Goal: Task Accomplishment & Management: Use online tool/utility

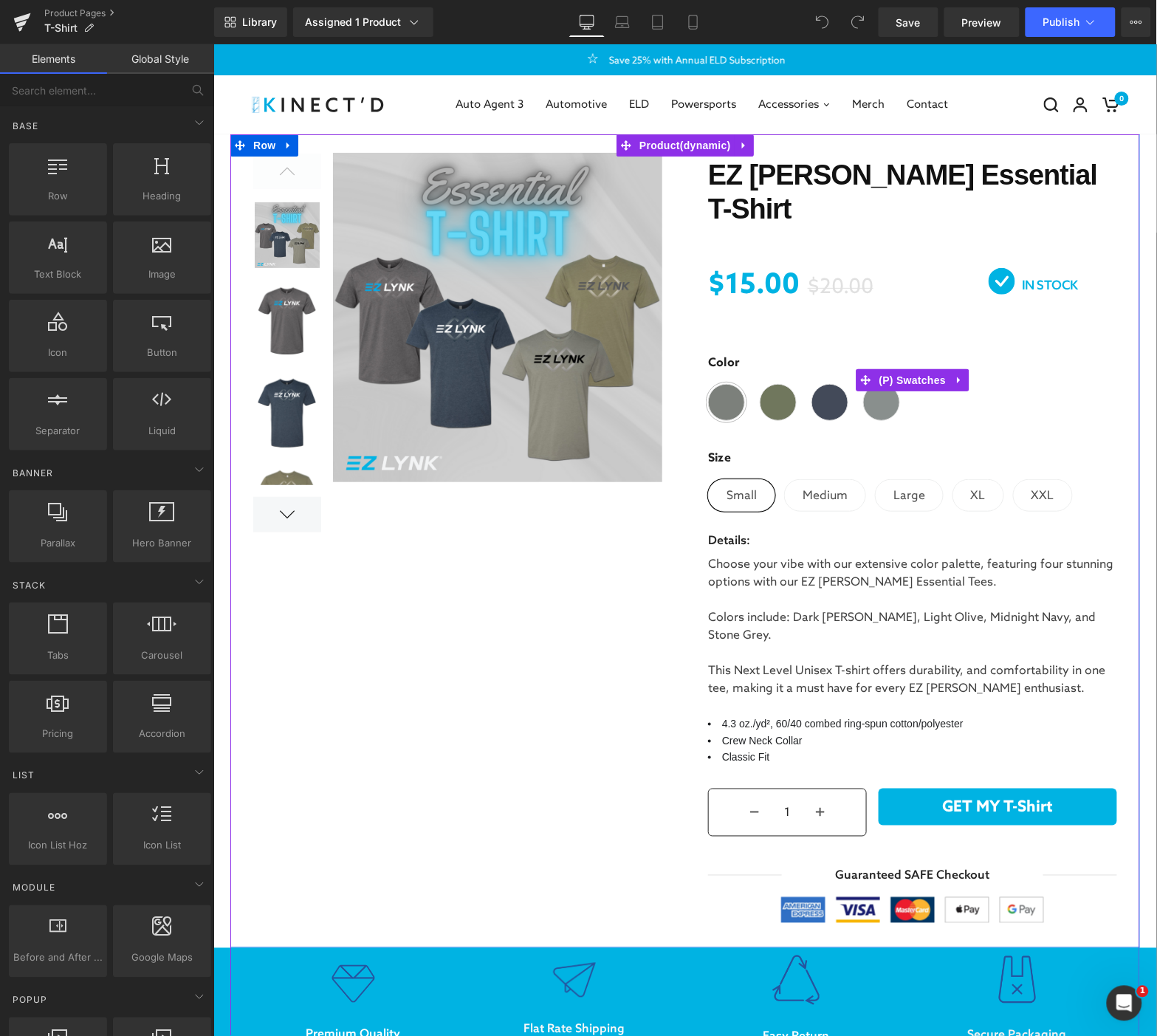
click at [947, 354] on label "Color" at bounding box center [911, 368] width 409 height 29
click at [726, 386] on span at bounding box center [726, 401] width 37 height 37
click at [929, 368] on span "(P) Swatches" at bounding box center [912, 380] width 74 height 22
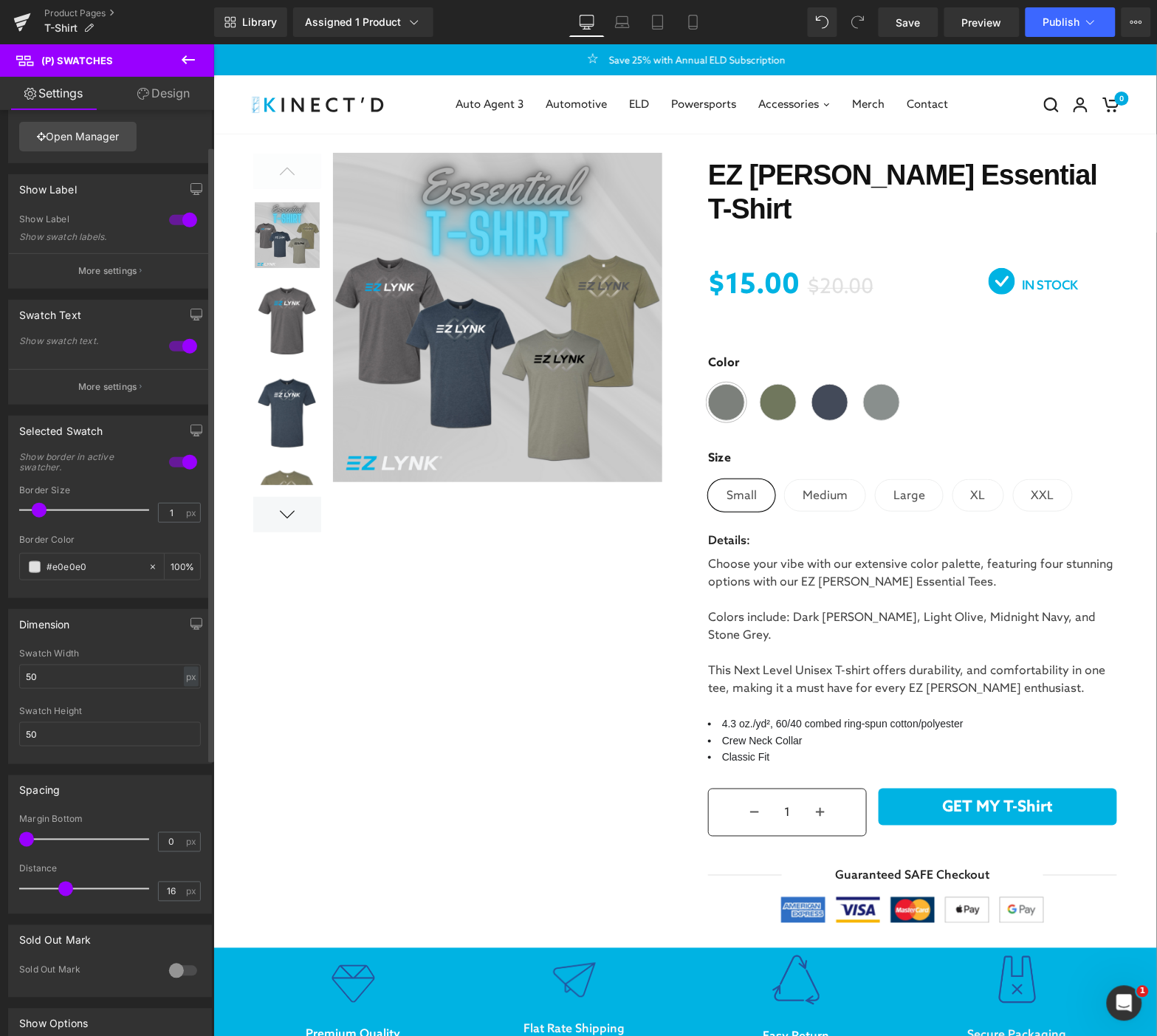
scroll to position [82, 0]
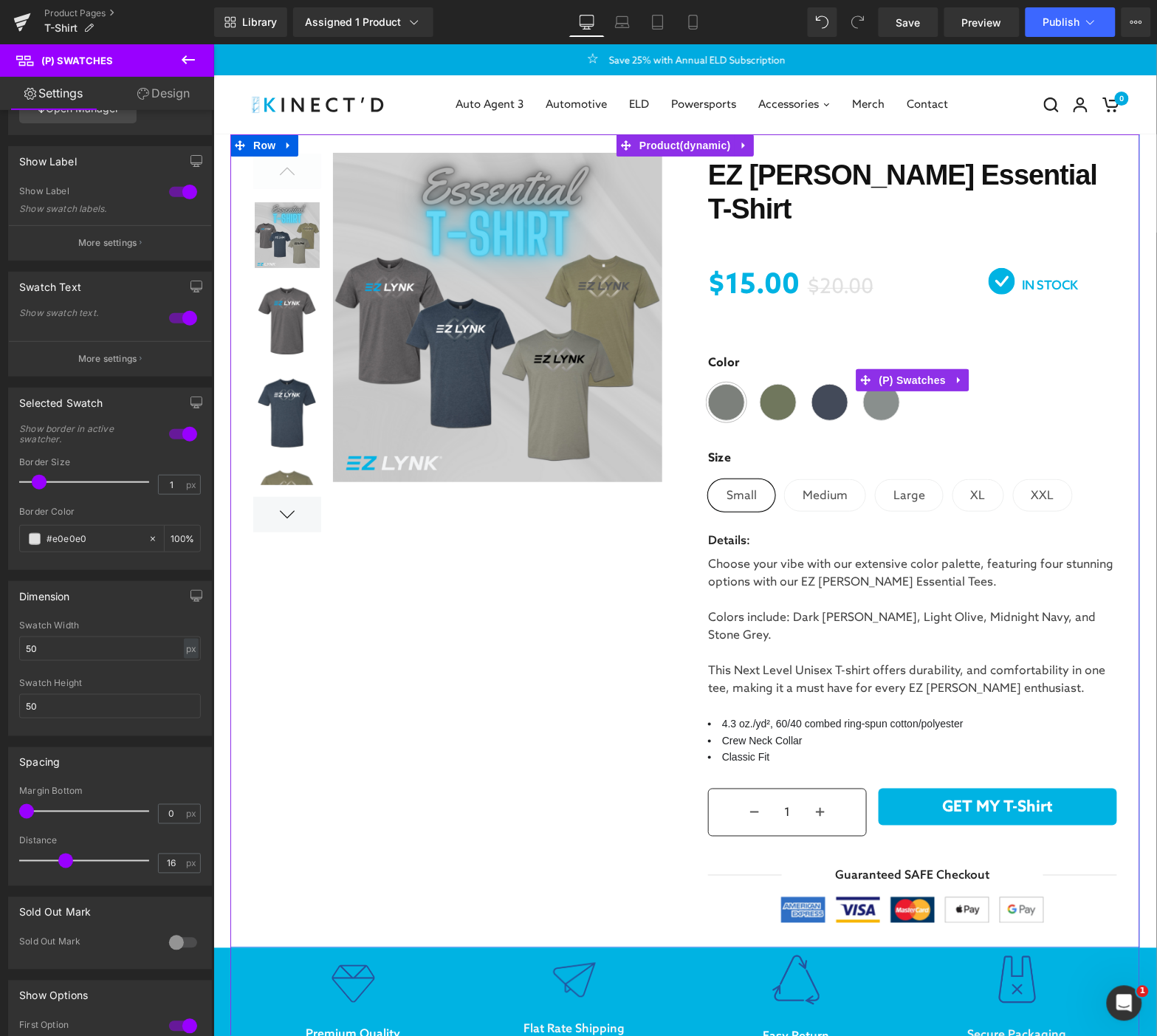
click at [771, 391] on span at bounding box center [777, 401] width 37 height 37
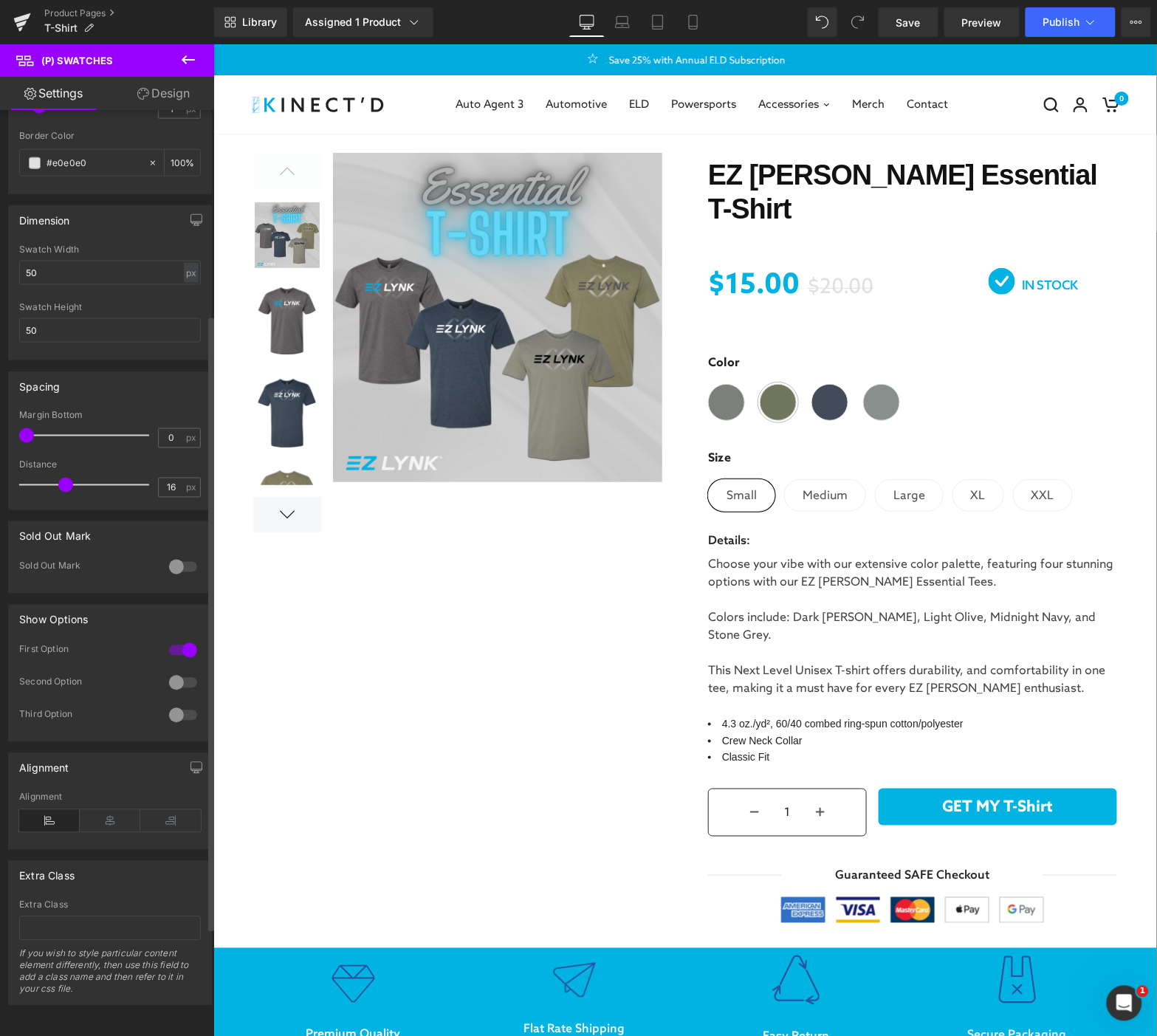
scroll to position [470, 0]
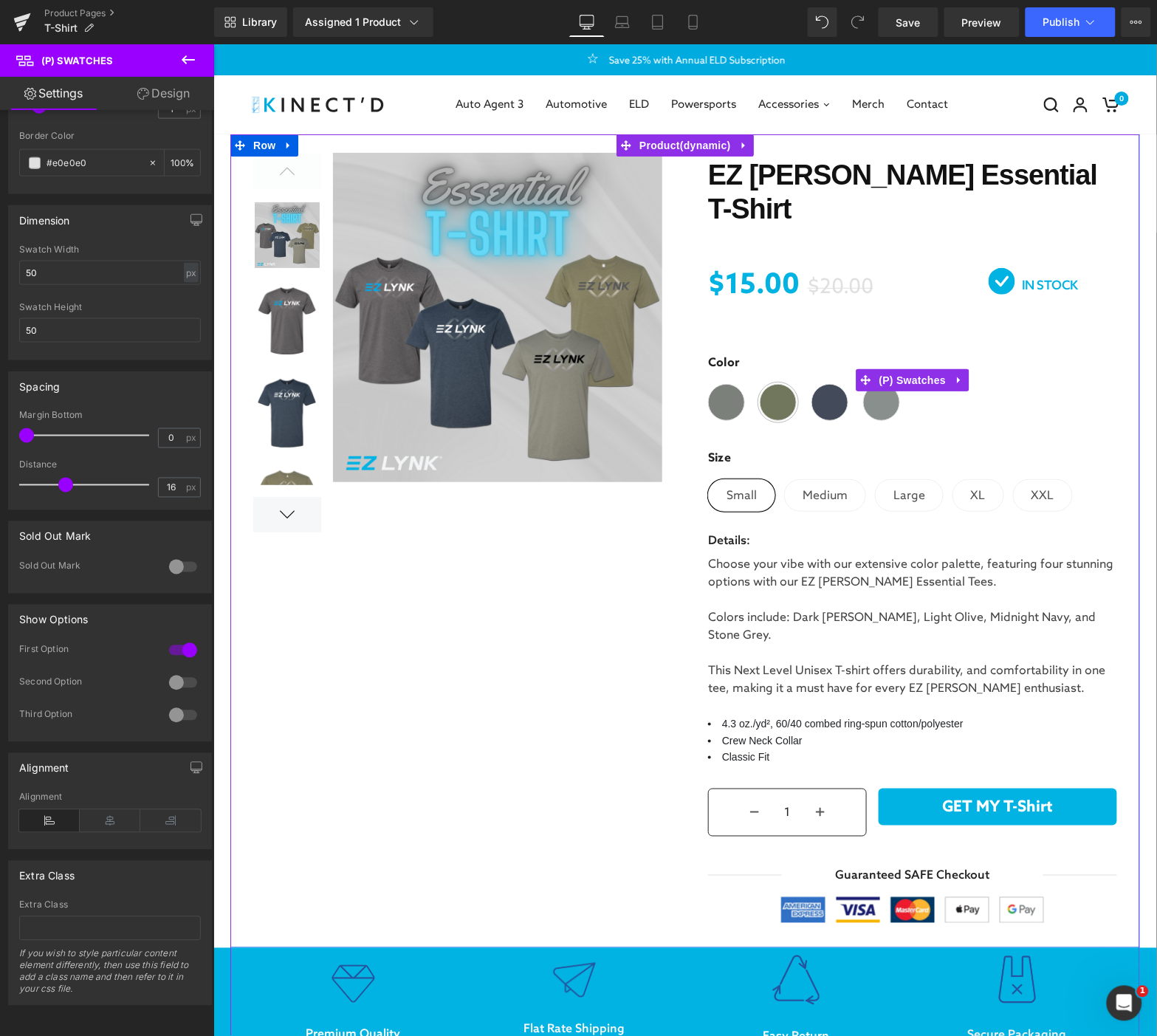
click at [720, 385] on span at bounding box center [726, 401] width 37 height 37
click at [865, 368] on span at bounding box center [866, 380] width 19 height 22
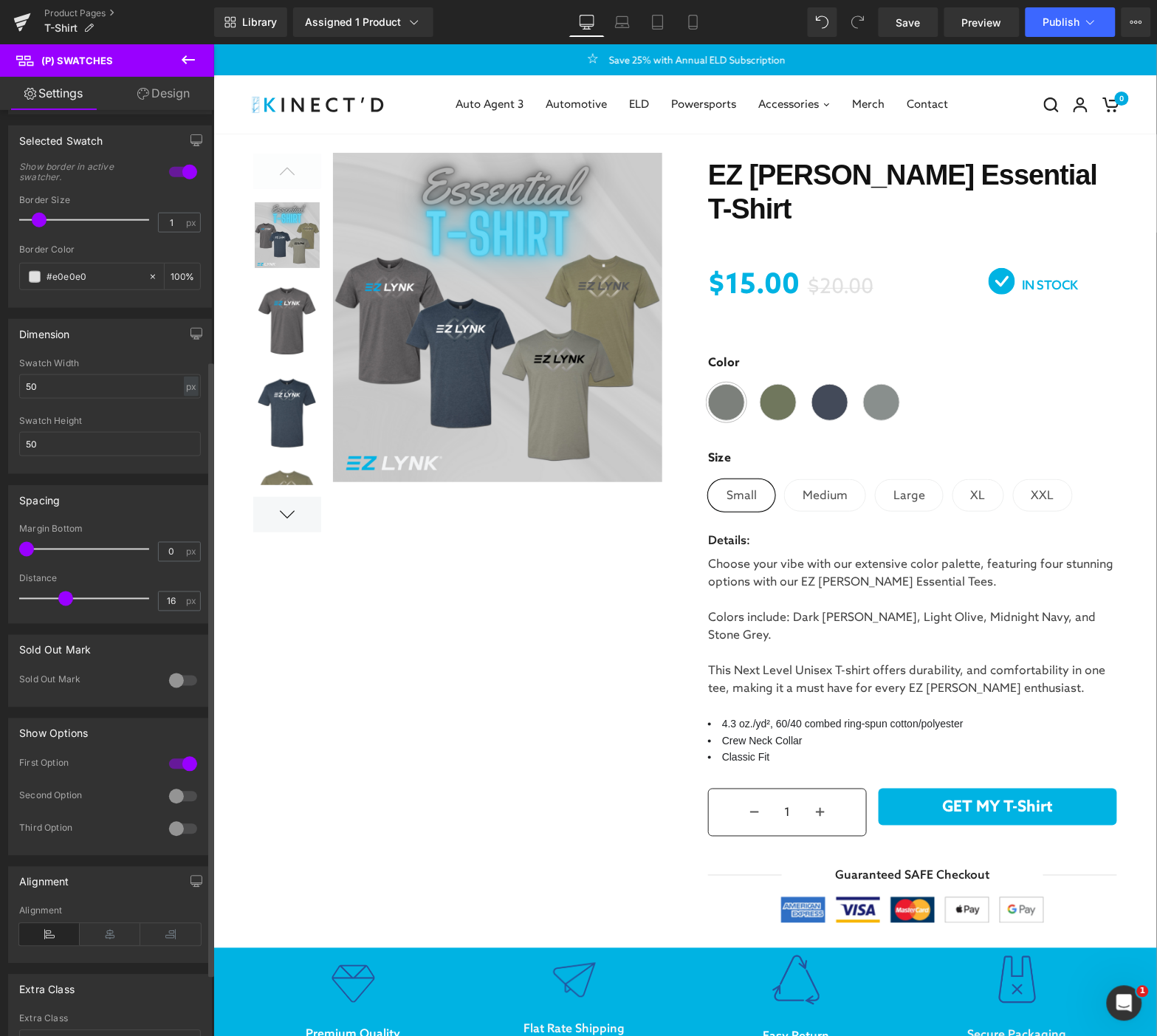
scroll to position [306, 0]
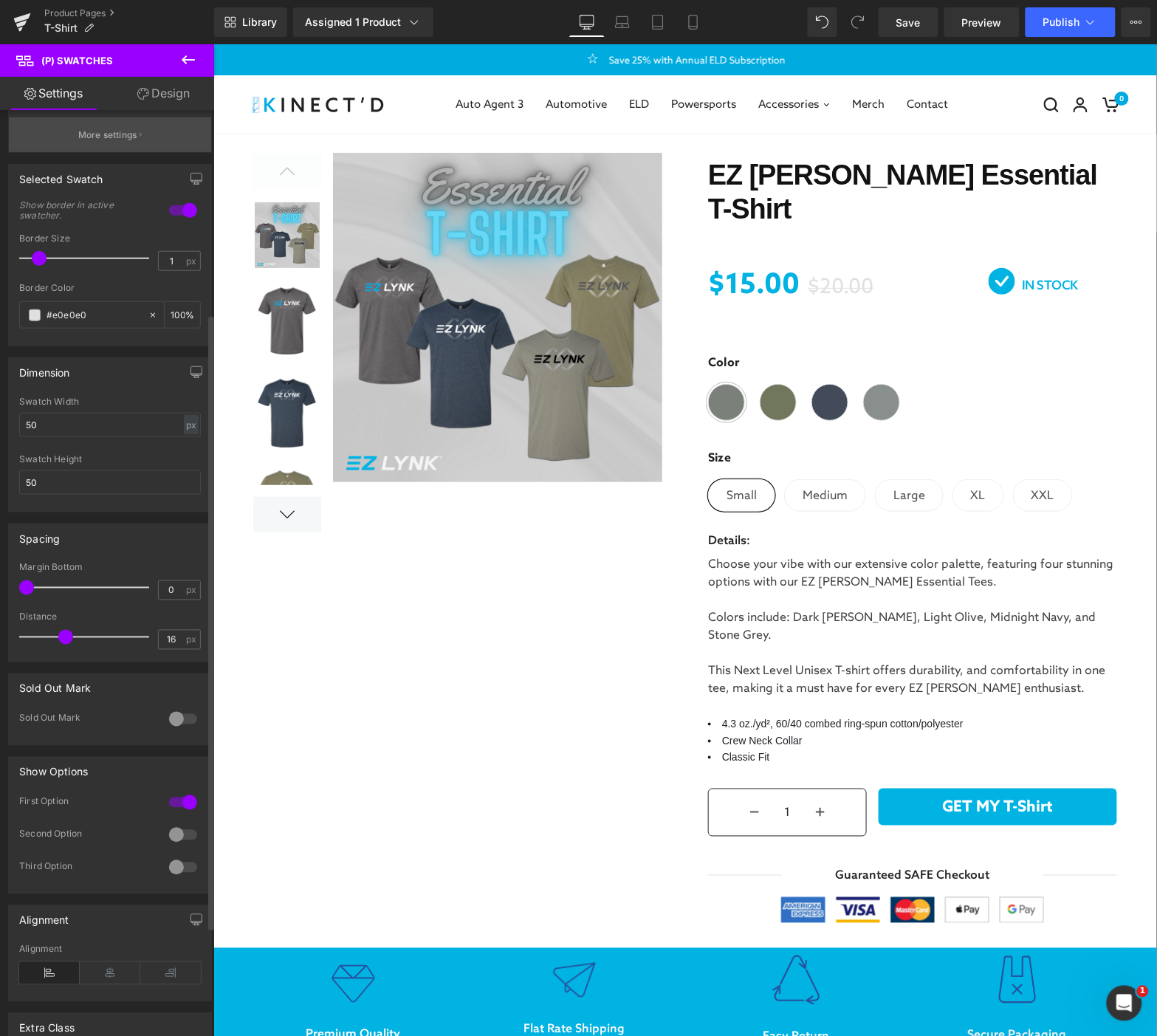
click at [117, 146] on button "More settings" at bounding box center [110, 135] width 202 height 35
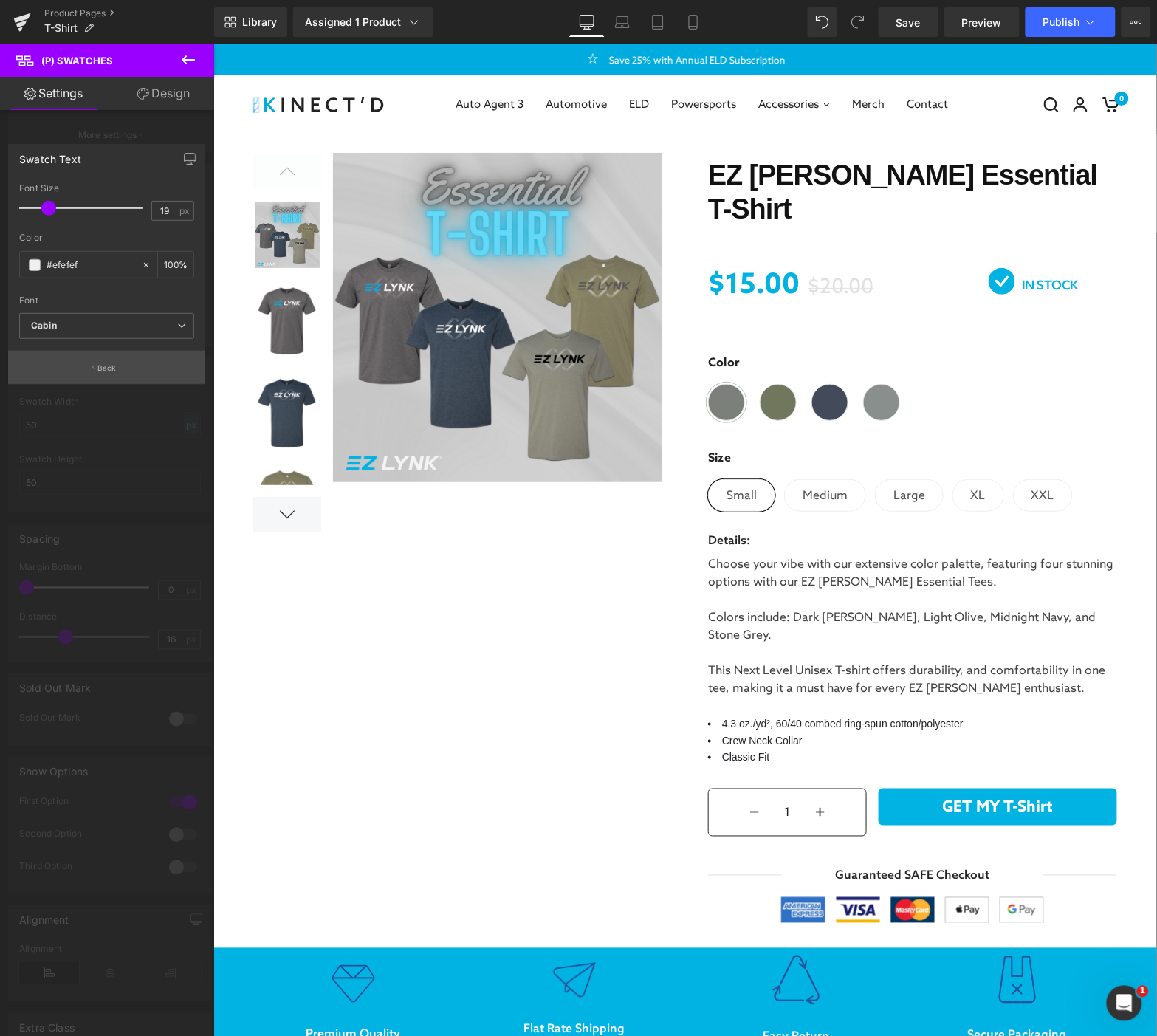
click at [108, 366] on p "Back" at bounding box center [107, 368] width 19 height 11
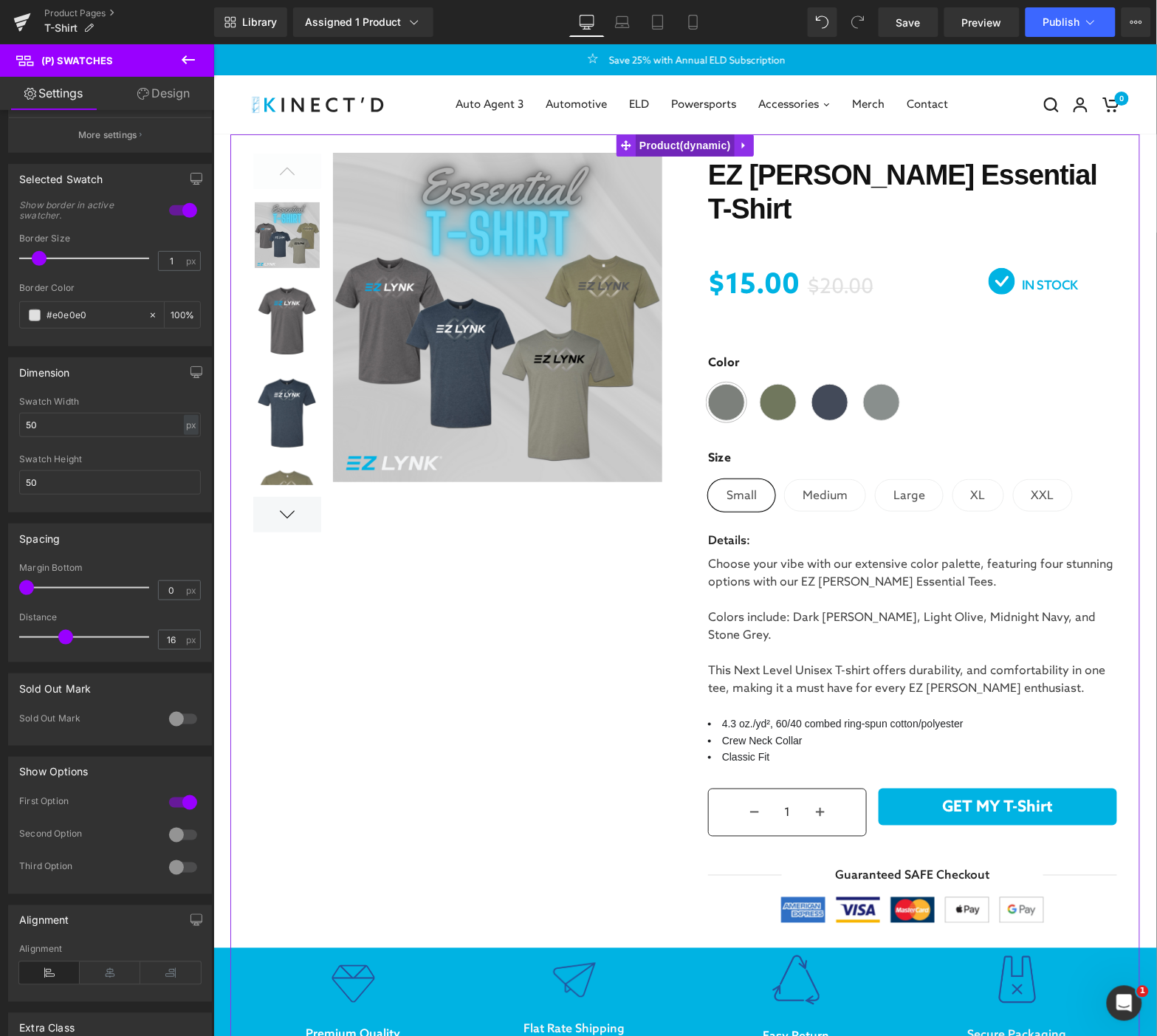
click at [678, 151] on span "Product" at bounding box center [685, 145] width 99 height 22
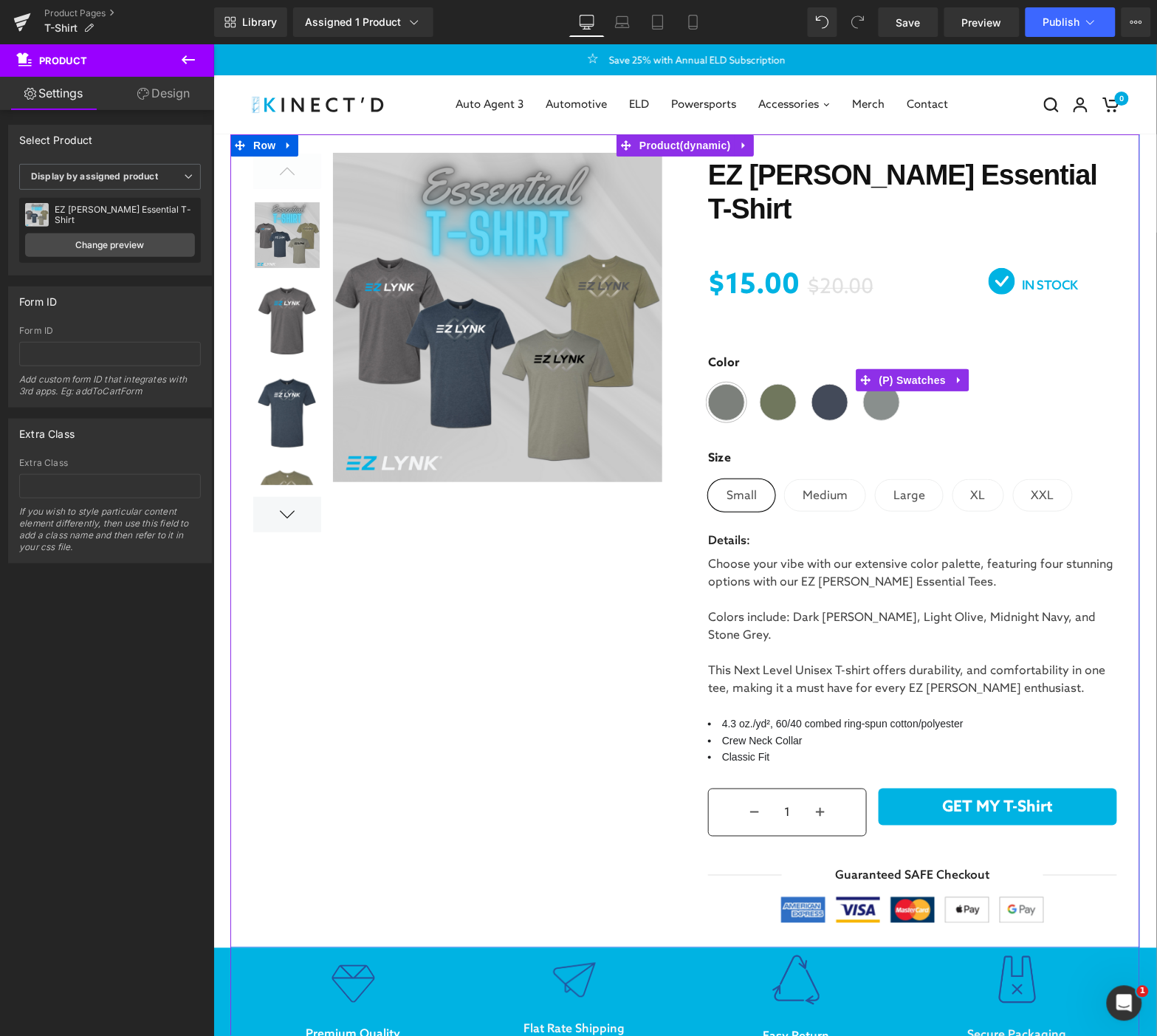
click at [1021, 384] on div "Color" at bounding box center [911, 390] width 409 height 74
click at [883, 368] on span "(P) Swatches" at bounding box center [912, 380] width 74 height 22
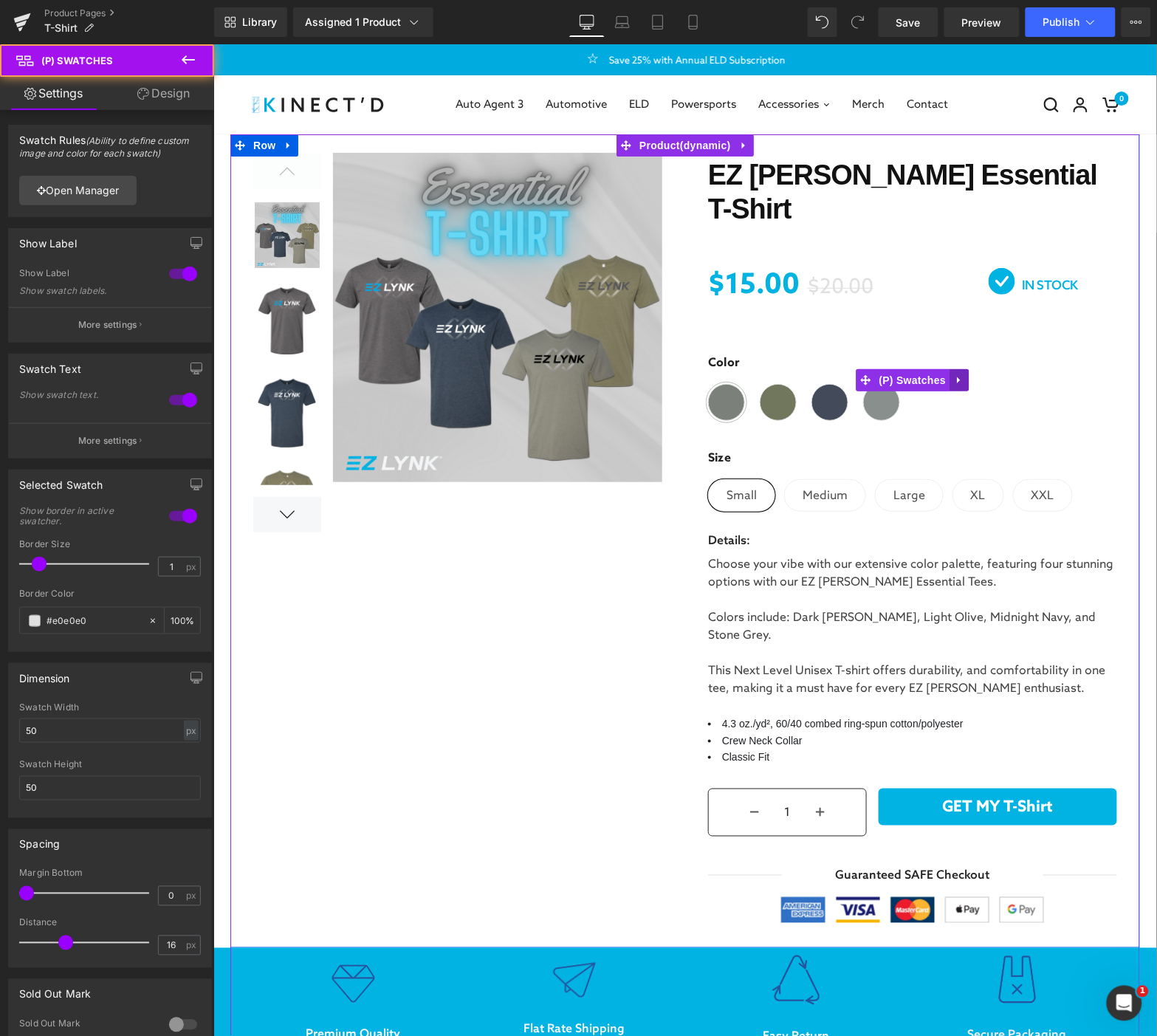
click at [956, 376] on icon at bounding box center [957, 380] width 3 height 7
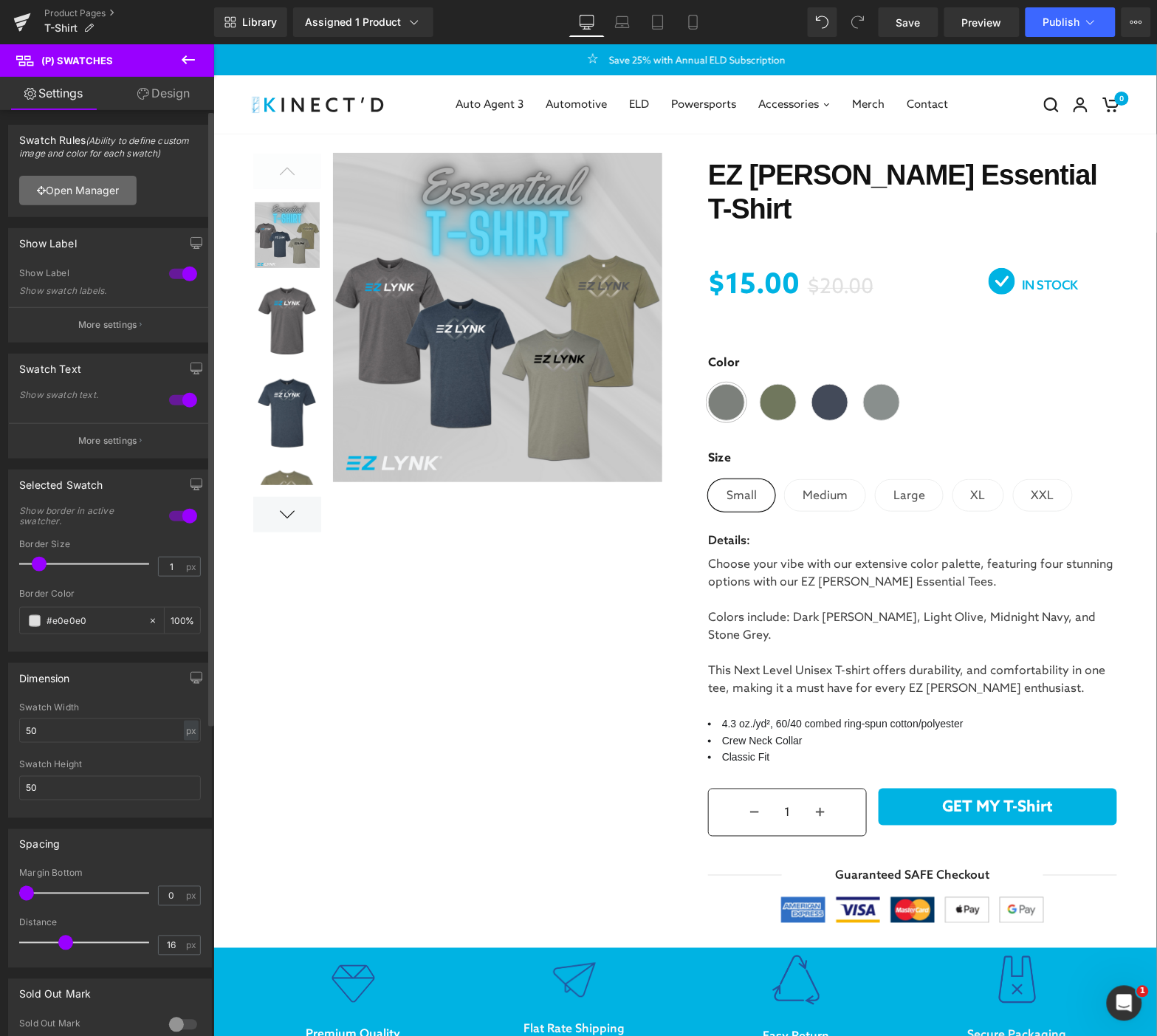
click at [91, 190] on link "Open Manager" at bounding box center [78, 190] width 118 height 29
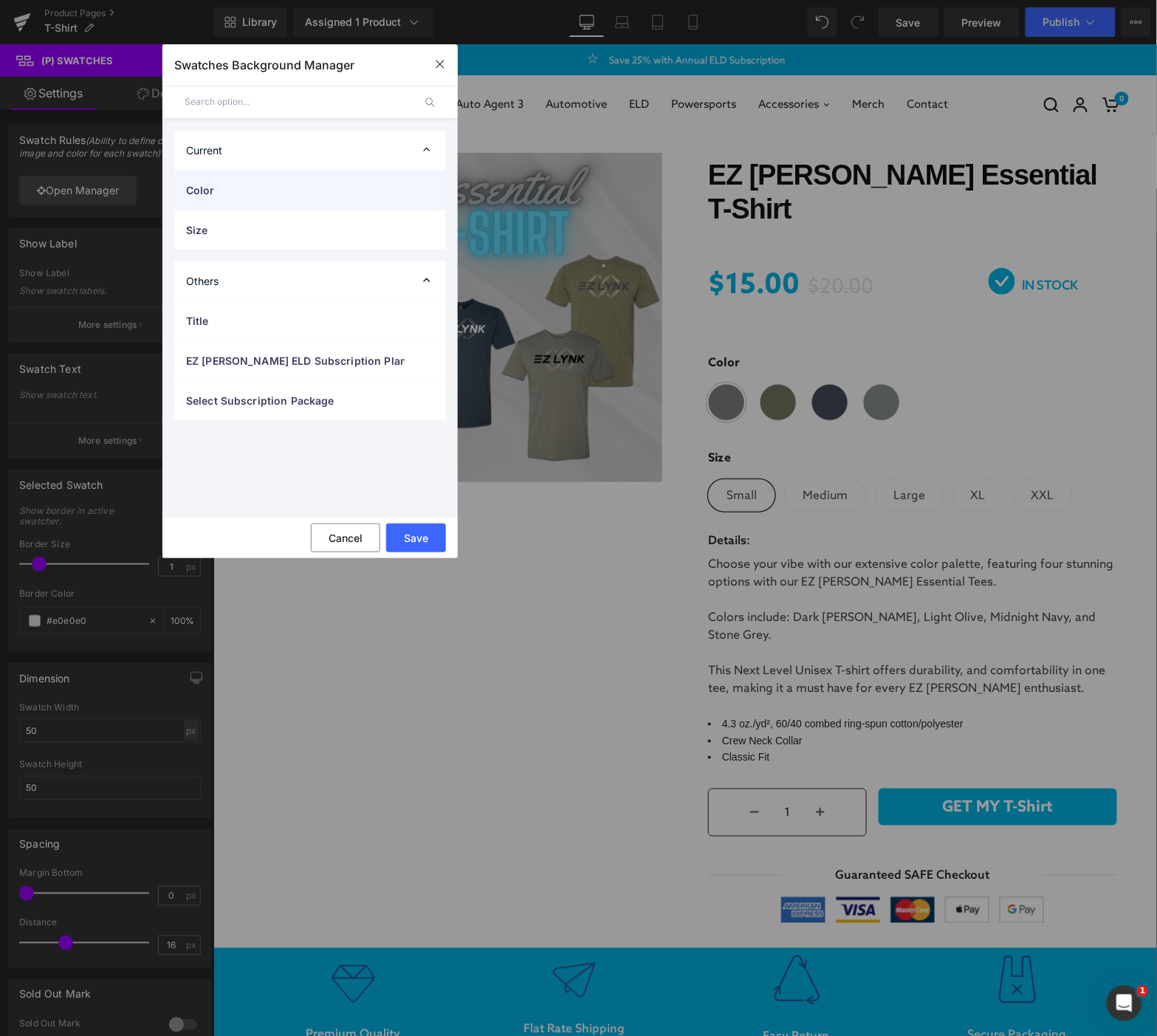
click at [286, 195] on span "Color" at bounding box center [295, 190] width 219 height 16
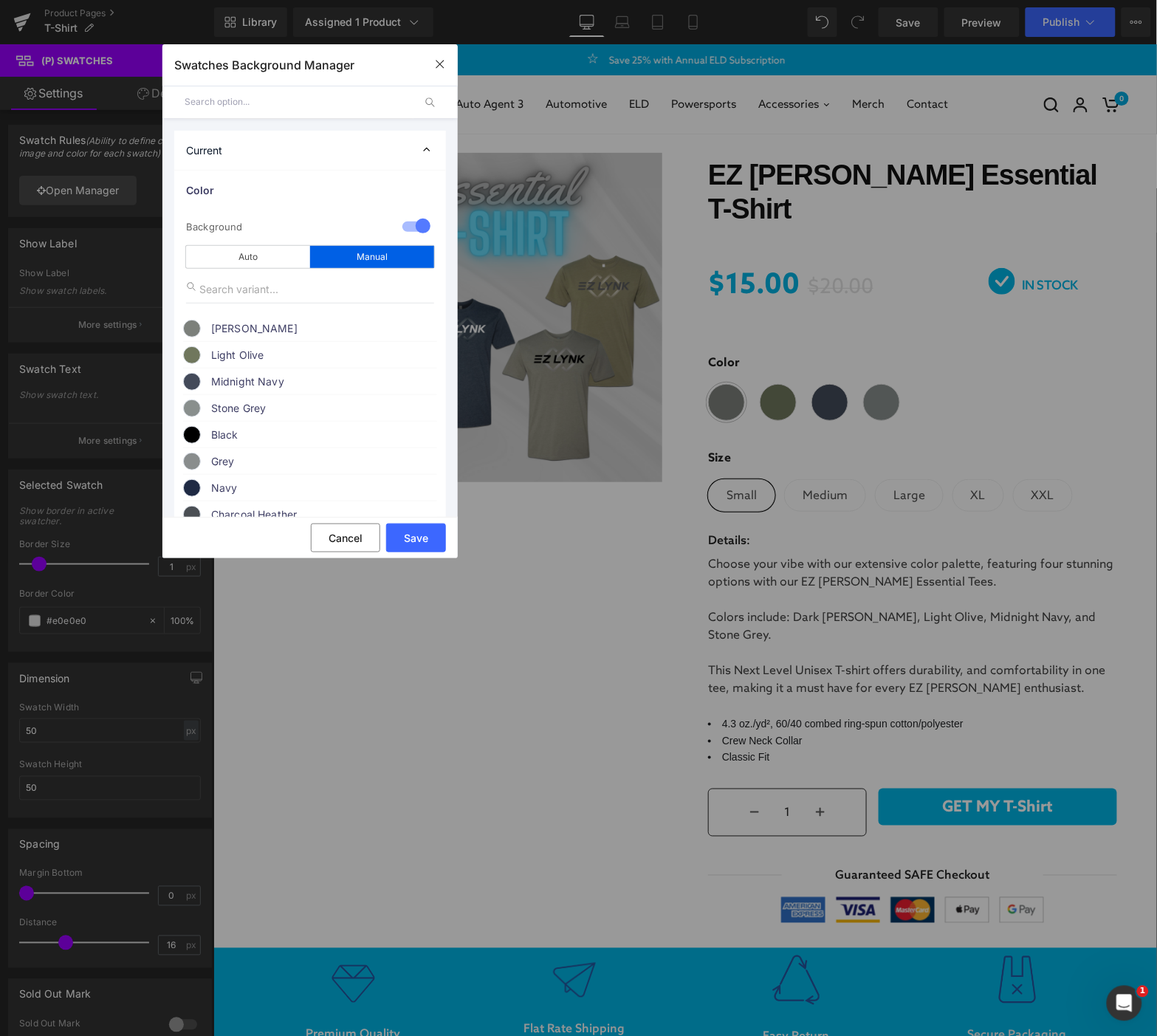
click at [230, 336] on span "Heather Grey" at bounding box center [323, 329] width 225 height 17
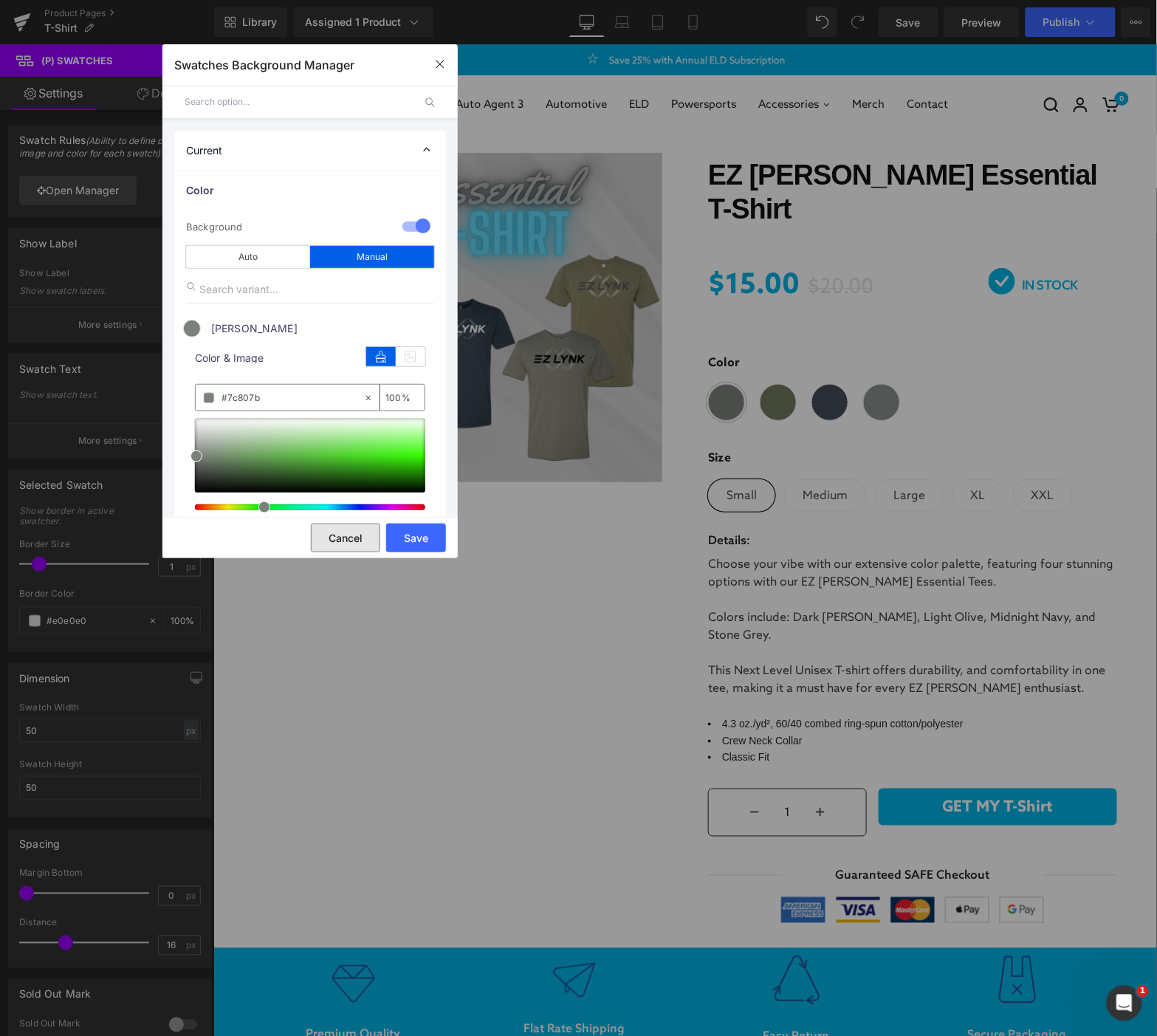
drag, startPoint x: 348, startPoint y: 536, endPoint x: 30, endPoint y: 377, distance: 355.5
click at [348, 536] on button "Cancel" at bounding box center [346, 538] width 69 height 29
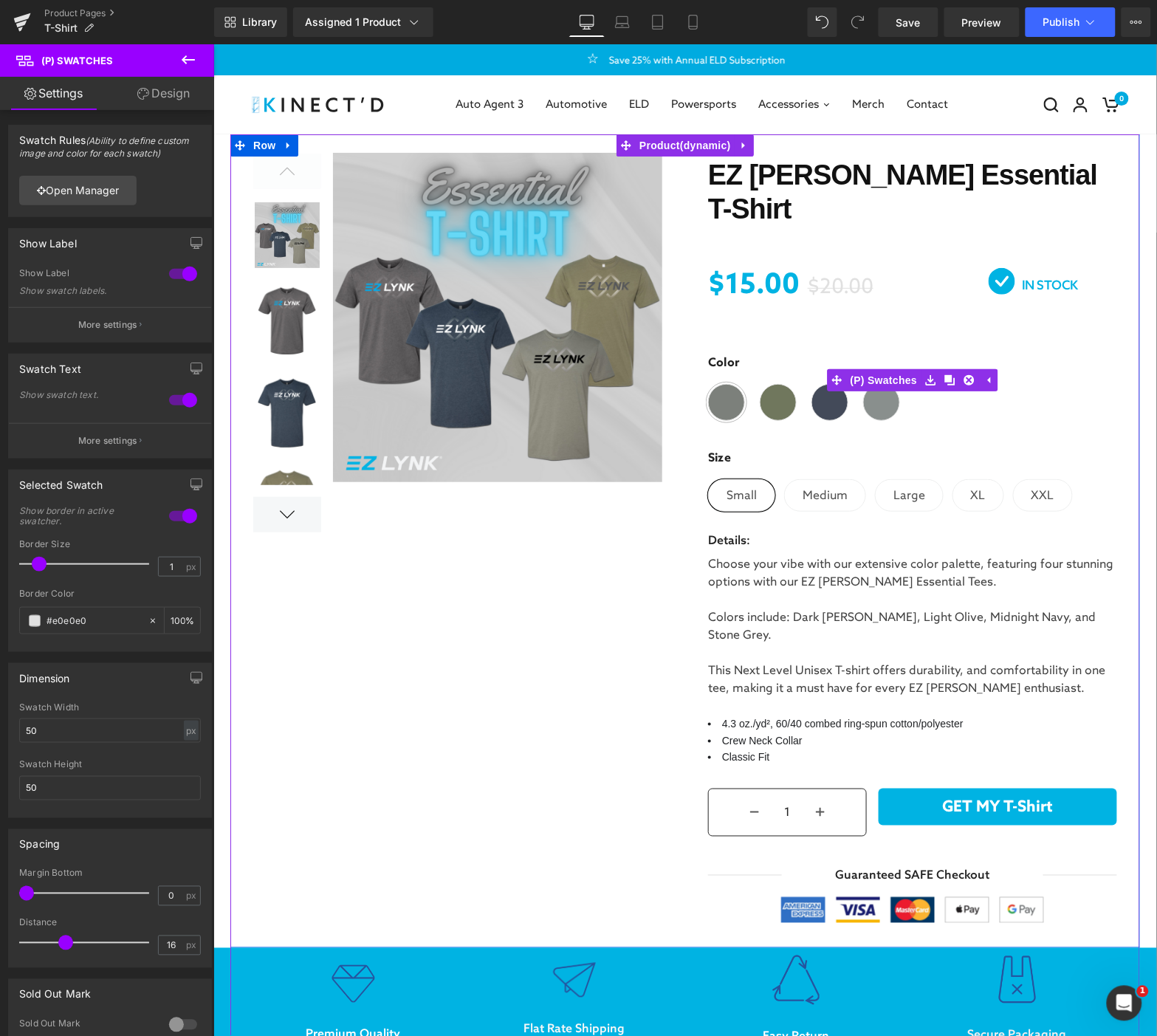
click at [722, 383] on span at bounding box center [726, 401] width 37 height 37
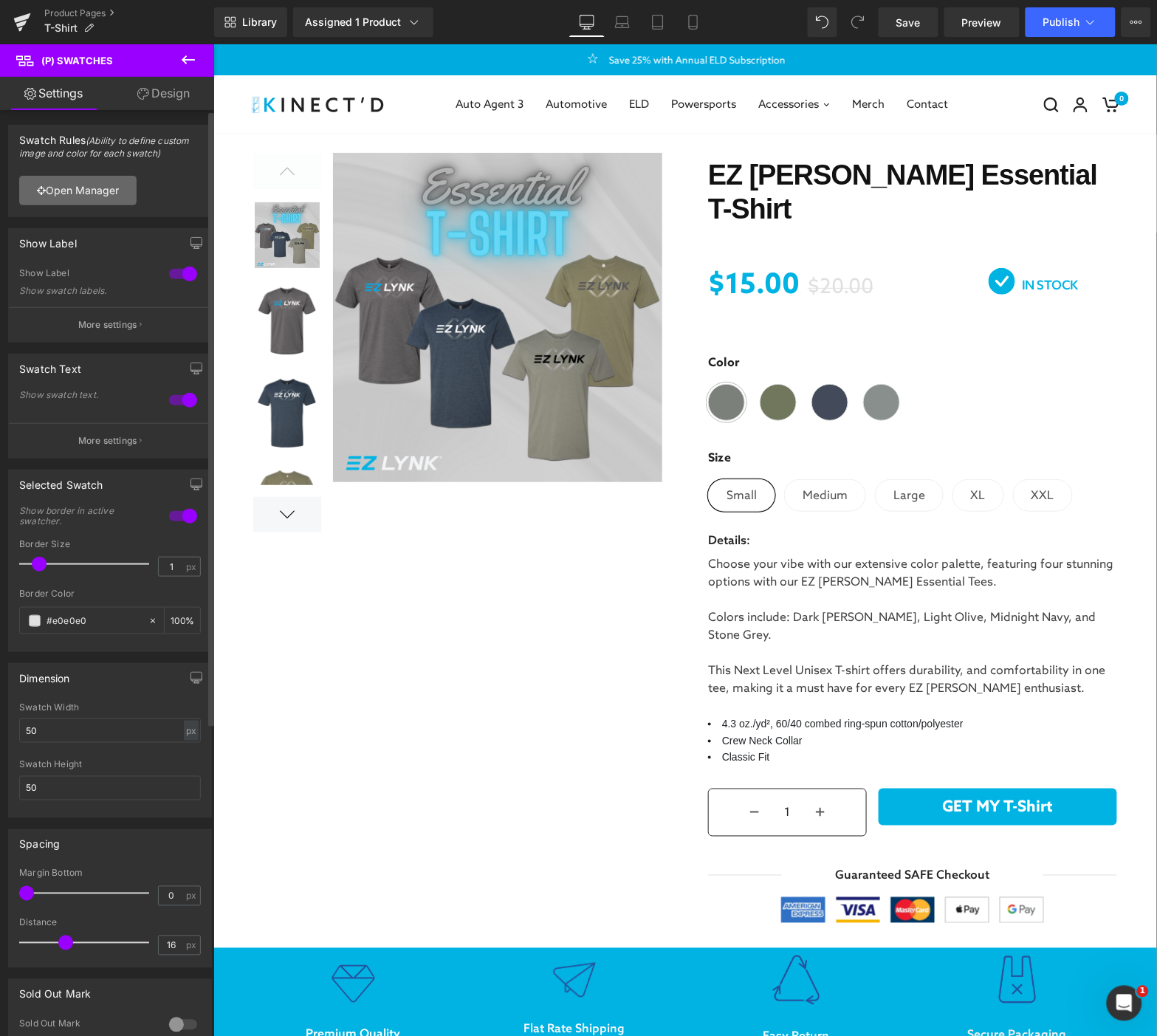
click at [67, 188] on link "Open Manager" at bounding box center [78, 190] width 118 height 29
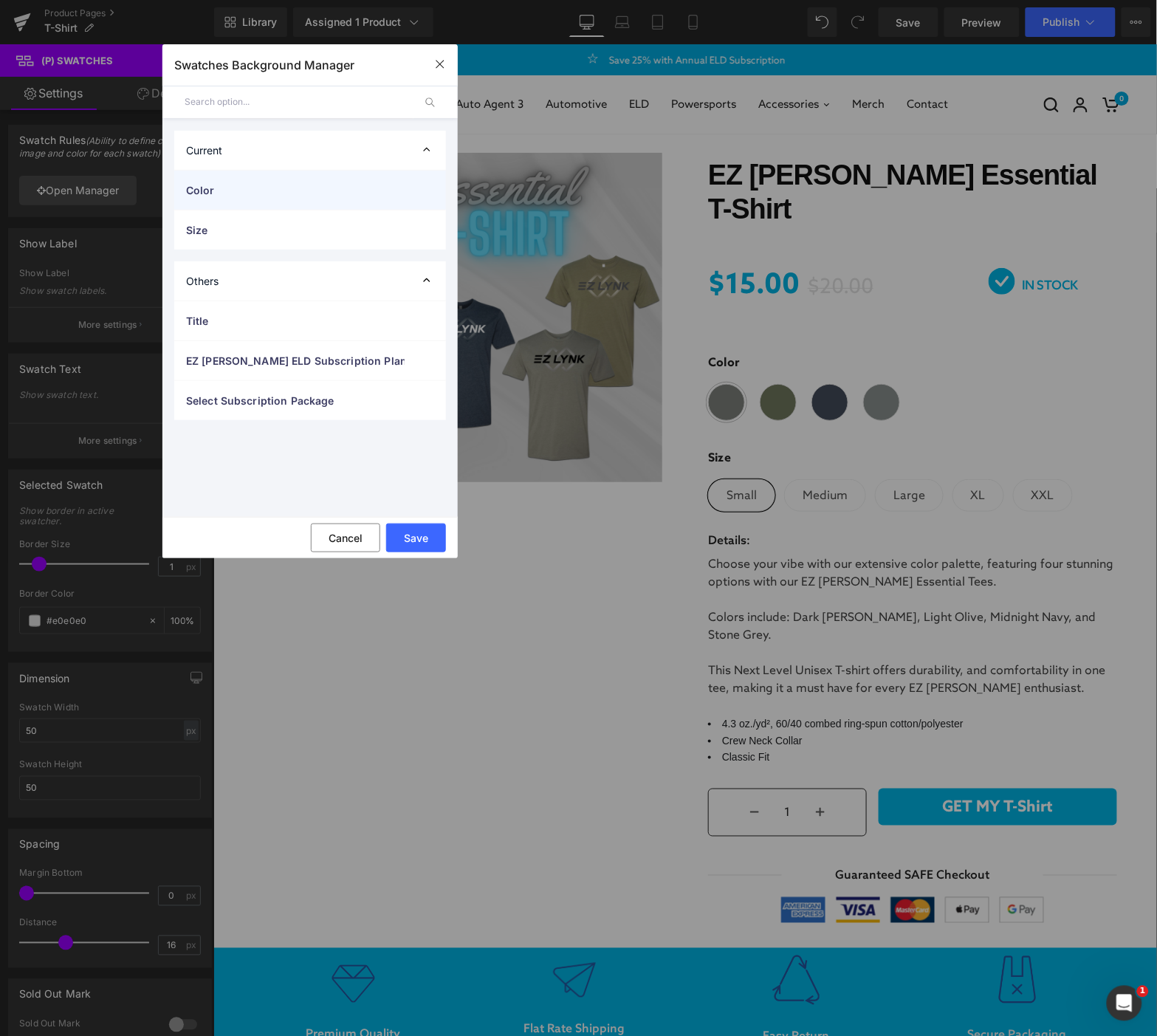
click at [249, 195] on span "Color" at bounding box center [295, 190] width 219 height 16
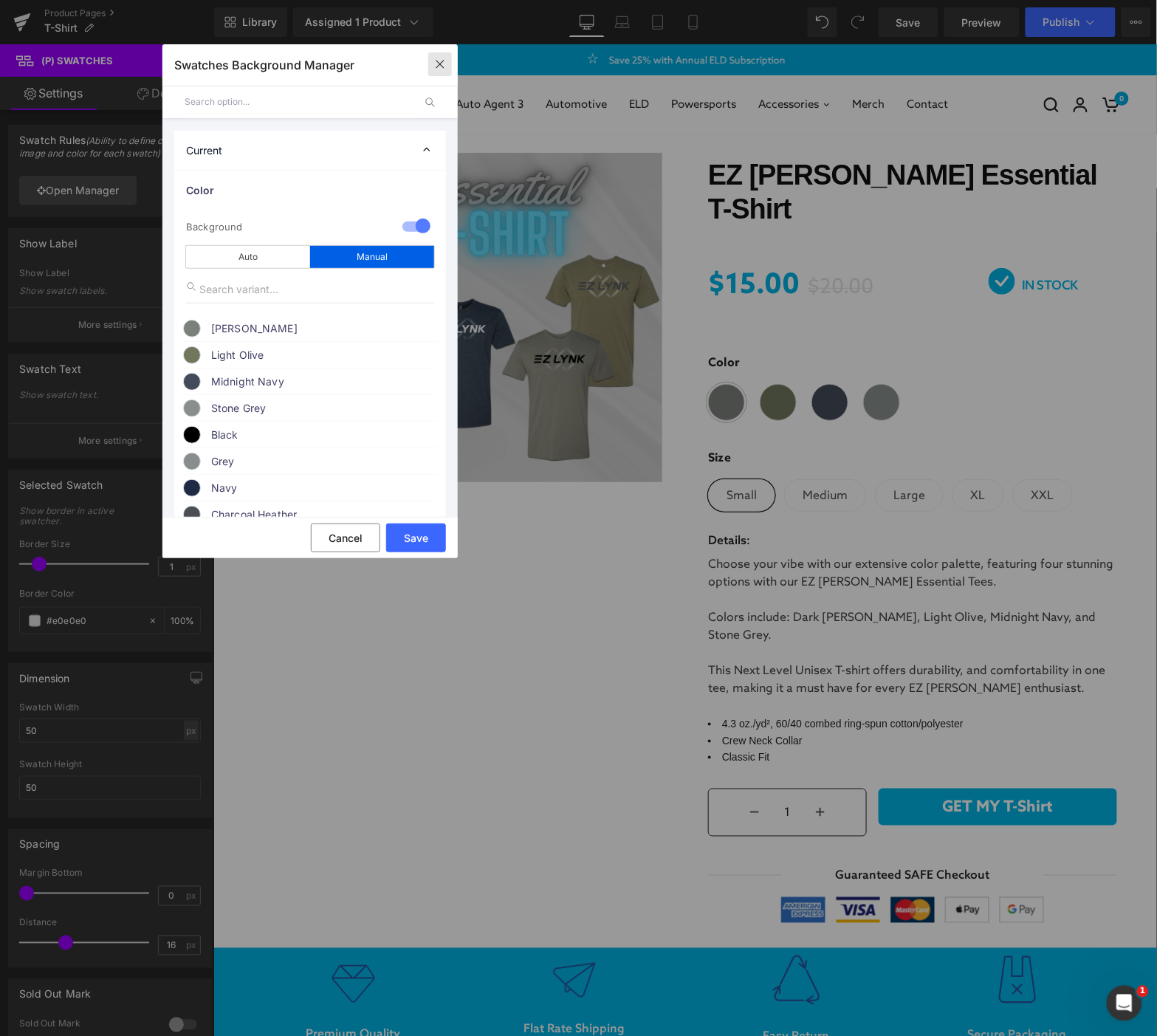
click at [439, 63] on icon "button" at bounding box center [439, 64] width 8 height 8
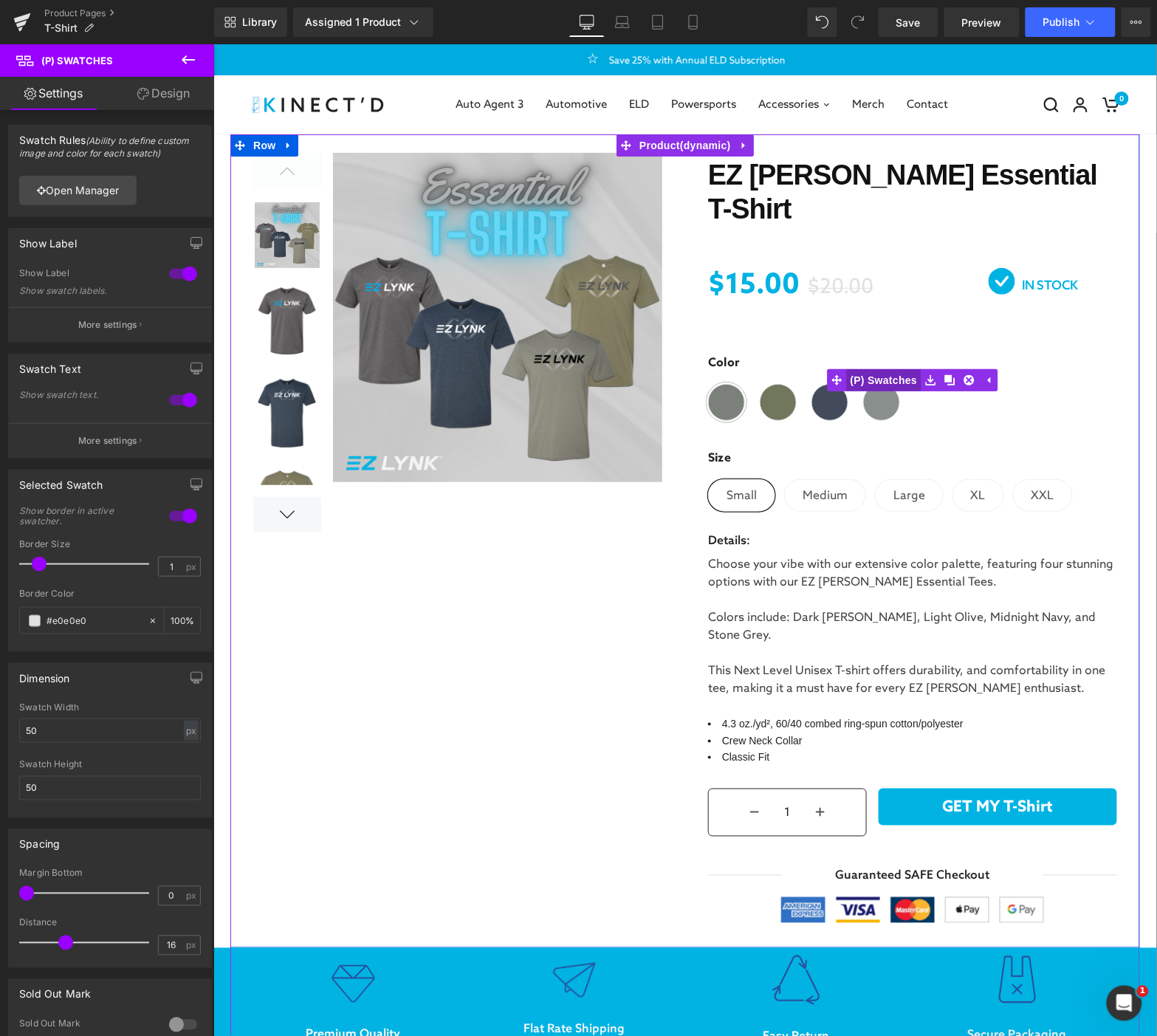
click at [899, 368] on span "(P) Swatches" at bounding box center [884, 380] width 74 height 22
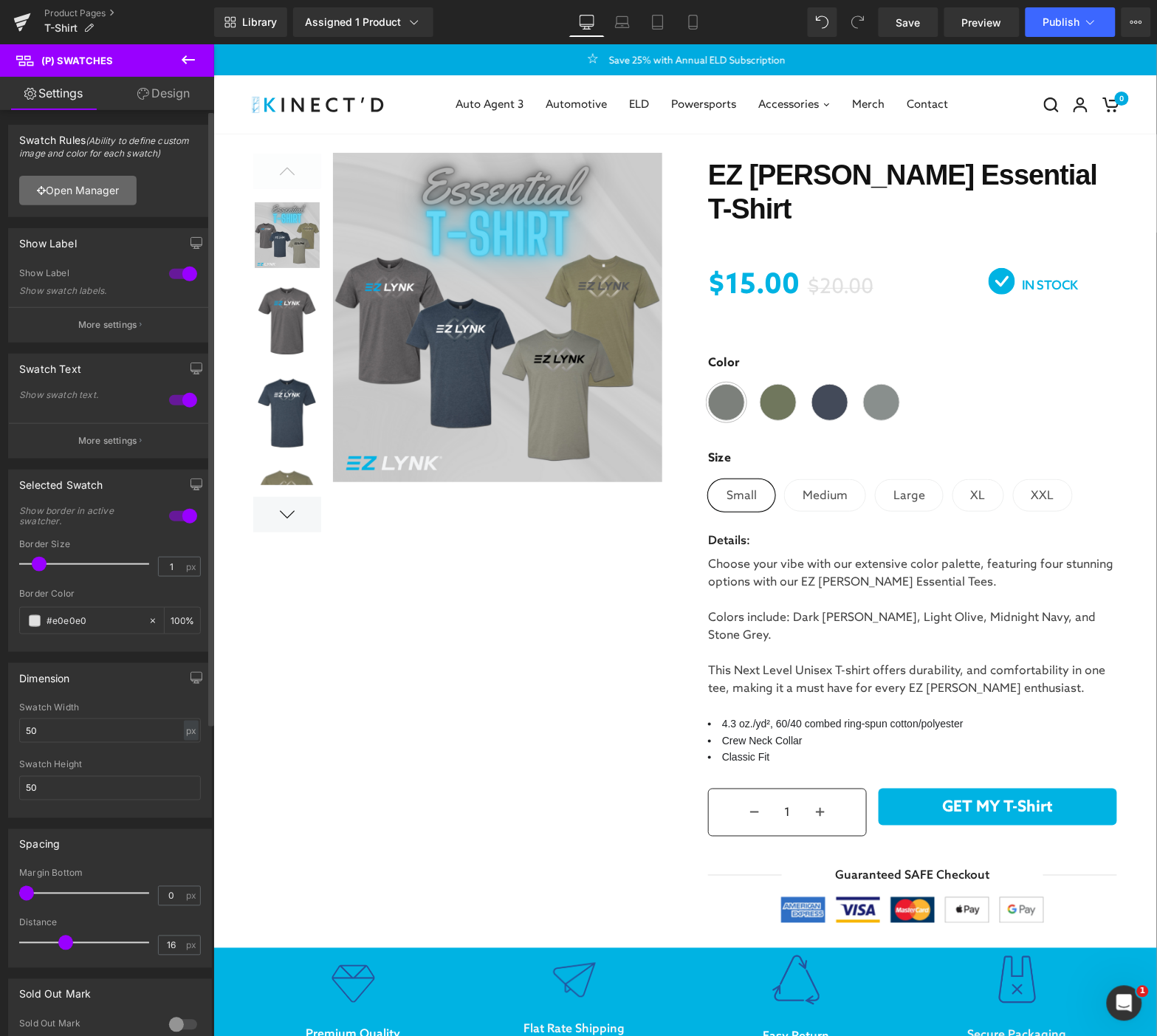
click at [84, 196] on link "Open Manager" at bounding box center [78, 190] width 118 height 29
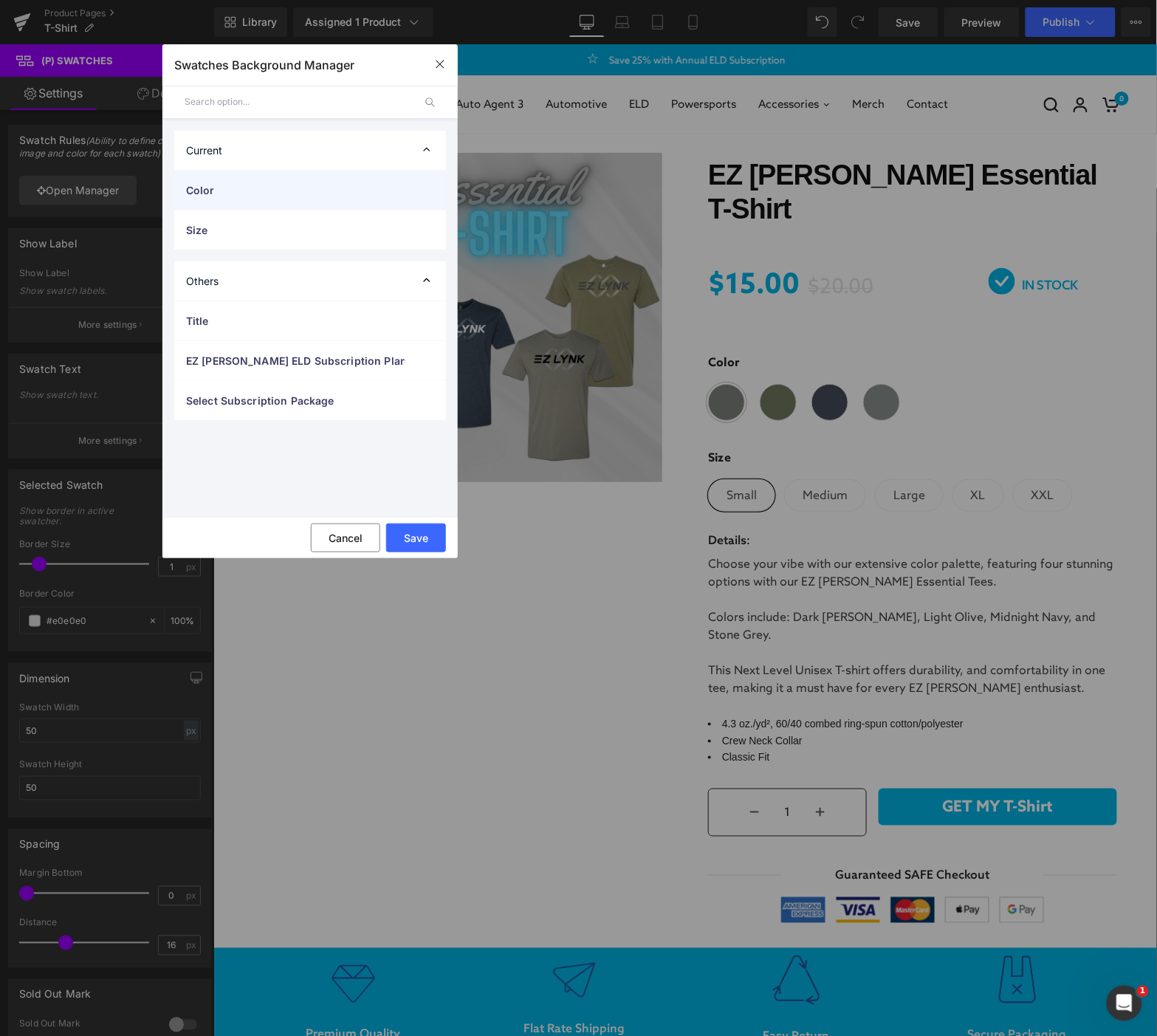
click at [221, 186] on span "Color" at bounding box center [295, 190] width 219 height 16
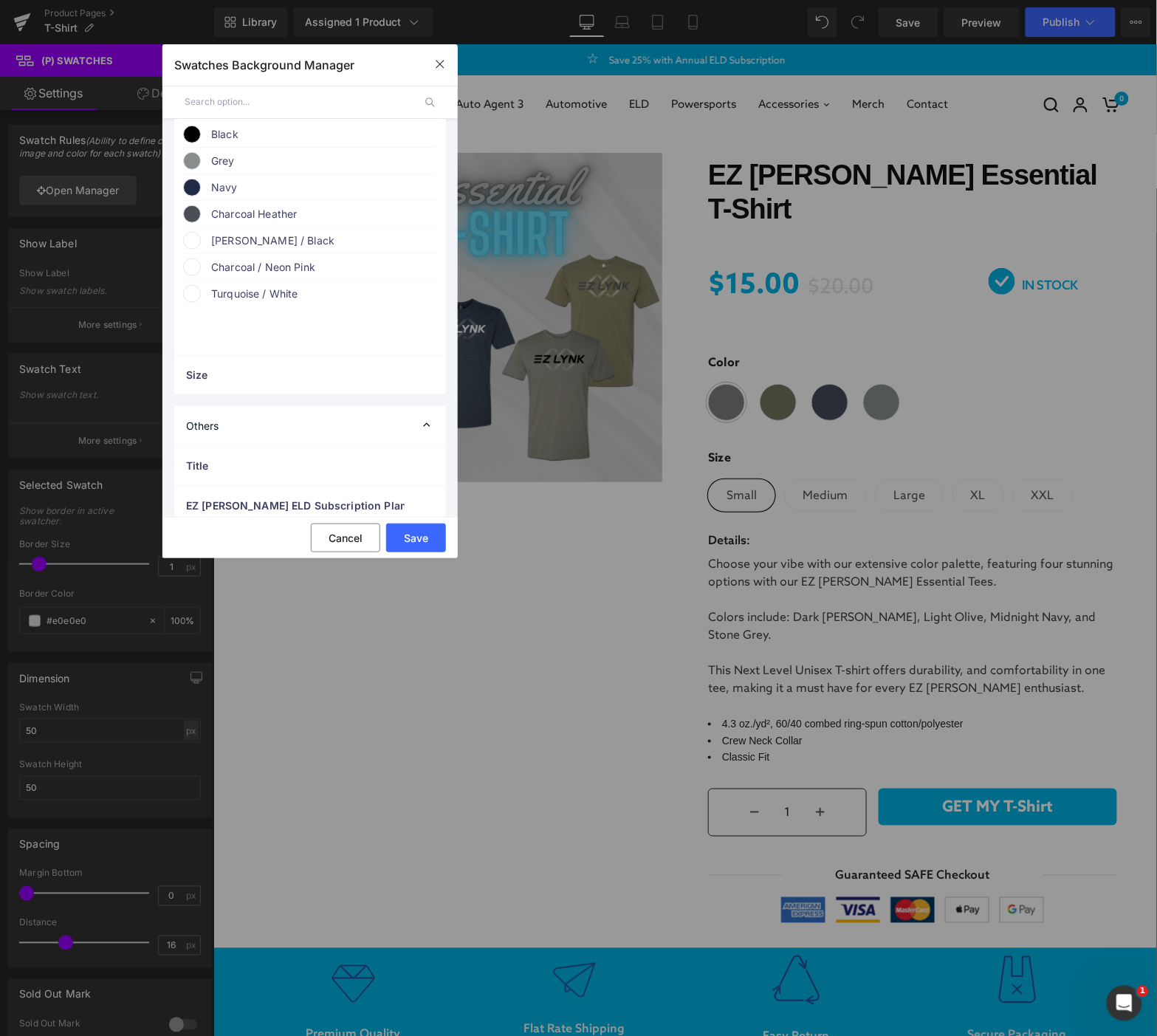
scroll to position [222, 0]
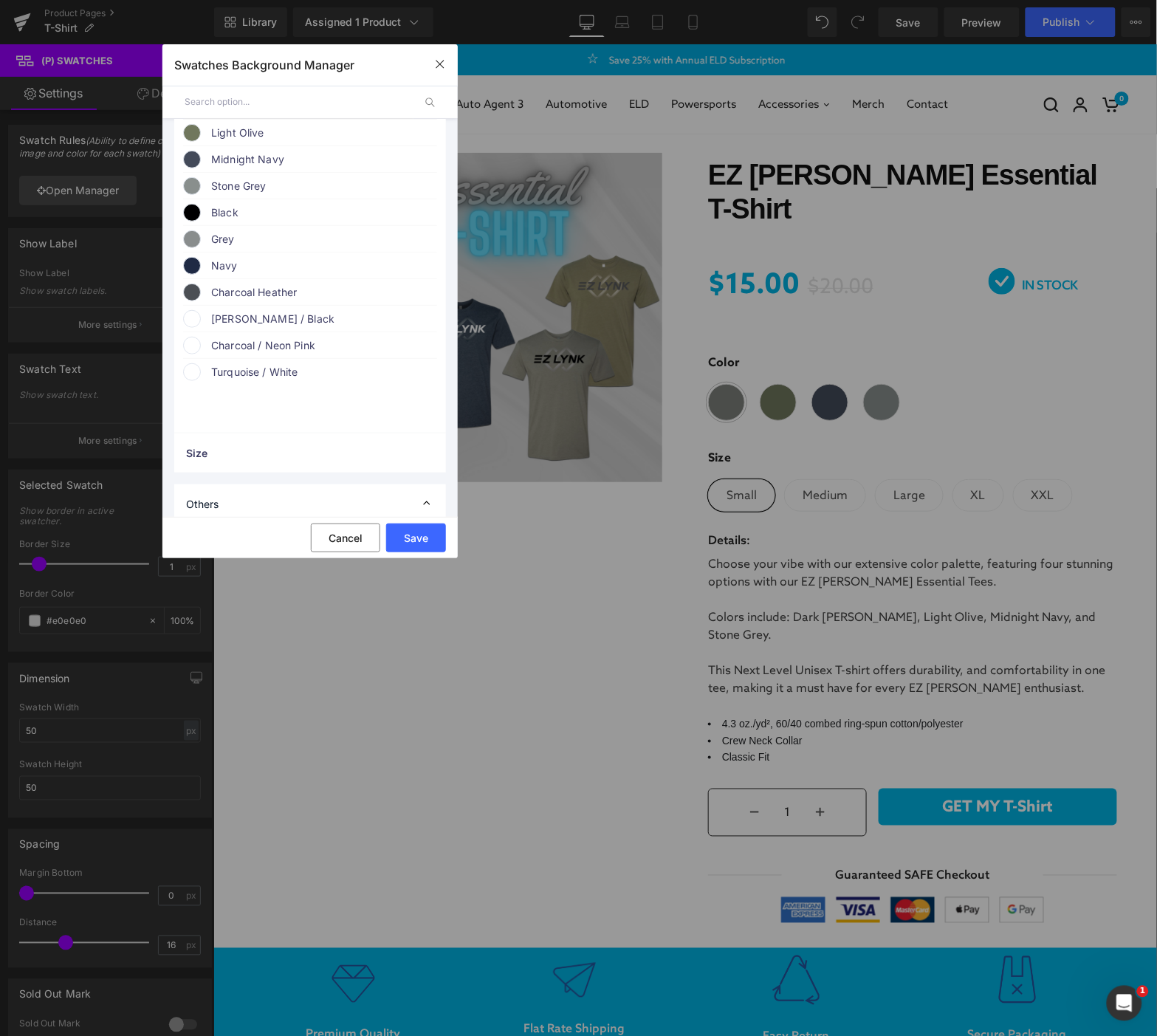
click at [197, 137] on span at bounding box center [192, 132] width 17 height 17
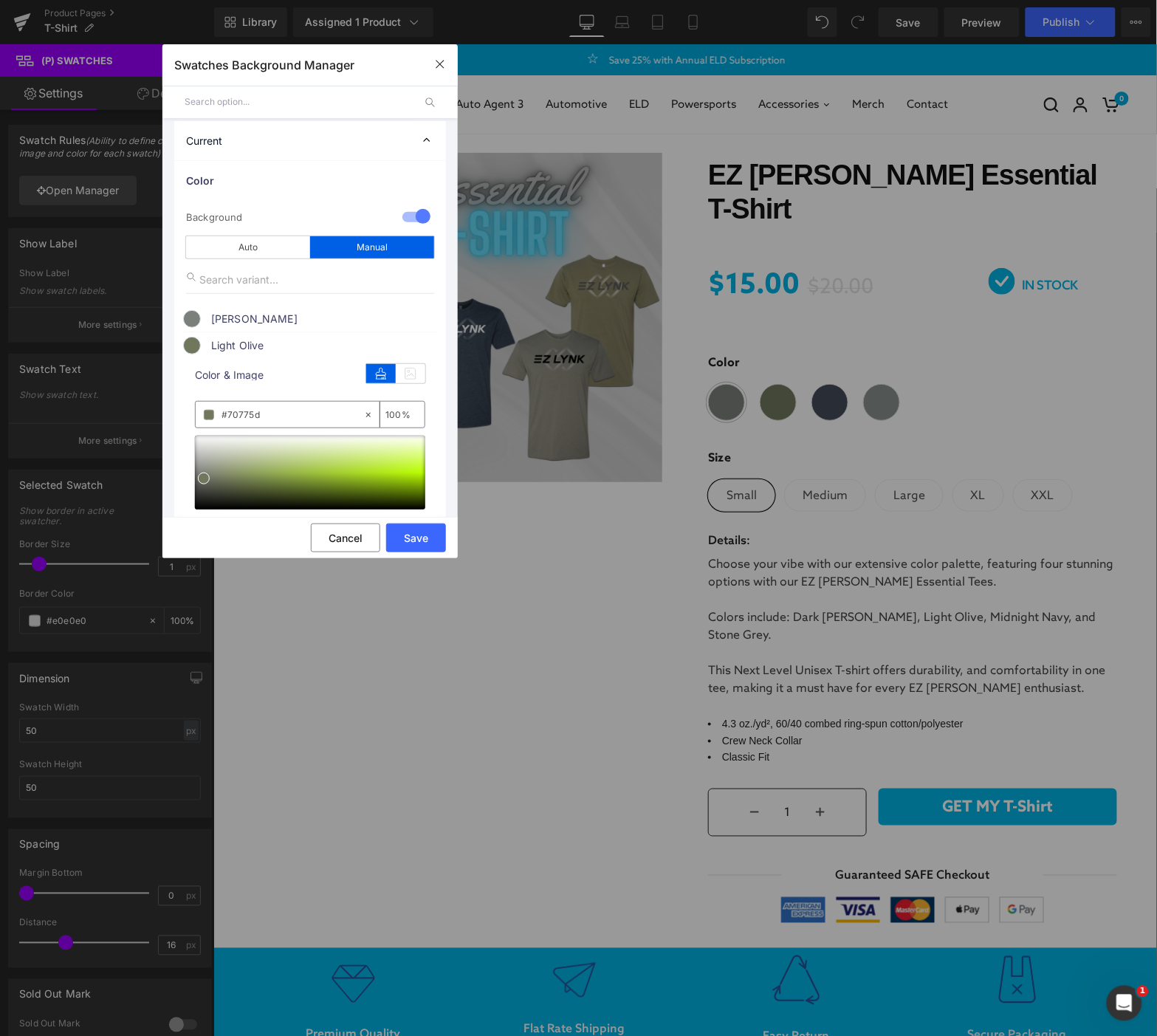
scroll to position [0, 0]
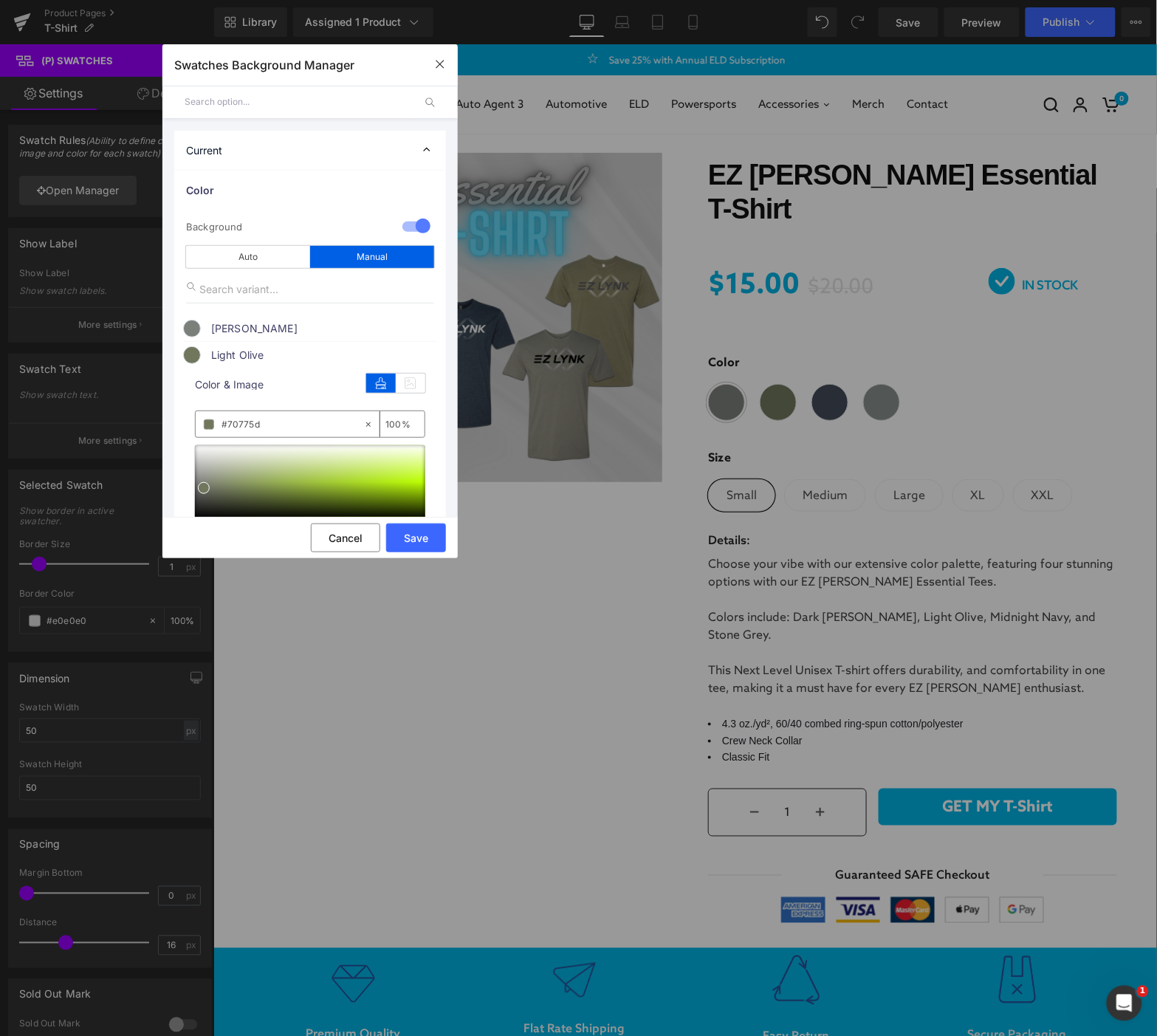
click at [221, 328] on span "Heather Grey" at bounding box center [323, 329] width 225 height 17
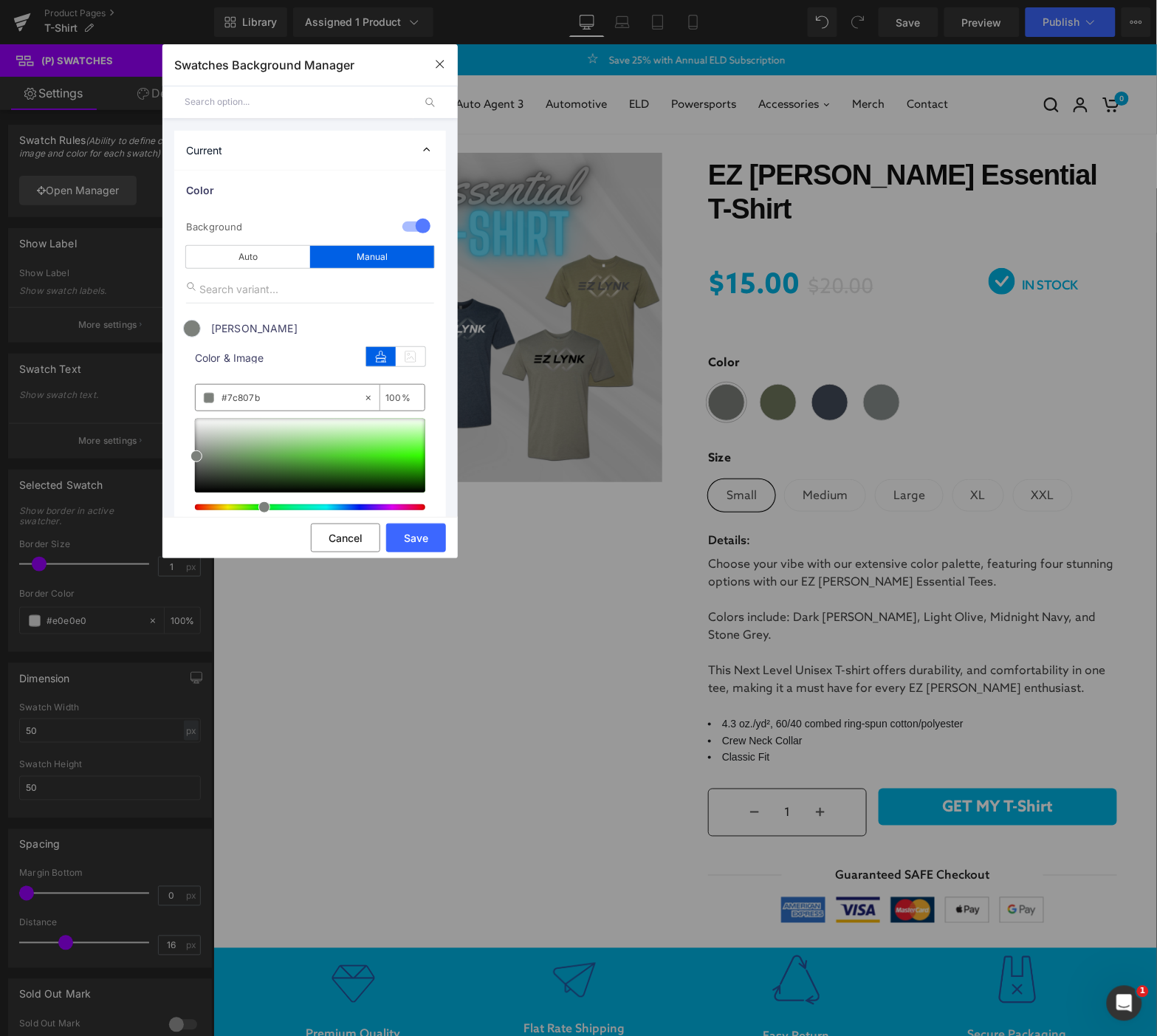
click at [286, 409] on div "#7c807b" at bounding box center [279, 398] width 168 height 26
click at [363, 399] on icon at bounding box center [368, 398] width 10 height 10
type input "none"
type input "0"
click at [281, 397] on input "none" at bounding box center [292, 398] width 142 height 16
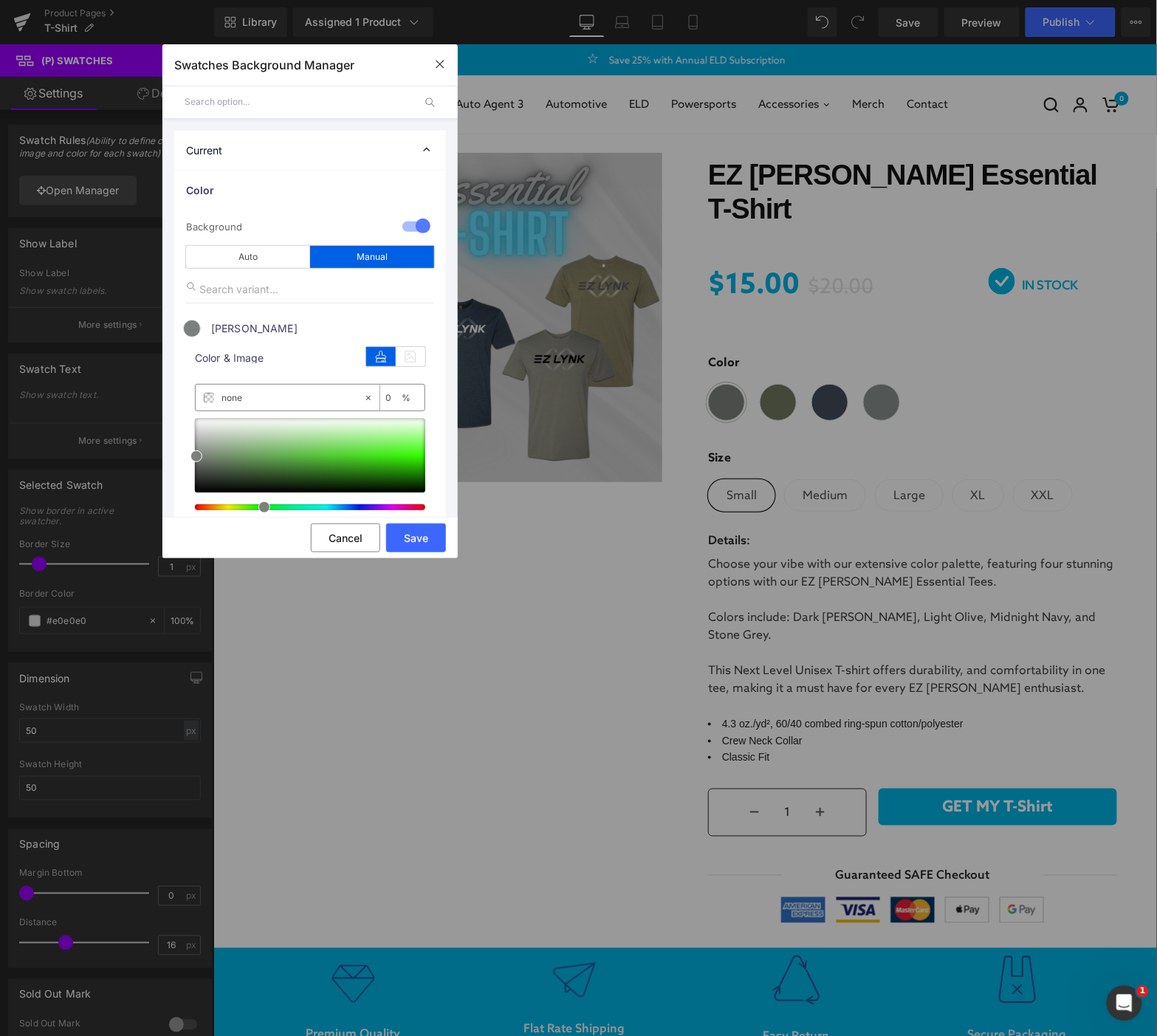
paste input "289dbe"
drag, startPoint x: 283, startPoint y: 399, endPoint x: 150, endPoint y: 409, distance: 133.4
click at [150, 409] on div "Swatches Background Manager Back to Library Insert Current Color 1 Background m…" at bounding box center [578, 518] width 1157 height 1036
paste input "text"
type input "289dbe"
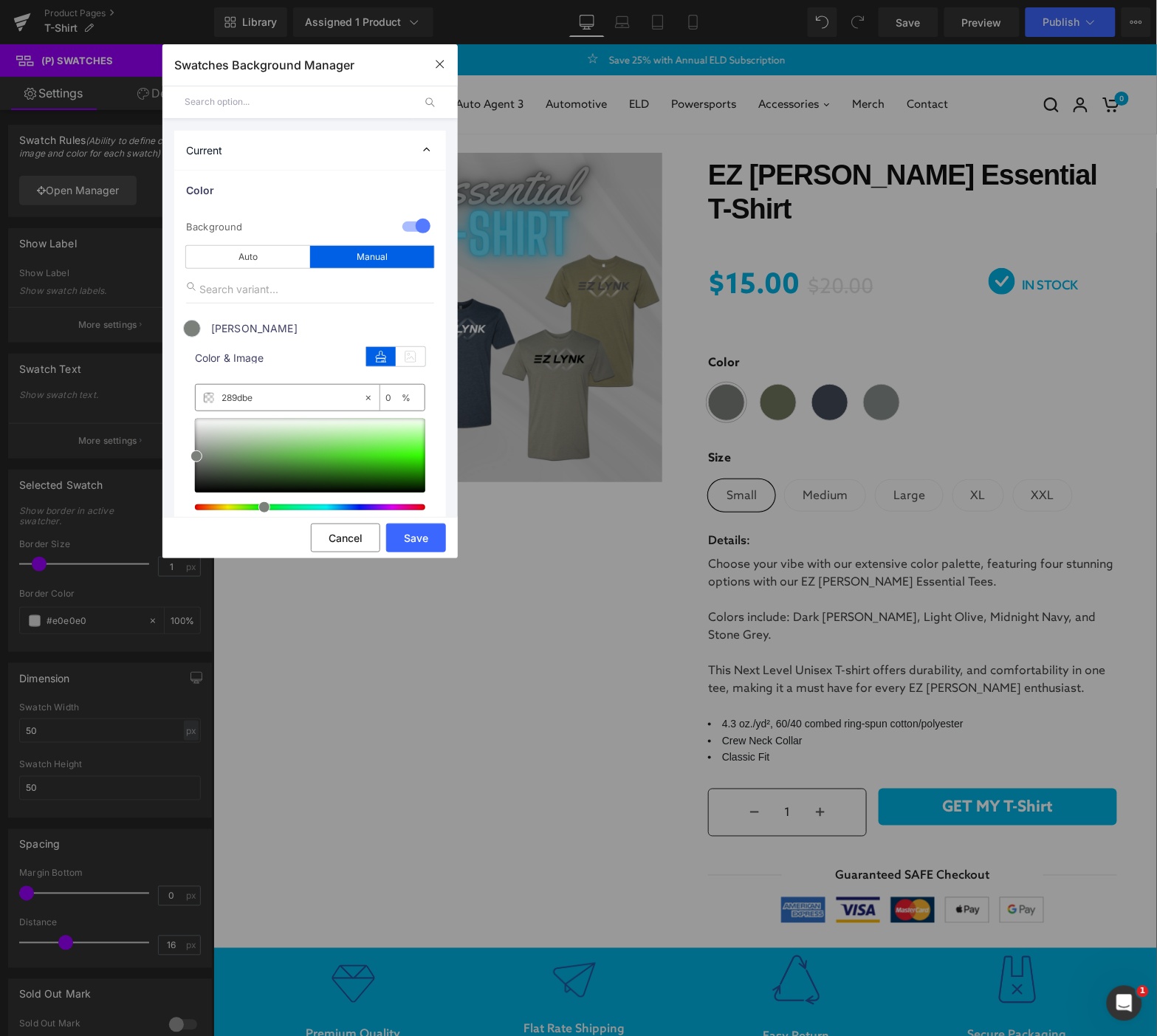
type input "100"
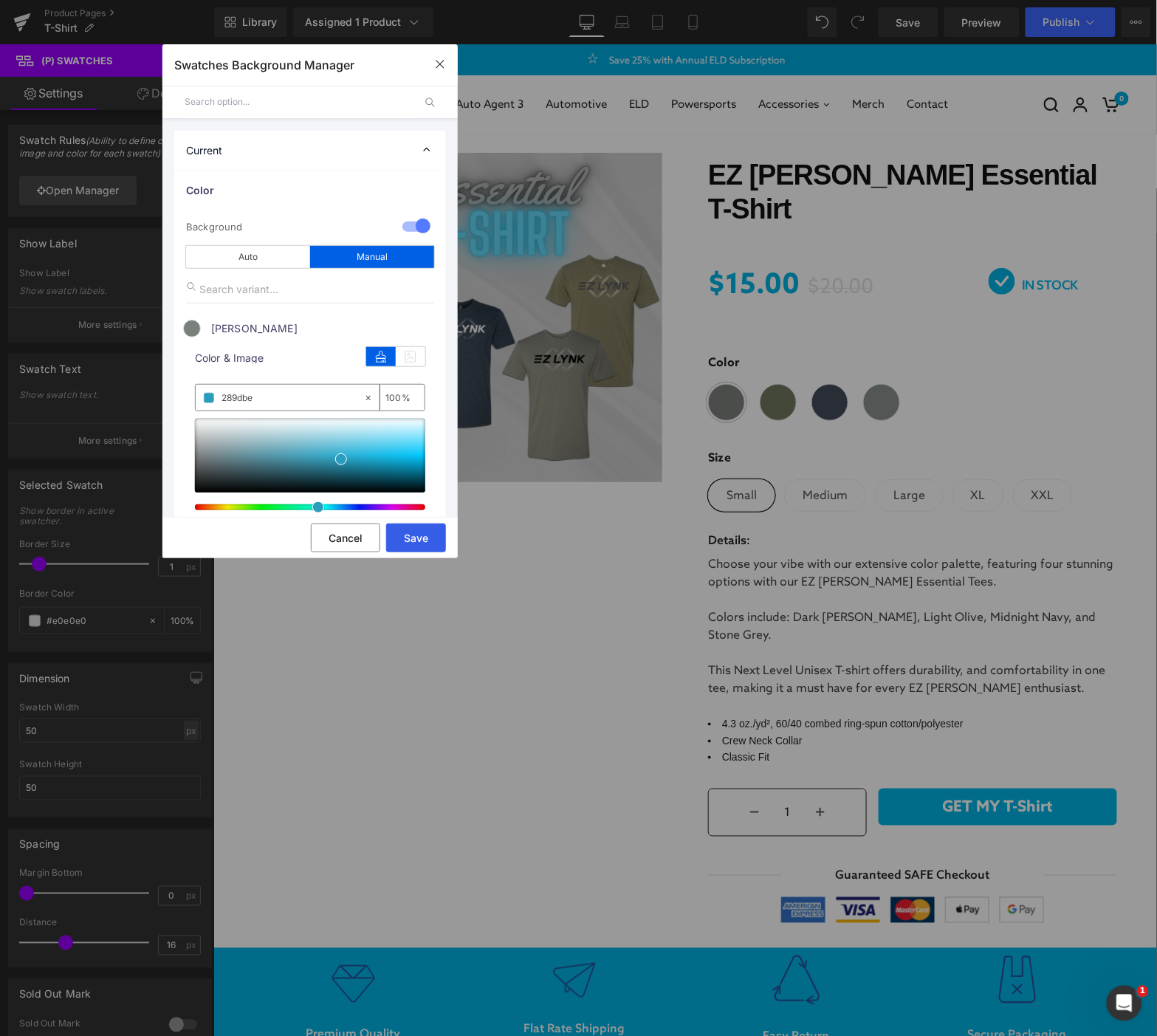
type input "#289dbe"
click at [434, 543] on button "Save" at bounding box center [416, 538] width 60 height 29
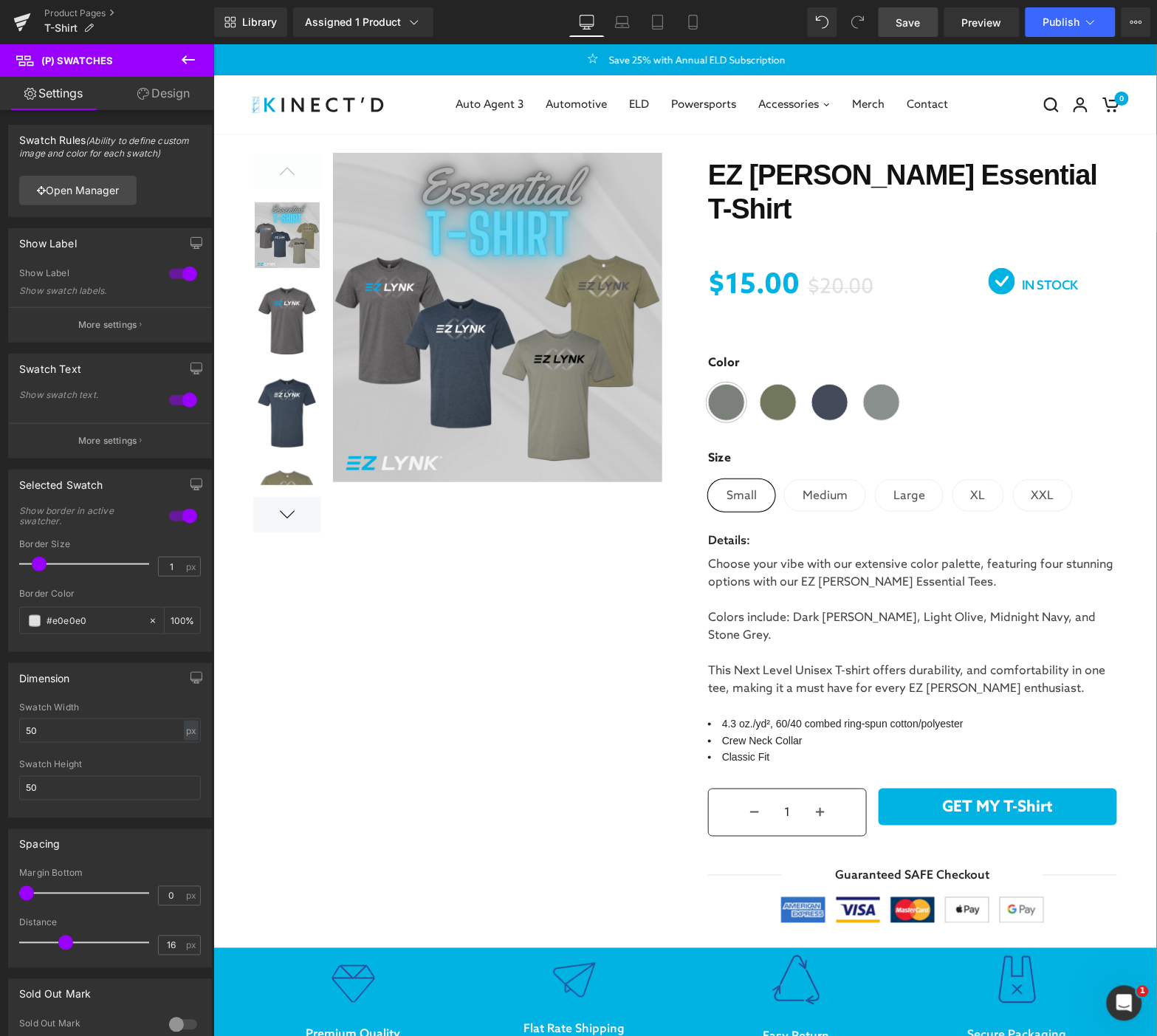
click at [906, 32] on link "Save" at bounding box center [908, 22] width 60 height 29
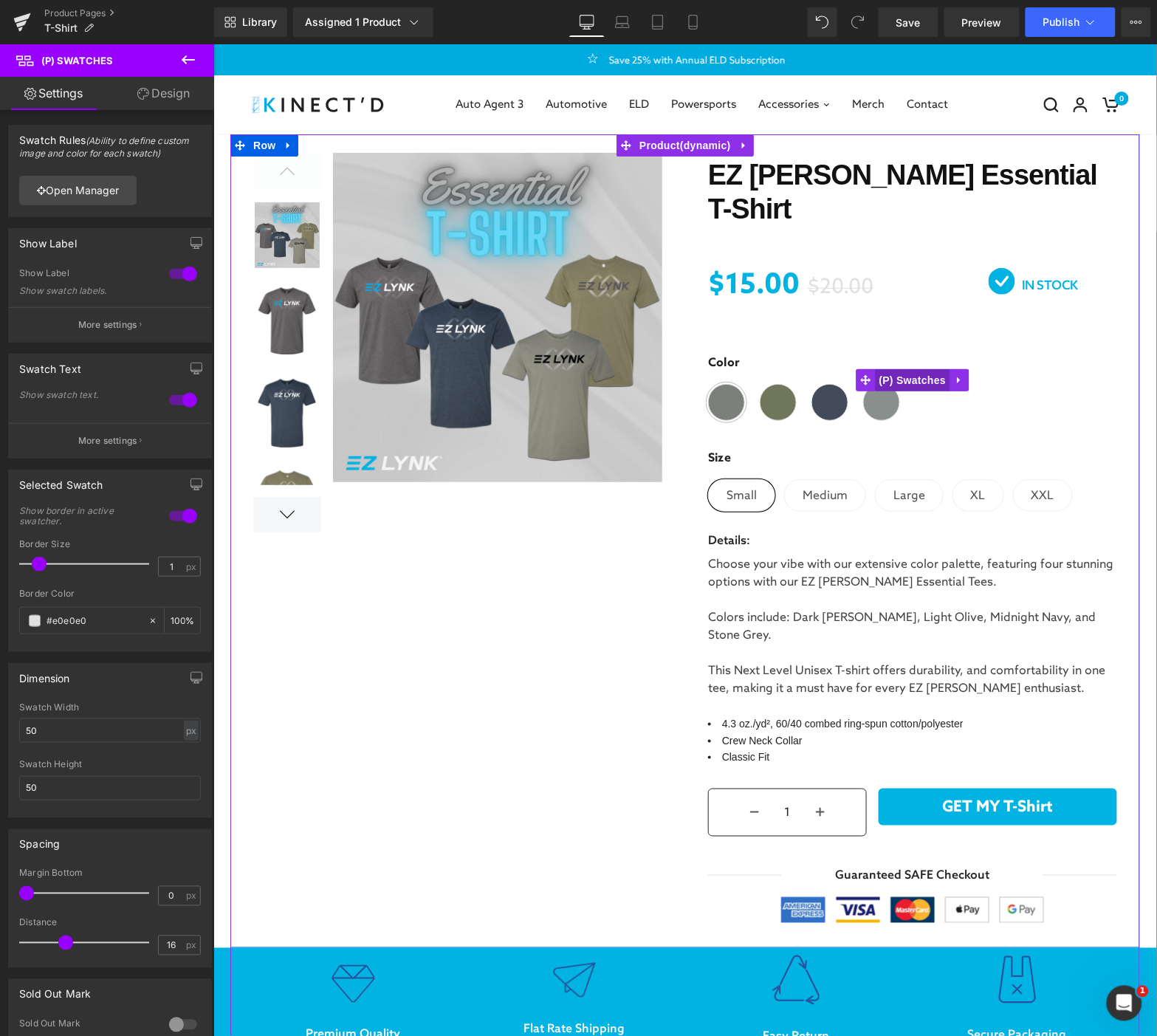
click at [904, 368] on span "(P) Swatches" at bounding box center [912, 380] width 74 height 22
click at [901, 369] on span "(P) Swatches" at bounding box center [912, 381] width 74 height 22
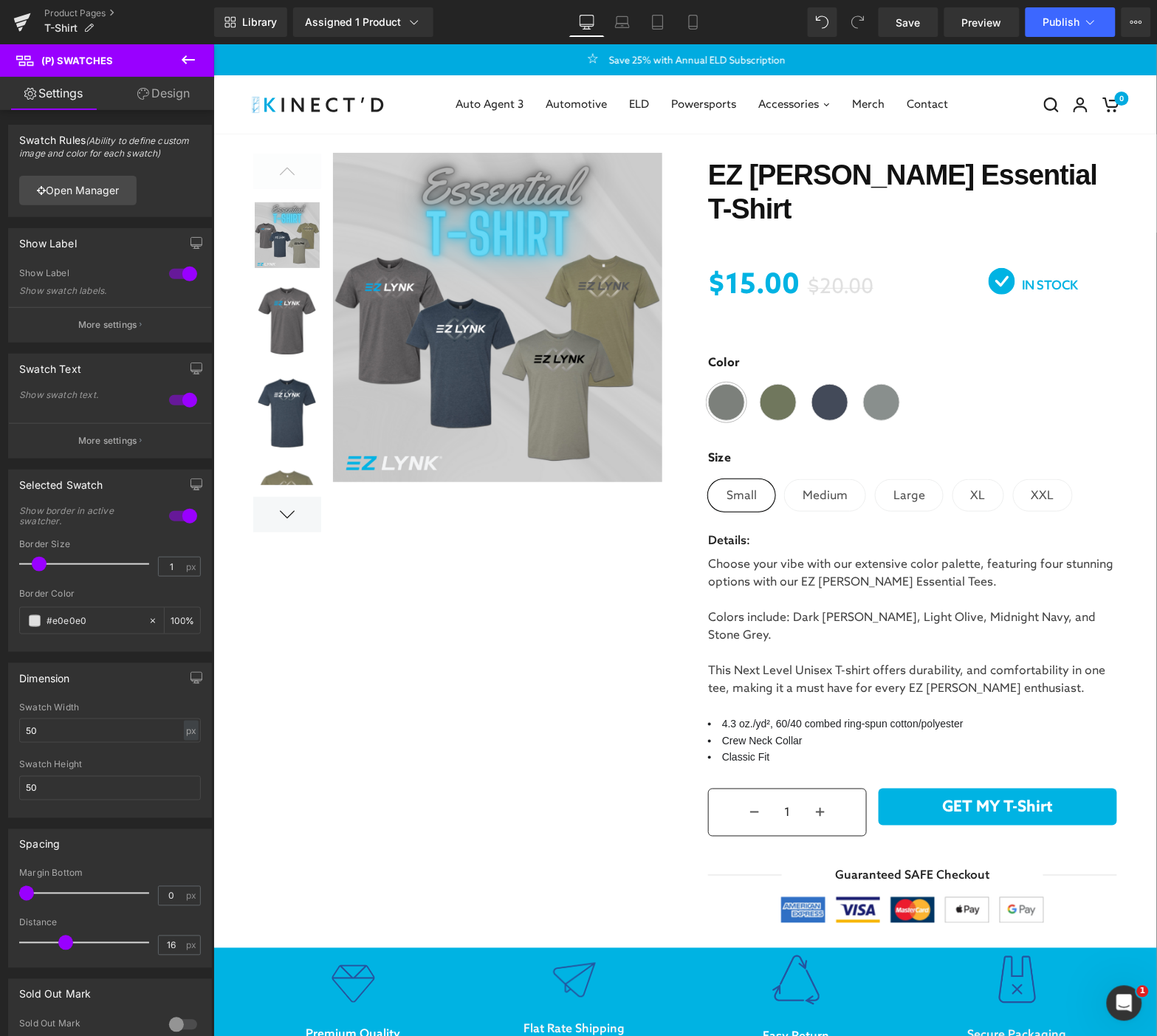
click at [157, 88] on link "Design" at bounding box center [163, 93] width 107 height 33
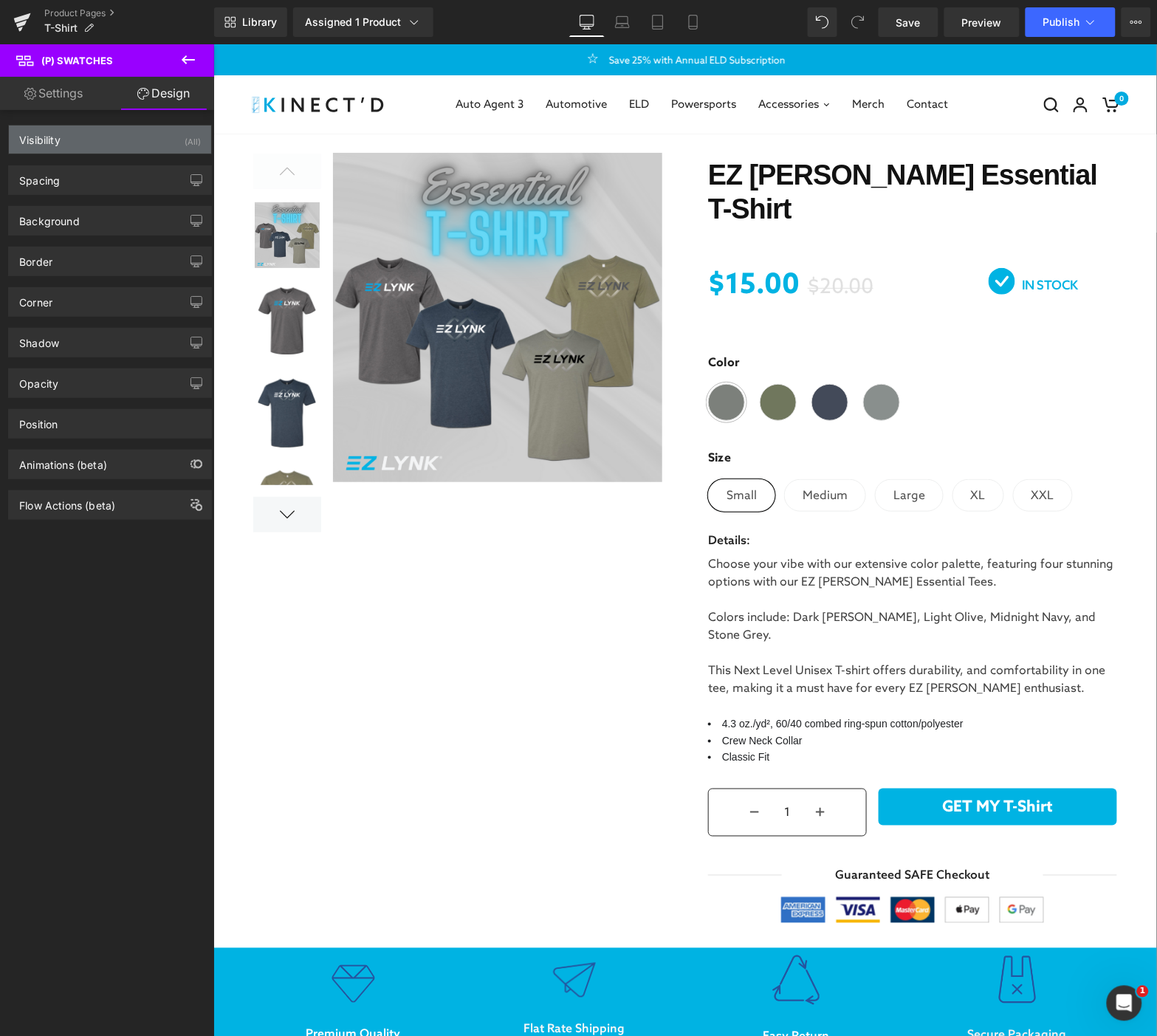
click at [50, 143] on div "Visibility" at bounding box center [40, 136] width 42 height 21
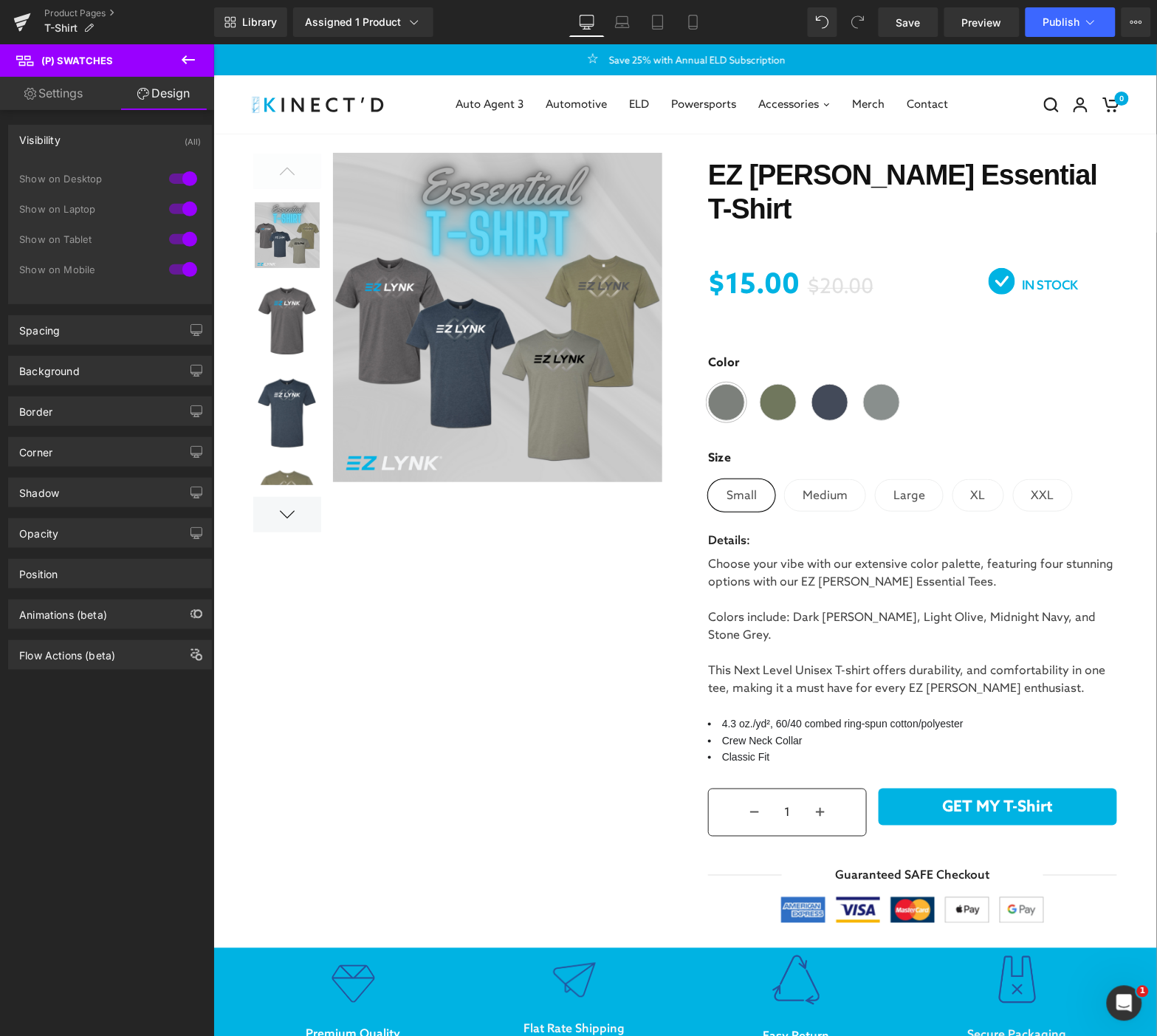
click at [64, 137] on div "Visibility (All)" at bounding box center [110, 139] width 202 height 28
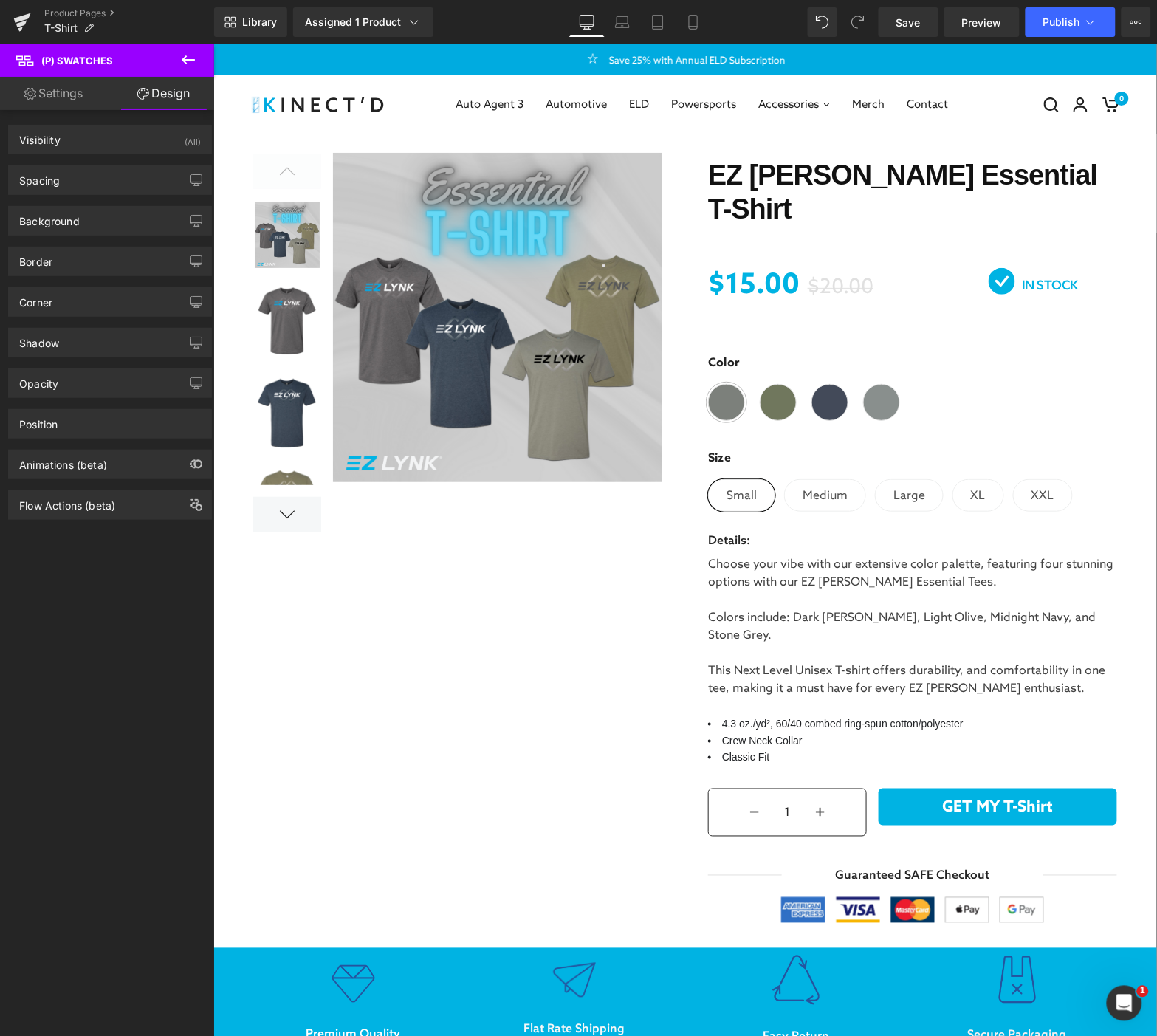
click at [56, 99] on link "Settings" at bounding box center [54, 93] width 107 height 33
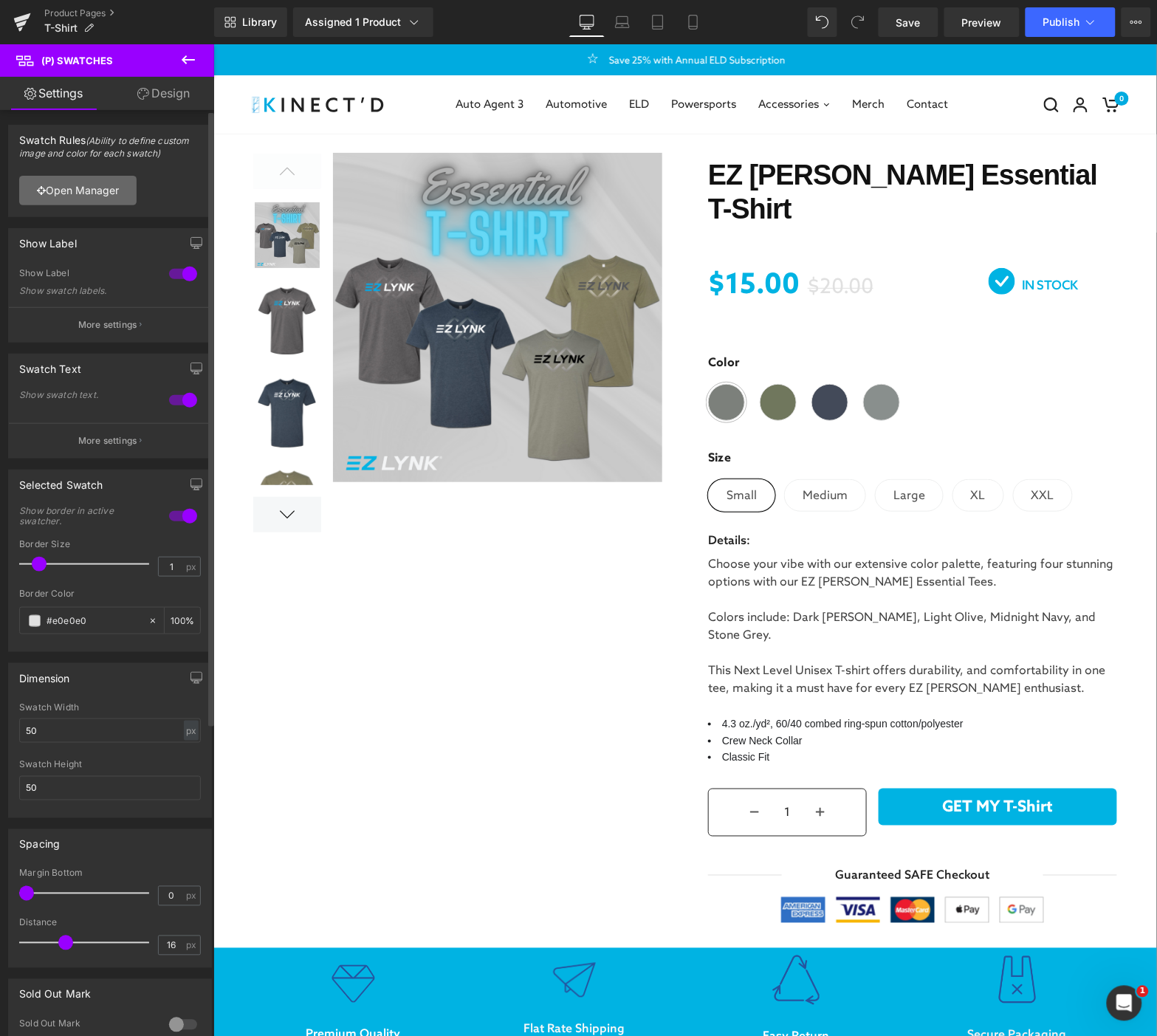
click at [86, 195] on link "Open Manager" at bounding box center [78, 190] width 118 height 29
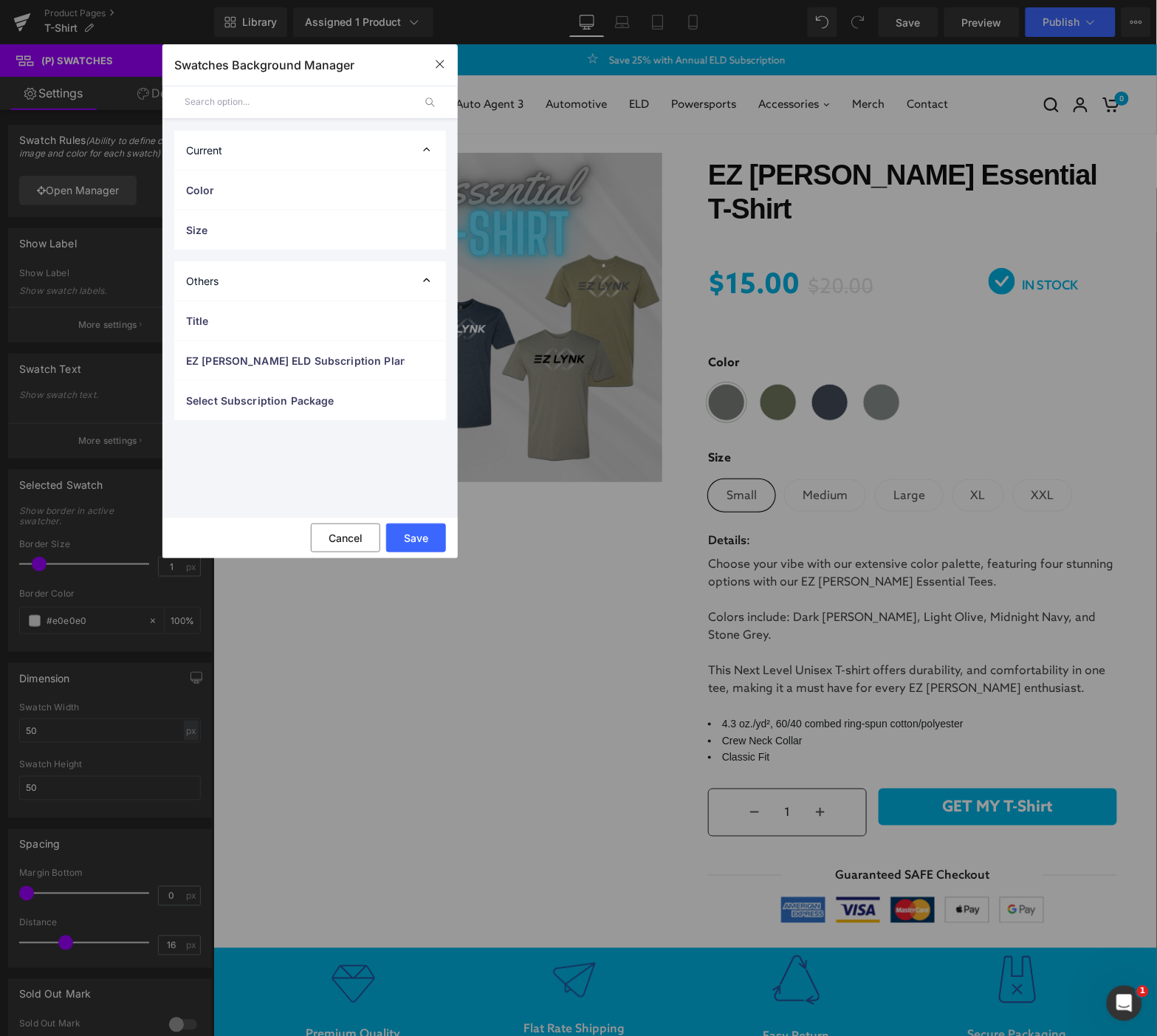
click at [419, 141] on div "Current" at bounding box center [310, 150] width 272 height 39
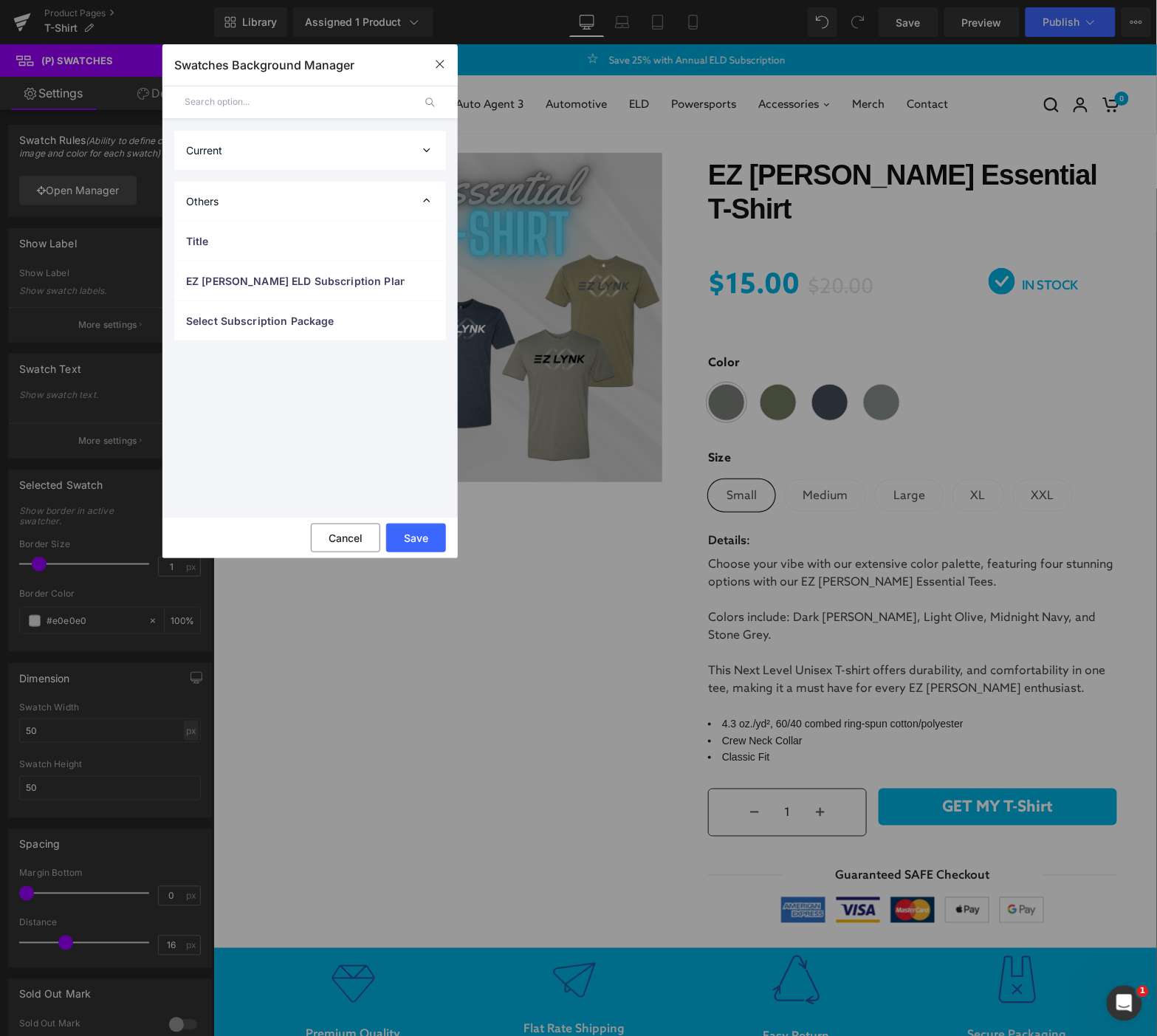
click at [359, 200] on div "Others" at bounding box center [310, 201] width 272 height 39
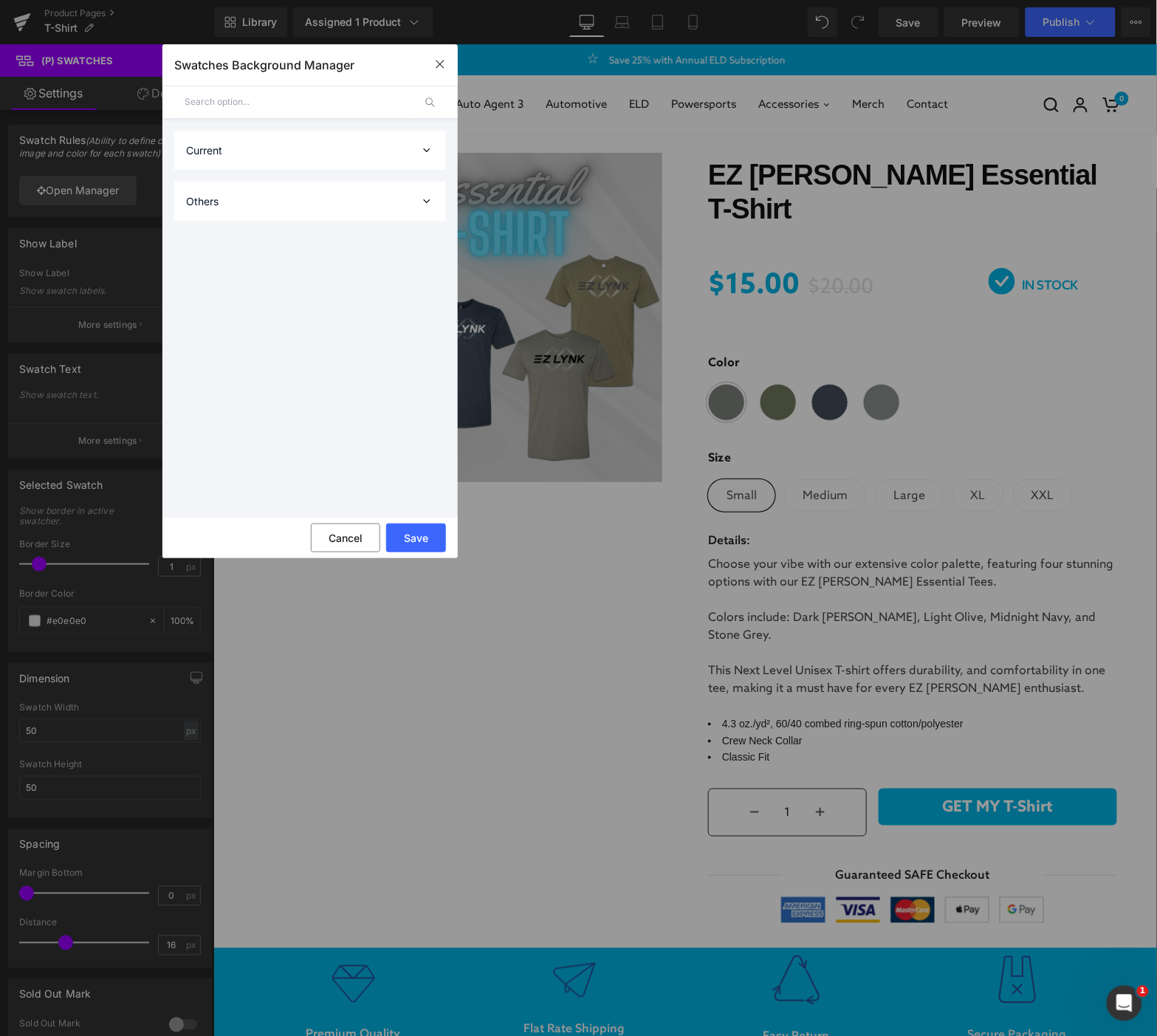
click at [237, 216] on div "Others" at bounding box center [310, 201] width 272 height 39
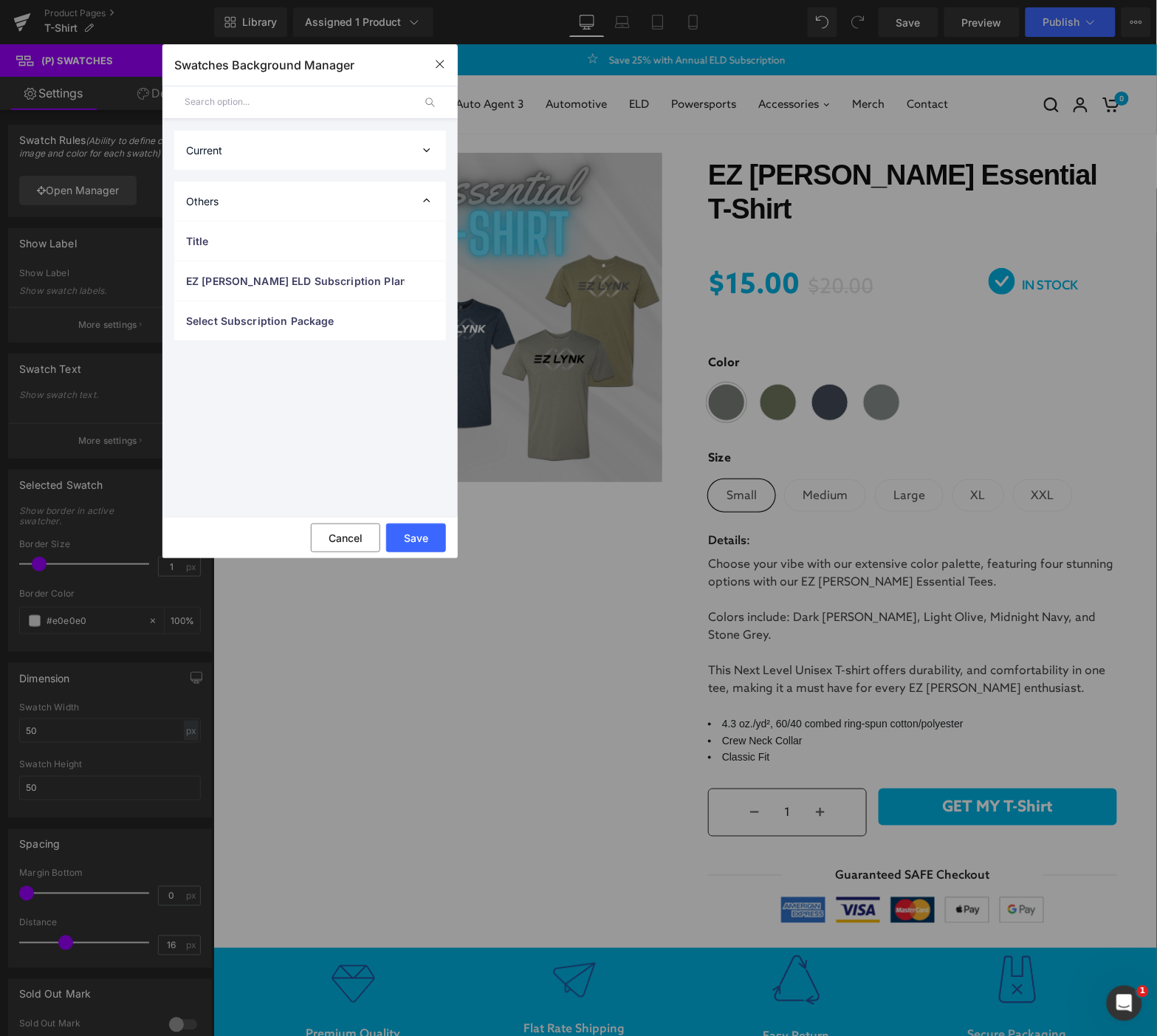
click at [237, 216] on div "Others" at bounding box center [310, 201] width 272 height 39
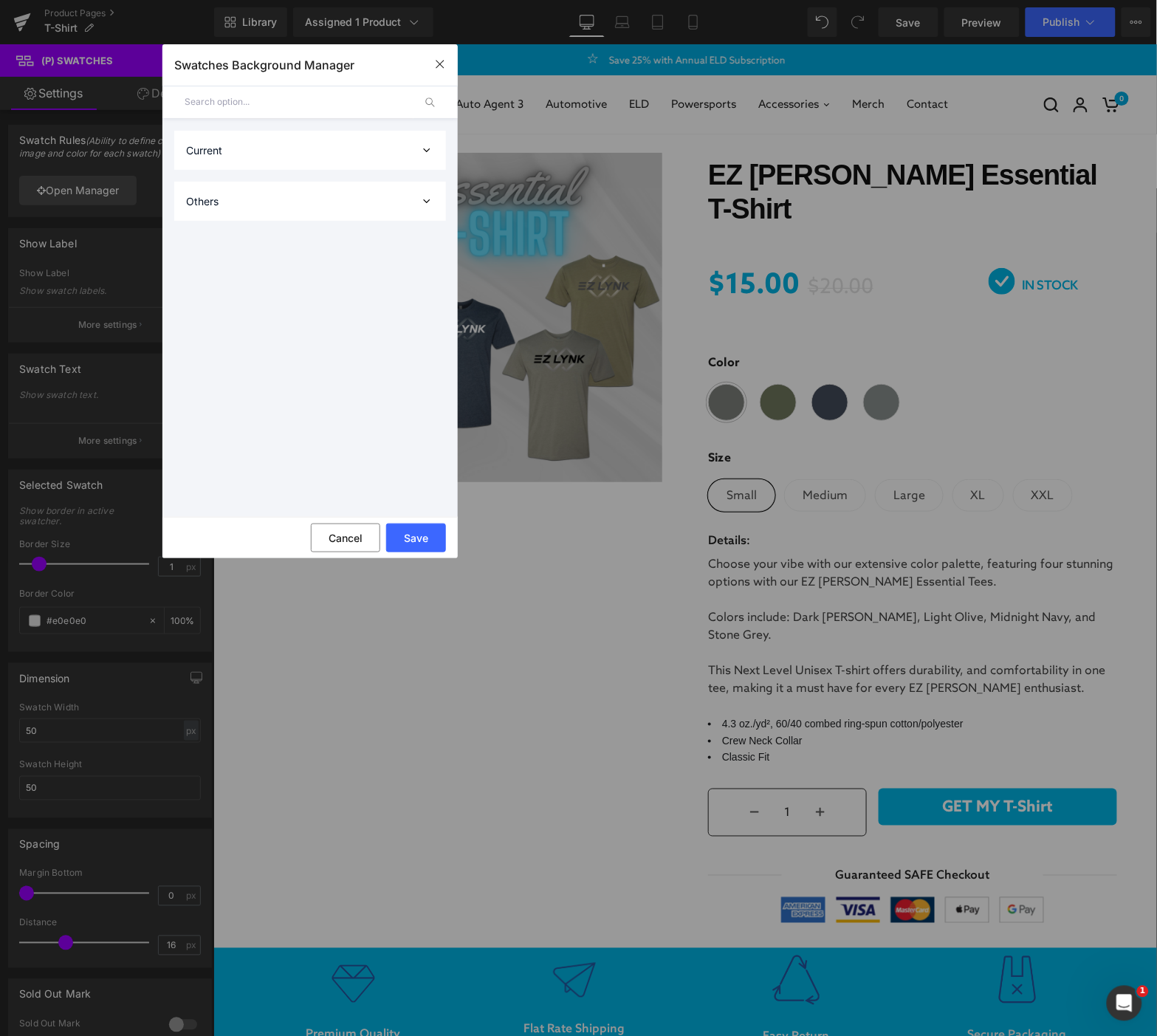
click at [231, 150] on div "Current" at bounding box center [310, 150] width 272 height 39
click at [204, 226] on span "Size" at bounding box center [295, 230] width 219 height 16
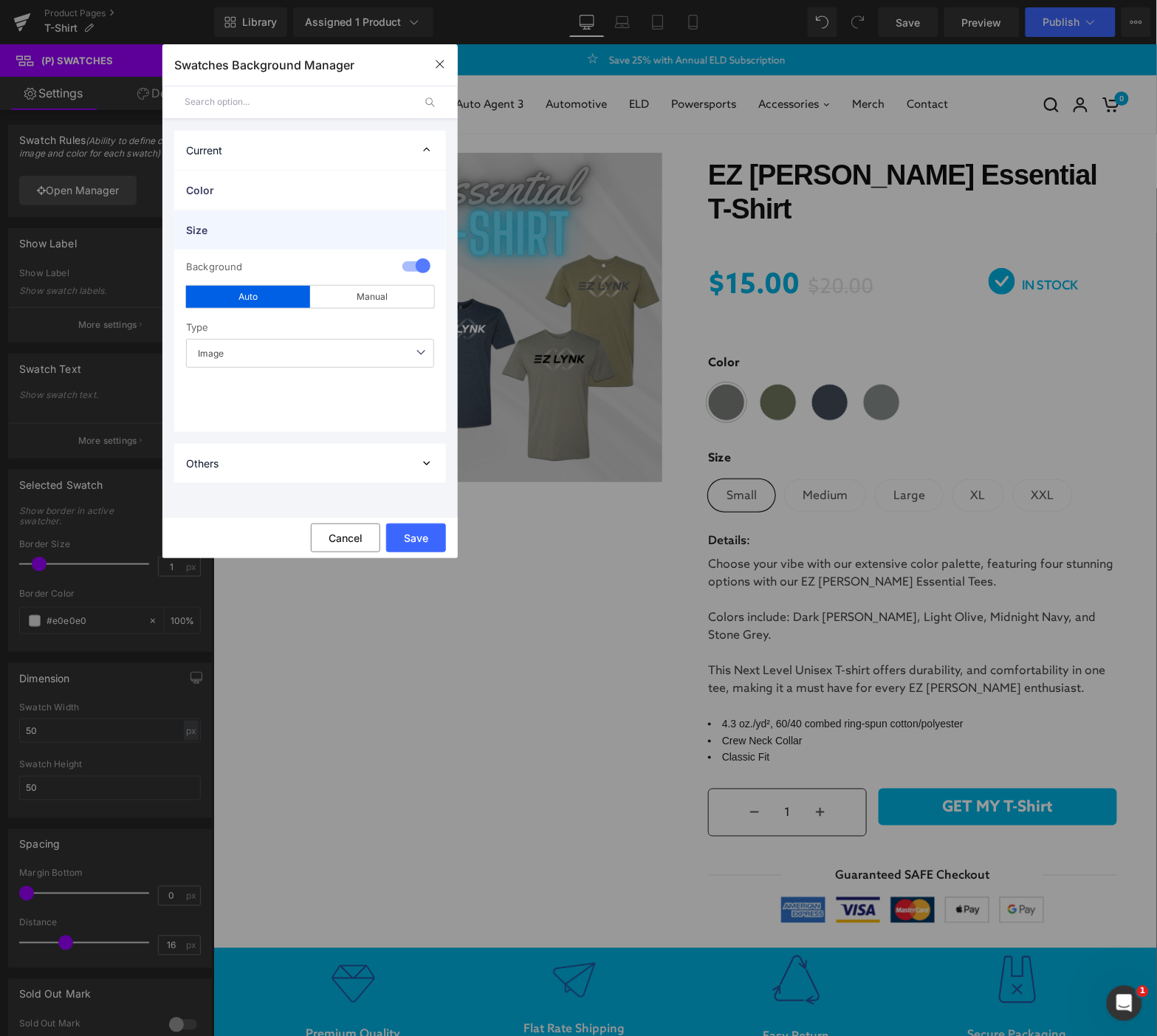
click at [204, 226] on span "Size" at bounding box center [295, 230] width 219 height 16
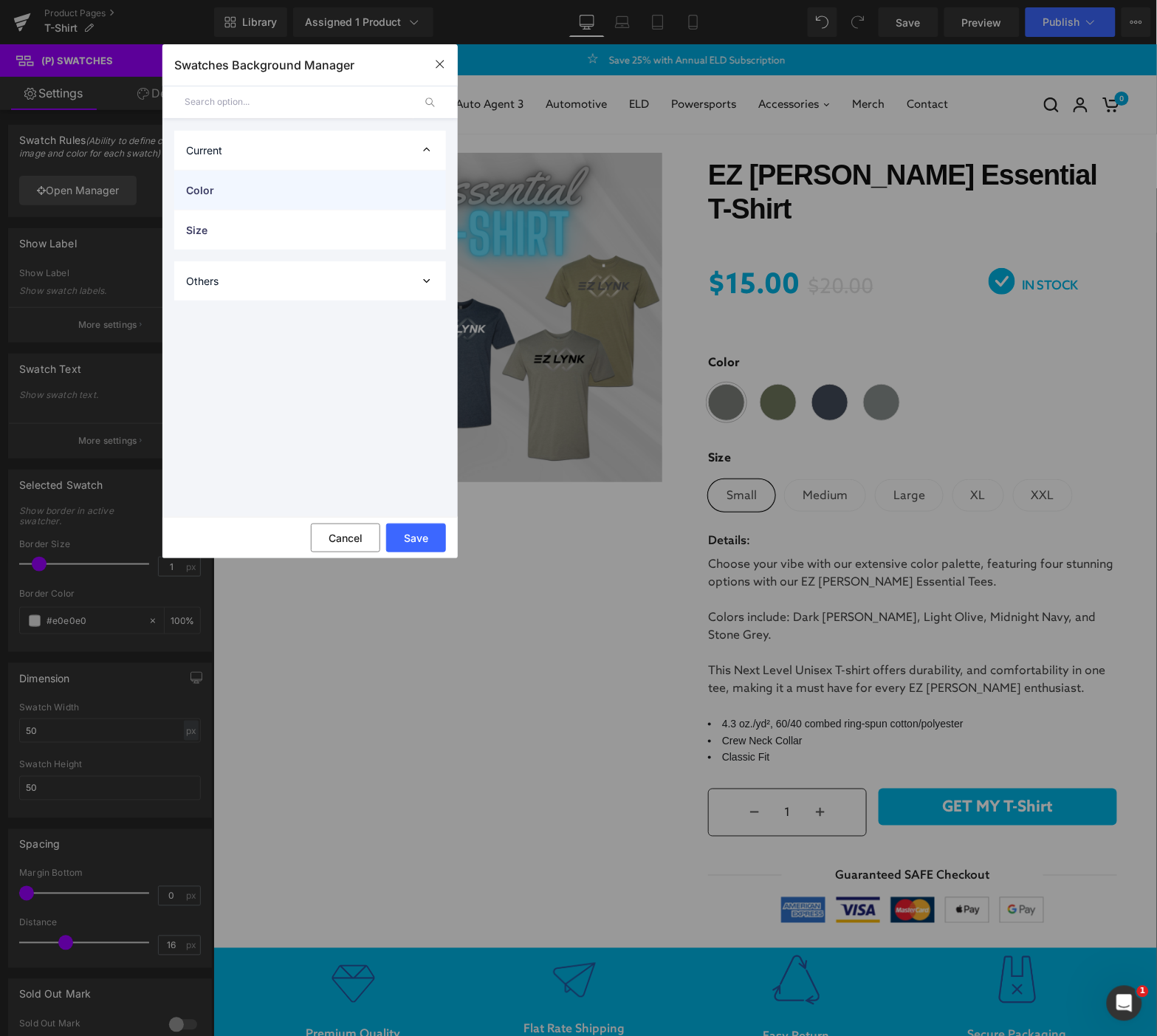
click at [200, 195] on span "Color" at bounding box center [295, 190] width 219 height 16
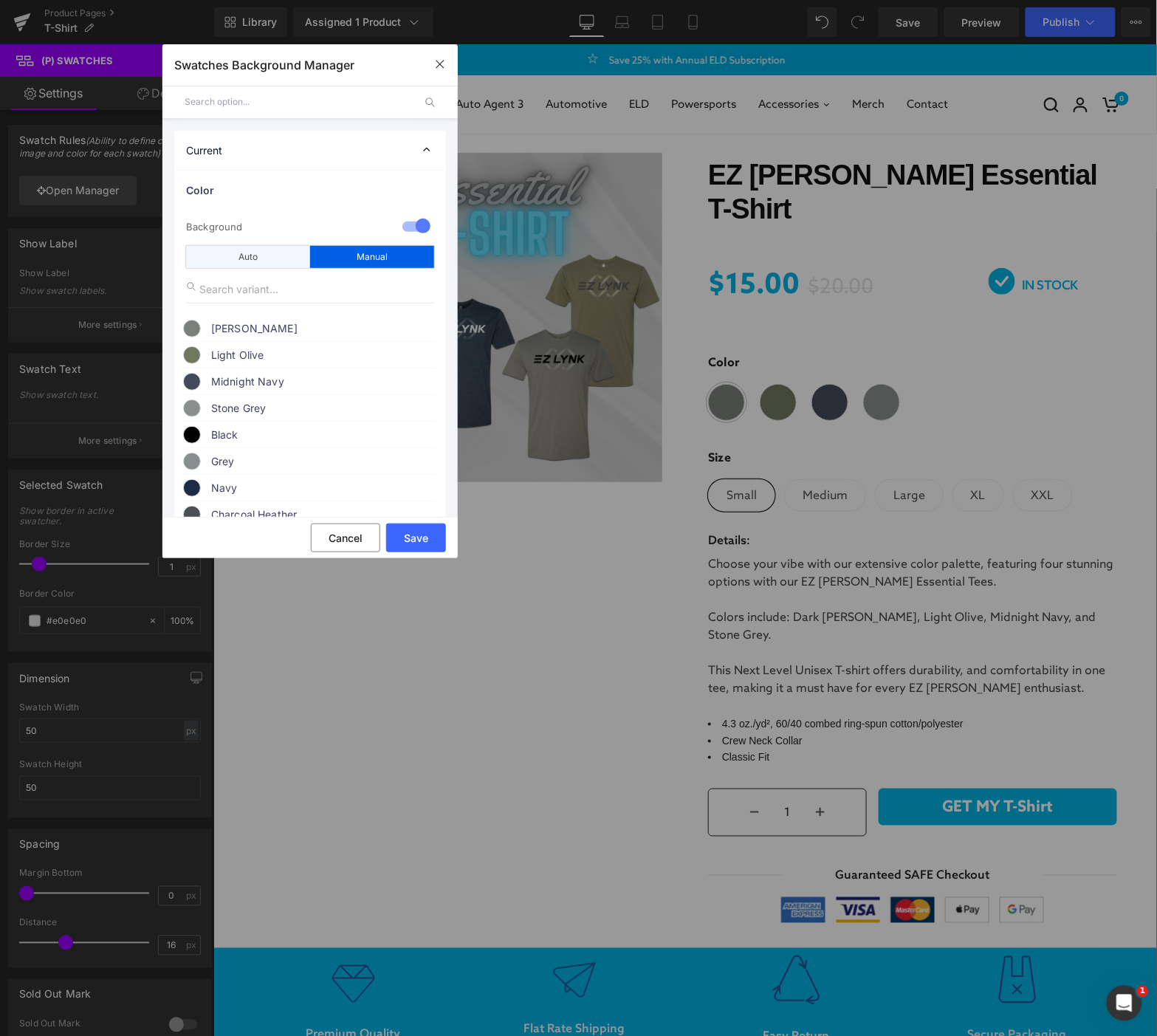
click at [284, 260] on div "Auto" at bounding box center [247, 257] width 124 height 22
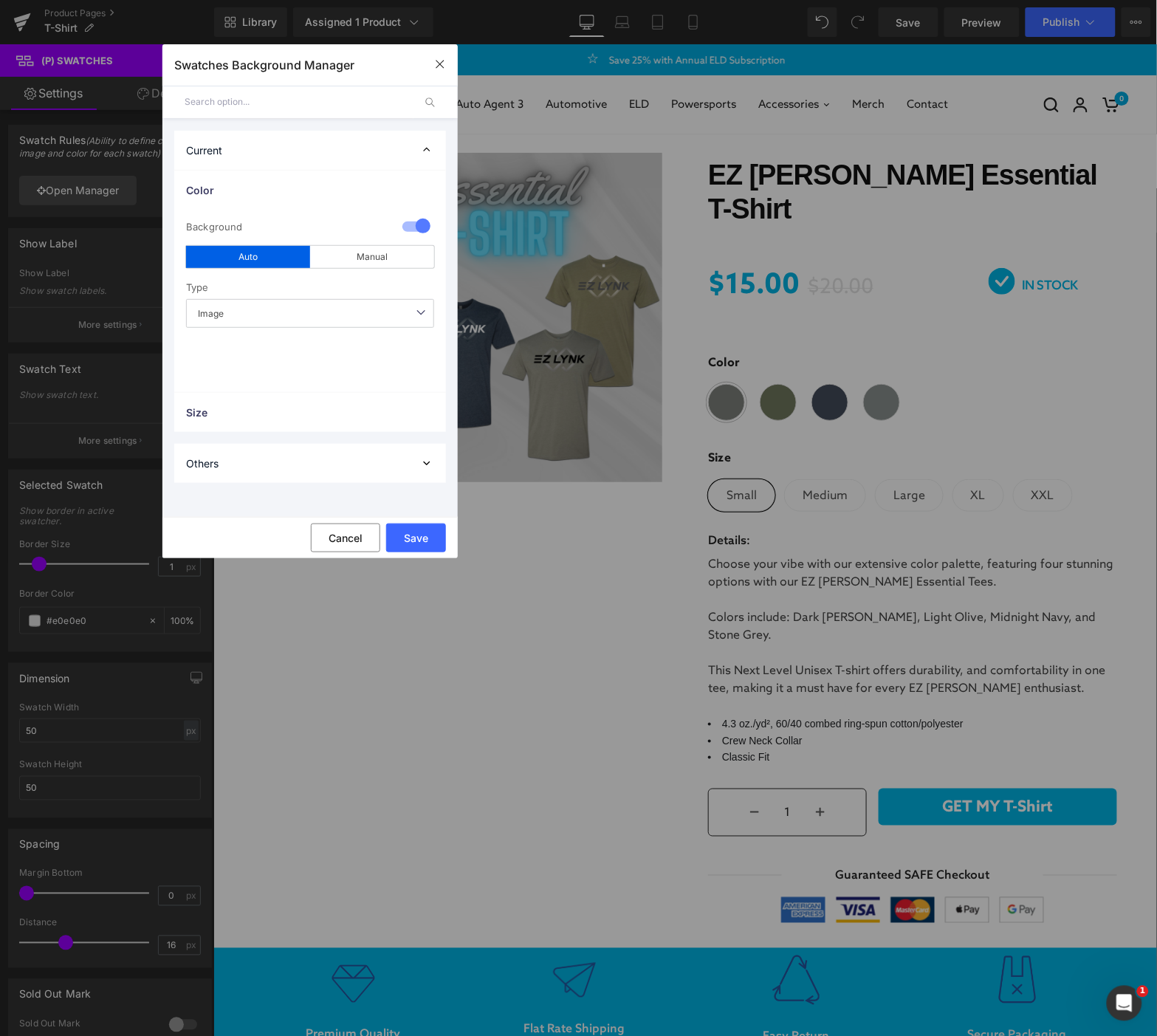
click at [396, 321] on span "Image" at bounding box center [310, 313] width 248 height 29
click at [358, 256] on div "Manual" at bounding box center [372, 257] width 124 height 22
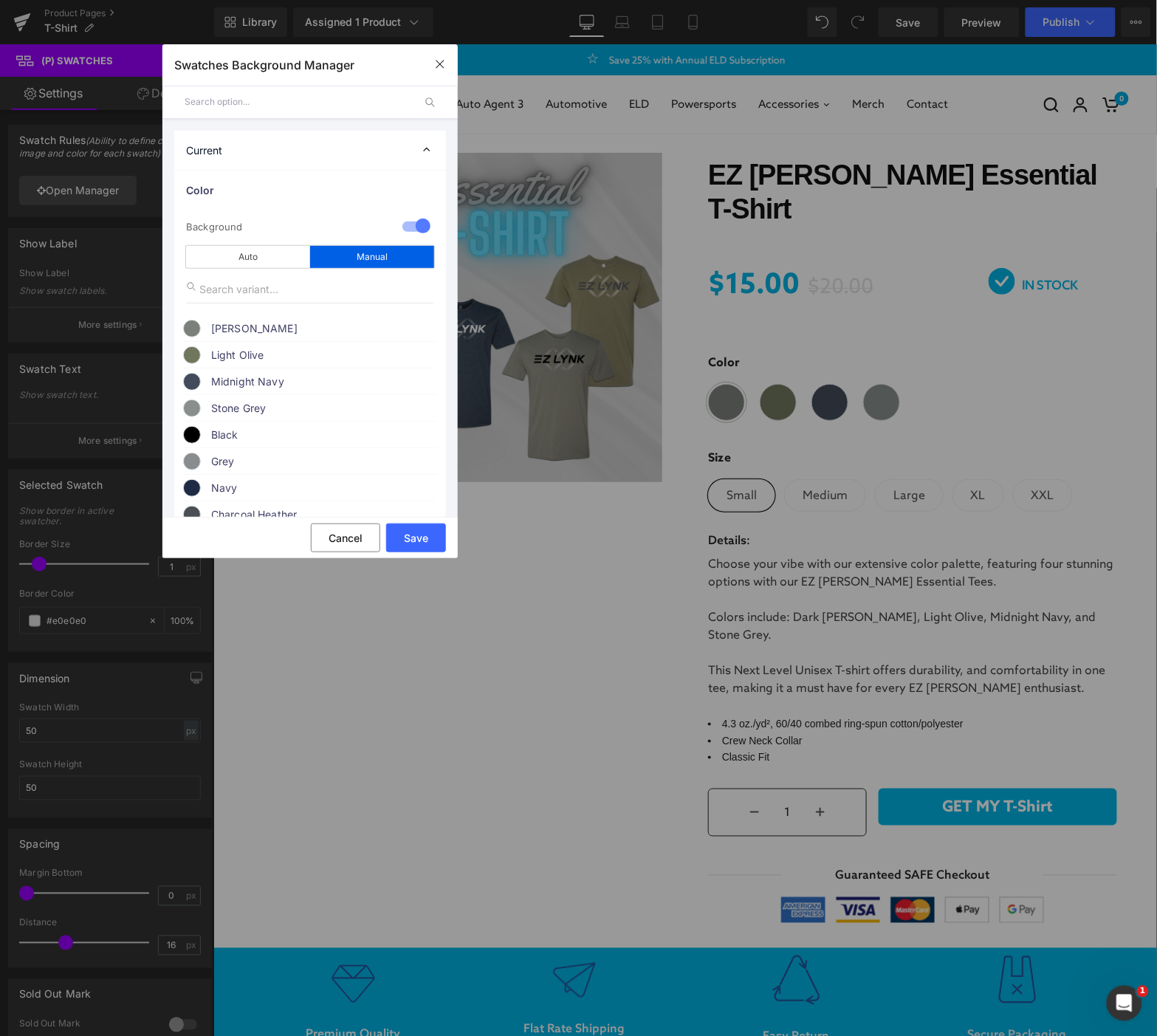
click at [198, 286] on input "text" at bounding box center [310, 290] width 248 height 28
click at [275, 284] on input "text" at bounding box center [310, 290] width 248 height 28
click at [359, 534] on button "Cancel" at bounding box center [346, 538] width 69 height 29
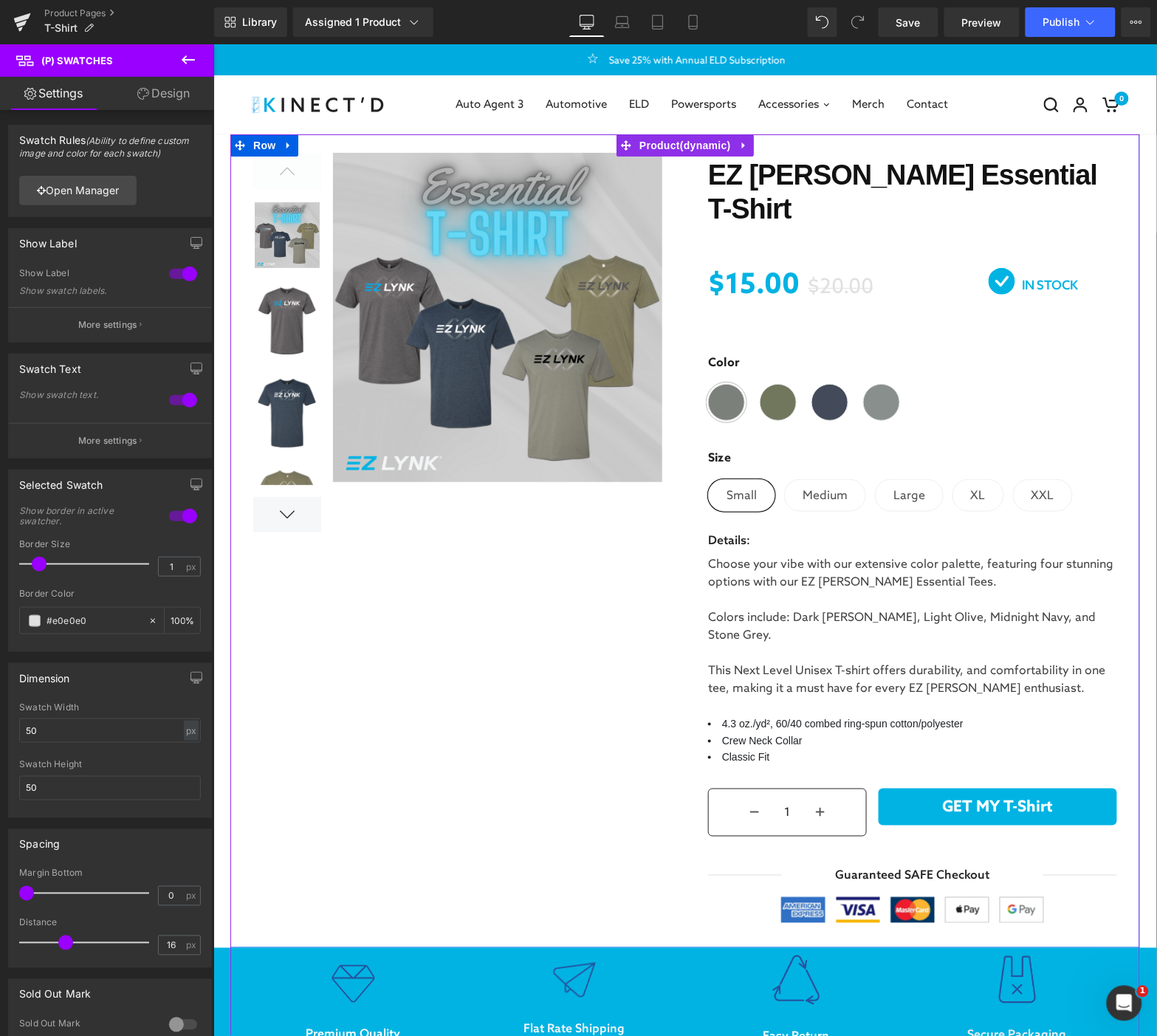
click at [480, 708] on div "(P) Image List" at bounding box center [685, 540] width 910 height 814
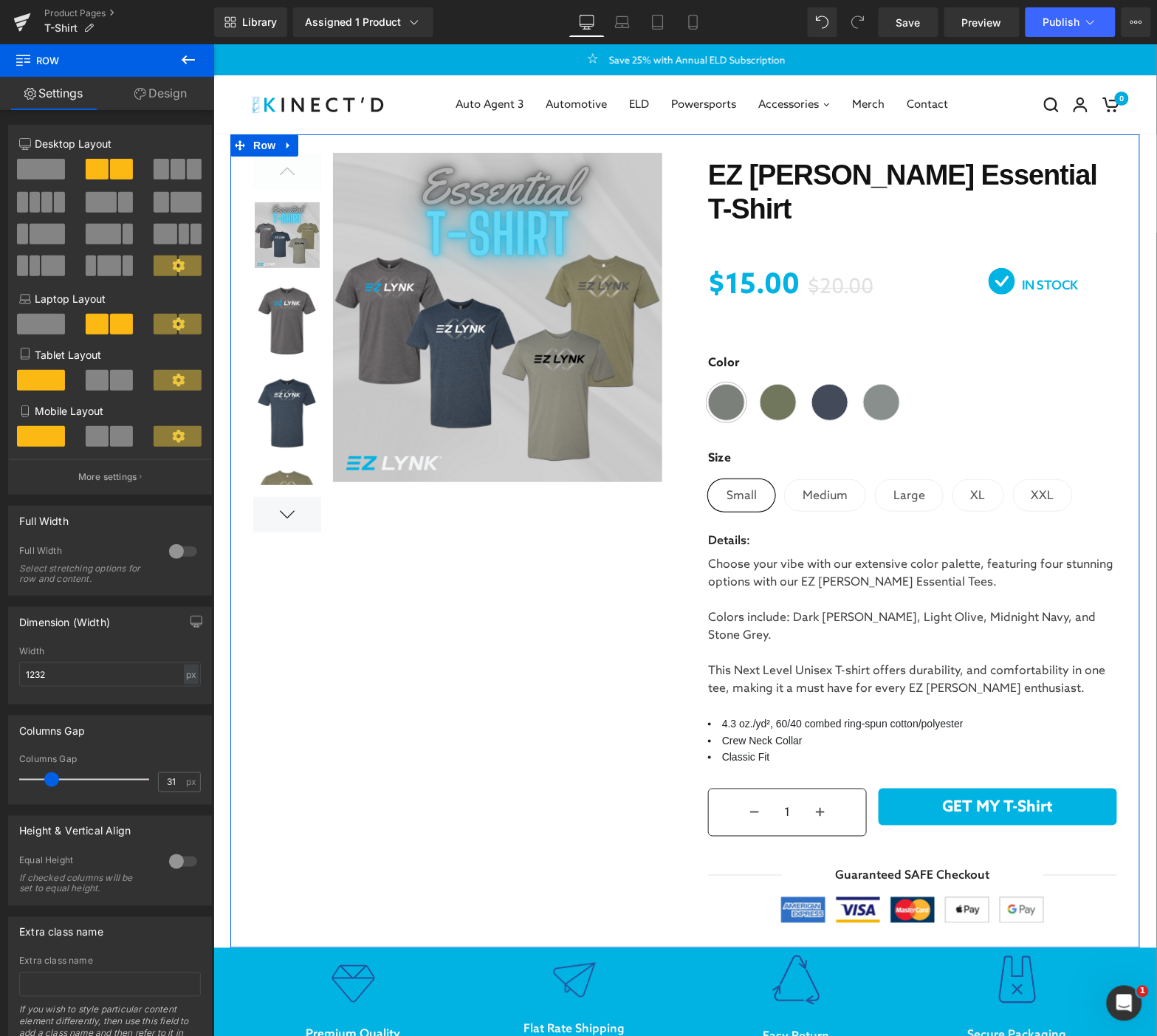
click at [159, 90] on link "Design" at bounding box center [161, 93] width 107 height 33
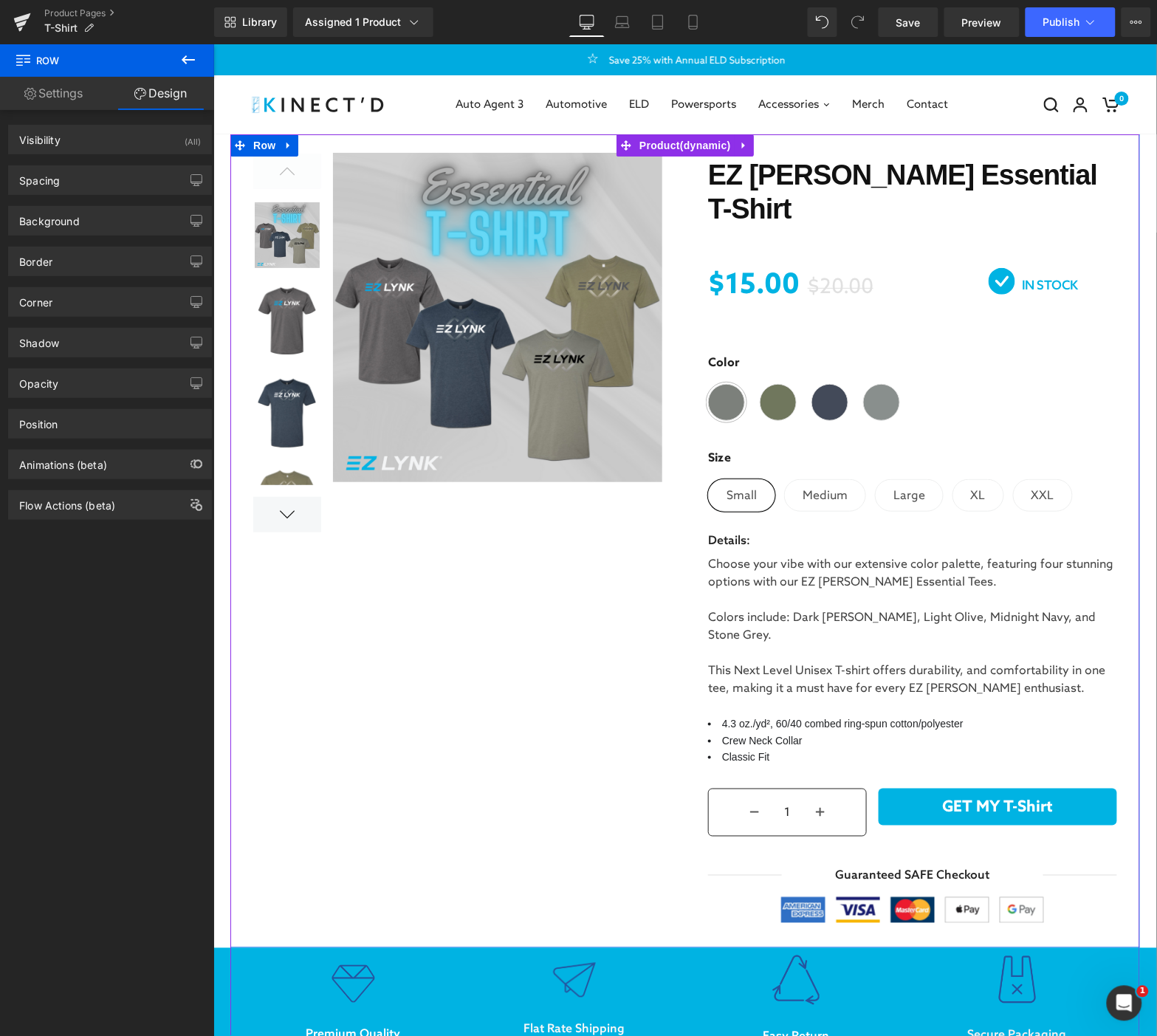
click at [387, 648] on div "(P) Image List" at bounding box center [685, 540] width 910 height 814
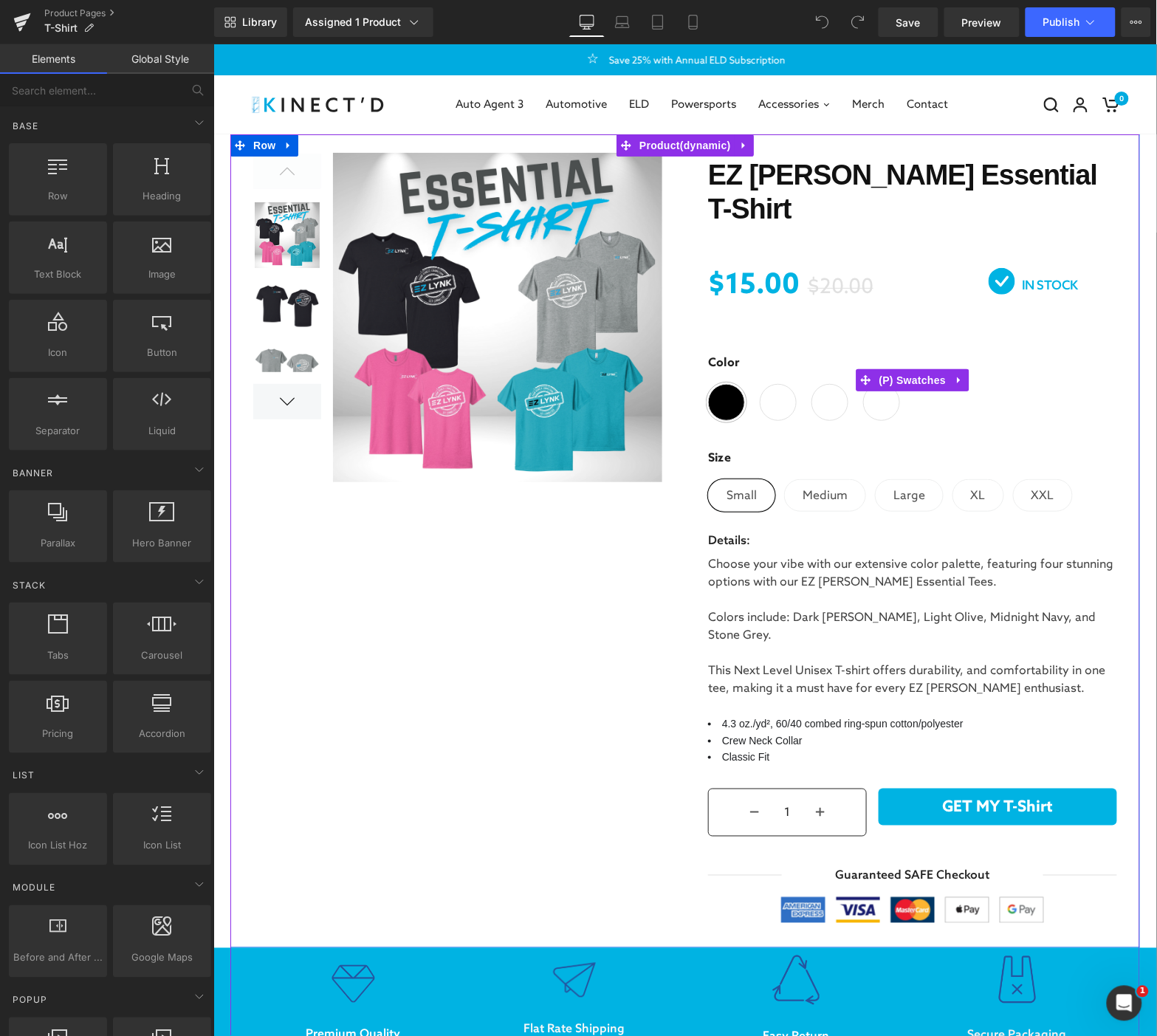
drag, startPoint x: 911, startPoint y: 359, endPoint x: 1005, endPoint y: 356, distance: 94.0
click at [911, 368] on span "(P) Swatches" at bounding box center [912, 380] width 74 height 22
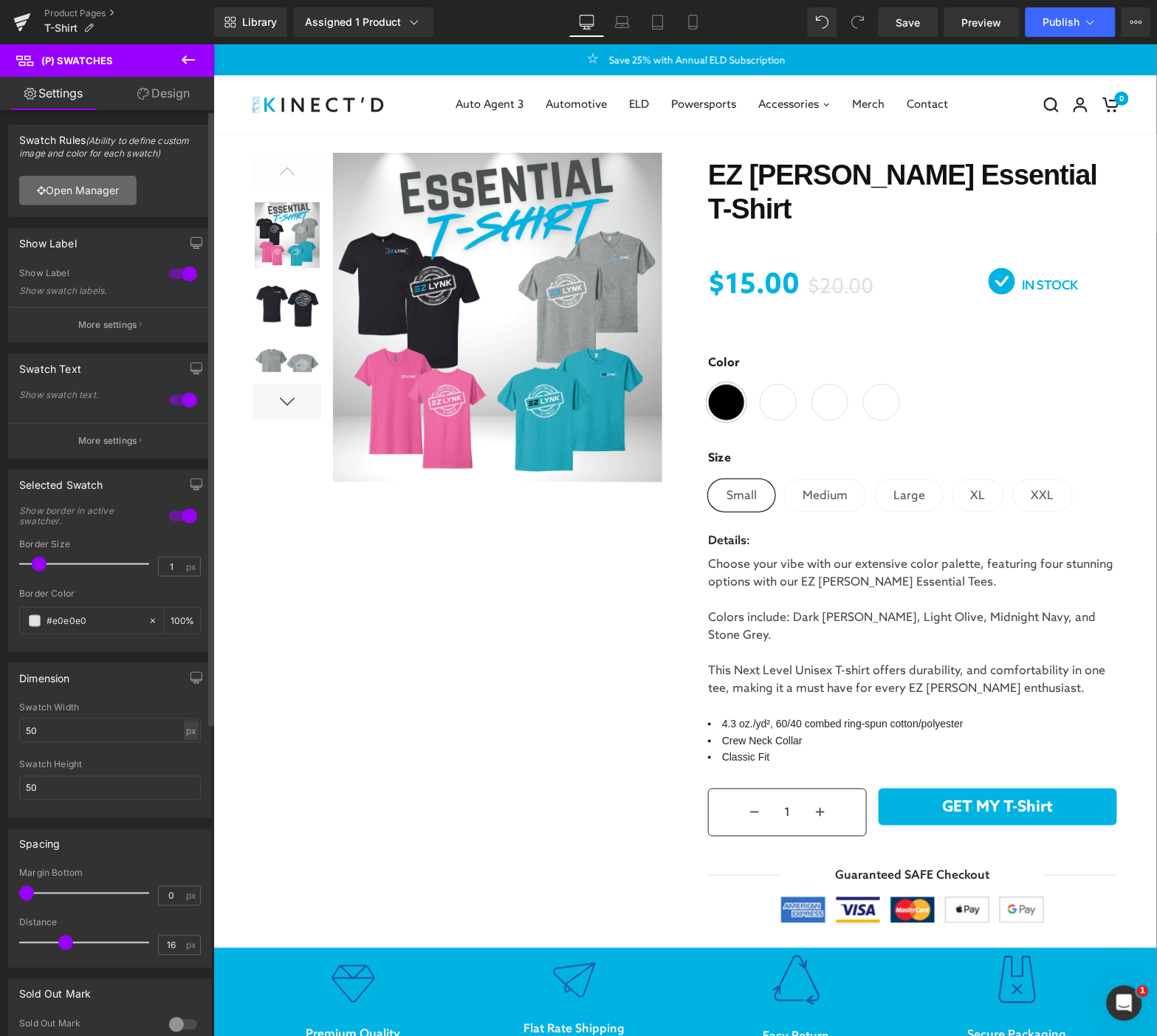
click at [92, 195] on link "Open Manager" at bounding box center [78, 190] width 118 height 29
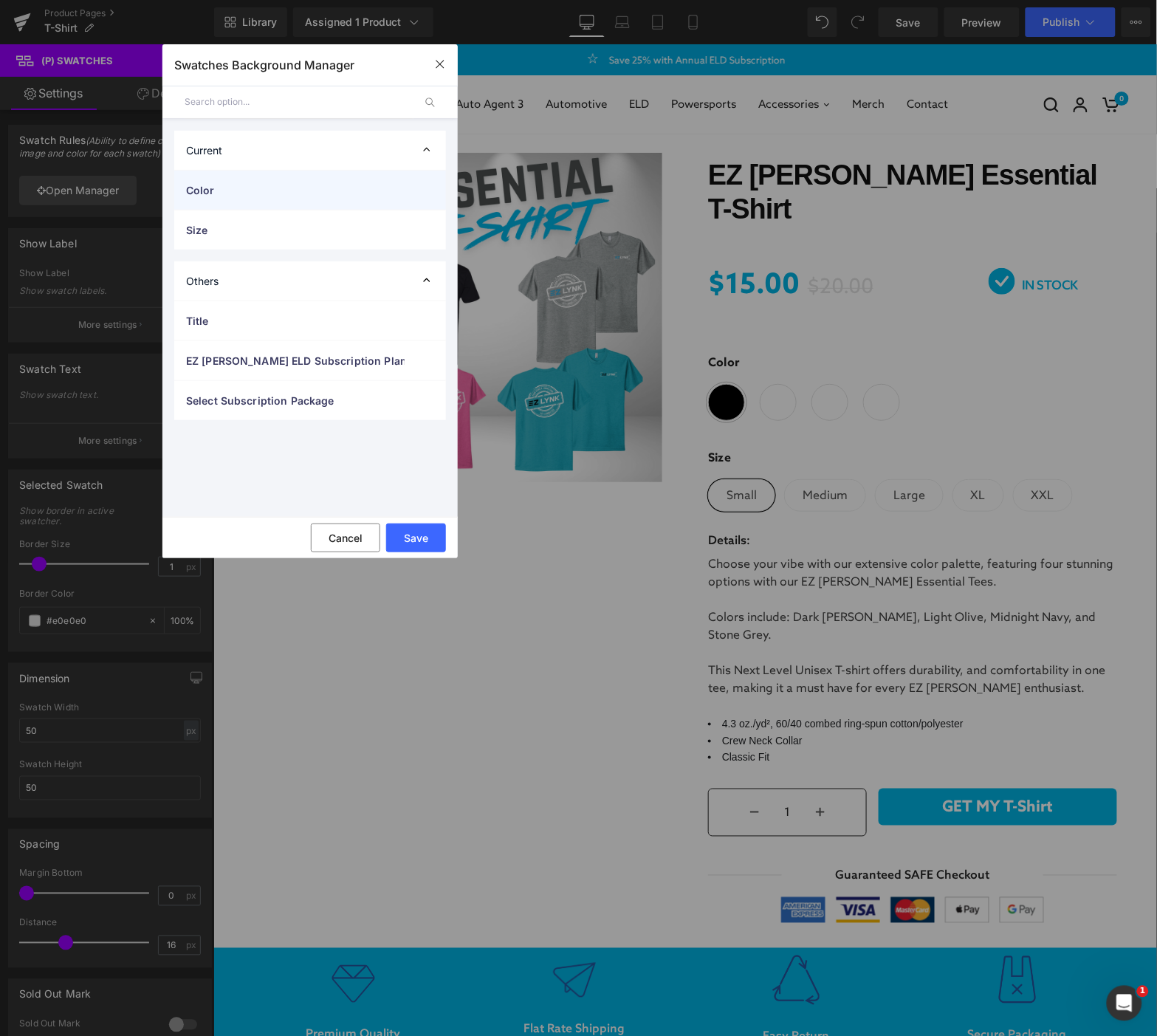
click at [214, 195] on span "Color" at bounding box center [295, 190] width 219 height 16
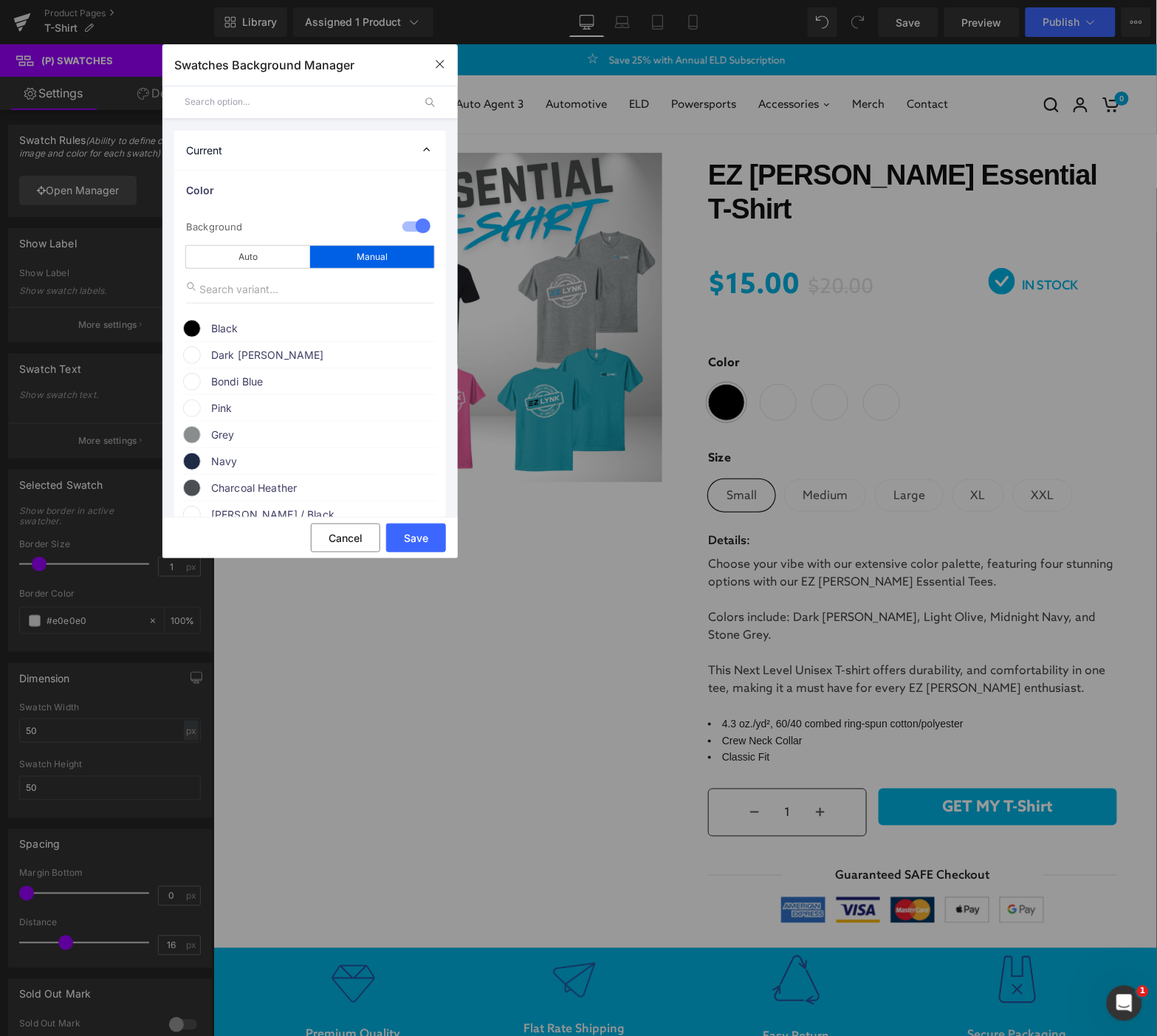
click at [193, 356] on span at bounding box center [192, 355] width 17 height 17
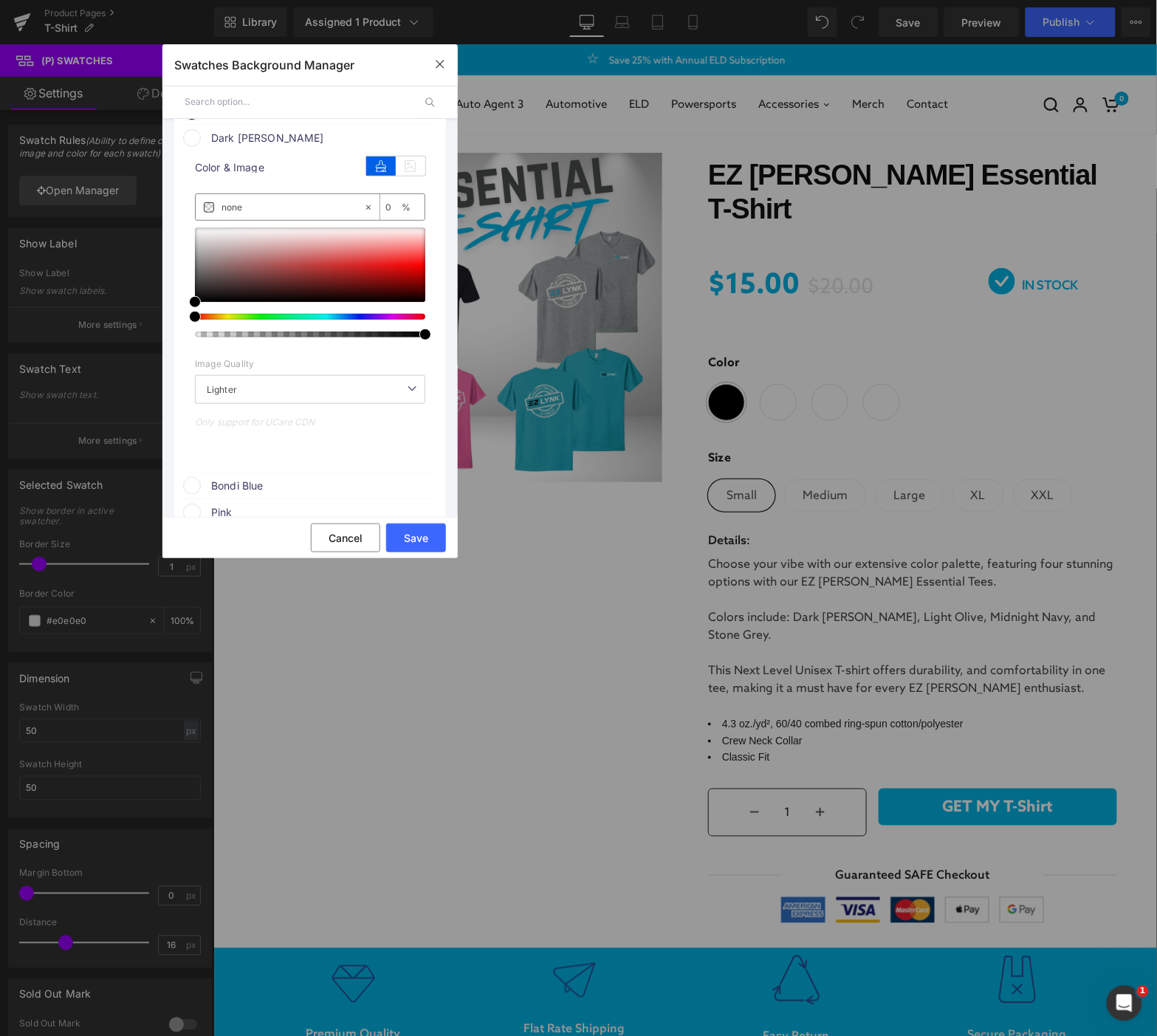
scroll to position [328, 0]
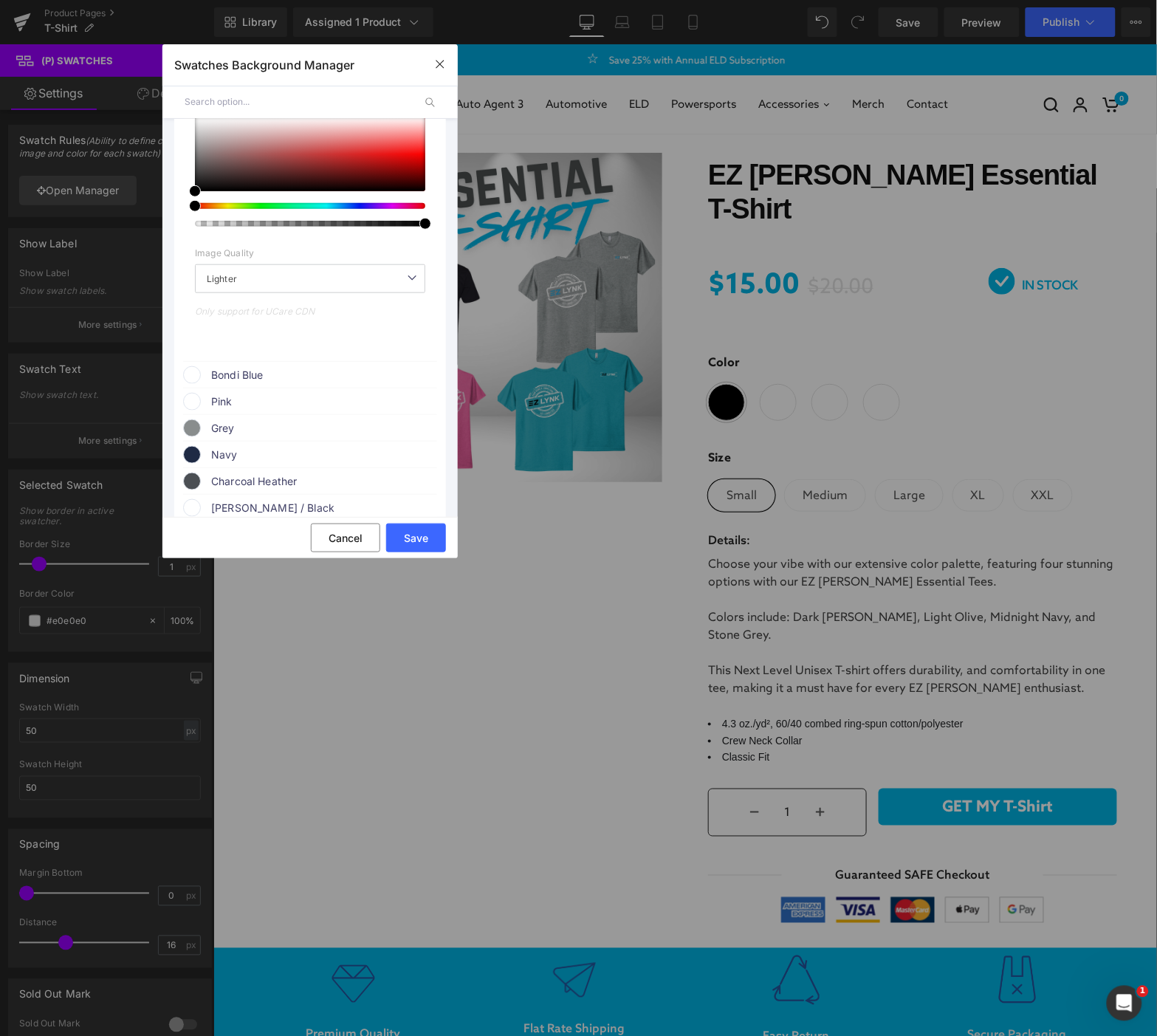
click at [238, 381] on span "Bondi Blue" at bounding box center [323, 375] width 225 height 17
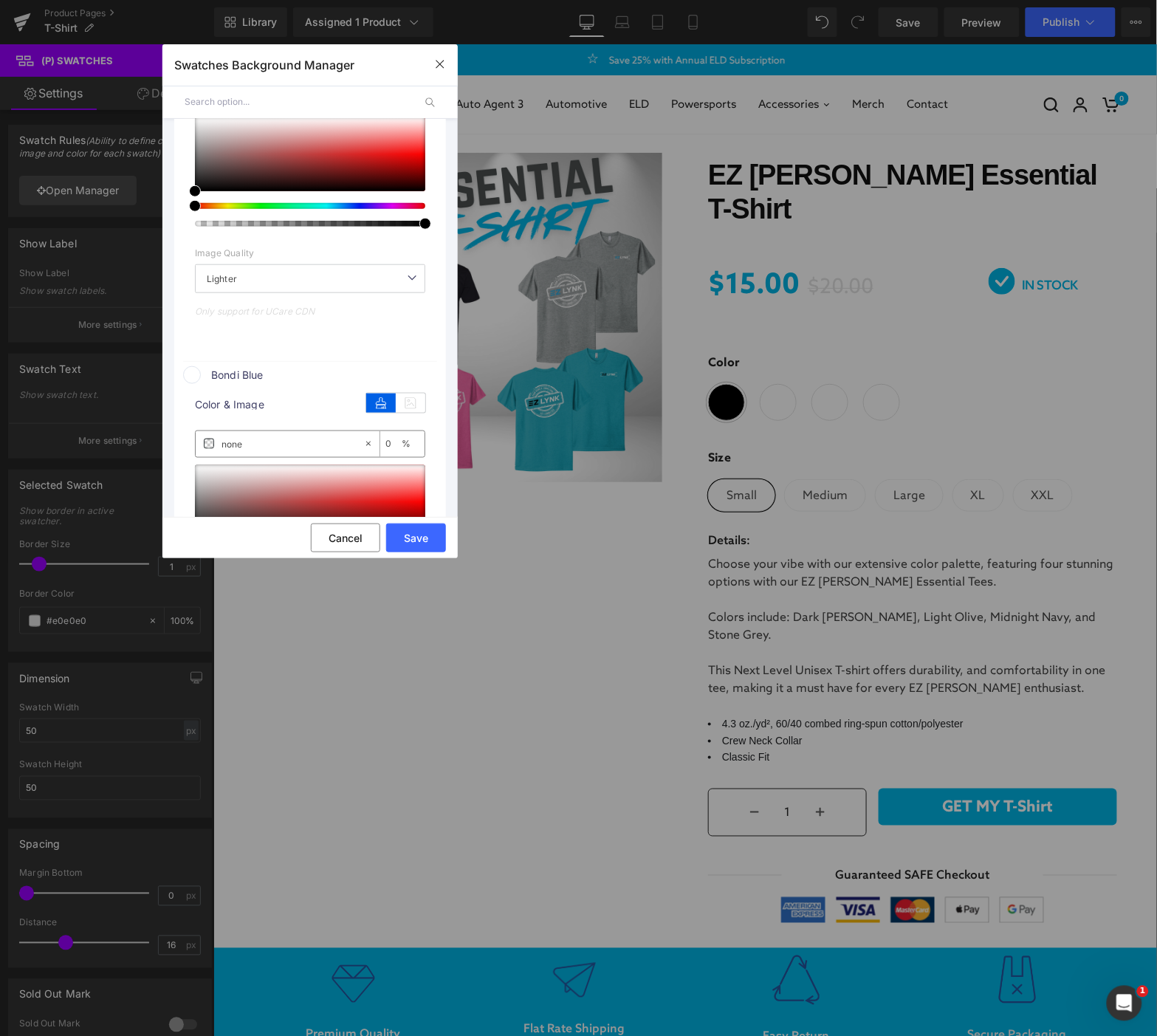
click at [268, 457] on div "none" at bounding box center [279, 444] width 168 height 26
drag, startPoint x: 237, startPoint y: 451, endPoint x: 196, endPoint y: 456, distance: 41.3
click at [196, 456] on div "none" at bounding box center [279, 444] width 168 height 26
click at [290, 444] on input "none" at bounding box center [292, 444] width 142 height 16
drag, startPoint x: 285, startPoint y: 445, endPoint x: 136, endPoint y: 452, distance: 149.2
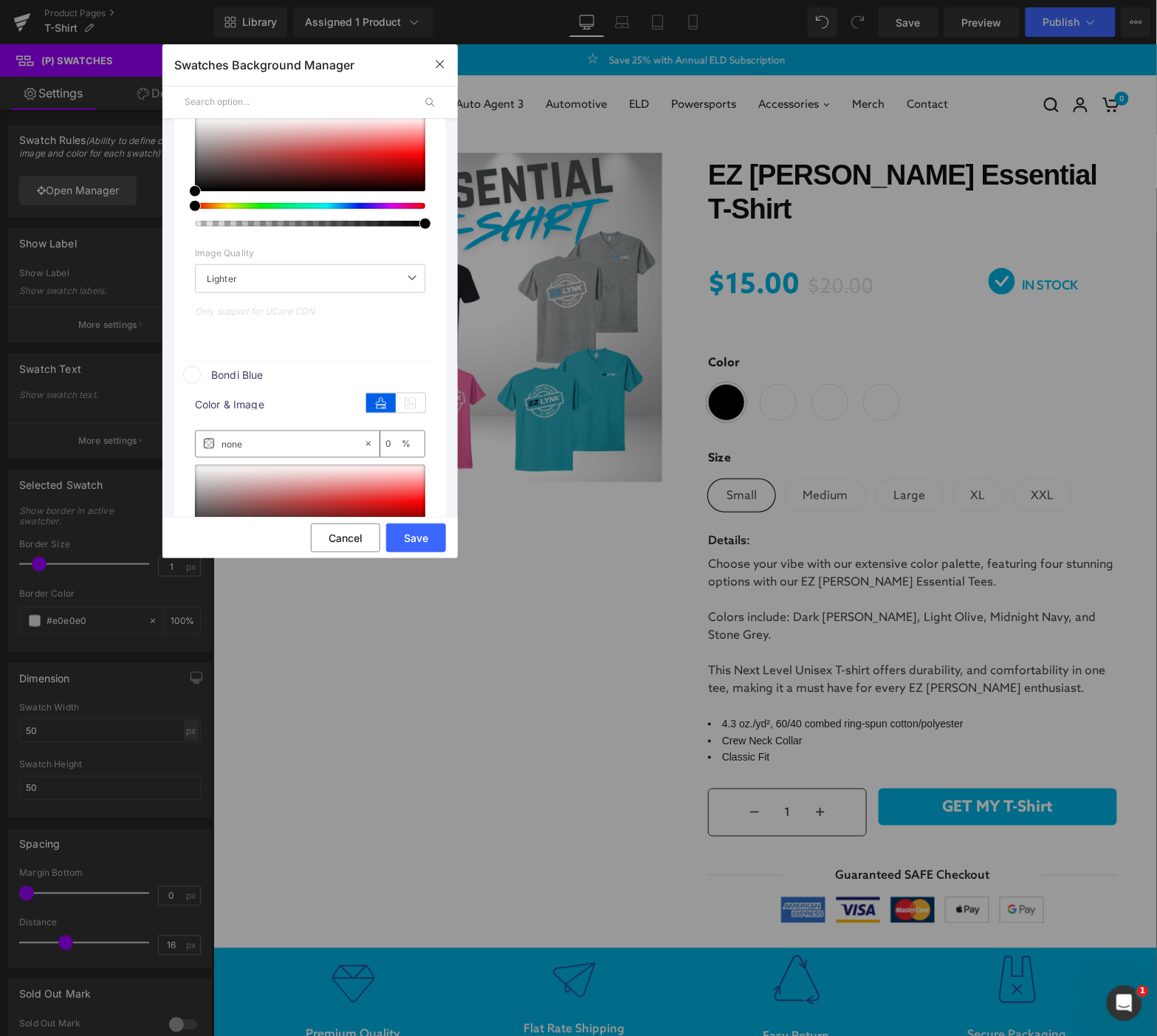
click at [136, 452] on div "Swatches Background Manager Back to Library Insert Current Color 1 Background m…" at bounding box center [578, 518] width 1157 height 1036
paste input "289db"
type input "289dbe"
type input "100"
type input "#289dbe"
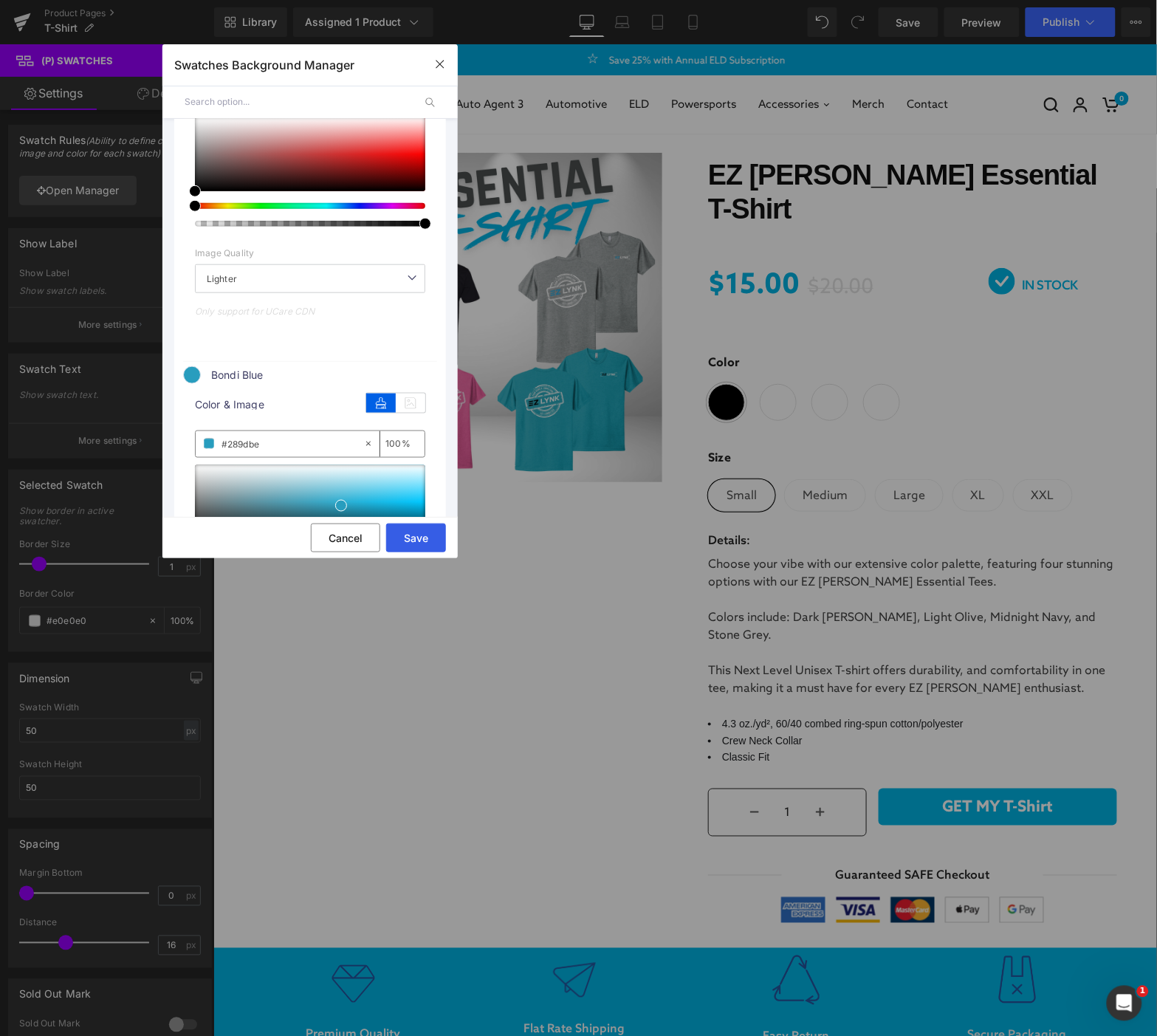
click at [411, 538] on button "Save" at bounding box center [416, 538] width 60 height 29
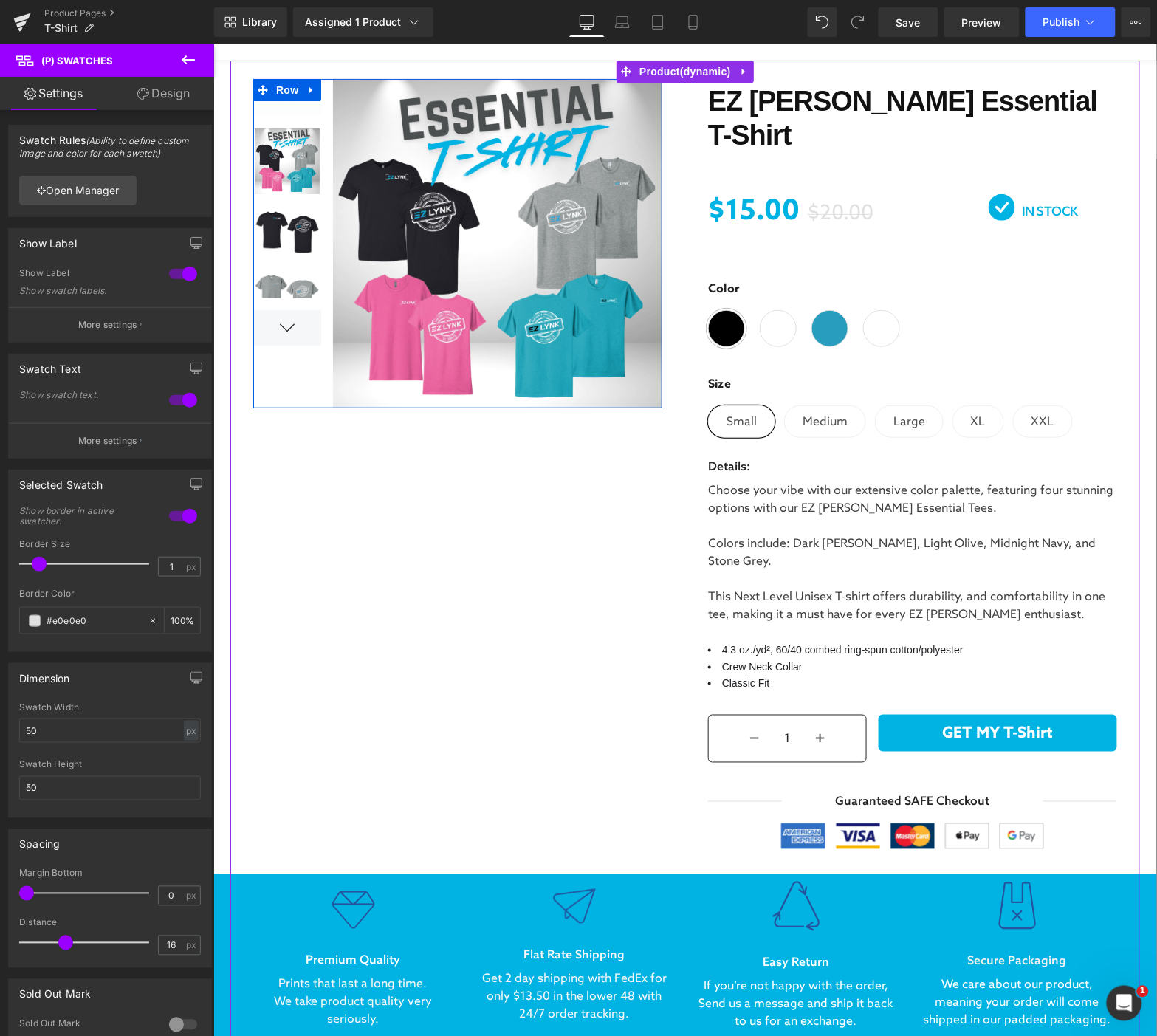
scroll to position [82, 0]
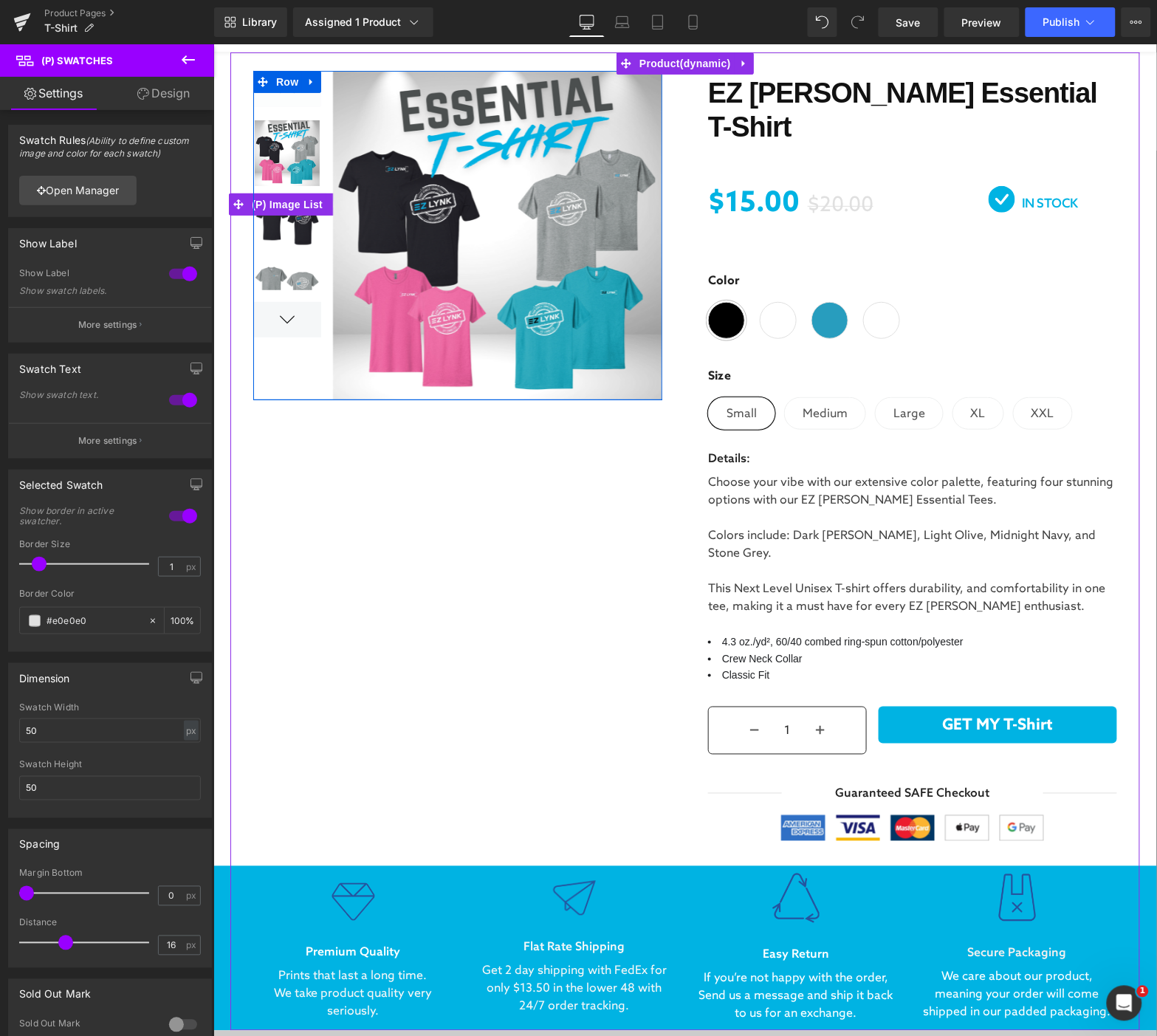
click at [276, 326] on div at bounding box center [286, 318] width 68 height 35
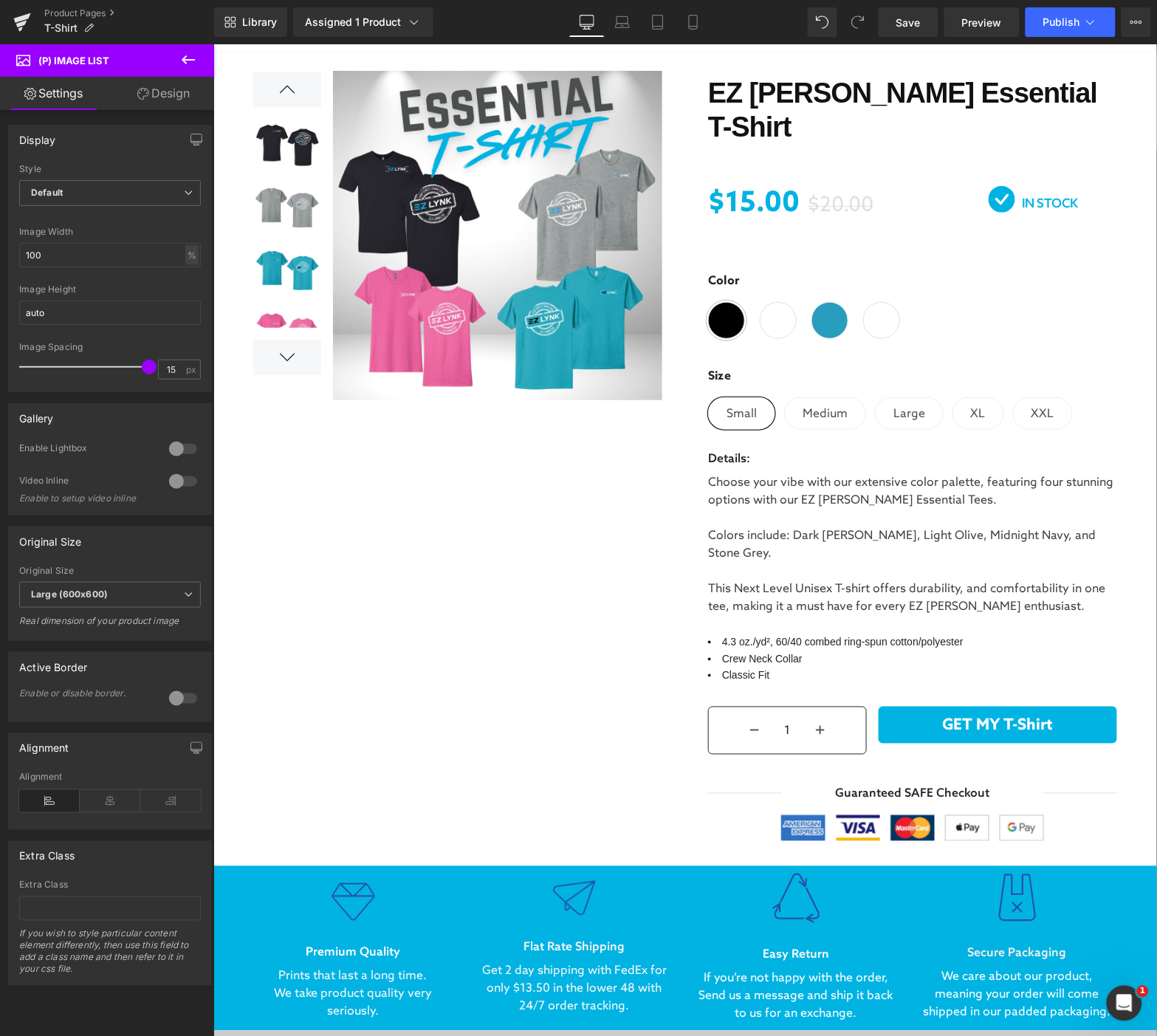
scroll to position [0, 0]
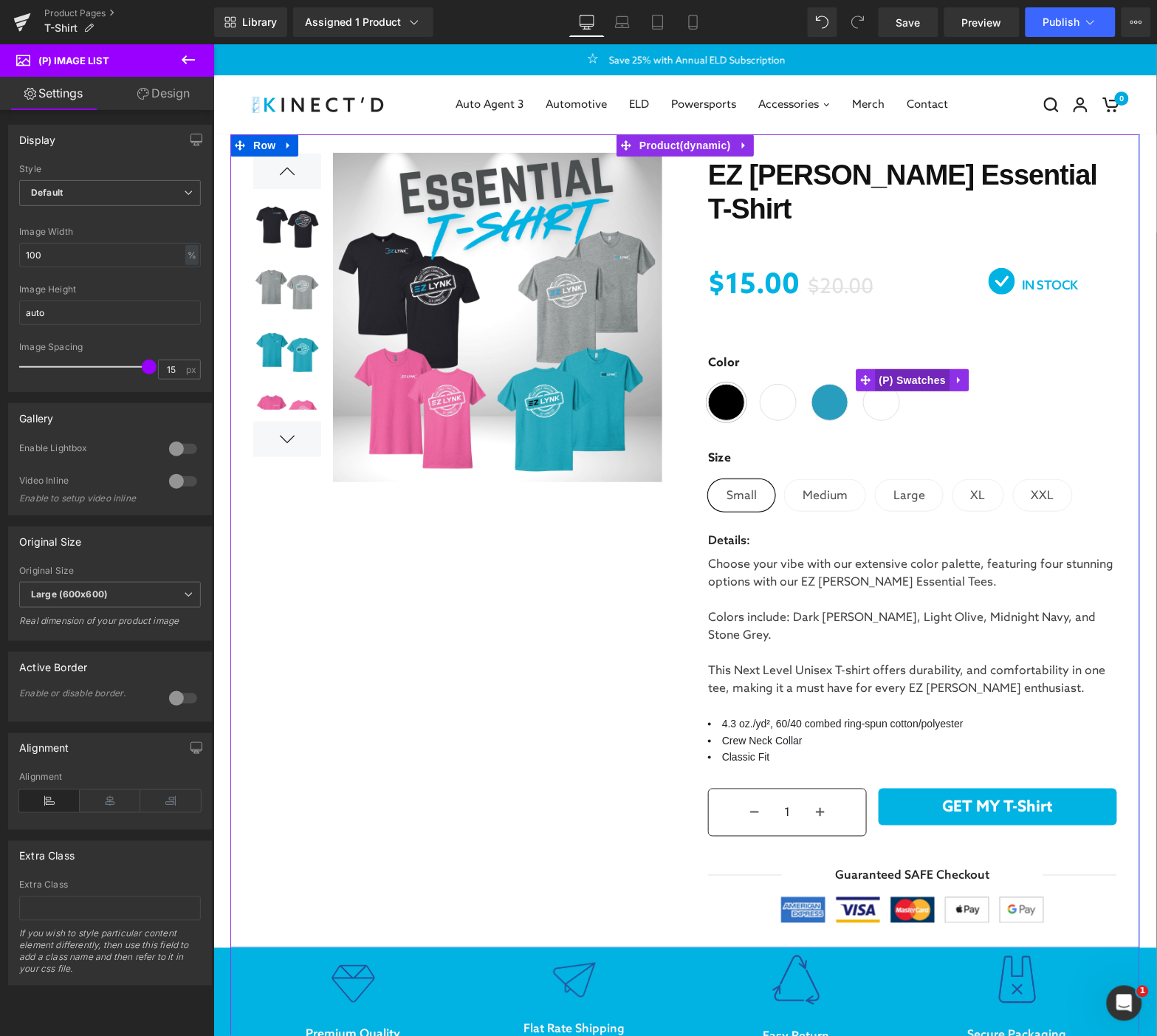
click at [890, 368] on span "(P) Swatches" at bounding box center [912, 380] width 74 height 22
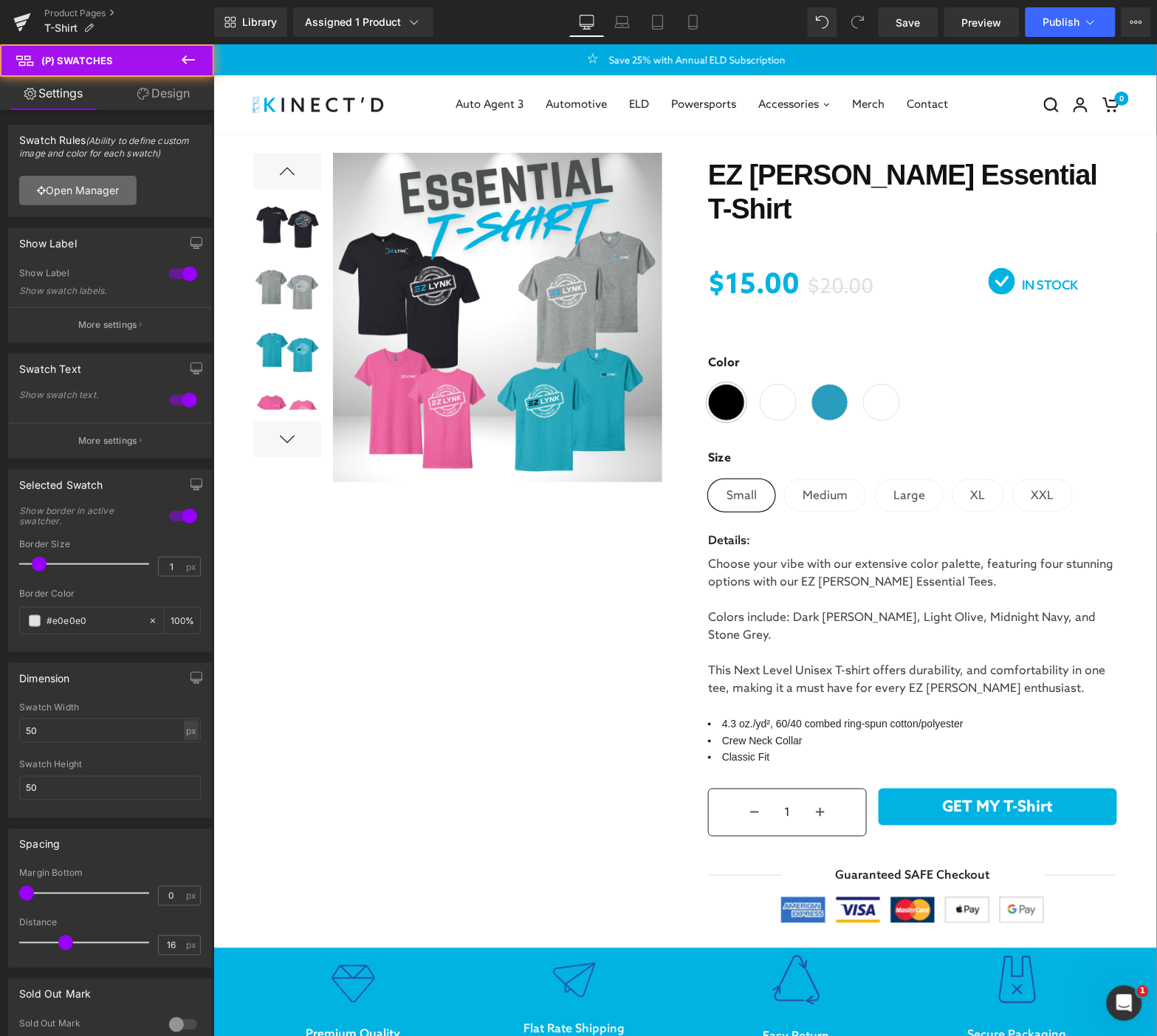
click at [58, 181] on link "Open Manager" at bounding box center [78, 190] width 118 height 29
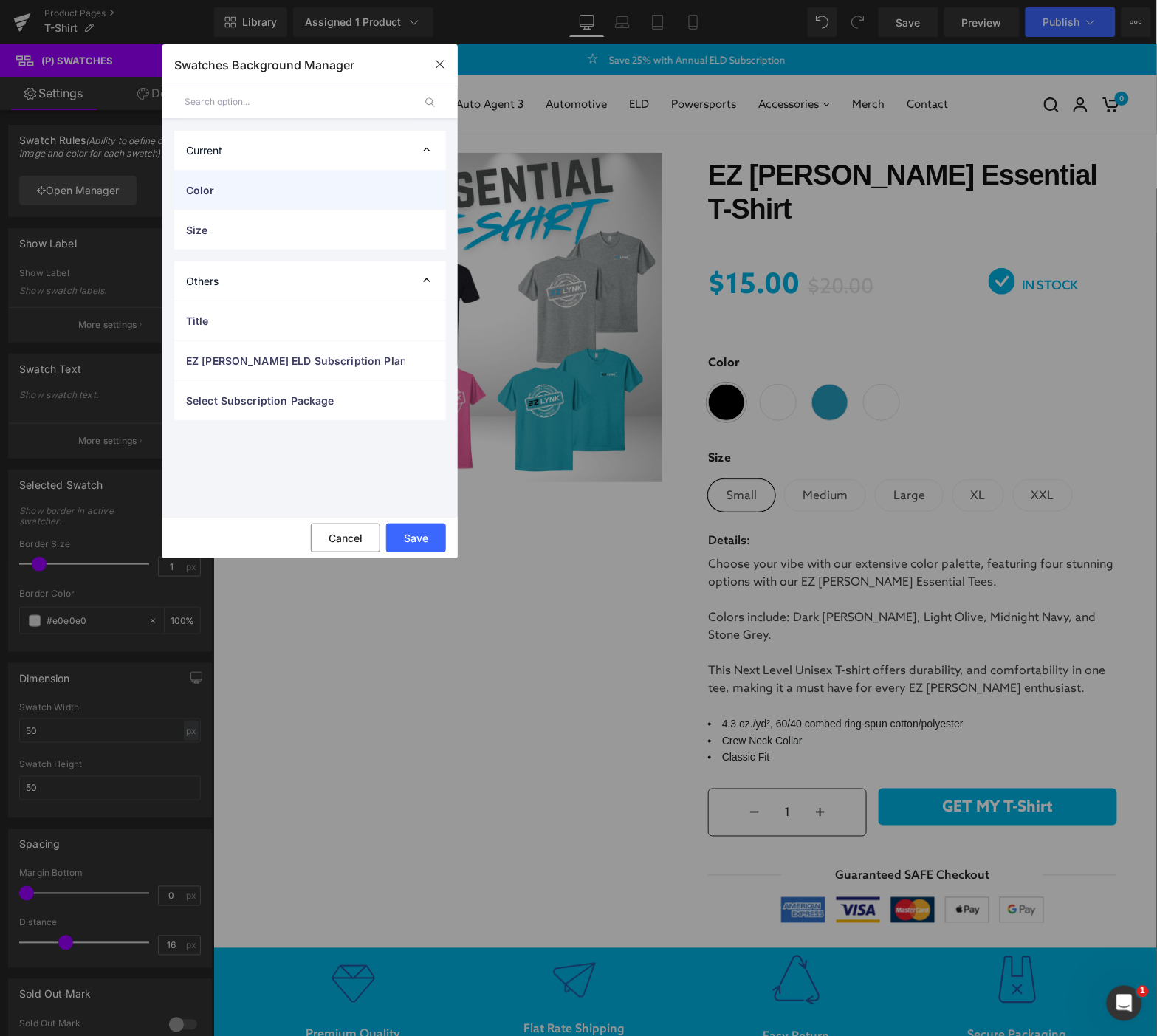
click at [242, 190] on span "Color" at bounding box center [295, 190] width 219 height 16
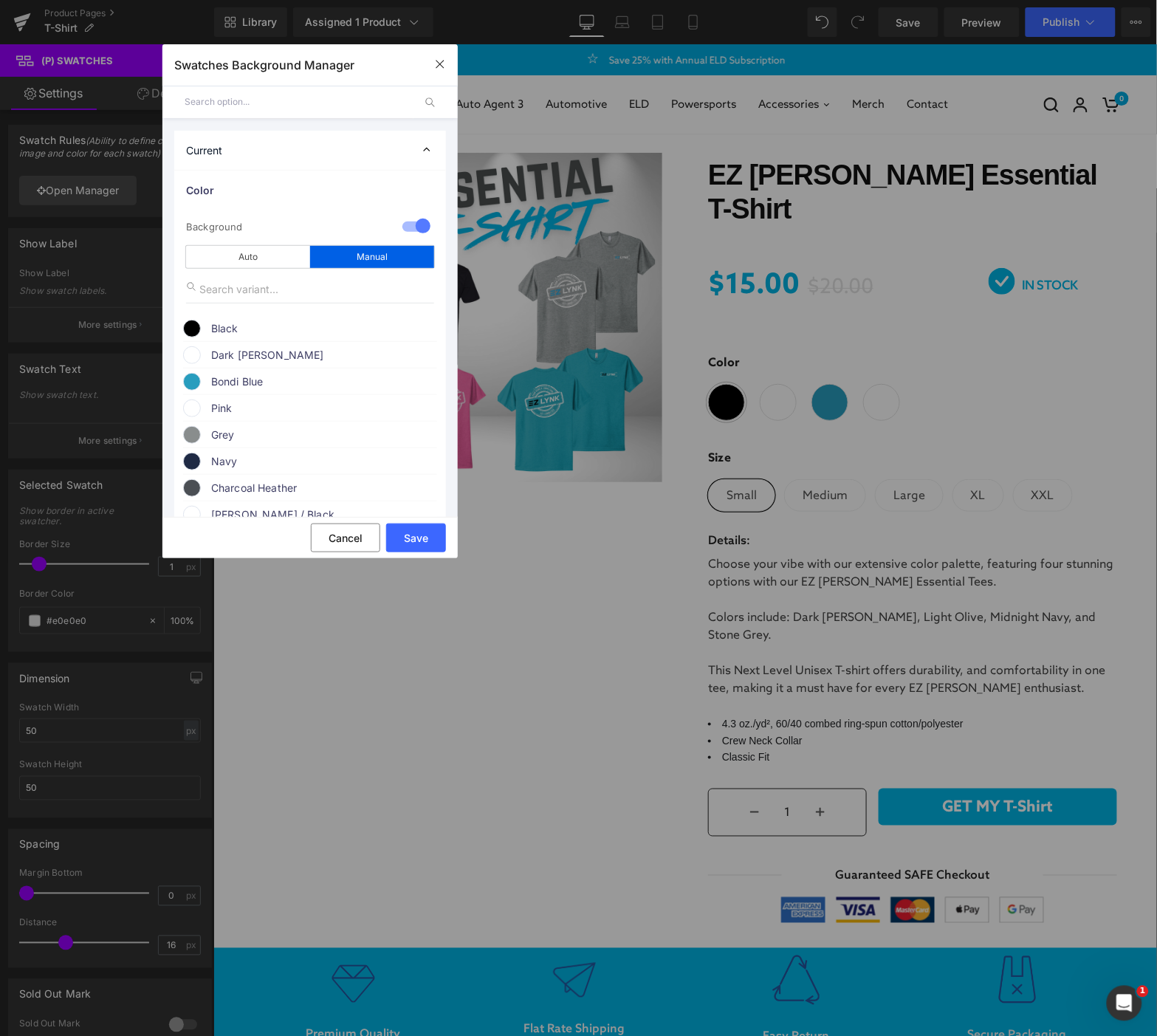
click at [196, 358] on span at bounding box center [192, 355] width 17 height 17
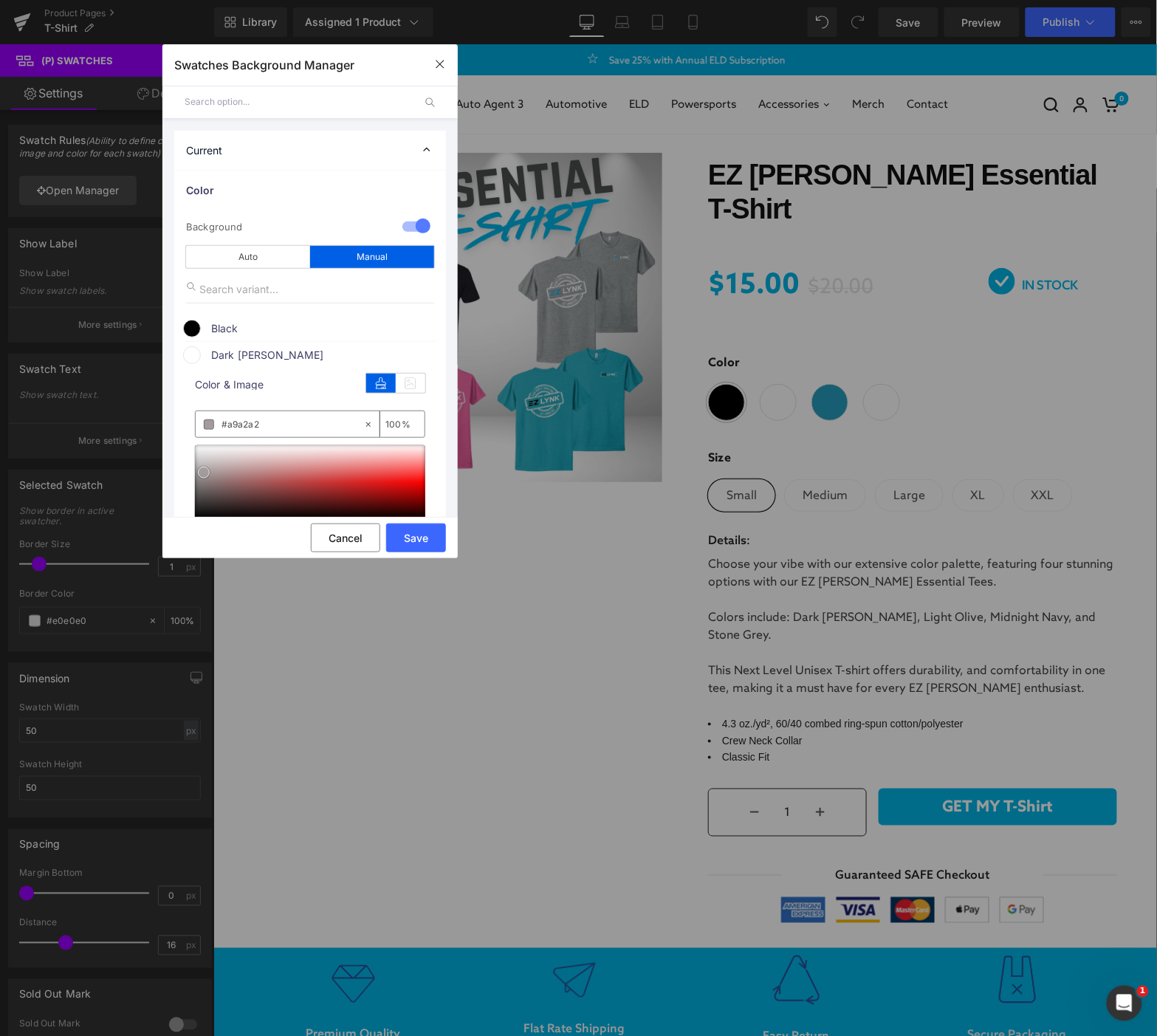
type input "#a9a2a2"
type input "100"
click at [204, 476] on div at bounding box center [310, 482] width 230 height 74
type input "#898484"
drag, startPoint x: 203, startPoint y: 477, endPoint x: 198, endPoint y: 484, distance: 8.6
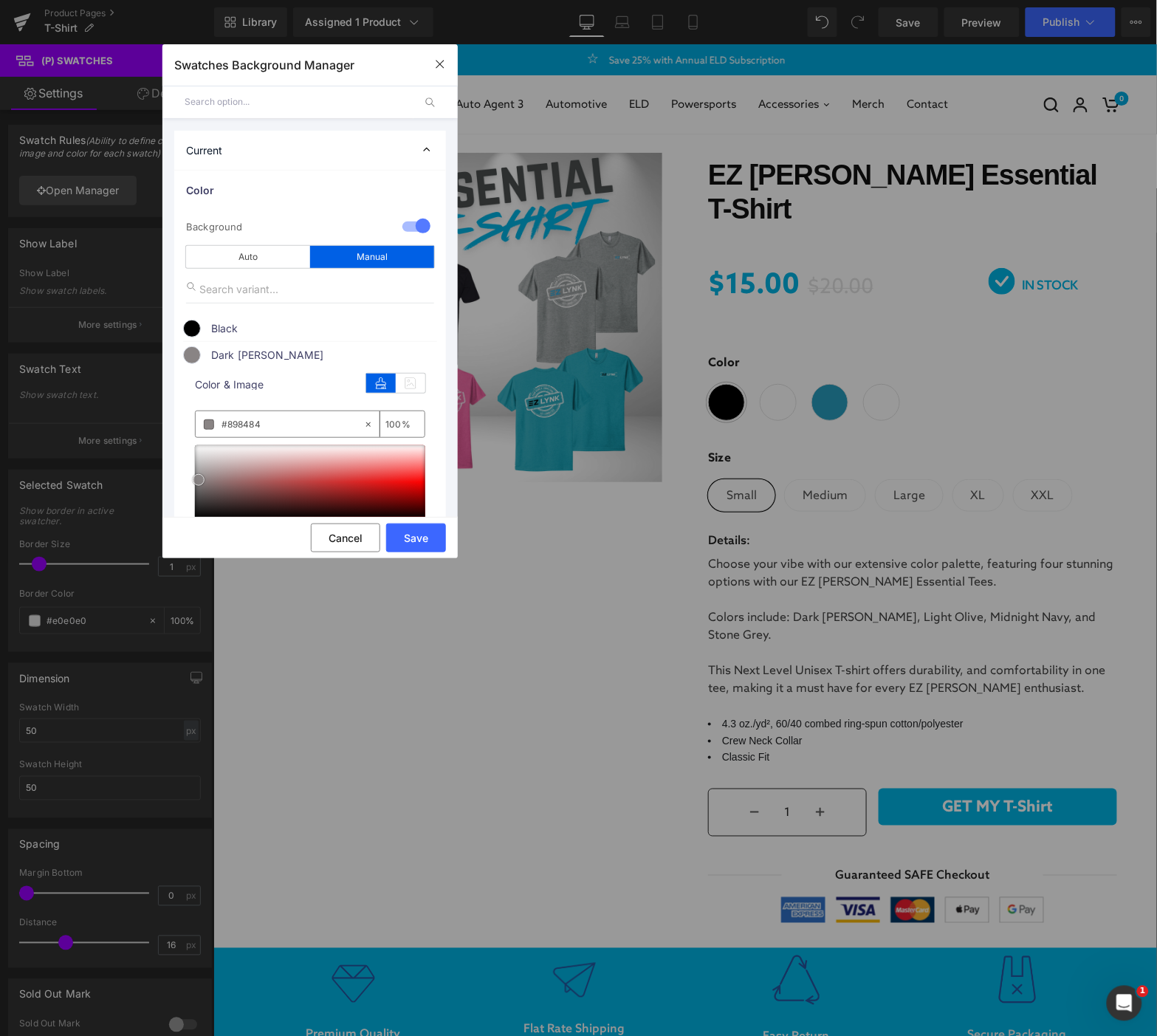
click at [198, 484] on span at bounding box center [199, 480] width 12 height 12
click at [413, 542] on button "Save" at bounding box center [416, 538] width 60 height 29
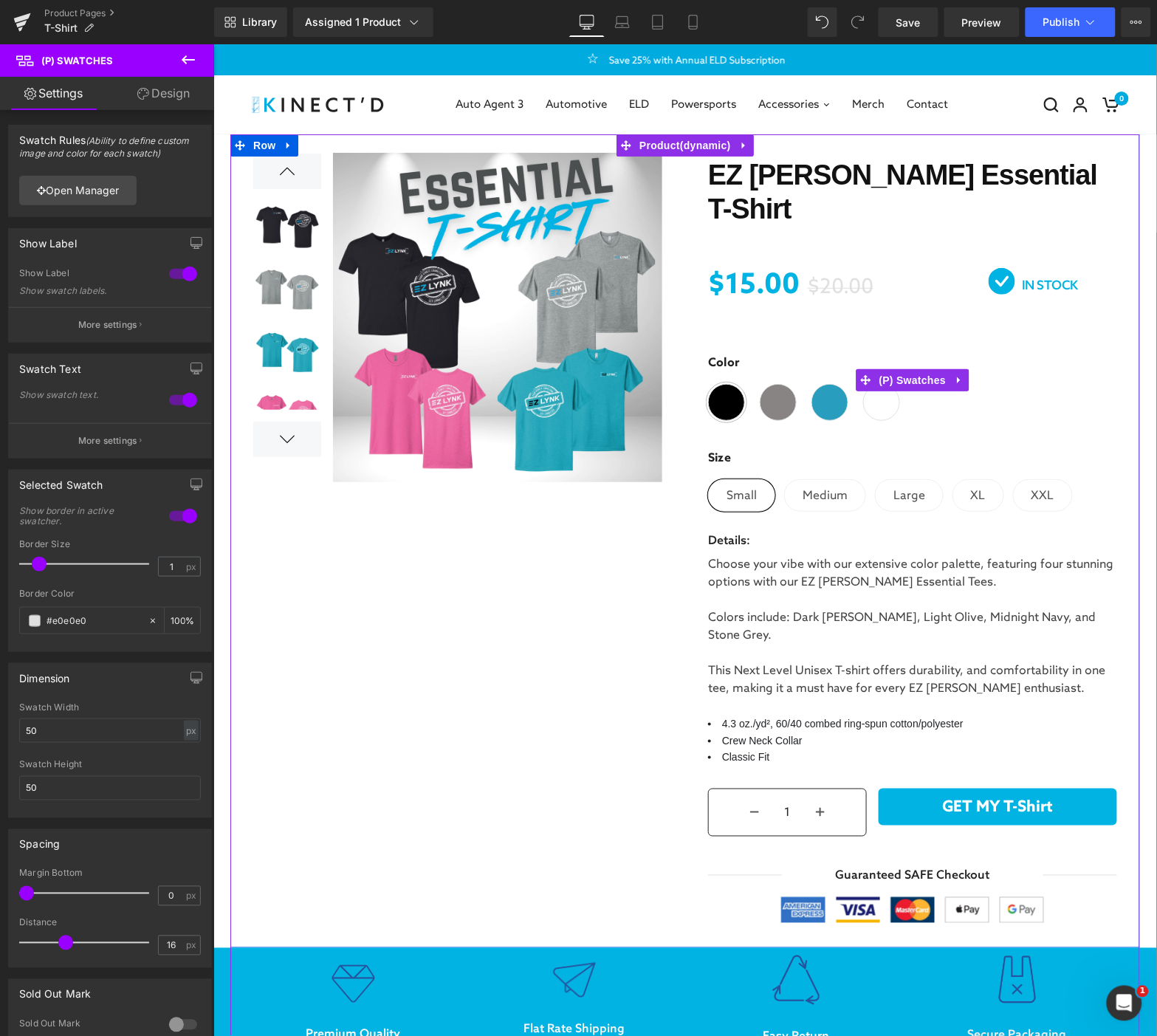
click at [767, 389] on span at bounding box center [777, 401] width 37 height 37
click at [893, 368] on span "(P) Swatches" at bounding box center [912, 380] width 74 height 22
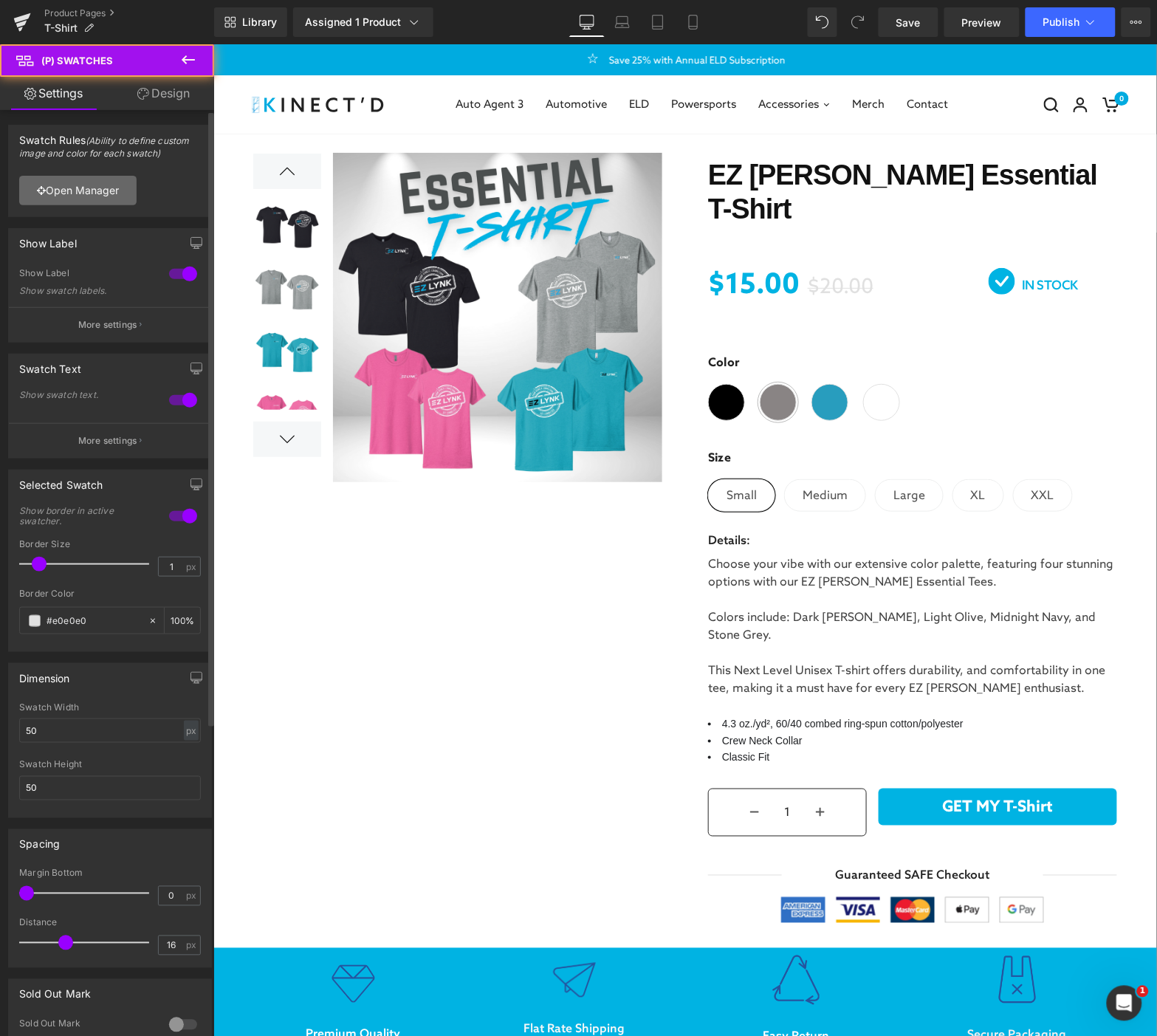
click at [72, 189] on link "Open Manager" at bounding box center [78, 190] width 118 height 29
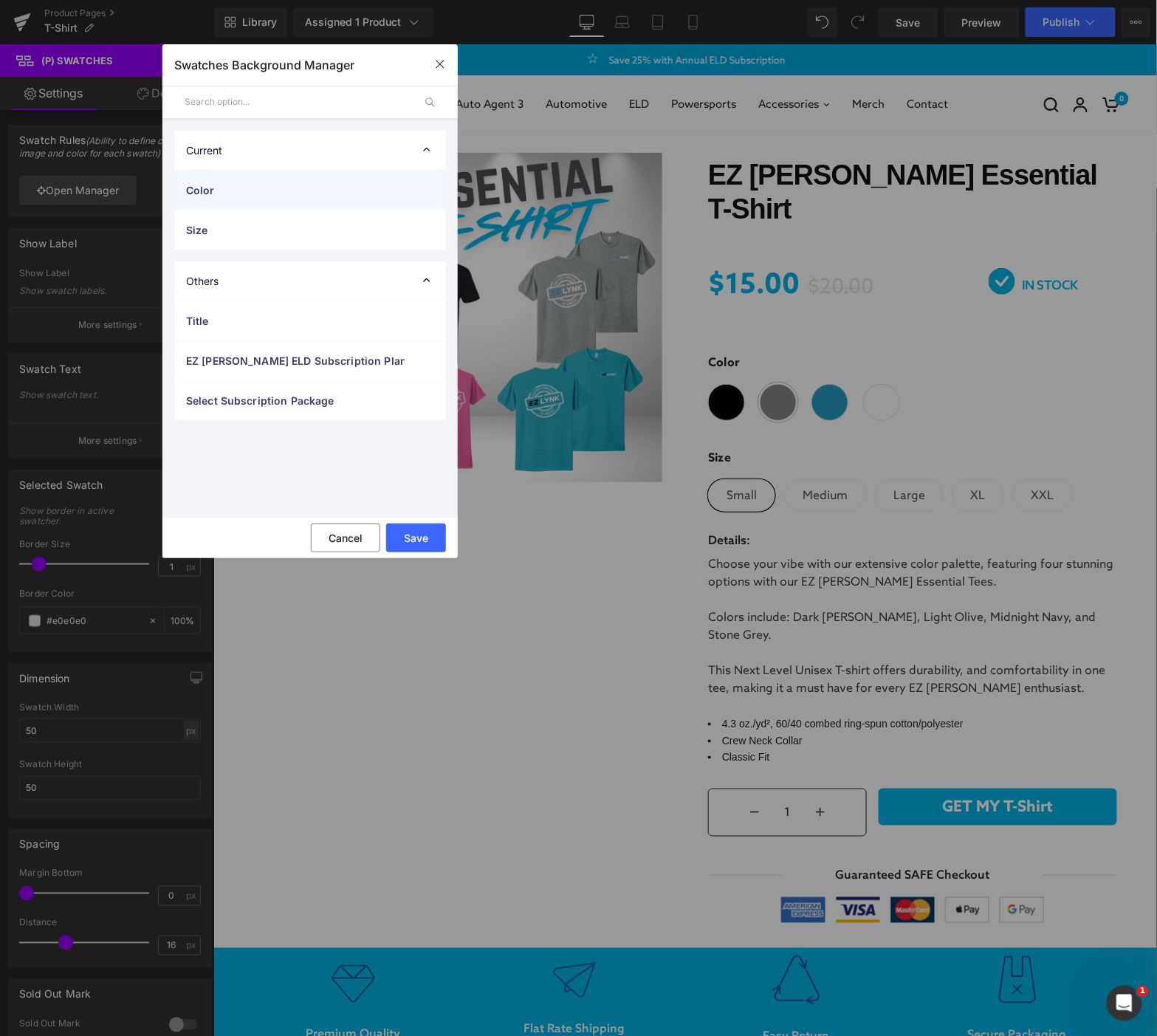
click at [231, 202] on div "Color" at bounding box center [310, 189] width 272 height 39
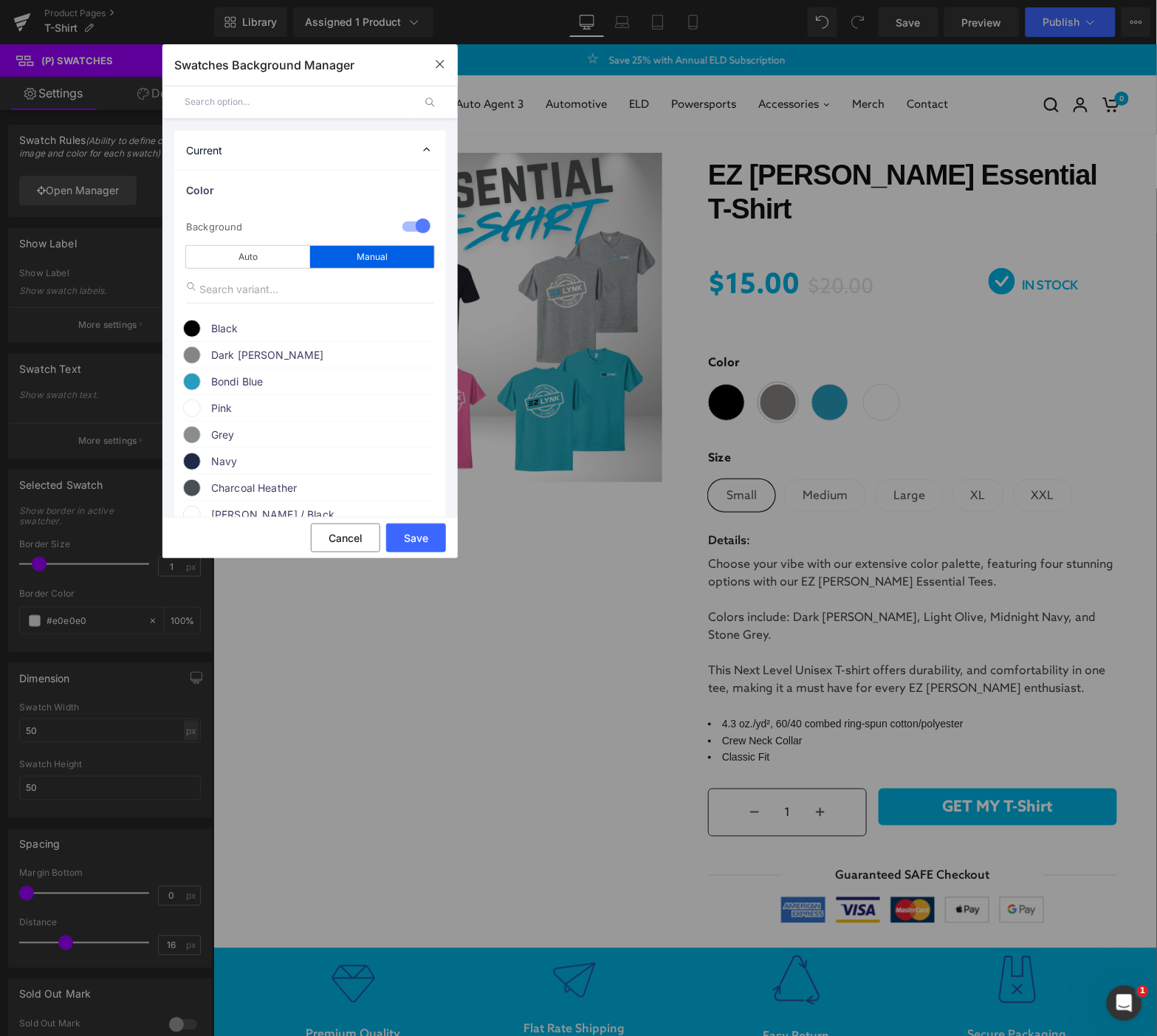
click at [192, 444] on span at bounding box center [192, 435] width 17 height 17
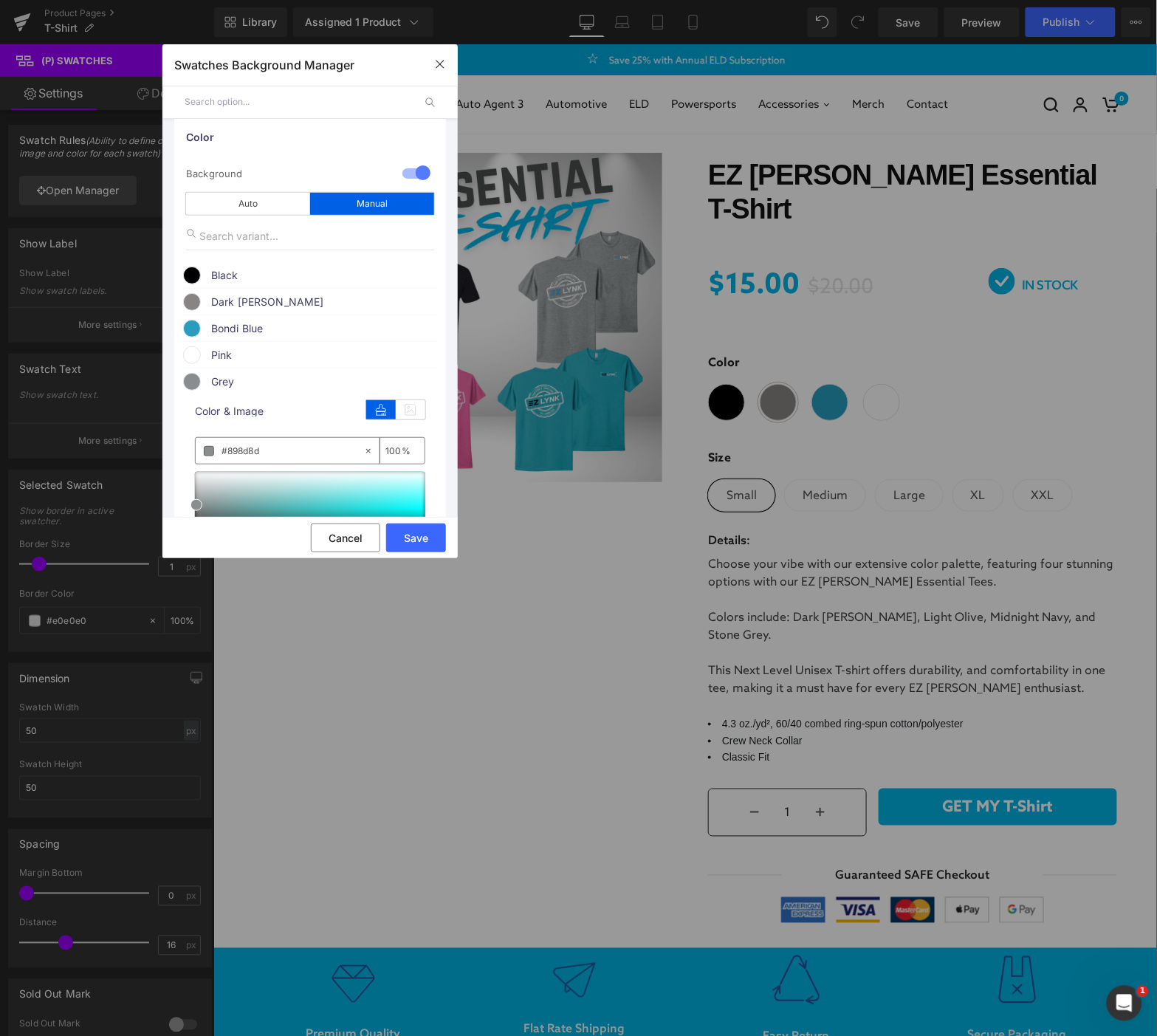
scroll to position [82, 0]
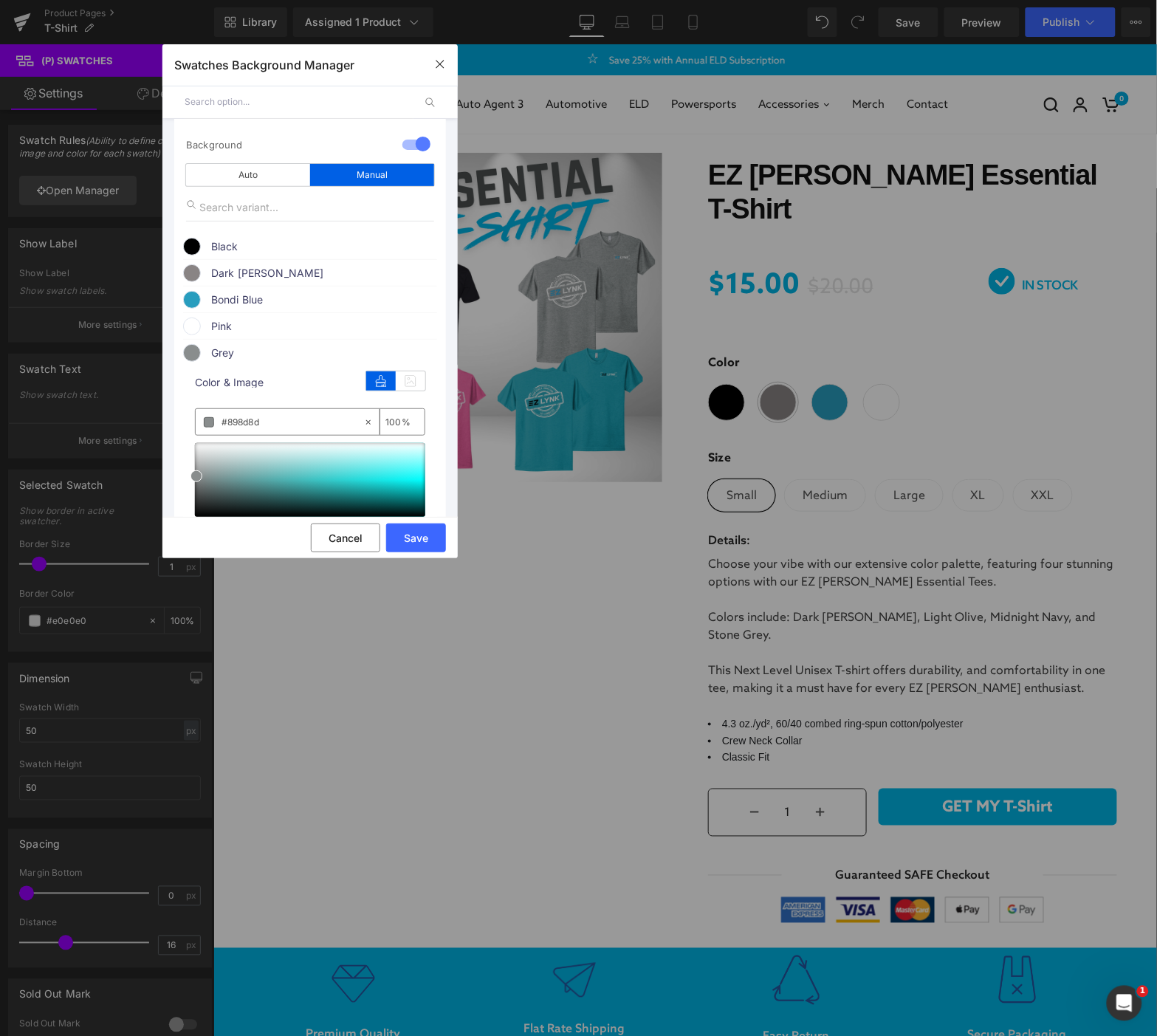
drag, startPoint x: 275, startPoint y: 429, endPoint x: 165, endPoint y: 433, distance: 110.1
click at [165, 433] on ul "Color 1 Background manual Auto Manual Image Color Type Image Image Color Black …" at bounding box center [310, 498] width 296 height 820
click at [348, 540] on button "Cancel" at bounding box center [346, 538] width 69 height 29
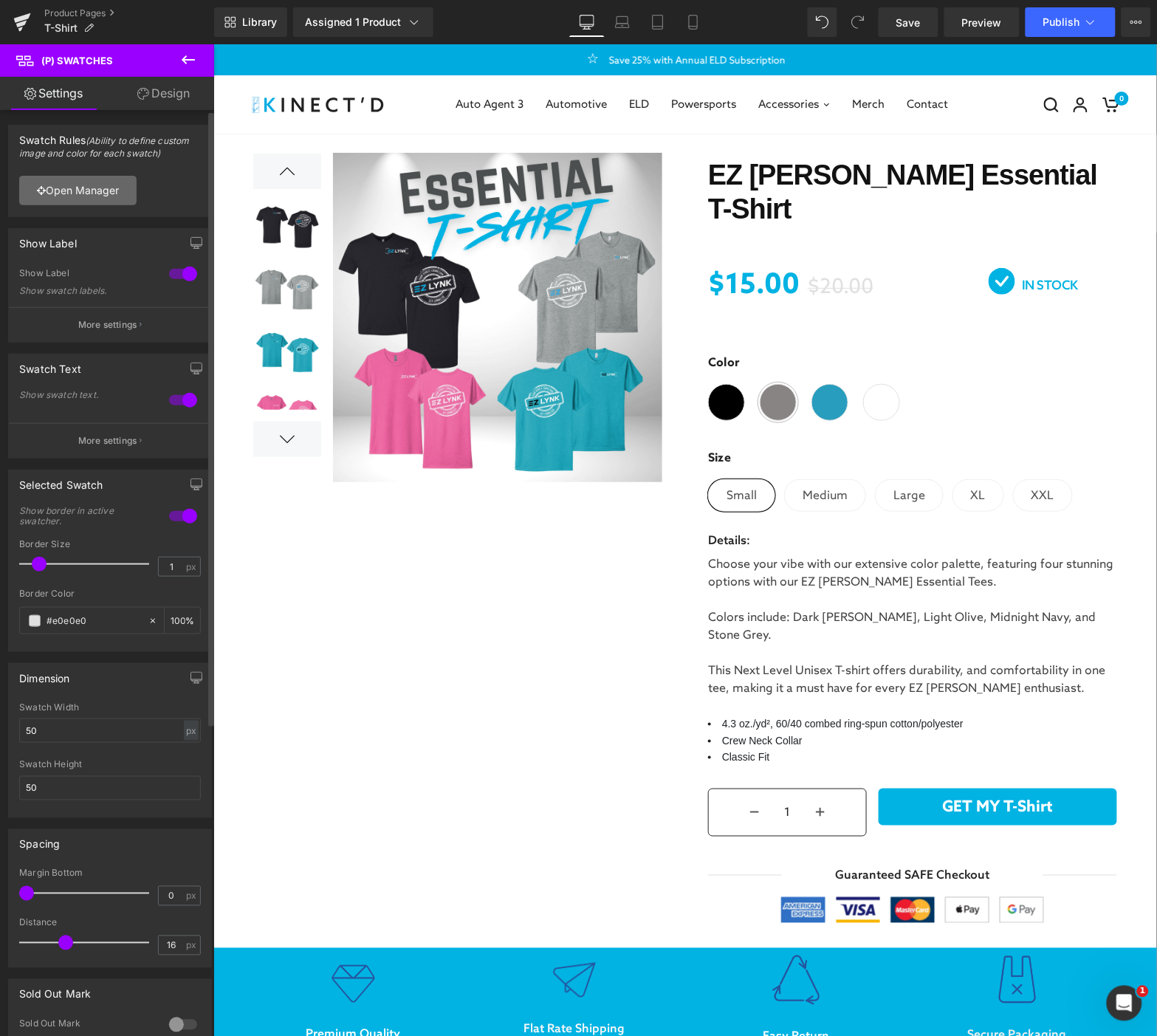
click at [93, 190] on link "Open Manager" at bounding box center [78, 190] width 118 height 29
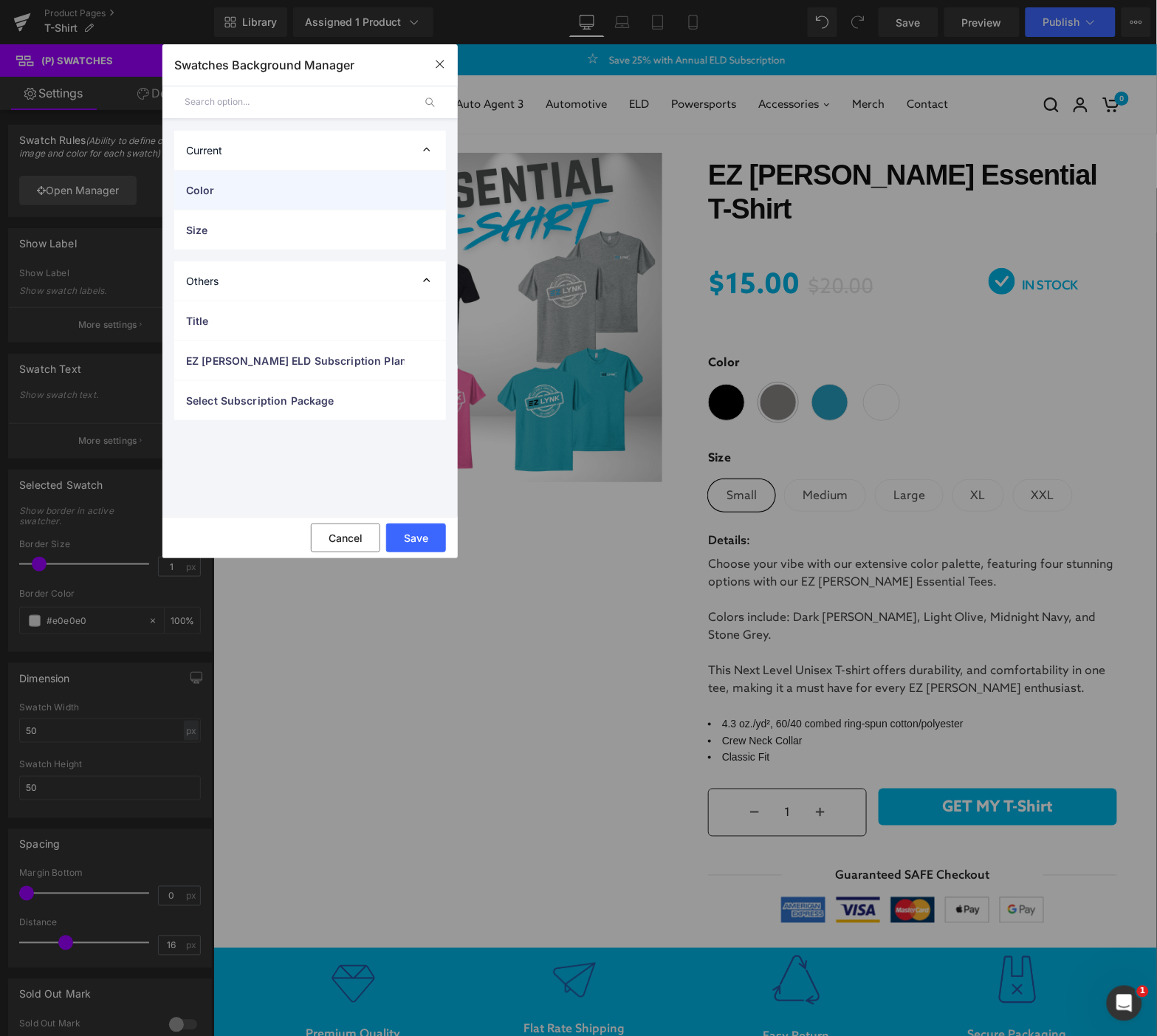
click at [210, 182] on span "Color" at bounding box center [295, 190] width 219 height 16
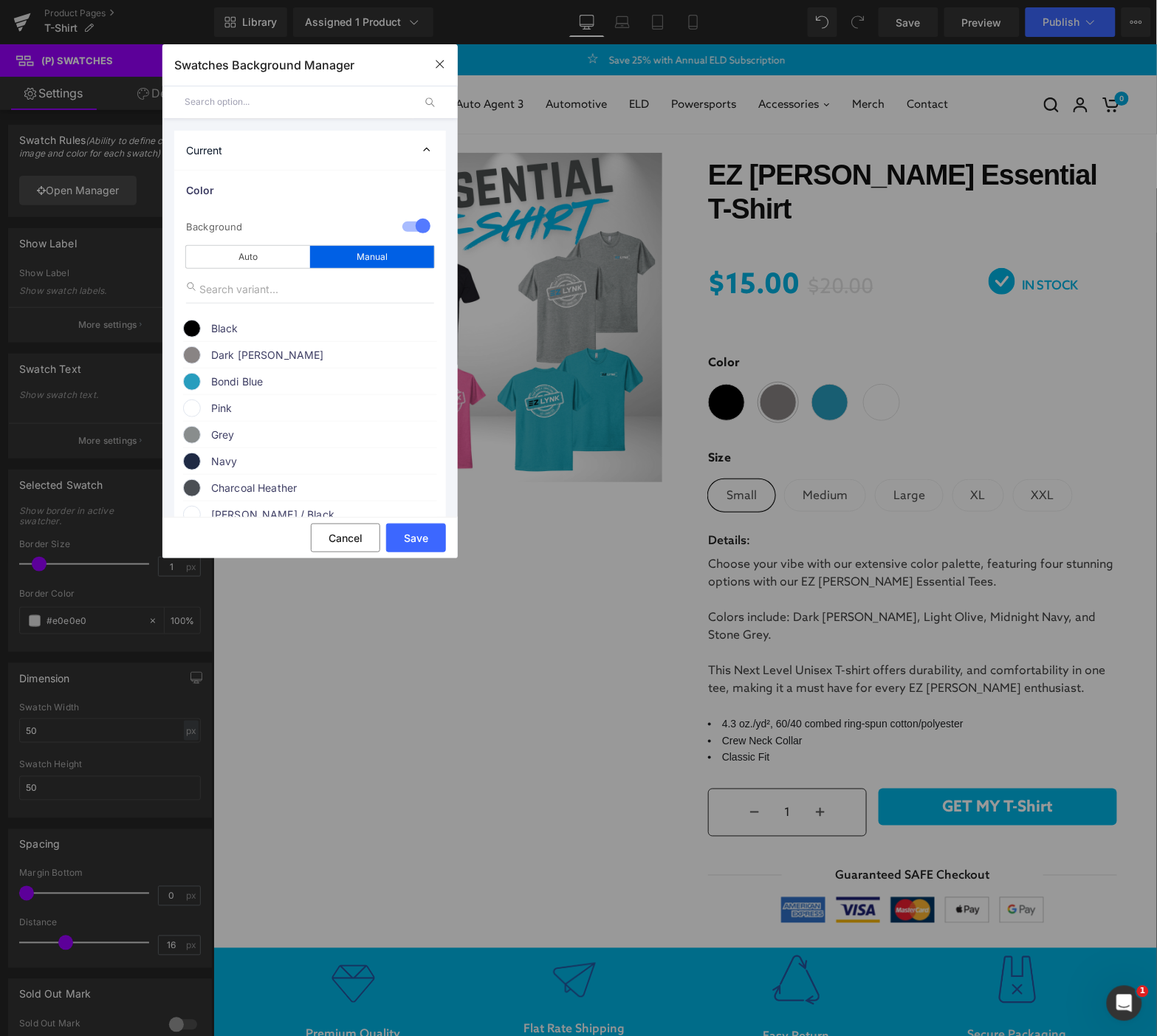
click at [218, 355] on span "Dark [PERSON_NAME]" at bounding box center [323, 355] width 225 height 17
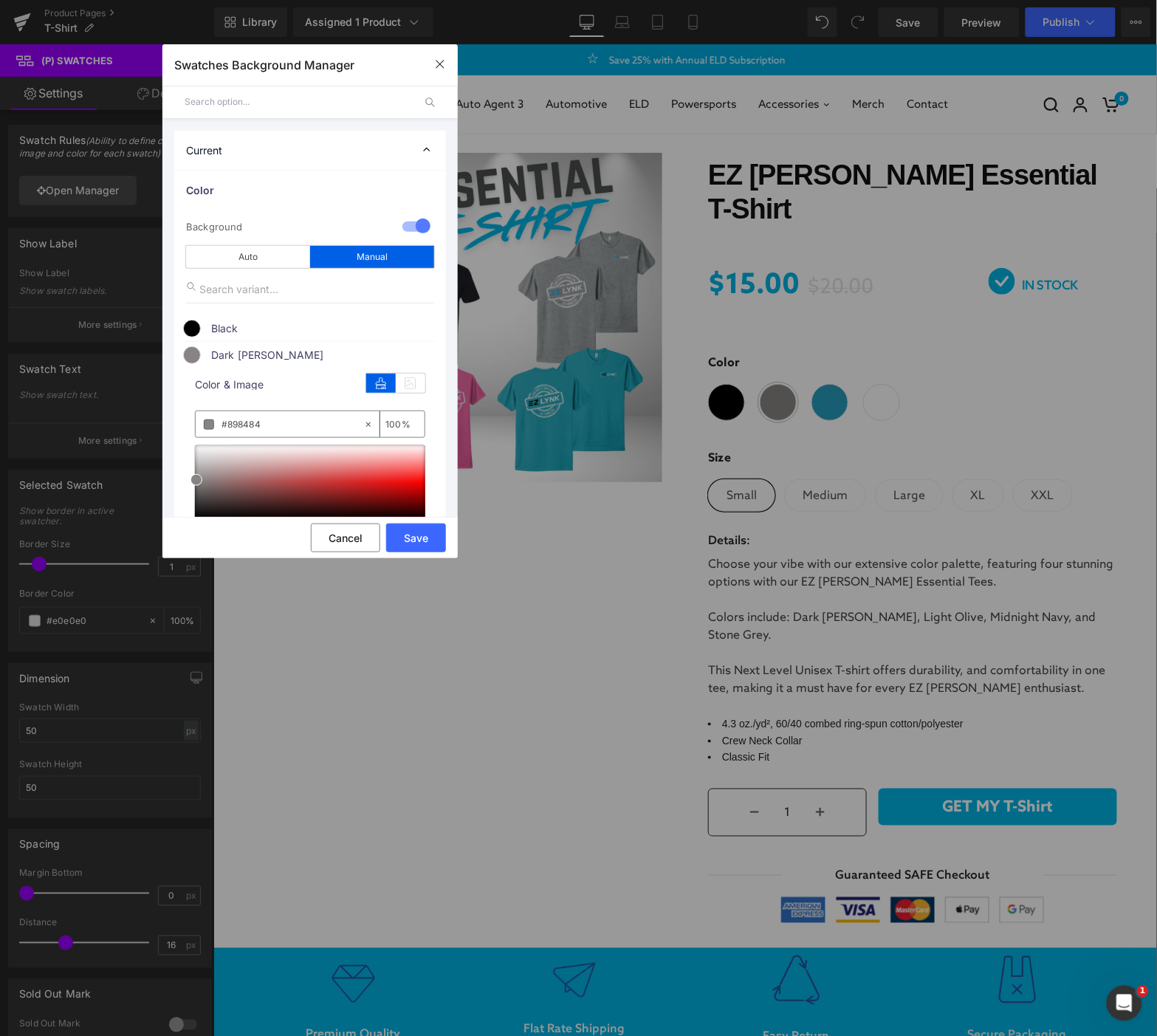
drag, startPoint x: 271, startPoint y: 426, endPoint x: 109, endPoint y: 428, distance: 162.0
click at [109, 428] on div "Swatches Background Manager Back to Library Insert Current Color 1 Background m…" at bounding box center [578, 518] width 1157 height 1036
paste input "d8d"
type input "#898d8d"
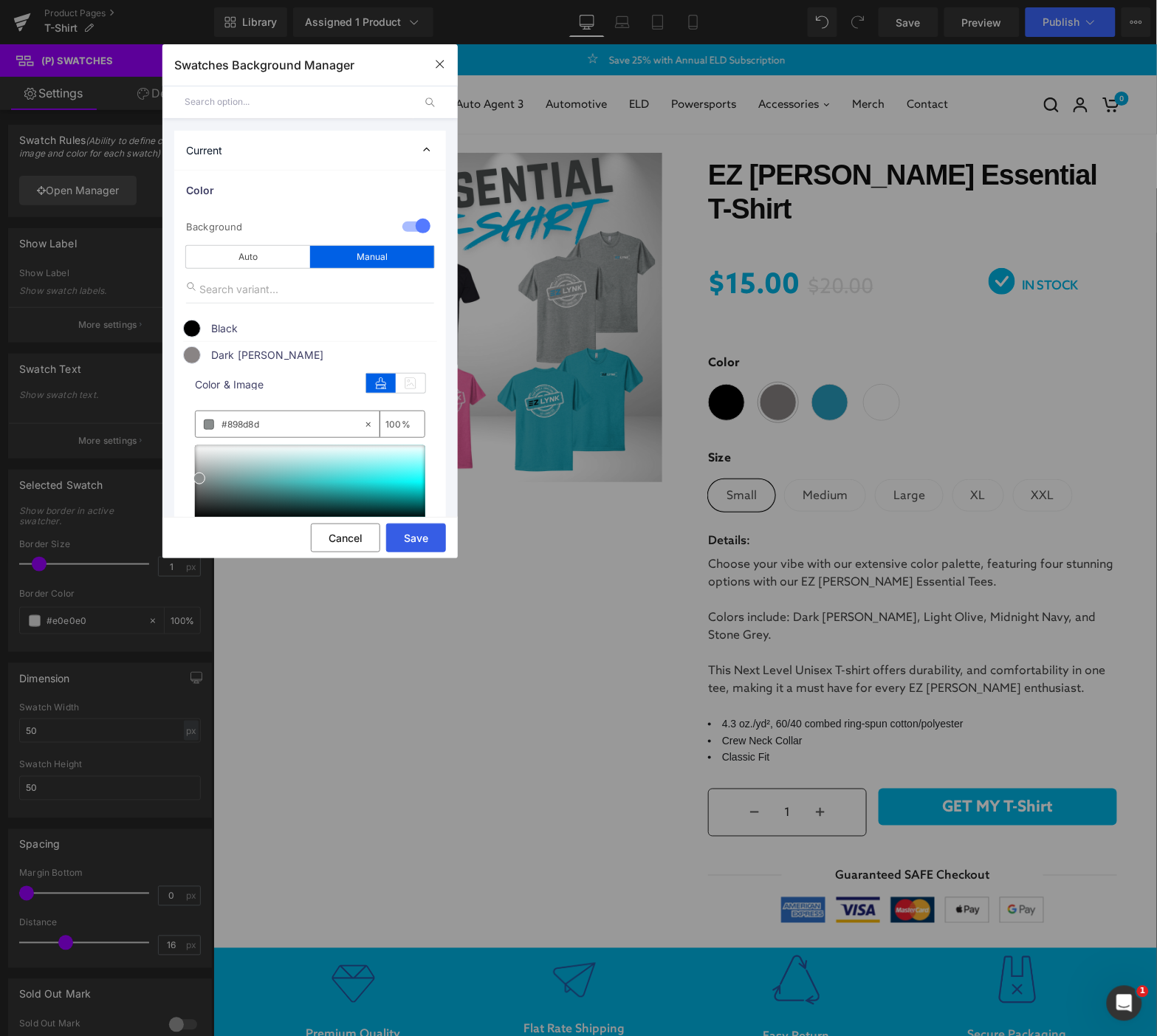
click at [430, 544] on button "Save" at bounding box center [416, 538] width 60 height 29
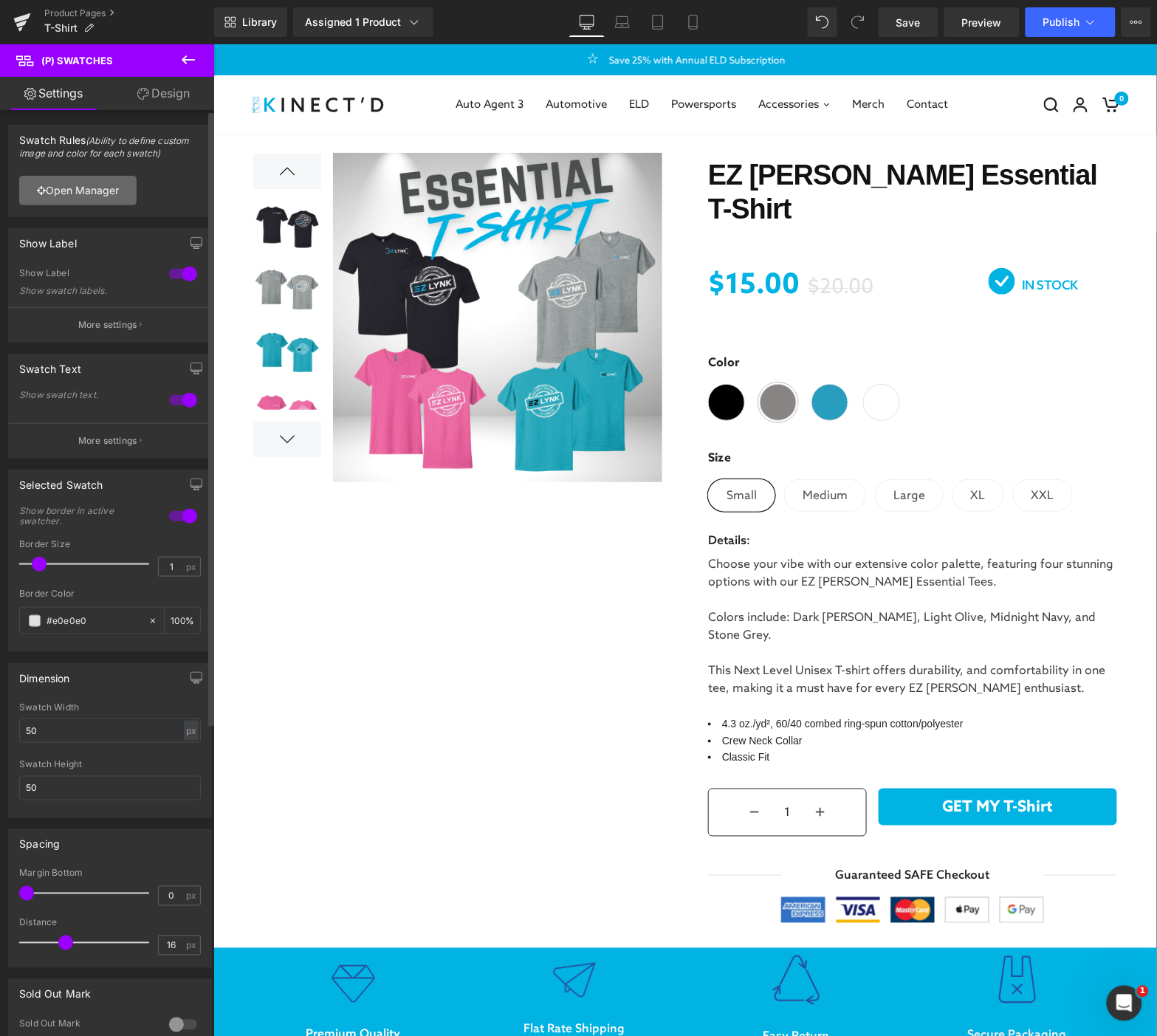
click at [113, 194] on link "Open Manager" at bounding box center [78, 190] width 118 height 29
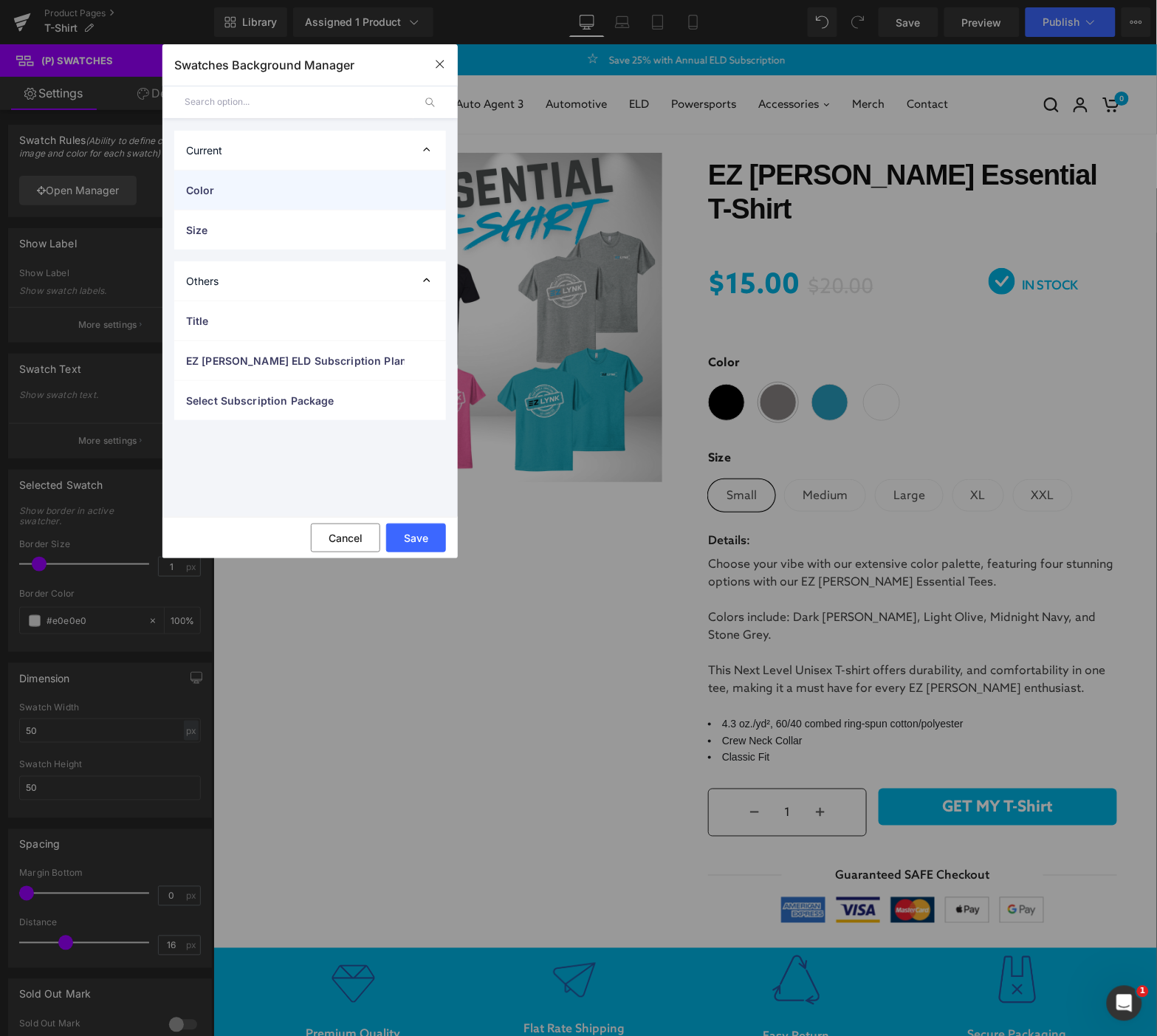
click at [233, 190] on span "Color" at bounding box center [295, 190] width 219 height 16
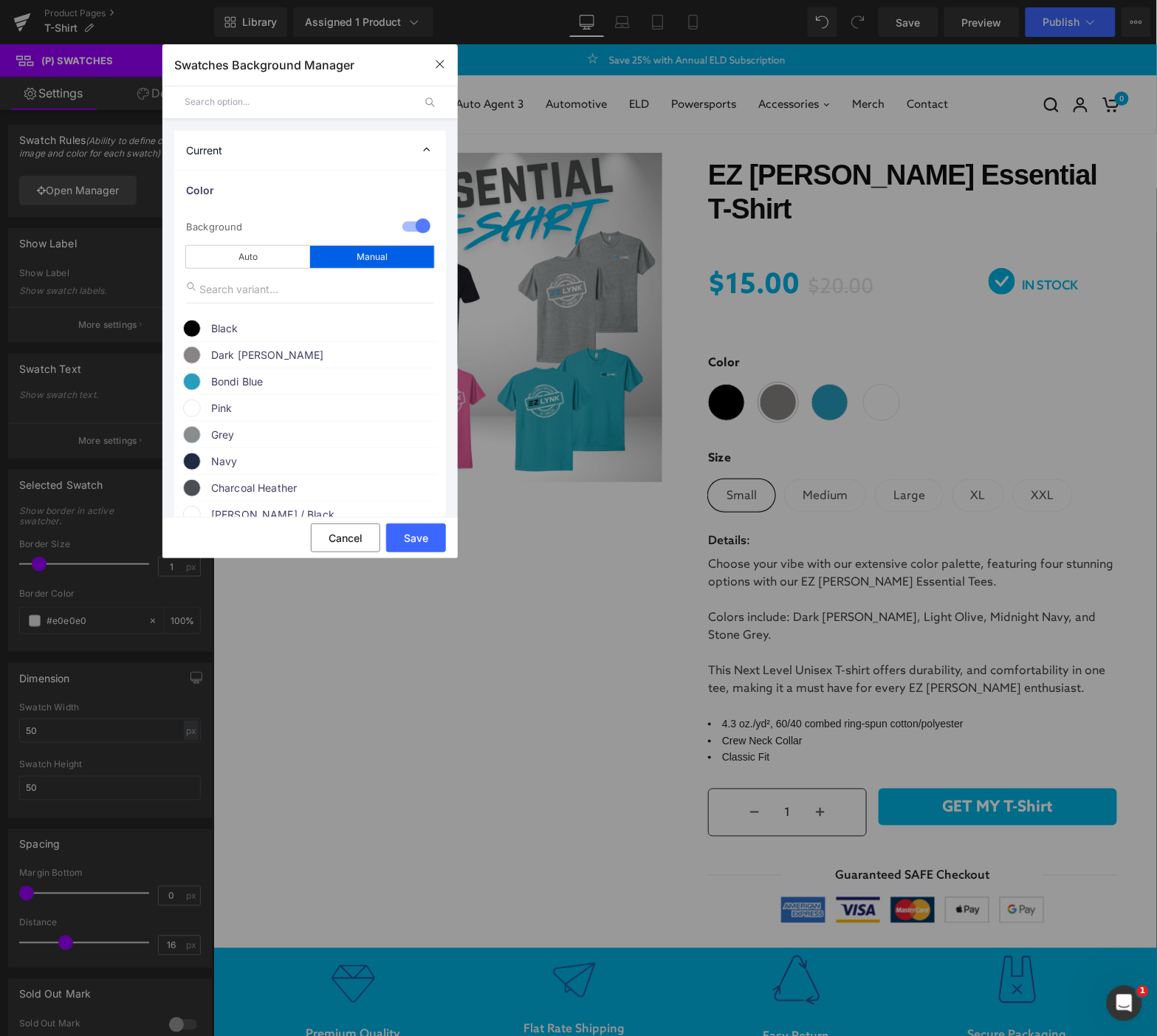
click at [229, 361] on span "Dark [PERSON_NAME]" at bounding box center [323, 355] width 225 height 17
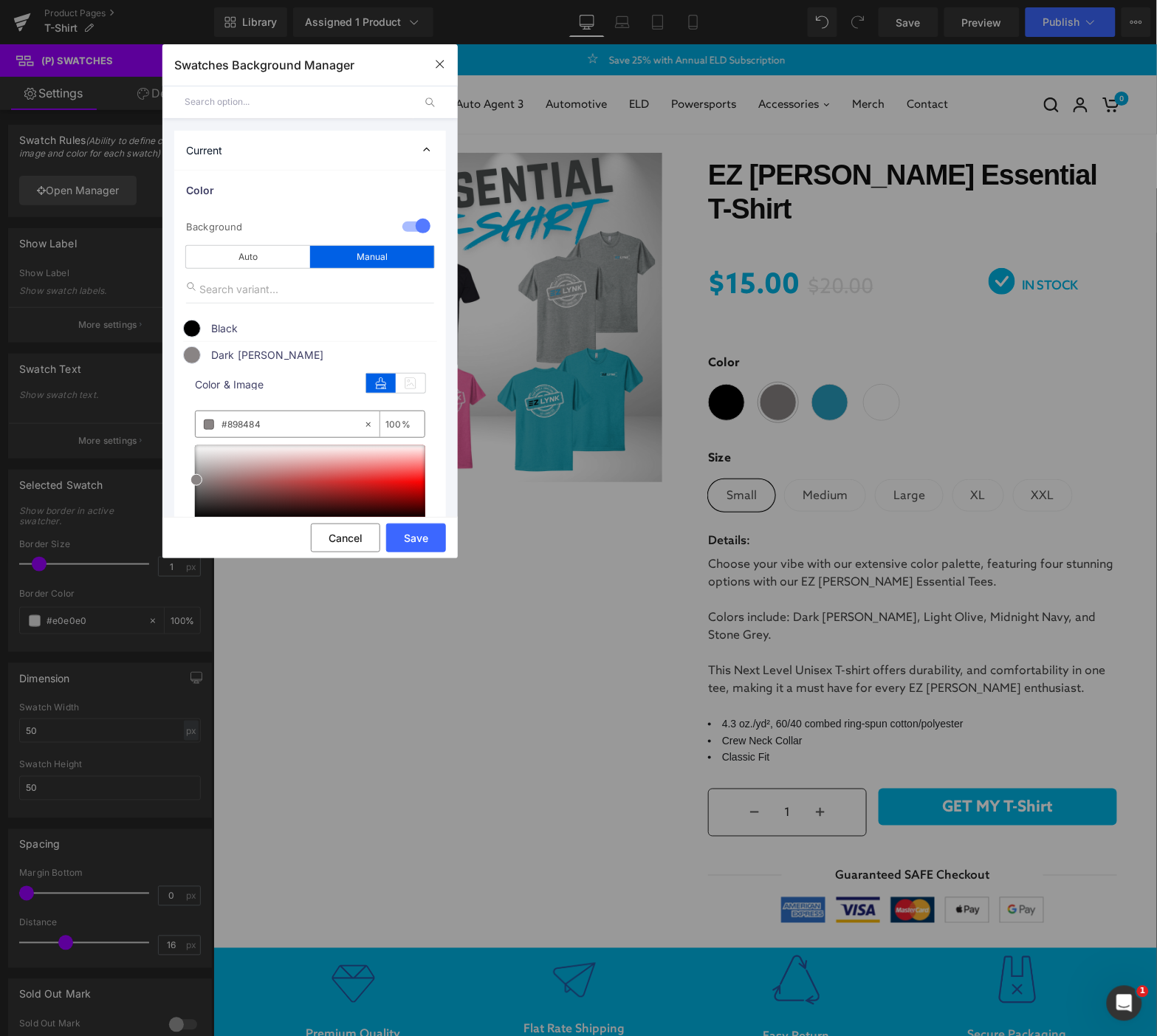
click at [281, 429] on input "#898484" at bounding box center [292, 425] width 142 height 16
drag, startPoint x: 284, startPoint y: 427, endPoint x: 148, endPoint y: 425, distance: 136.0
click at [148, 425] on div "Swatches Background Manager Back to Library Insert Current Color 1 Background m…" at bounding box center [578, 518] width 1157 height 1036
paste input "d8d"
type input "#898d8d"
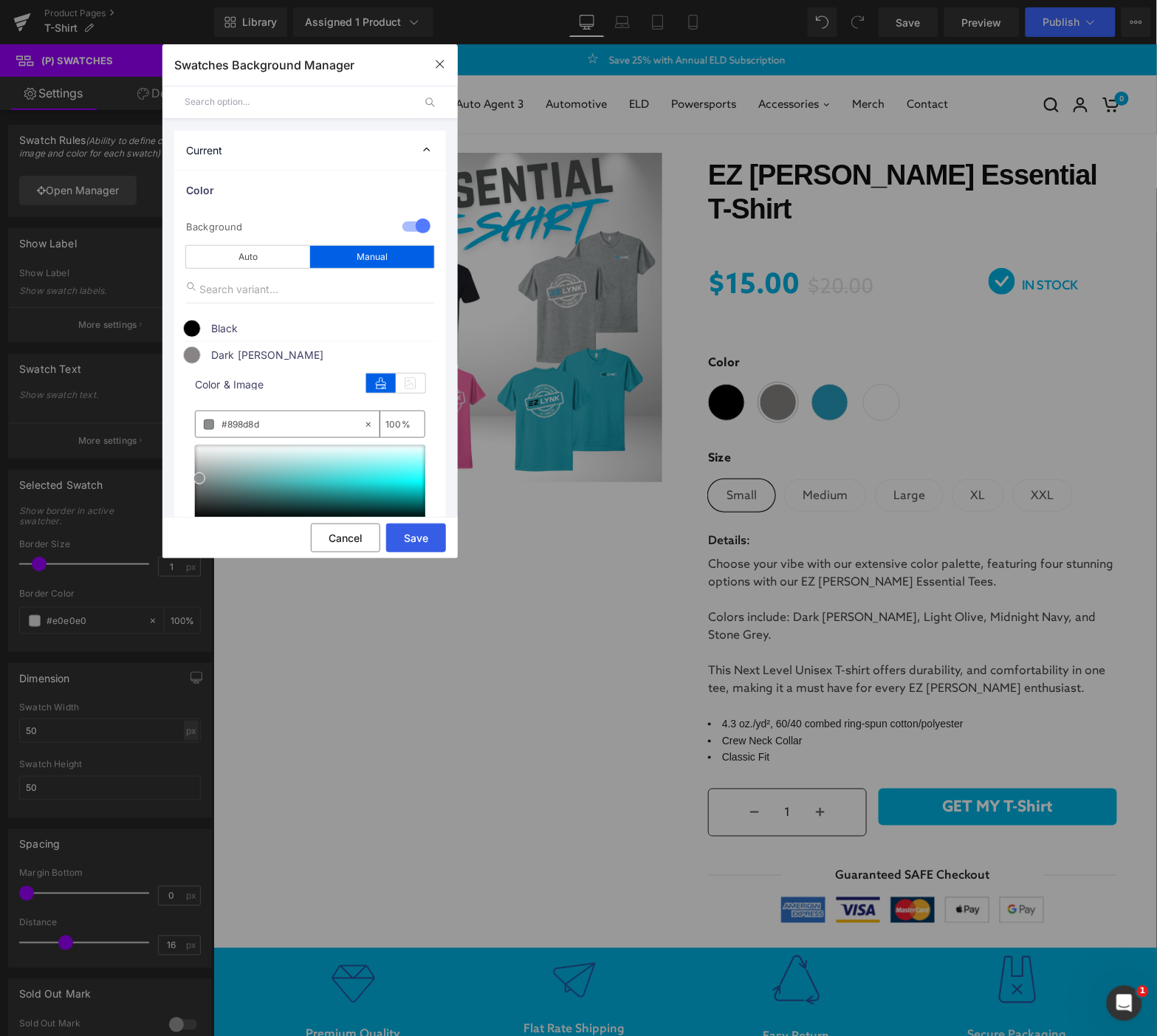
click at [424, 540] on button "Save" at bounding box center [416, 538] width 60 height 29
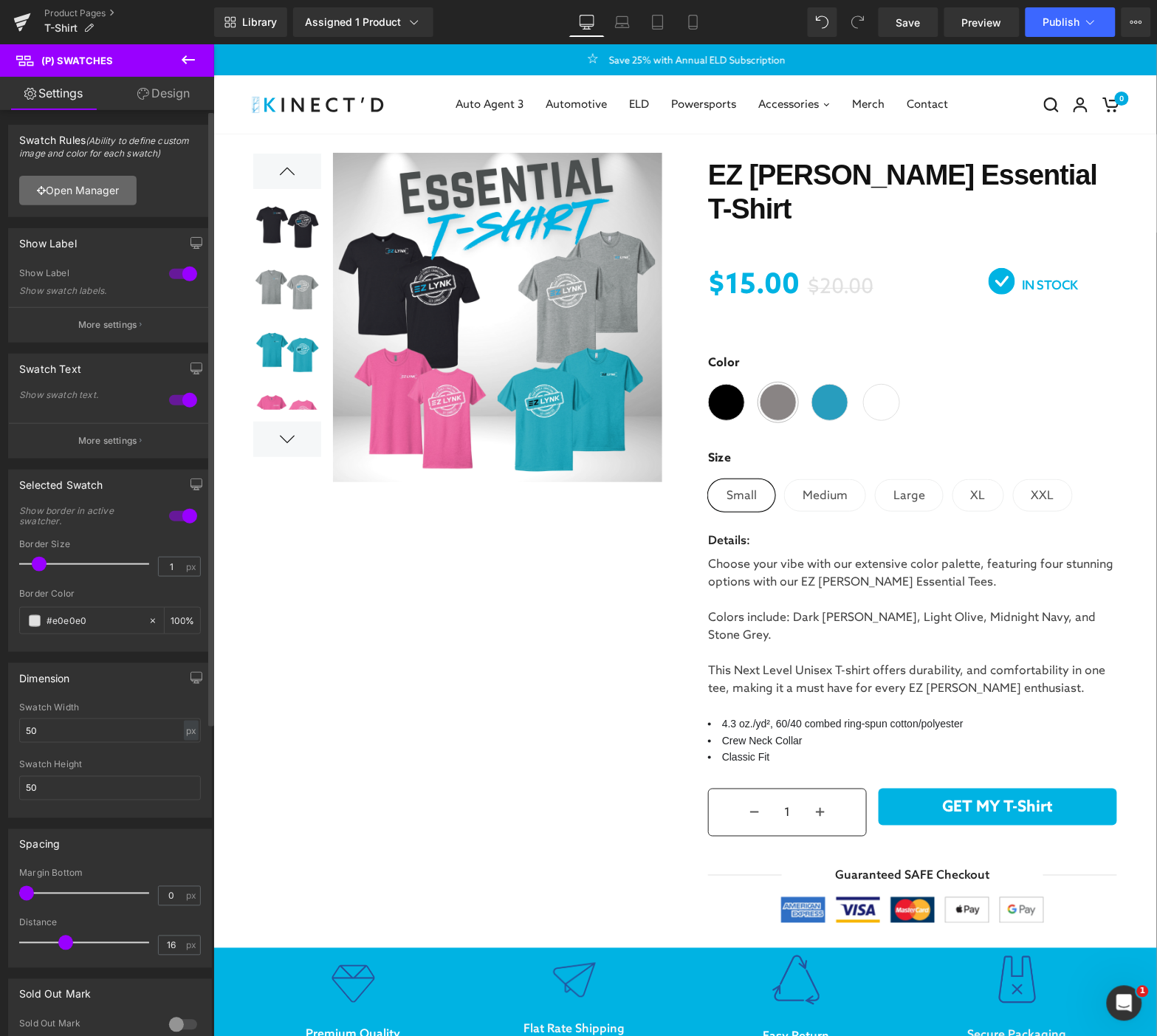
click at [96, 195] on link "Open Manager" at bounding box center [78, 190] width 118 height 29
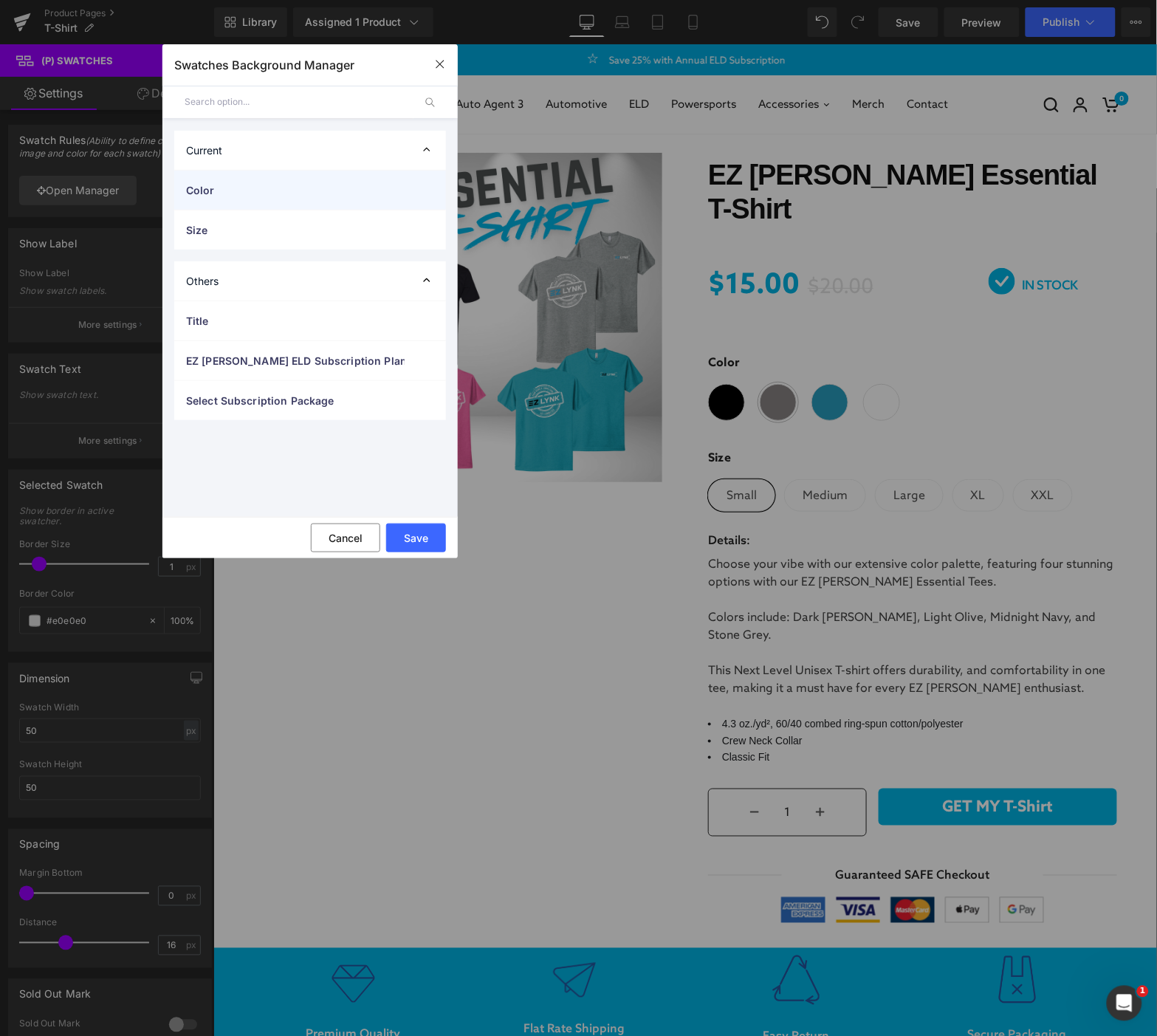
click at [222, 195] on span "Color" at bounding box center [295, 190] width 219 height 16
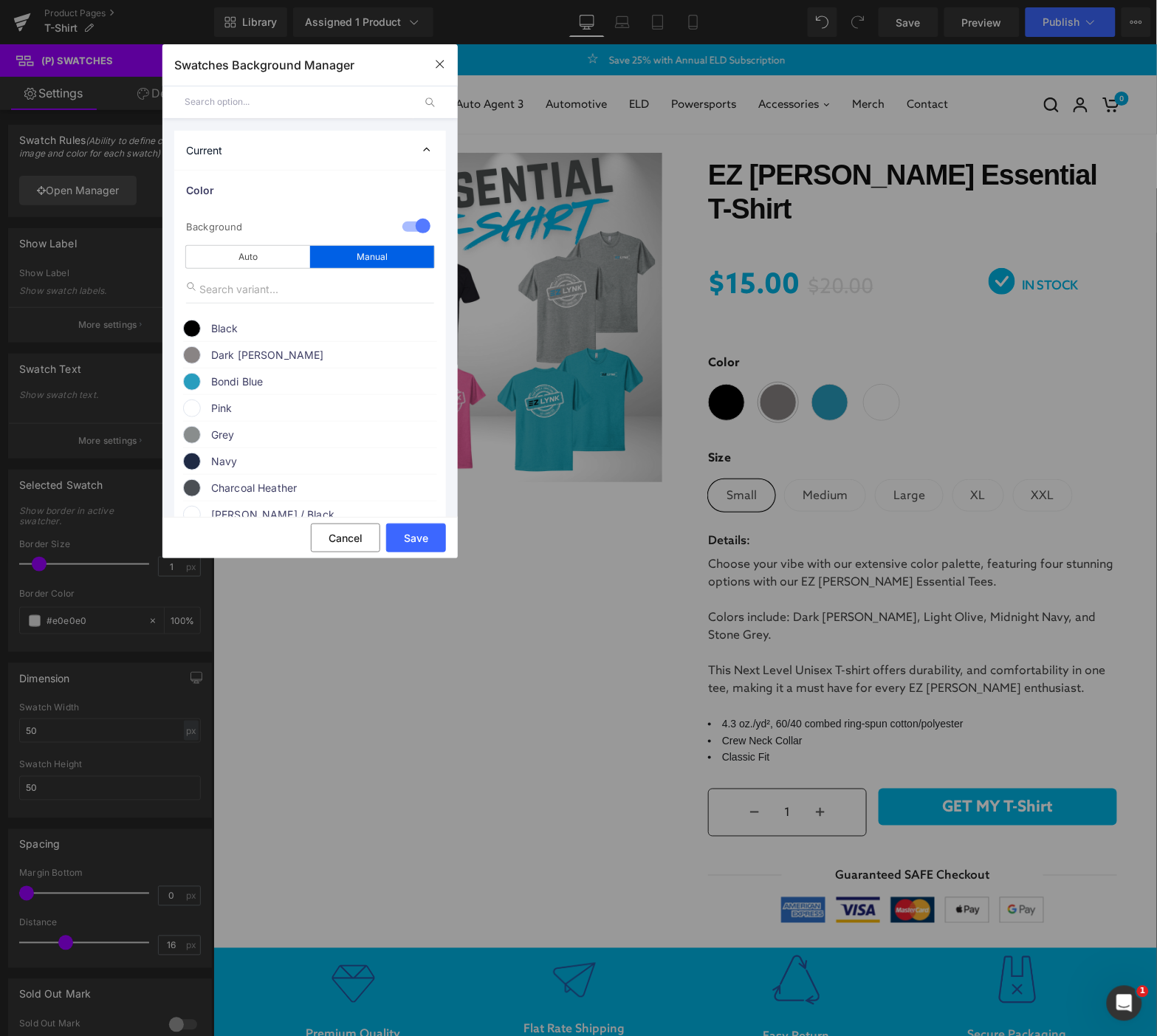
click at [244, 357] on span "Dark [PERSON_NAME]" at bounding box center [323, 355] width 225 height 17
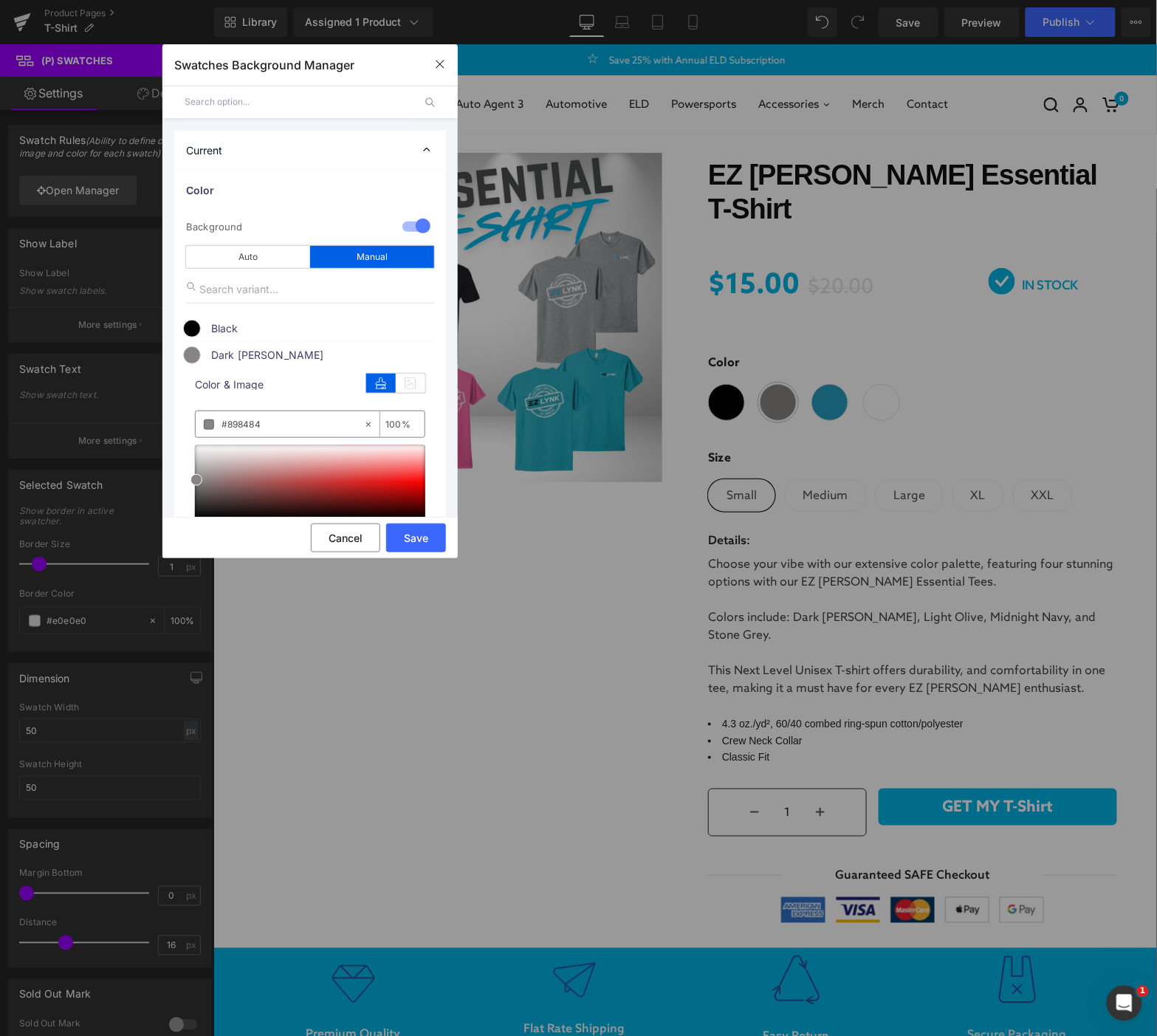
click at [276, 429] on input "#898484" at bounding box center [292, 425] width 142 height 16
drag, startPoint x: 276, startPoint y: 430, endPoint x: 185, endPoint y: 429, distance: 91.0
click at [185, 429] on div "color Color & Image color rgba(137, 132, 132, 1) #898484 100 % Image Replace Im…" at bounding box center [310, 525] width 254 height 322
paste input "d8d"
type input "#898d8d"
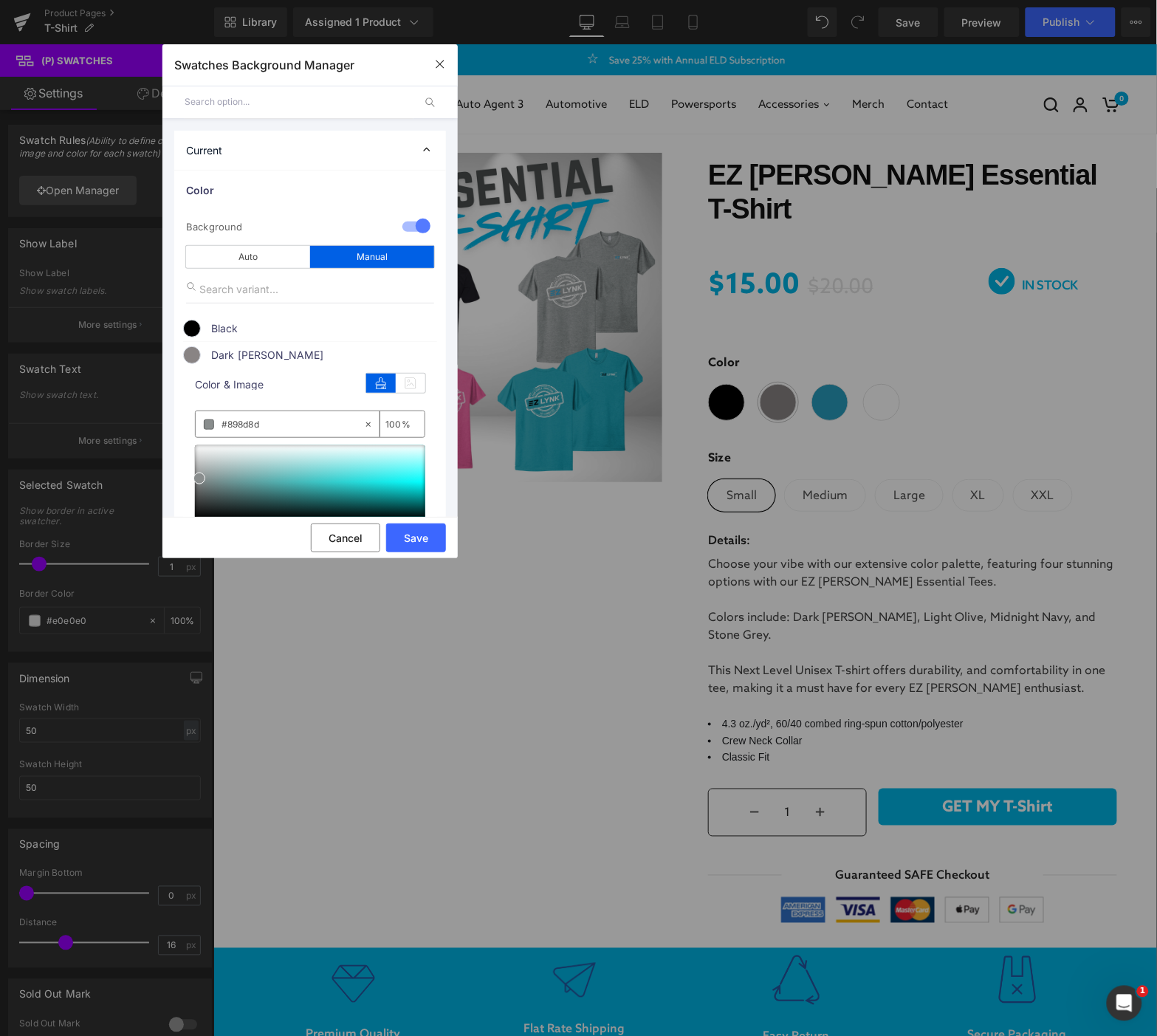
click at [182, 493] on div "1 Background manual Auto Manual Image Color Type Image Image Color Black color …" at bounding box center [310, 580] width 272 height 740
click at [422, 544] on button "Save" at bounding box center [416, 538] width 60 height 29
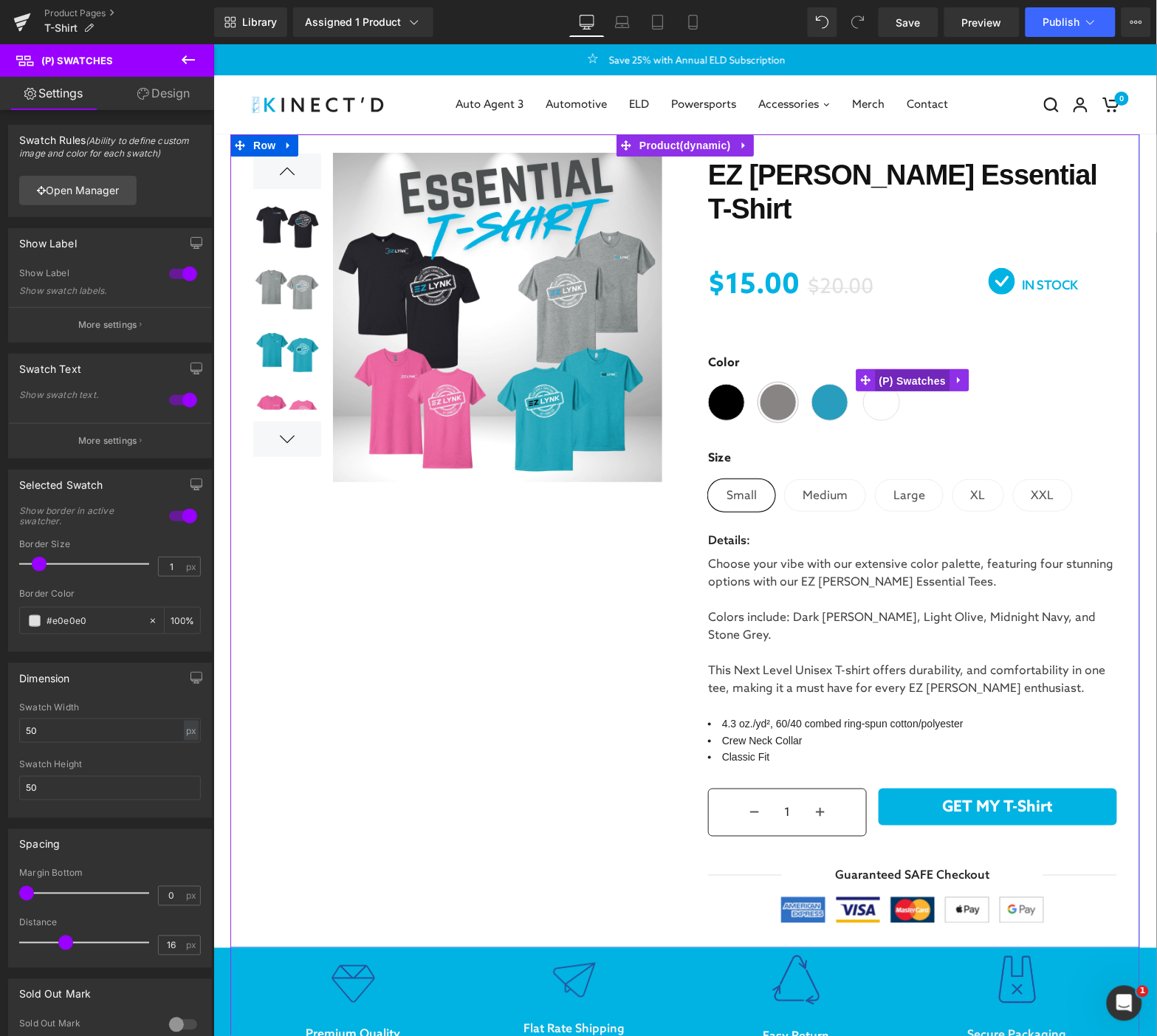
click at [919, 369] on span "(P) Swatches" at bounding box center [912, 381] width 74 height 22
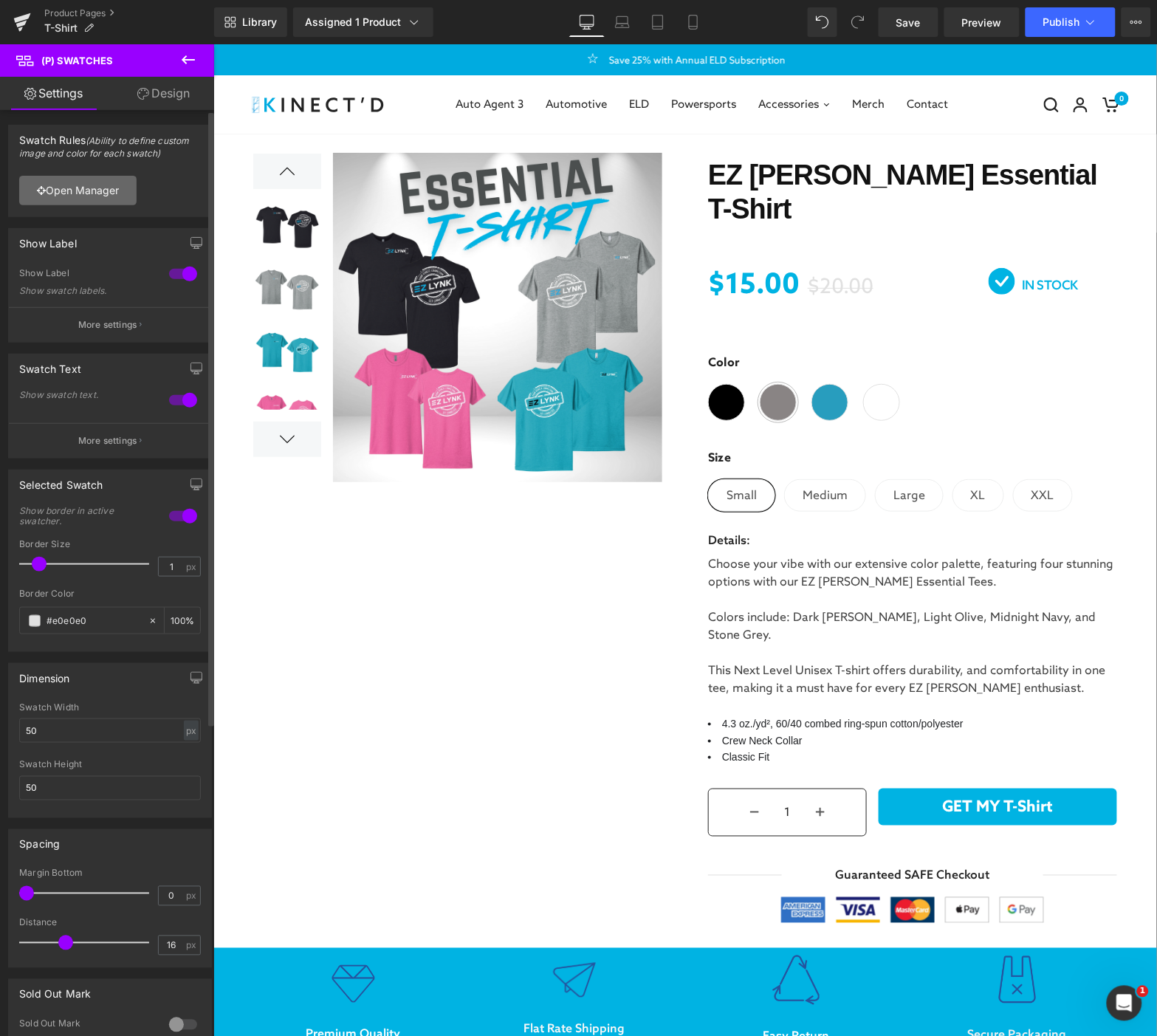
click at [90, 193] on link "Open Manager" at bounding box center [78, 190] width 118 height 29
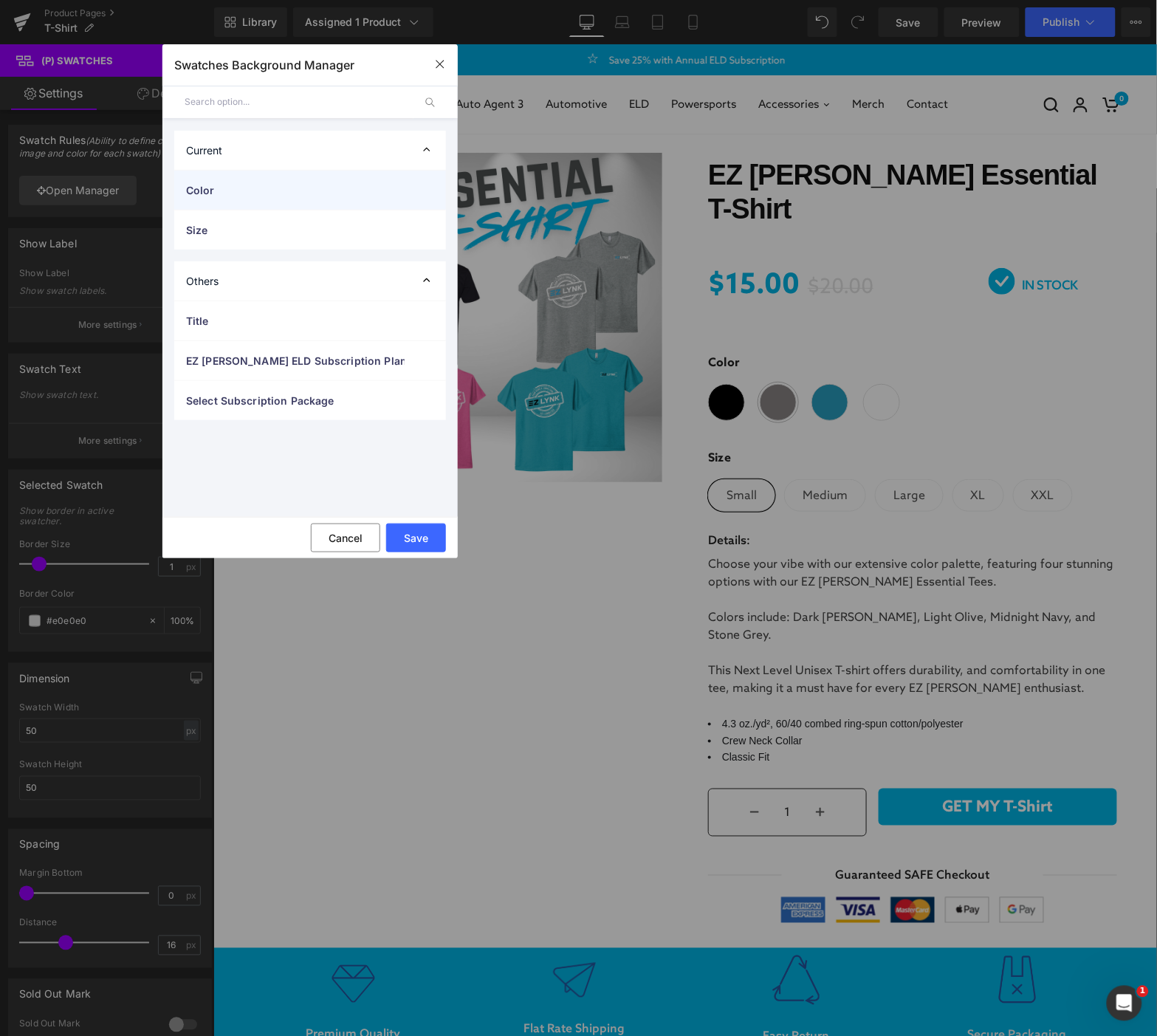
click at [254, 205] on div "Color" at bounding box center [310, 189] width 272 height 39
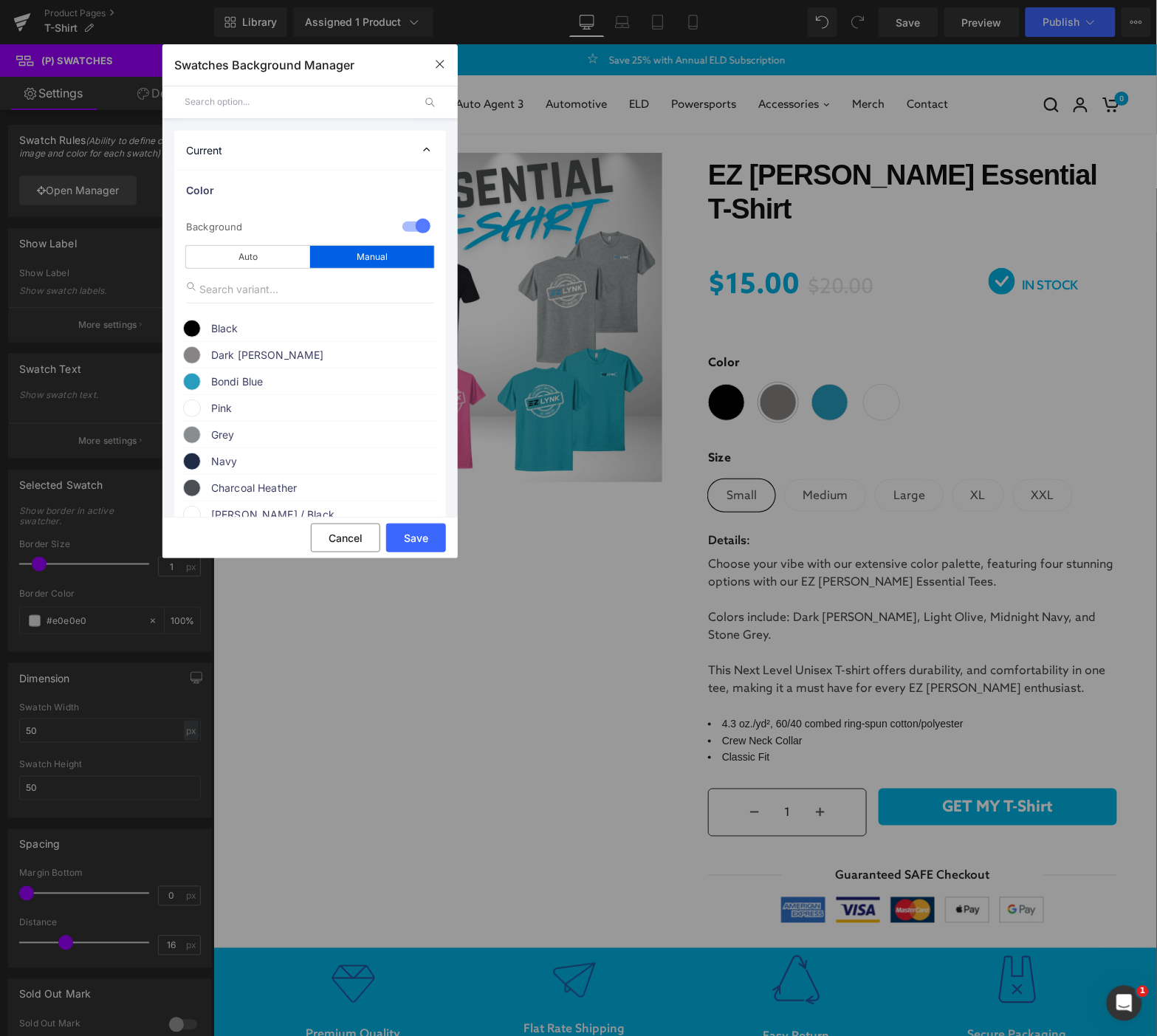
click at [232, 418] on span "Pink" at bounding box center [323, 408] width 225 height 17
drag, startPoint x: 272, startPoint y: 483, endPoint x: 168, endPoint y: 476, distance: 104.2
click at [168, 476] on ul "Color 1 Background manual Auto Manual Image Color Type Image Image Color Black …" at bounding box center [310, 579] width 296 height 820
paste input "e55982"
type input "e55982"
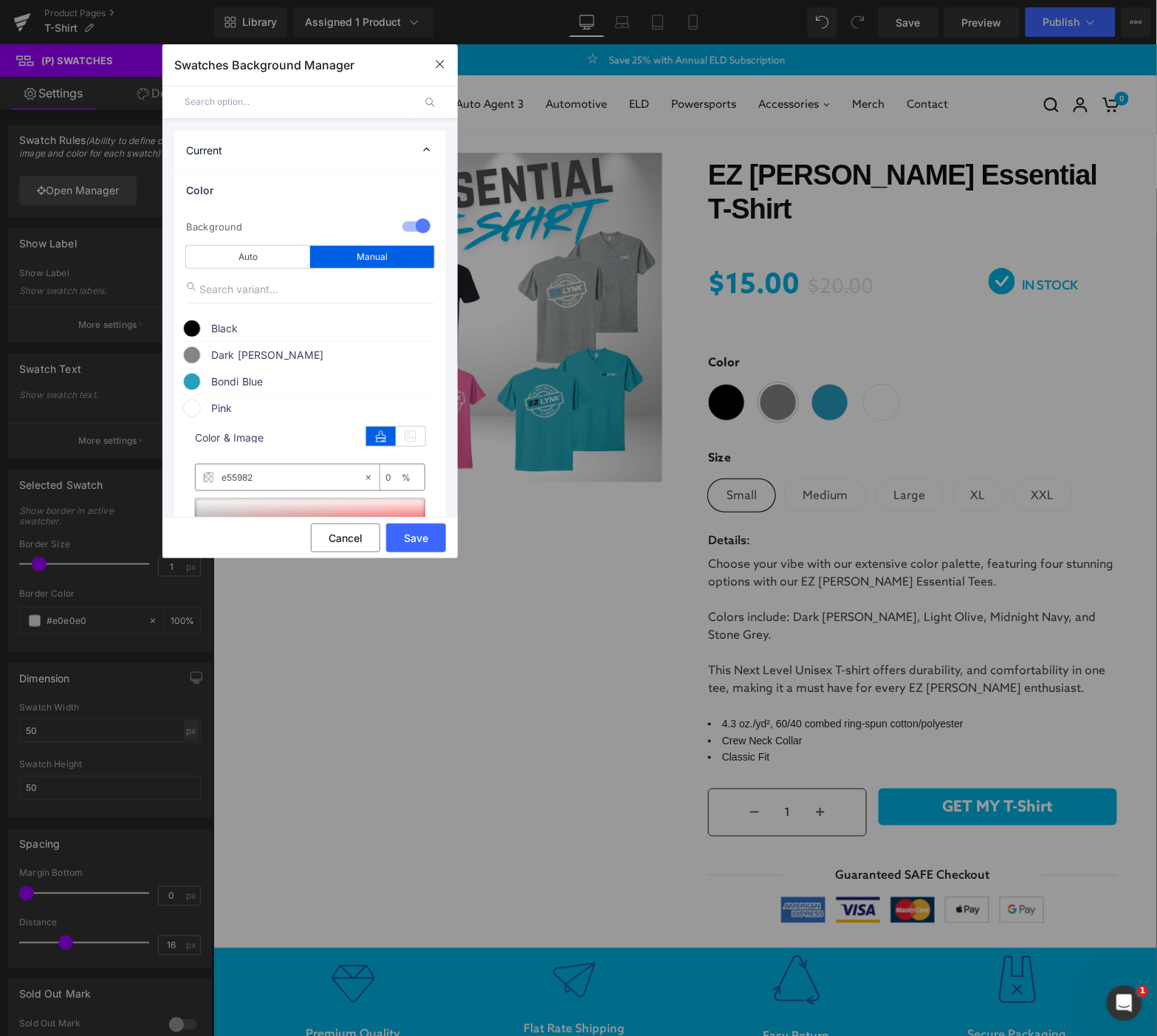
type input "100"
type input "#e55982"
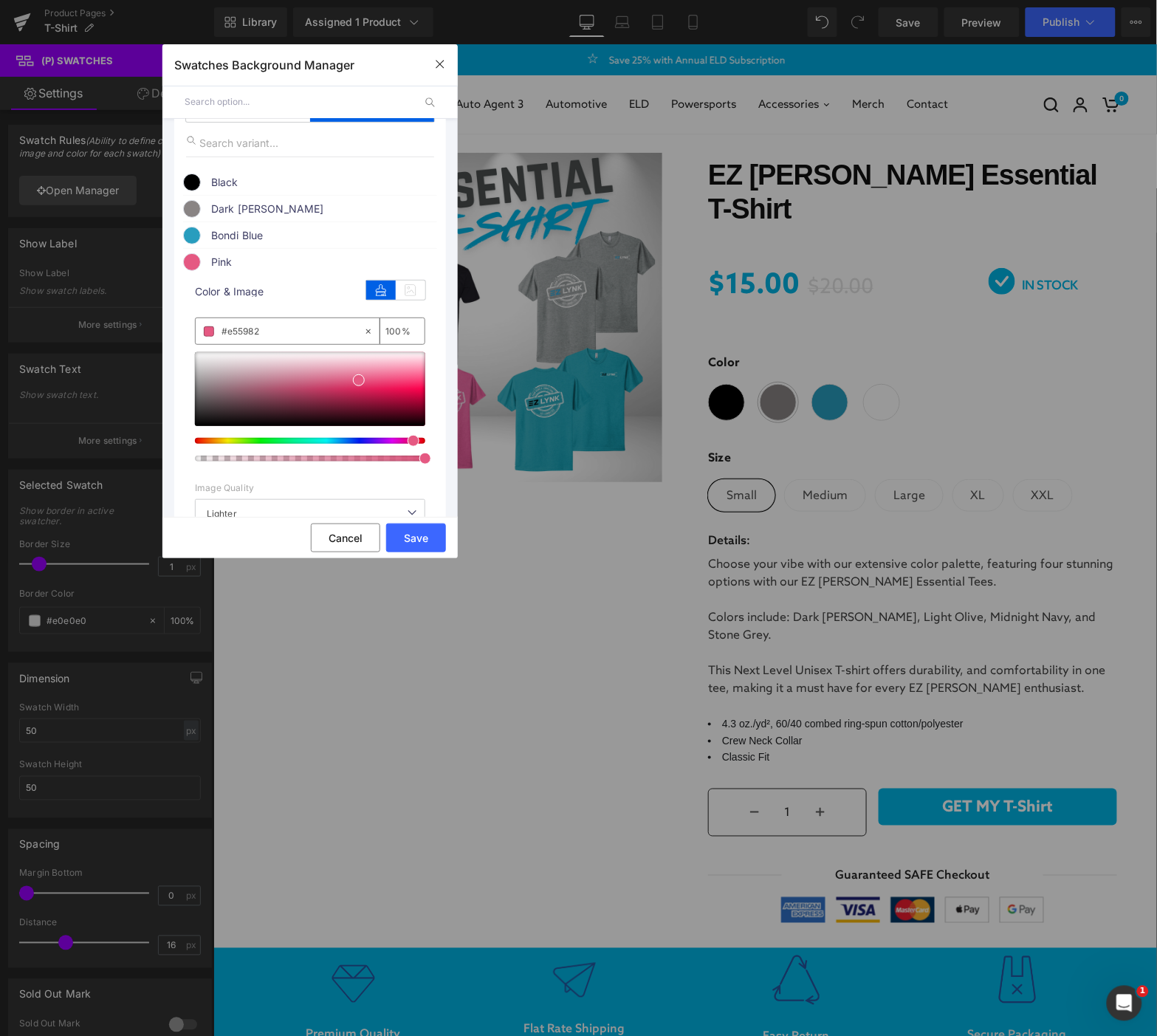
scroll to position [164, 0]
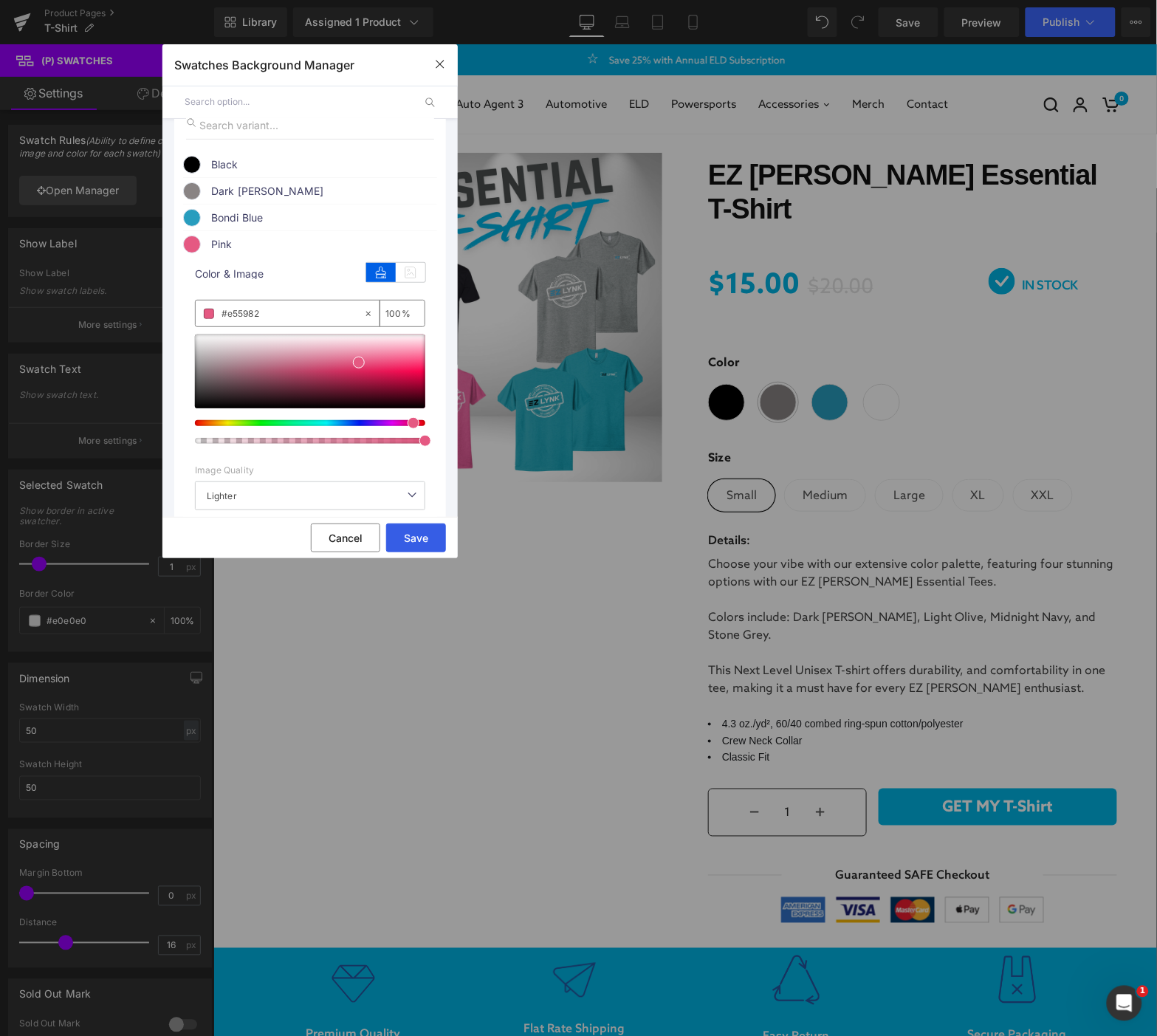
click at [425, 533] on button "Save" at bounding box center [416, 538] width 60 height 29
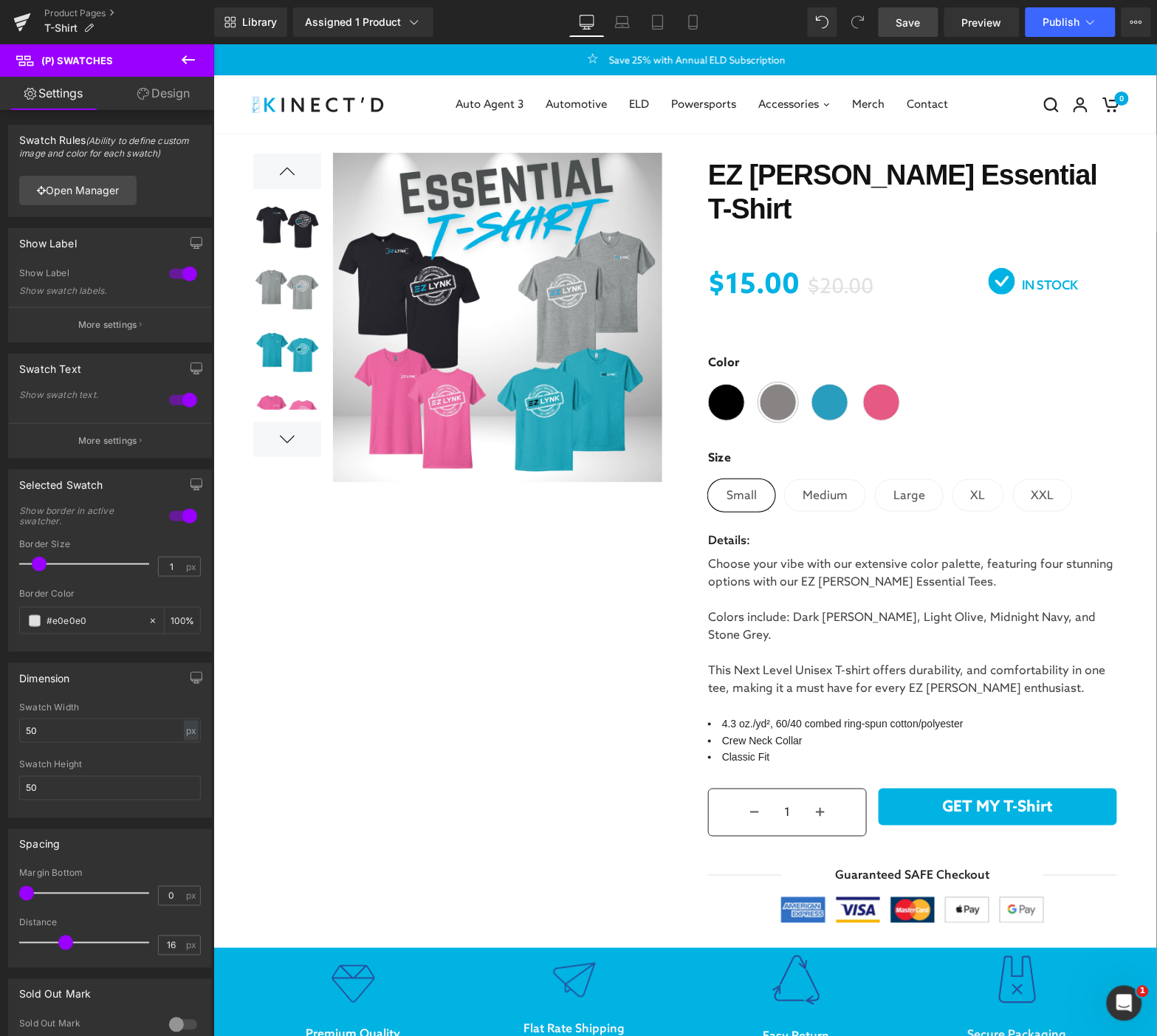
click at [912, 27] on span "Save" at bounding box center [909, 22] width 24 height 16
click at [985, 22] on span "Preview" at bounding box center [982, 22] width 40 height 16
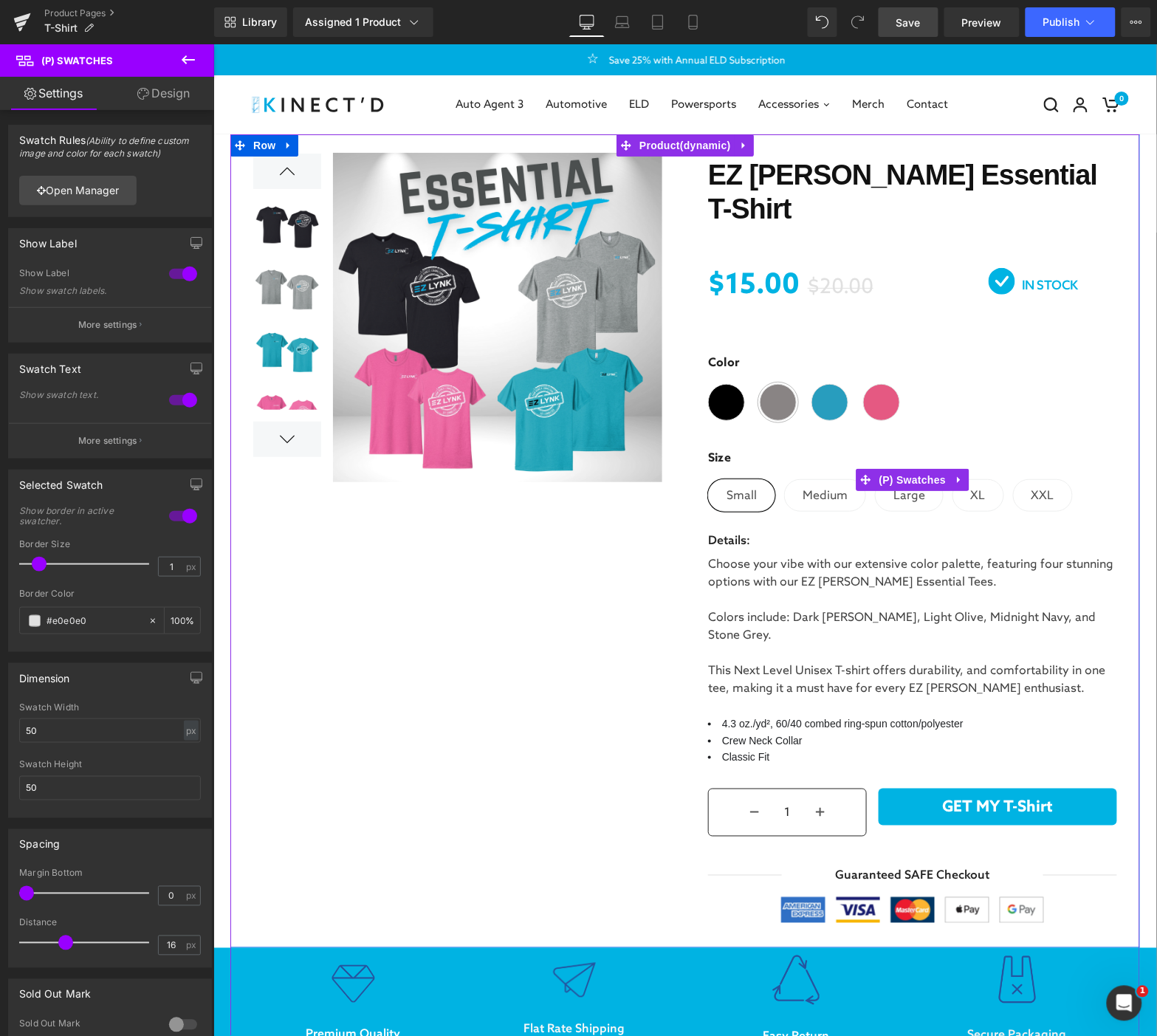
click at [826, 479] on span "Medium" at bounding box center [825, 495] width 45 height 31
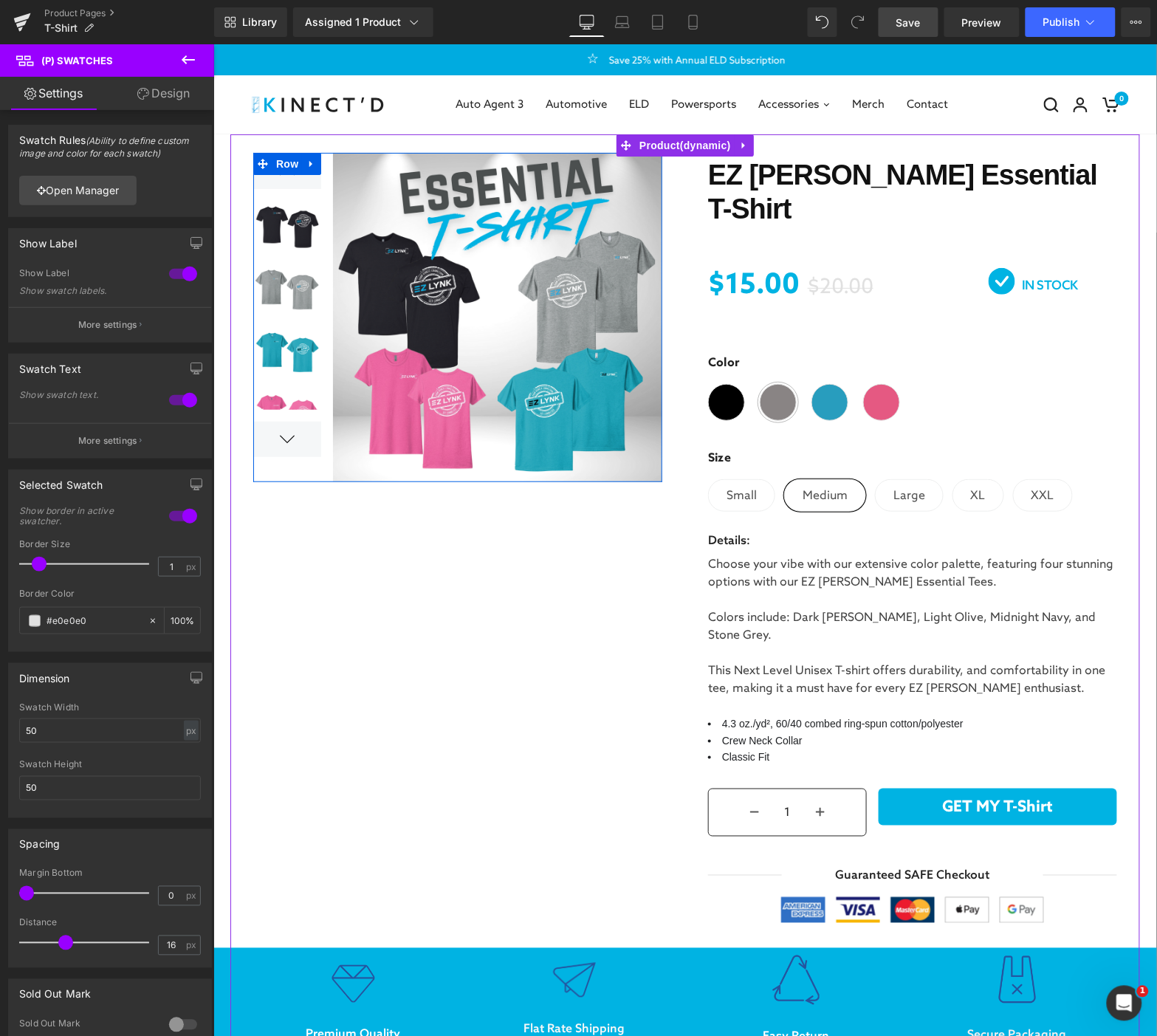
click at [287, 433] on div at bounding box center [286, 438] width 68 height 35
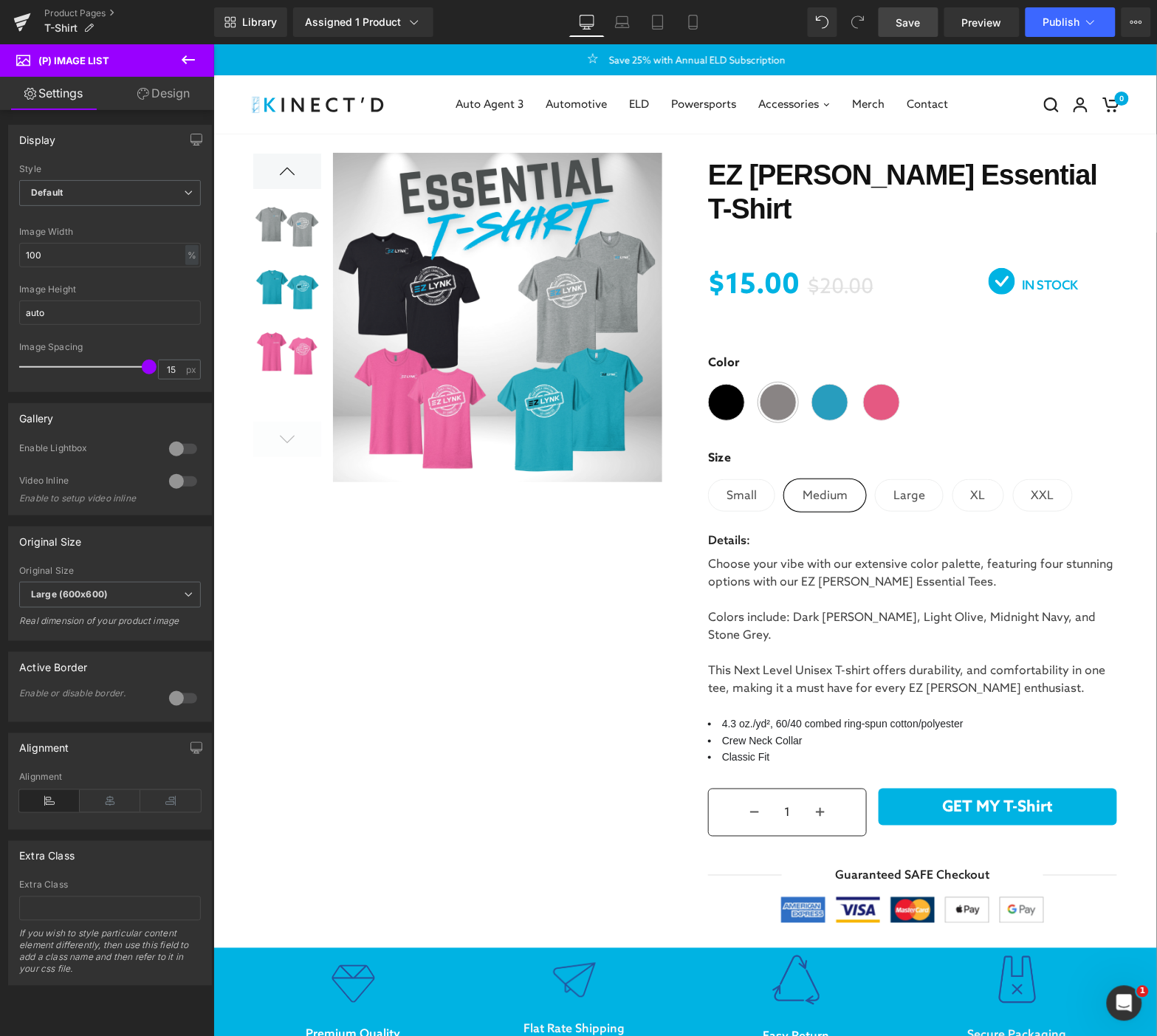
click at [738, 13] on div "Library Assigned 1 Product Product Preview EZ [PERSON_NAME] Essential T-Shirt M…" at bounding box center [686, 22] width 943 height 29
click at [501, 19] on div "Library Assigned 1 Product Product Preview EZ [PERSON_NAME] Essential T-Shirt M…" at bounding box center [686, 22] width 943 height 29
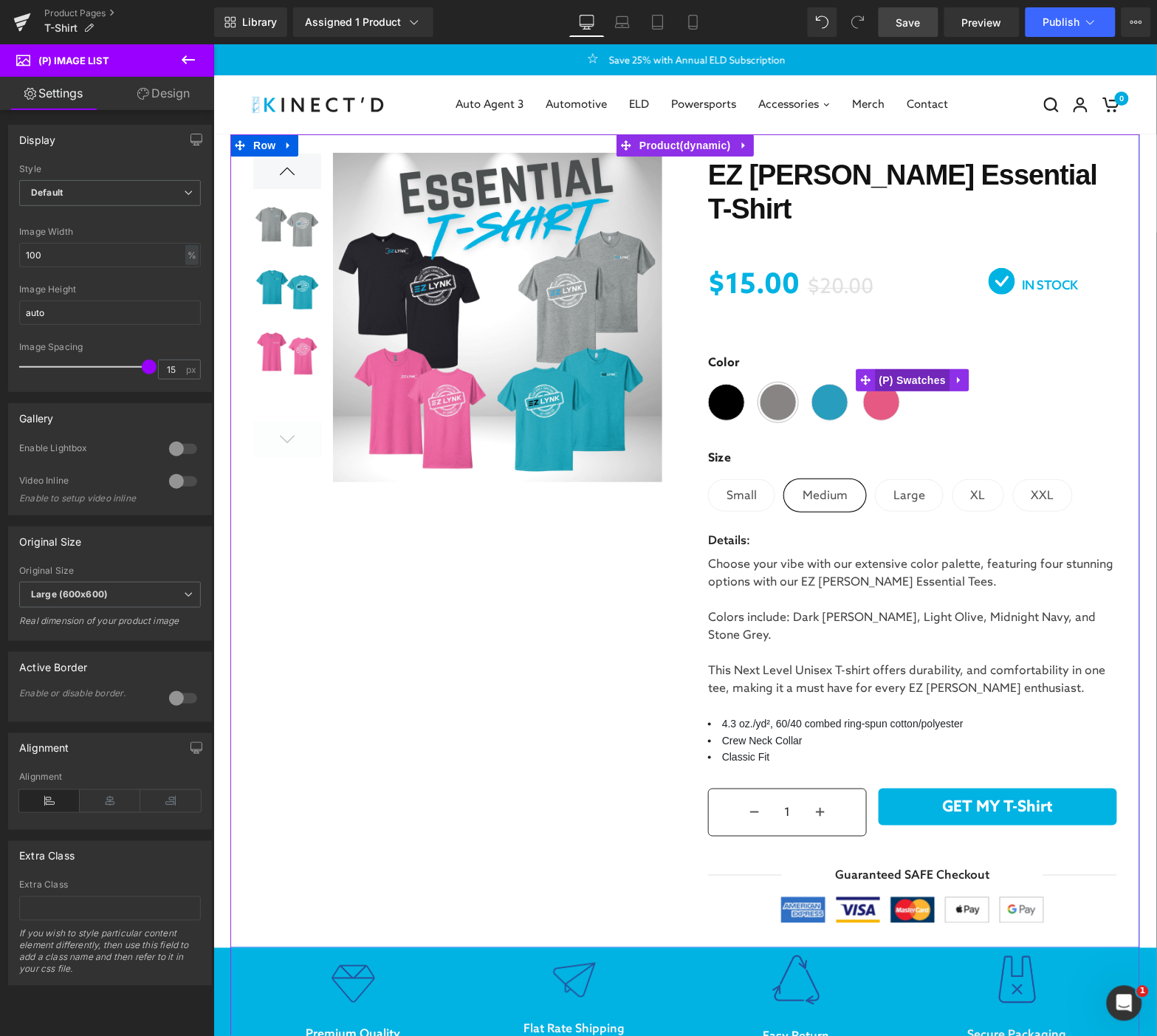
click at [900, 368] on span "(P) Swatches" at bounding box center [912, 380] width 74 height 22
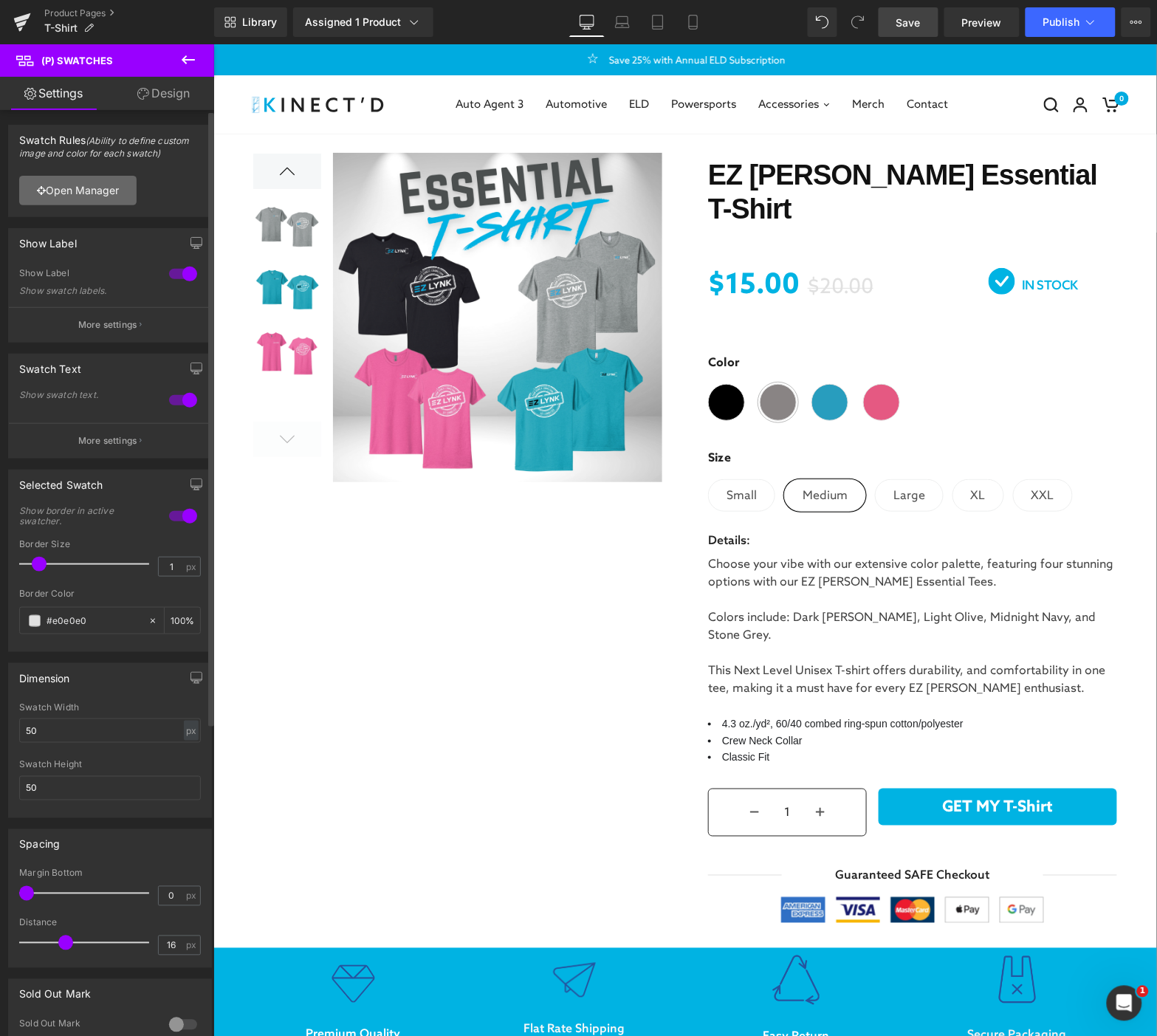
click at [59, 193] on link "Open Manager" at bounding box center [78, 190] width 118 height 29
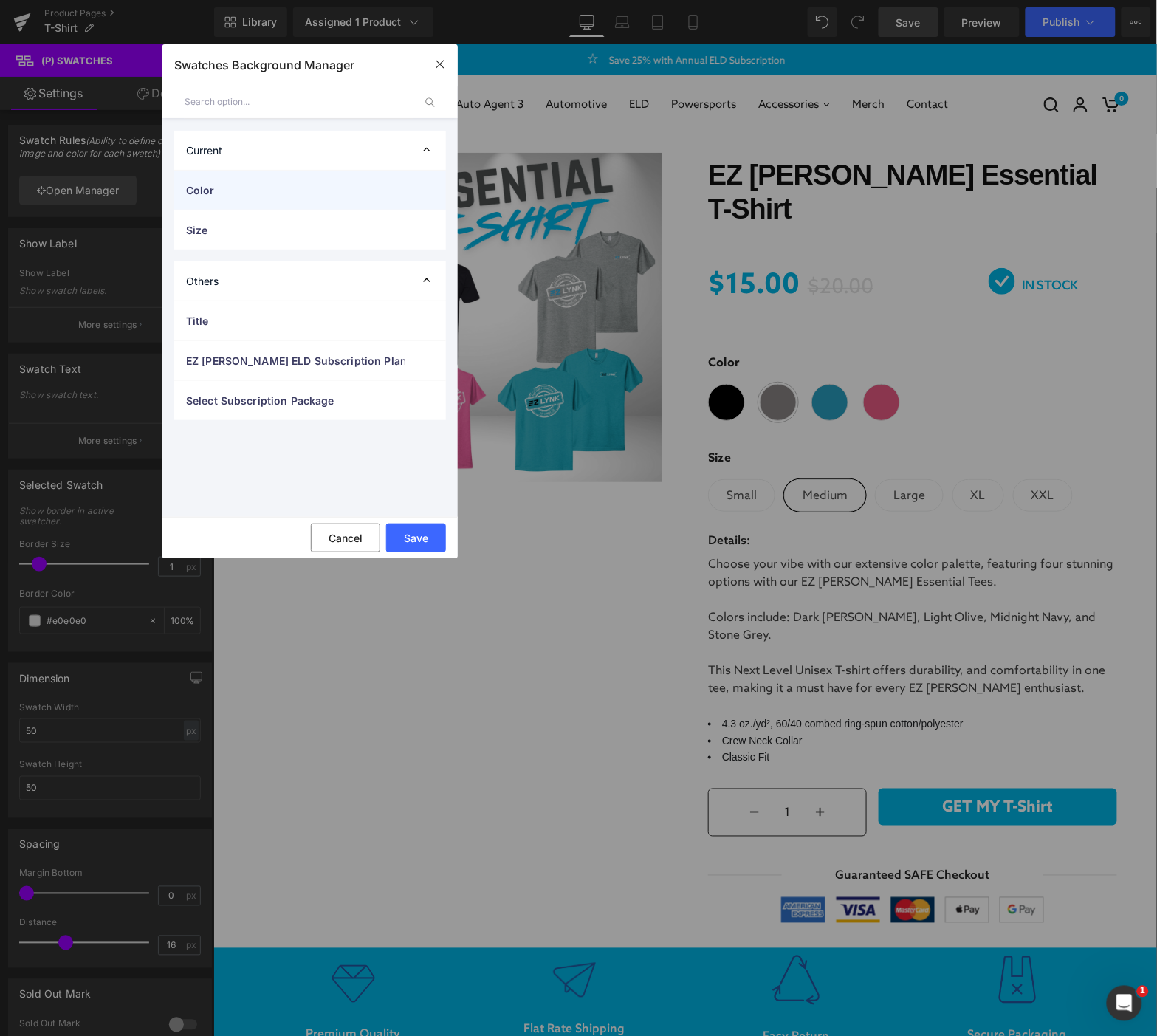
click at [225, 196] on span "Color" at bounding box center [295, 190] width 219 height 16
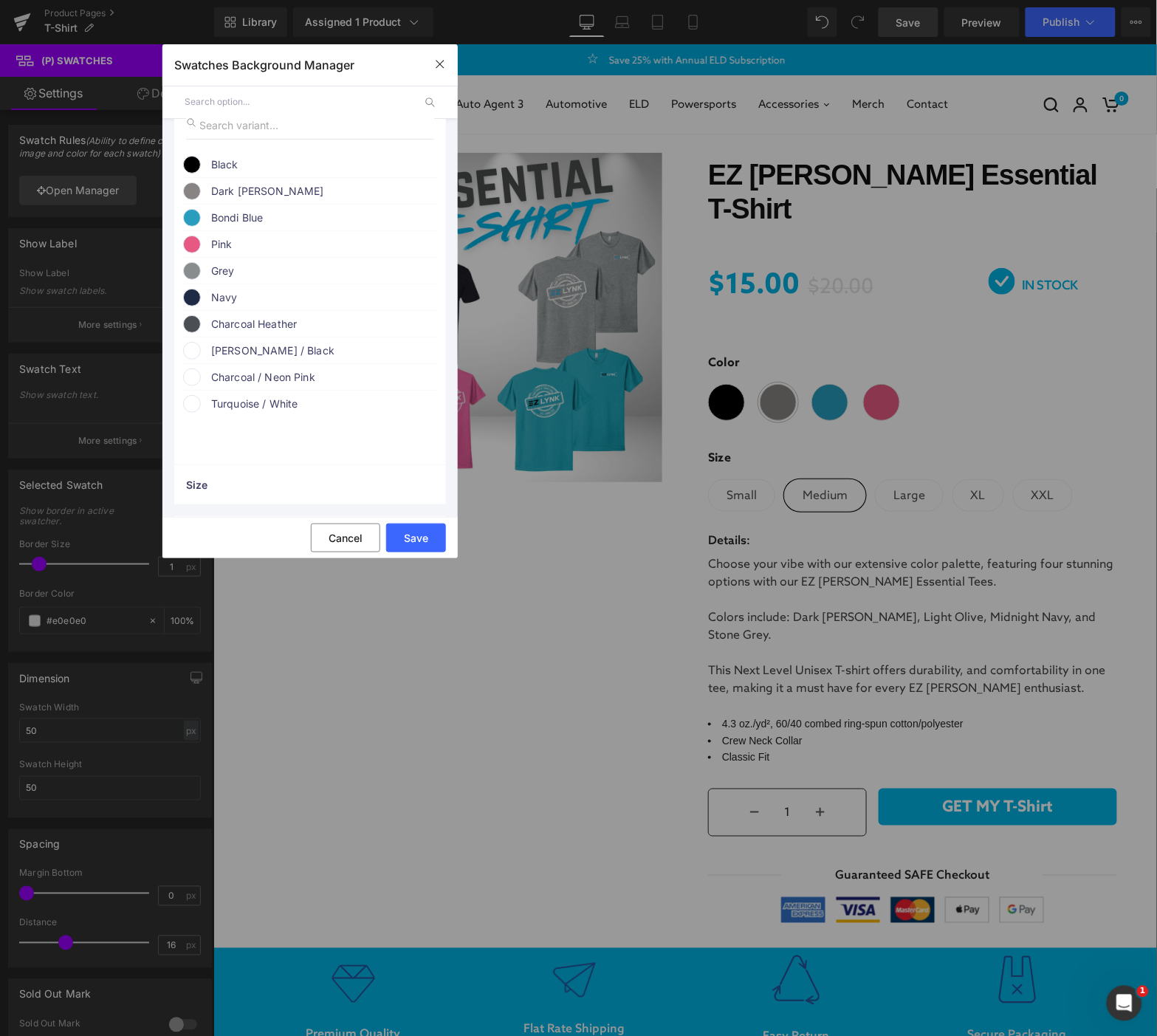
drag, startPoint x: 234, startPoint y: 342, endPoint x: 226, endPoint y: 338, distance: 8.9
click at [226, 333] on span "Charcoal Heather" at bounding box center [323, 324] width 225 height 17
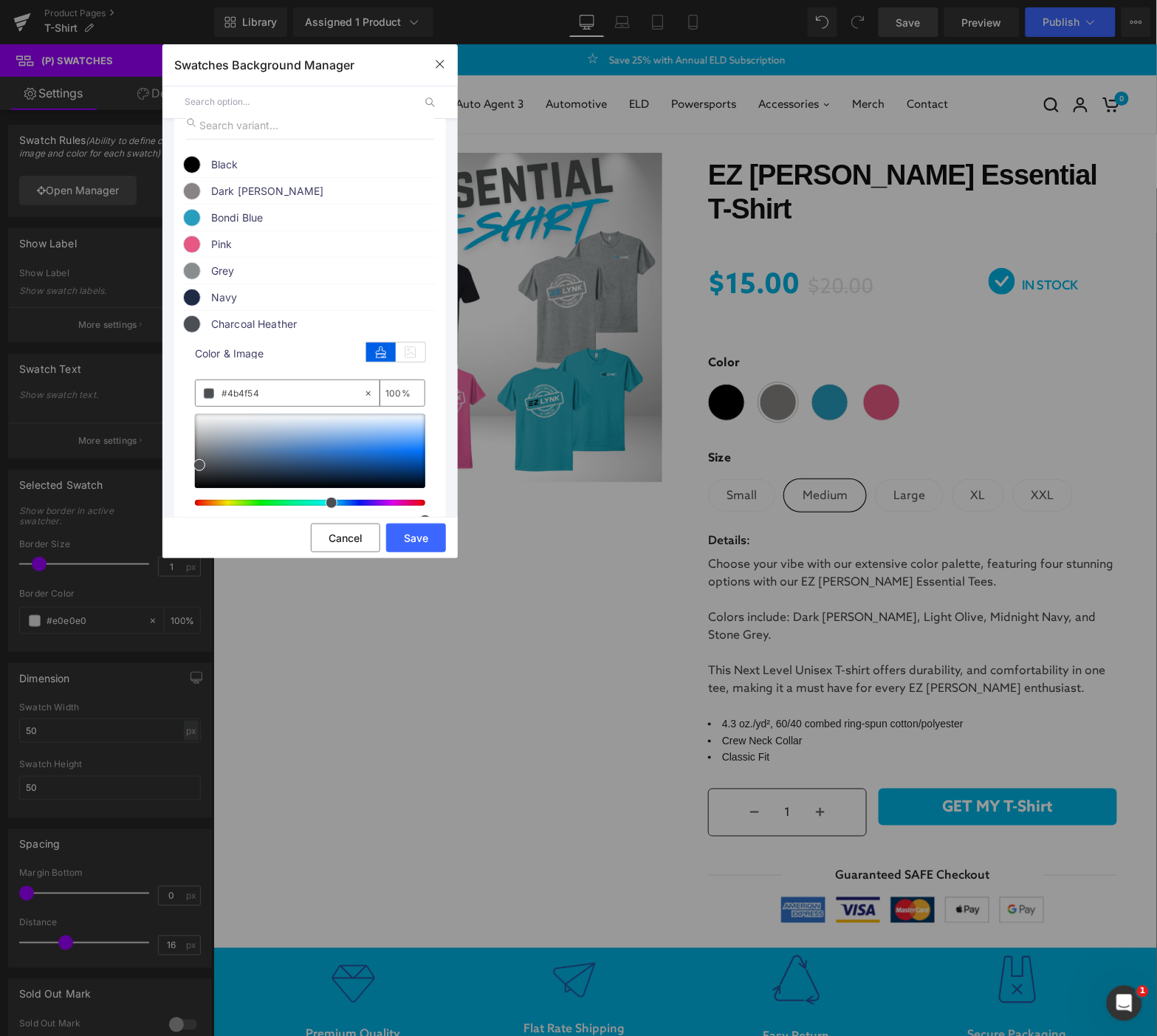
click at [226, 333] on span "Charcoal Heather" at bounding box center [323, 324] width 225 height 17
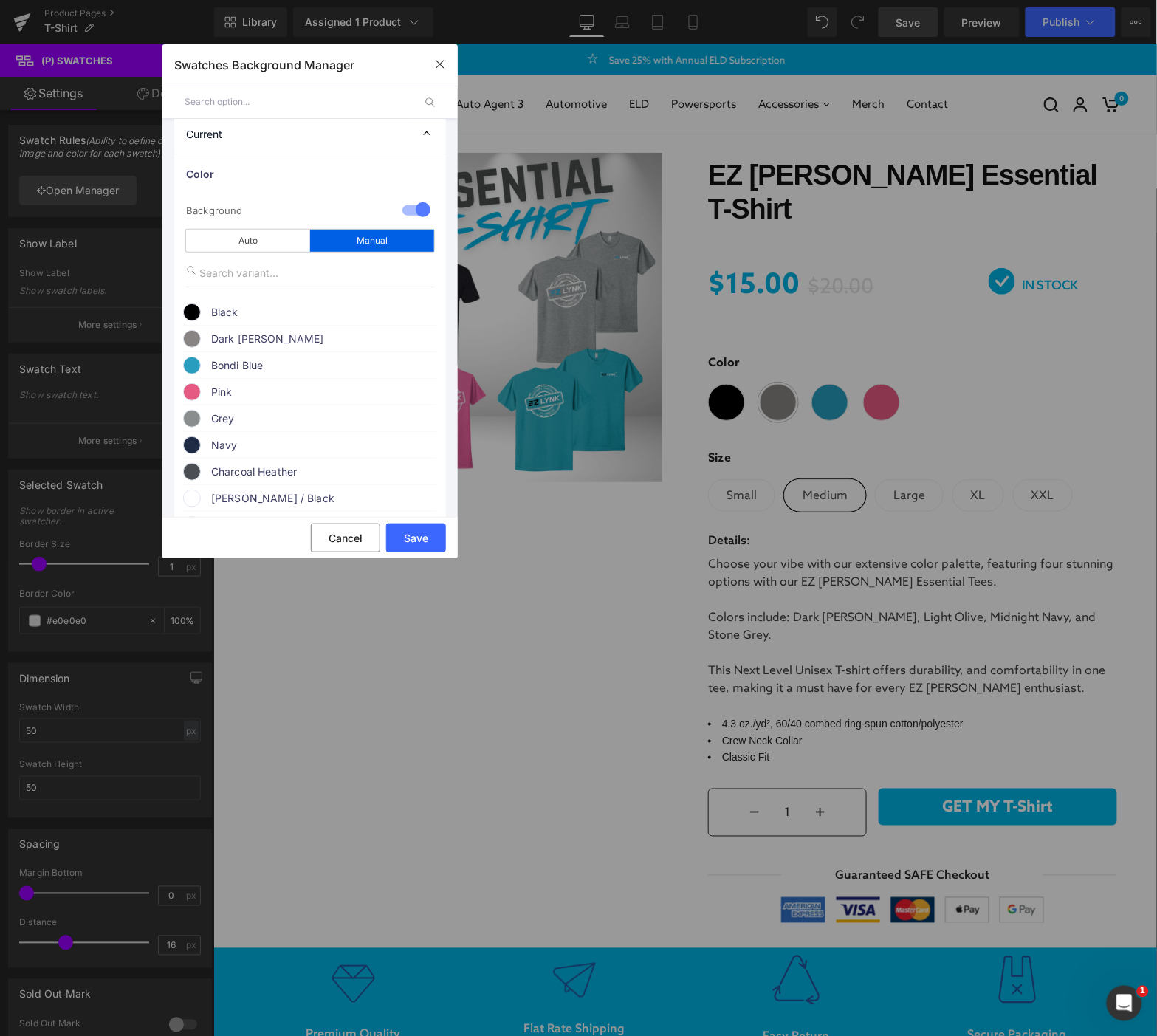
scroll to position [0, 0]
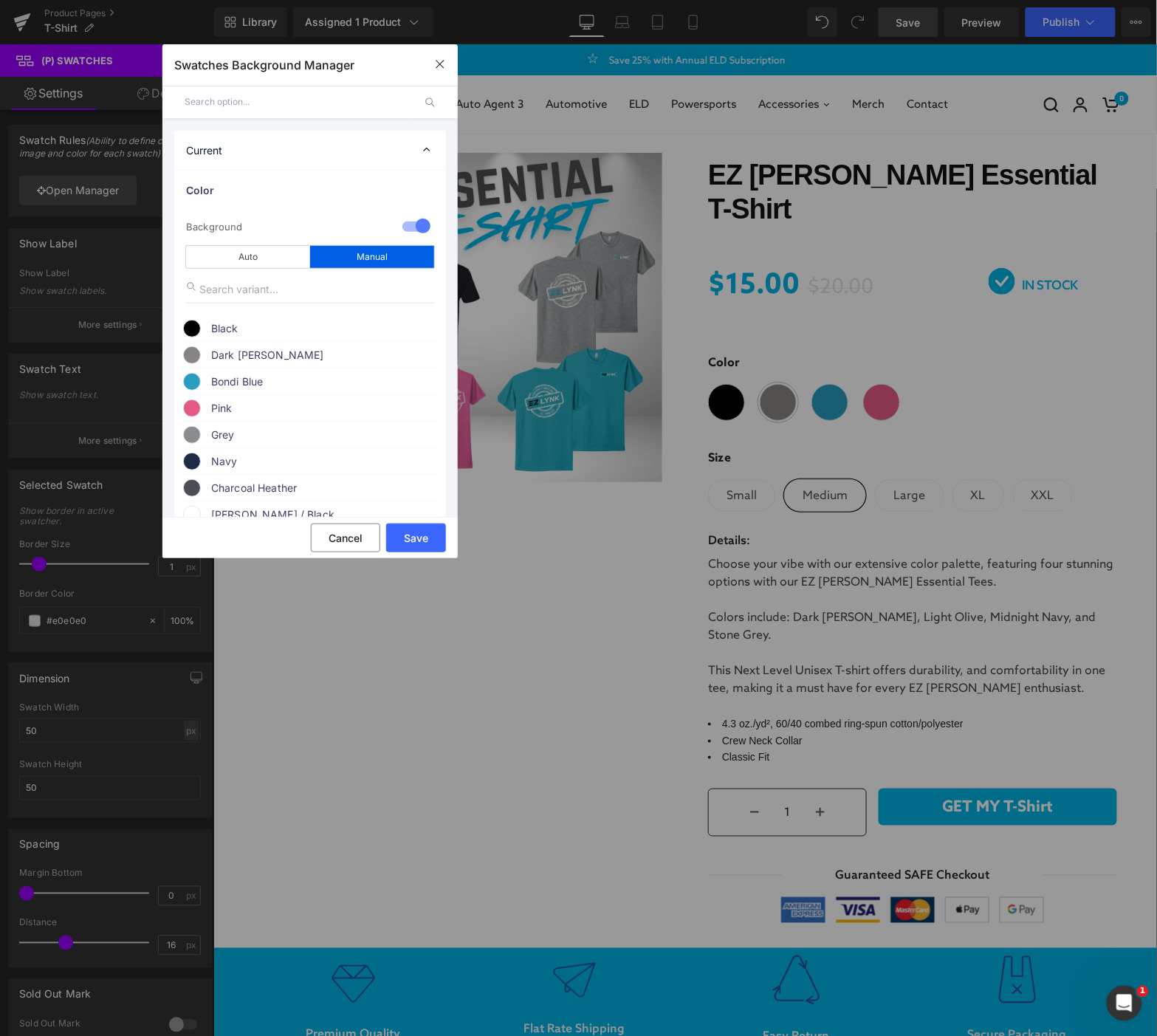
click at [290, 144] on div "Current" at bounding box center [310, 150] width 272 height 39
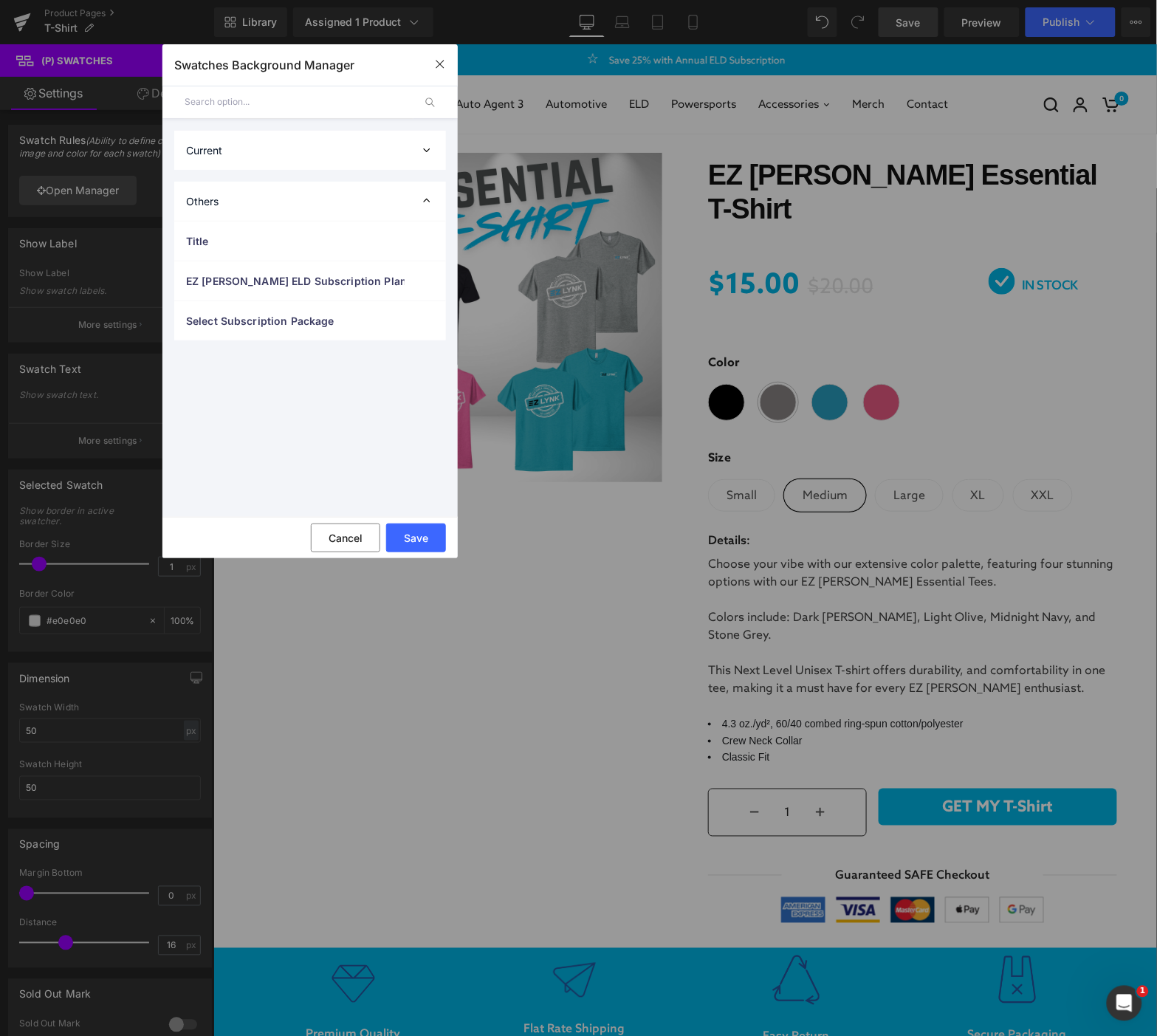
click at [224, 202] on div "Others" at bounding box center [310, 201] width 272 height 39
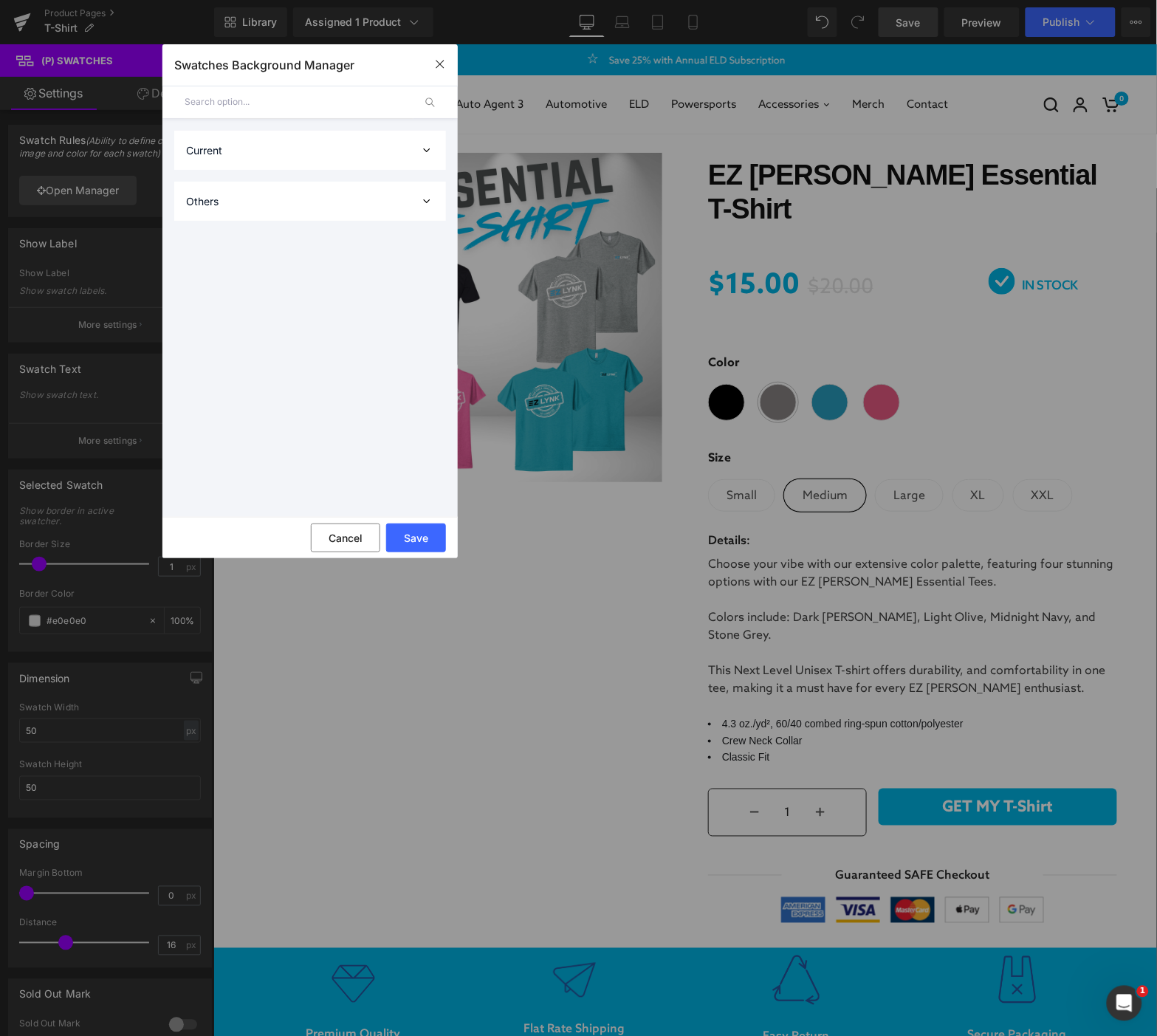
click at [224, 202] on div "Others" at bounding box center [310, 201] width 272 height 39
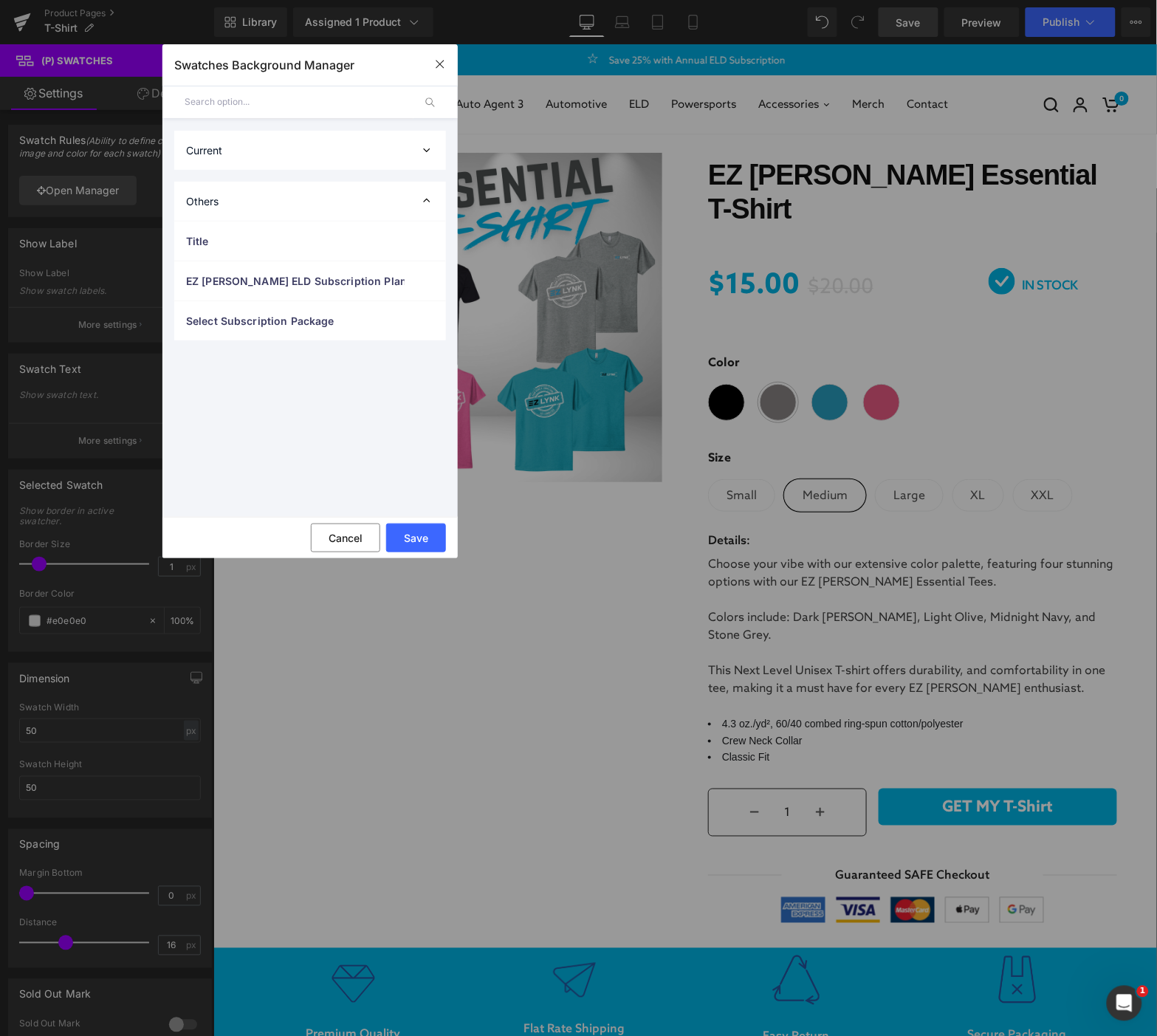
click at [271, 150] on div "Current" at bounding box center [310, 150] width 272 height 39
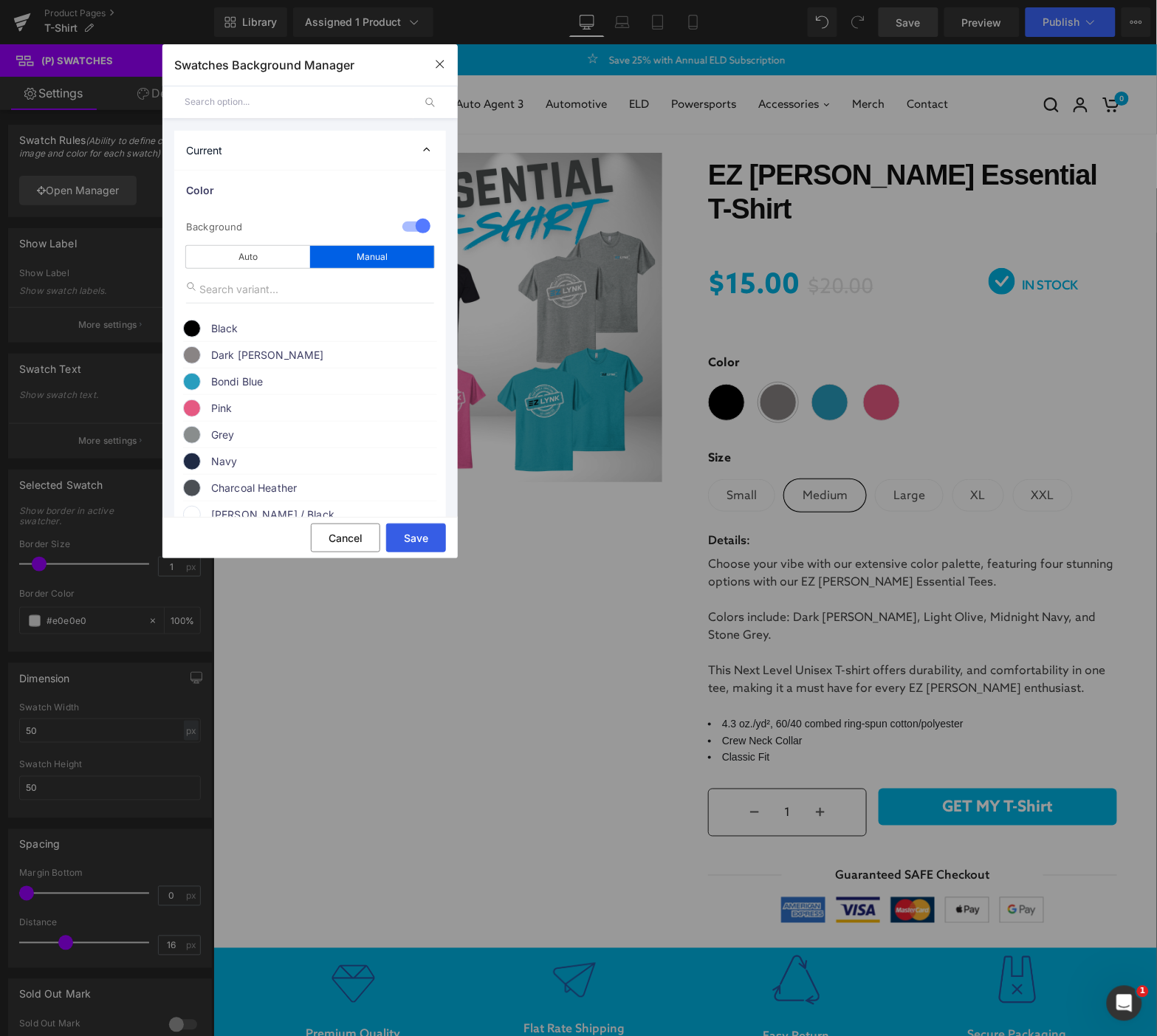
click at [419, 541] on button "Save" at bounding box center [416, 538] width 60 height 29
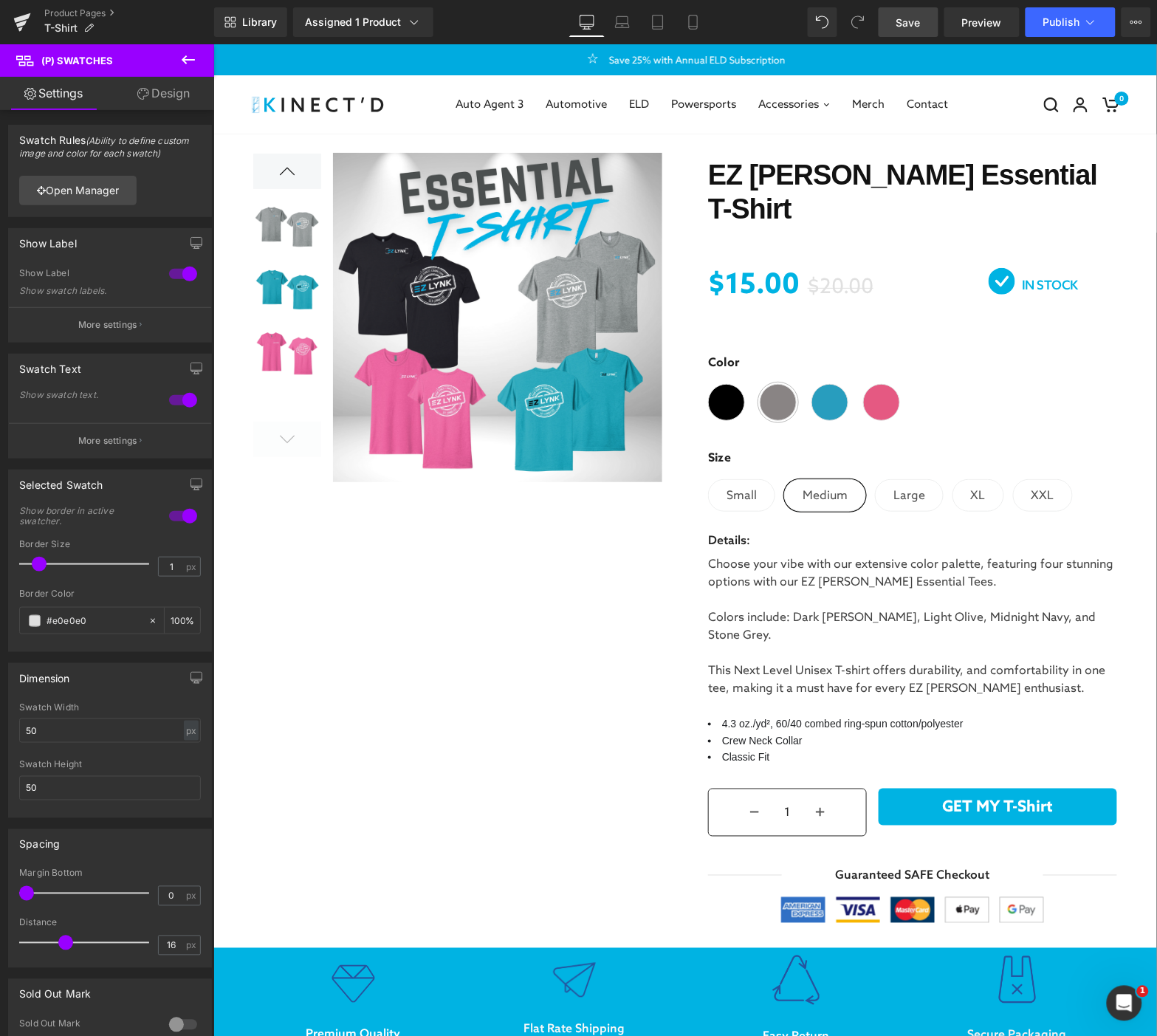
click at [904, 17] on span "Save" at bounding box center [909, 22] width 24 height 16
click at [1098, 19] on icon at bounding box center [1090, 22] width 15 height 15
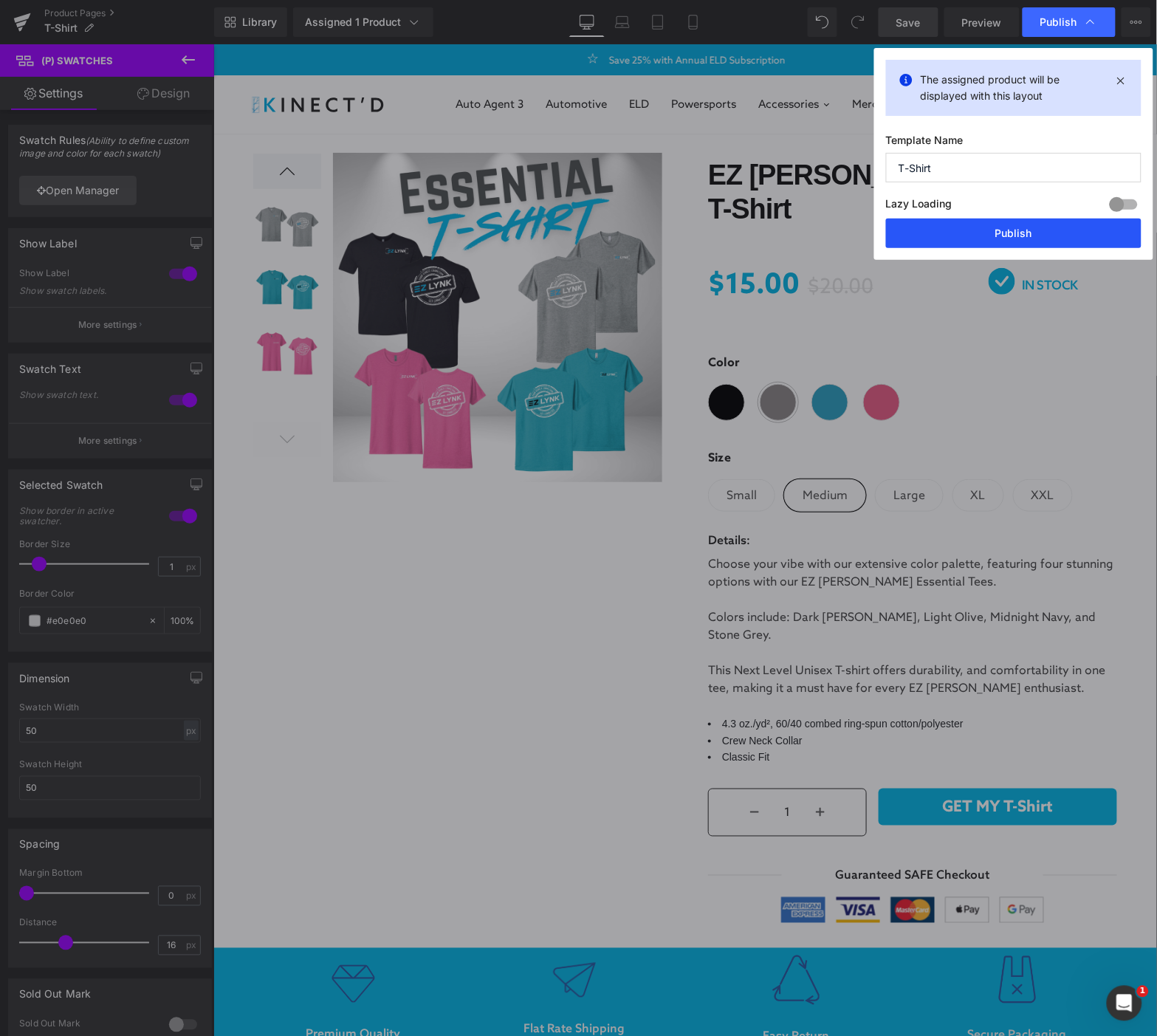
click at [1032, 237] on button "Publish" at bounding box center [1014, 233] width 256 height 29
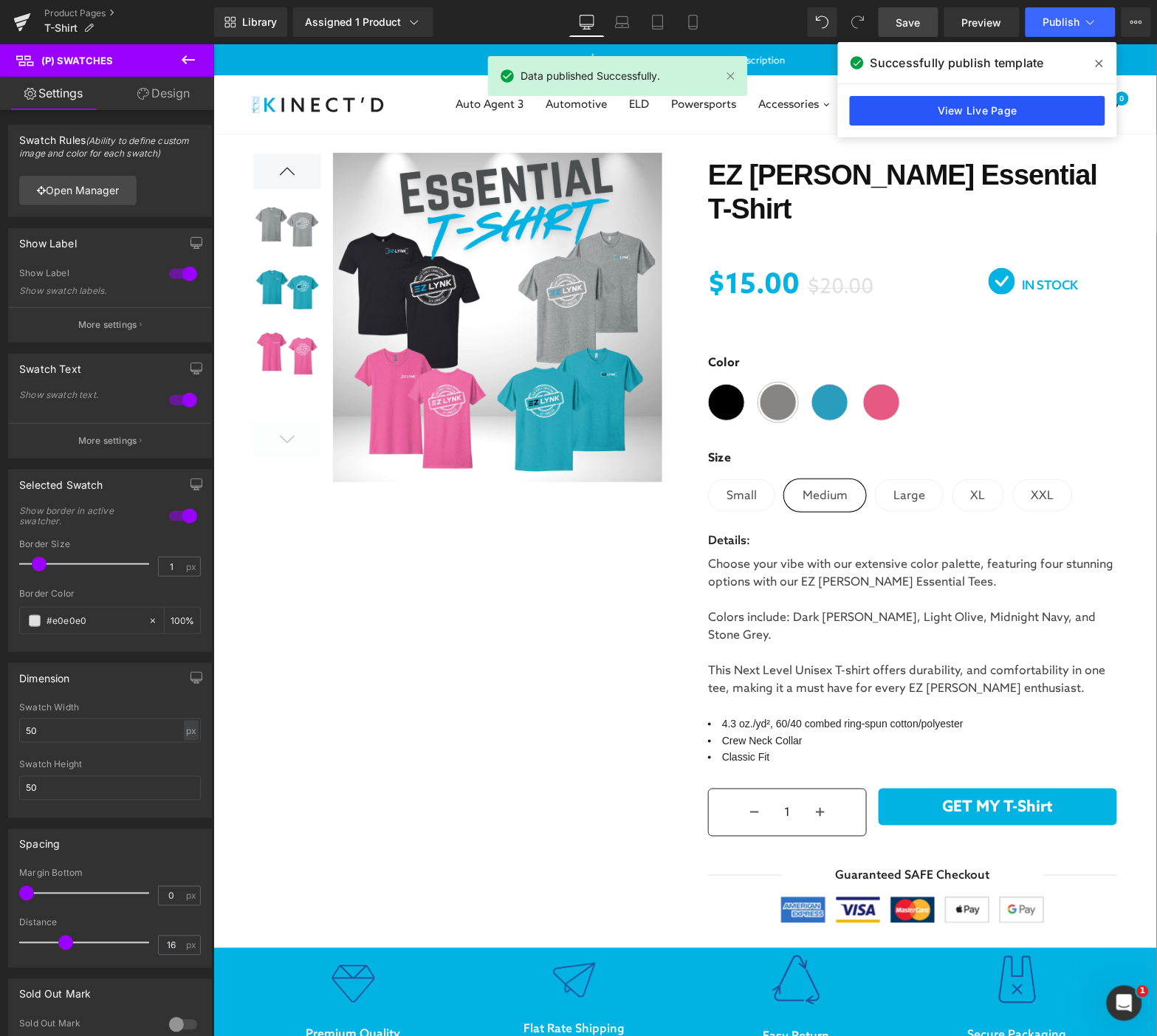
click at [1016, 114] on link "View Live Page" at bounding box center [978, 111] width 256 height 29
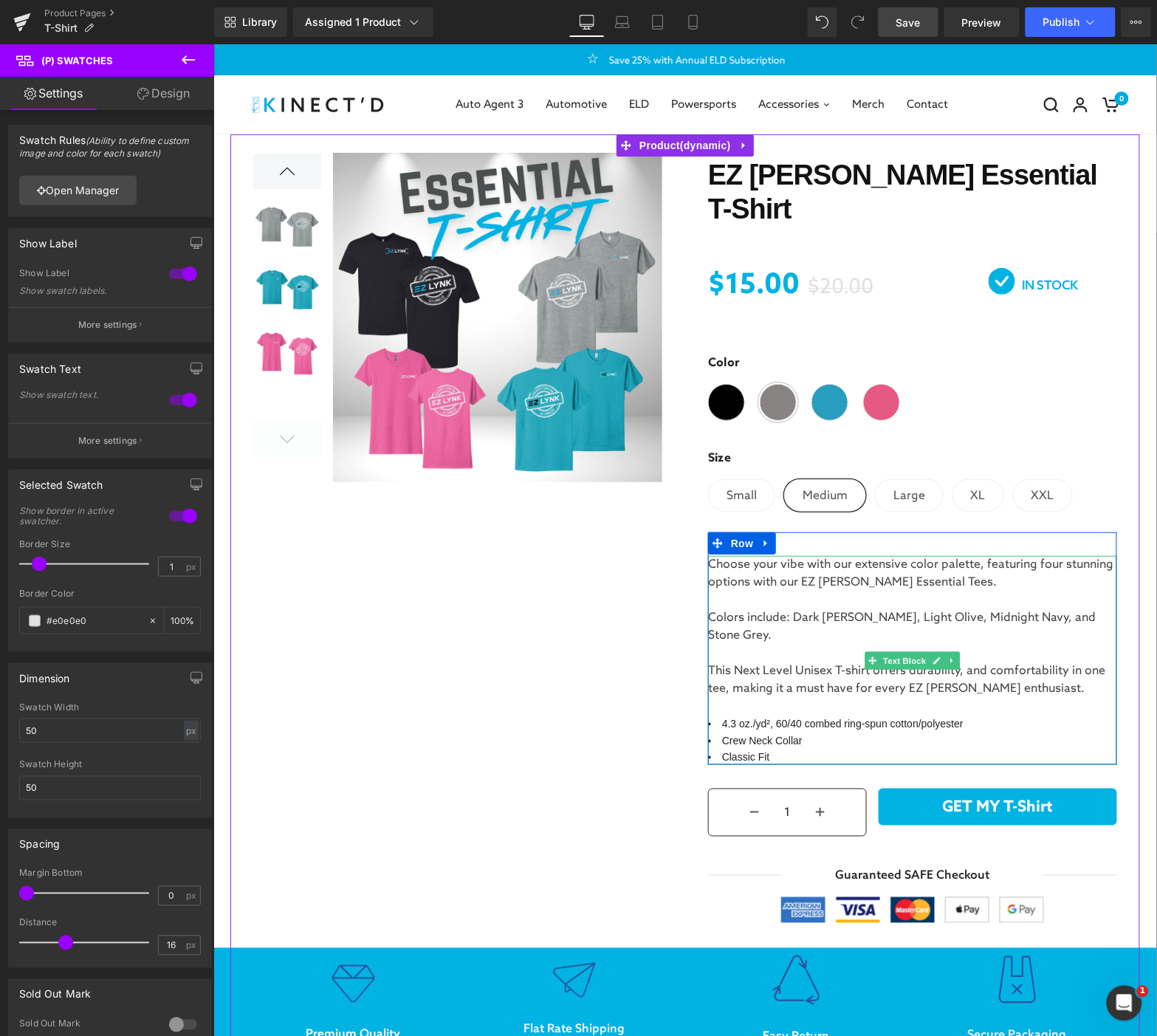
click at [914, 611] on span "Colors include: Dark [PERSON_NAME], Light Olive, Midnight Navy, and Stone Grey." at bounding box center [901, 626] width 387 height 32
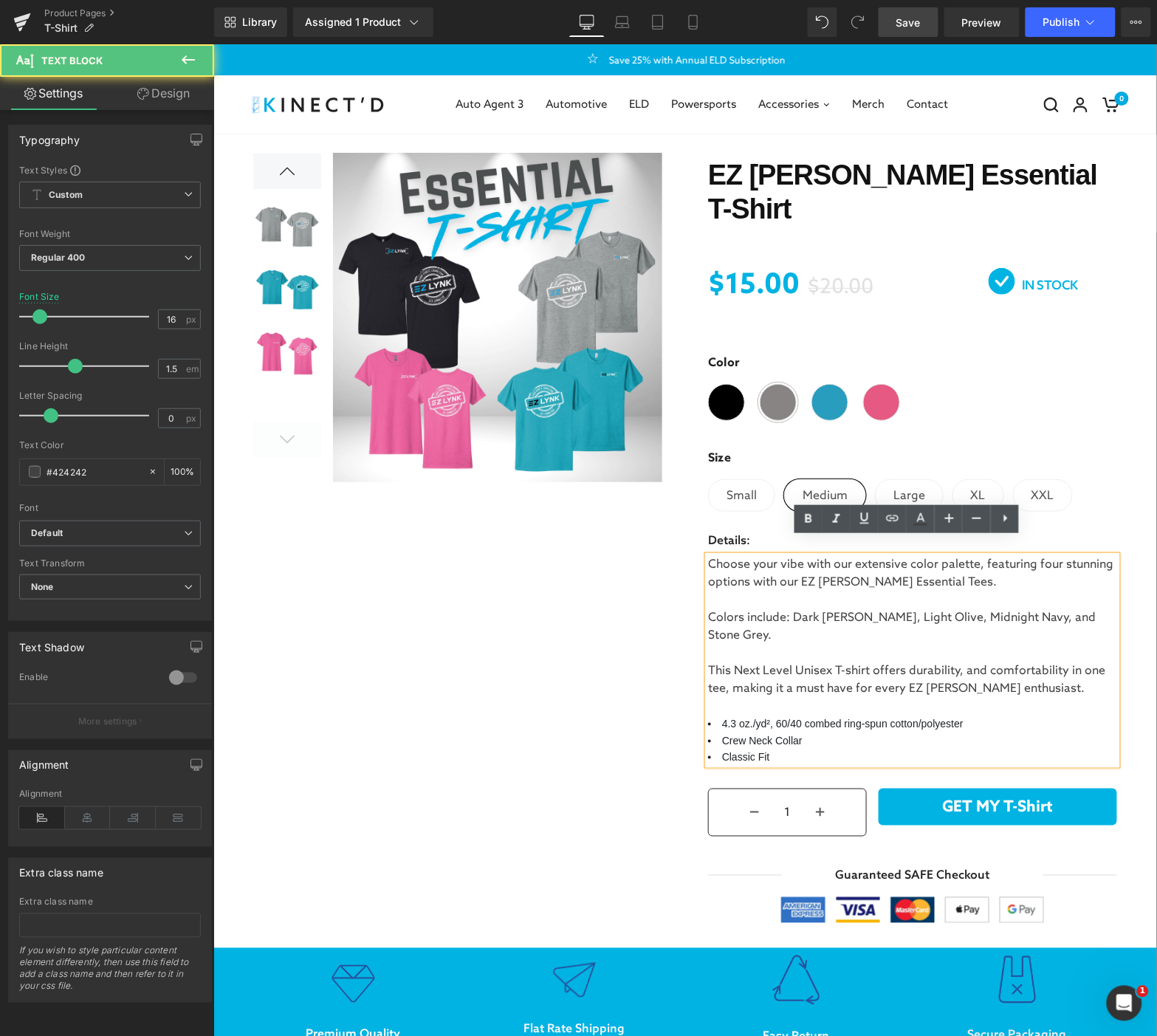
click at [982, 611] on span "Colors include: Dark [PERSON_NAME], Light Olive, Midnight Navy, and Stone Grey." at bounding box center [901, 626] width 387 height 32
click at [794, 611] on span "Colors include: Dark [PERSON_NAME], Light Olive, Midnight Navy, and Stone Grey." at bounding box center [901, 626] width 387 height 32
drag, startPoint x: 786, startPoint y: 598, endPoint x: 870, endPoint y: 591, distance: 84.3
click at [786, 611] on span "Colors include: Dark [PERSON_NAME], Light Olive, Midnight Navy, and Stone Grey." at bounding box center [901, 626] width 387 height 32
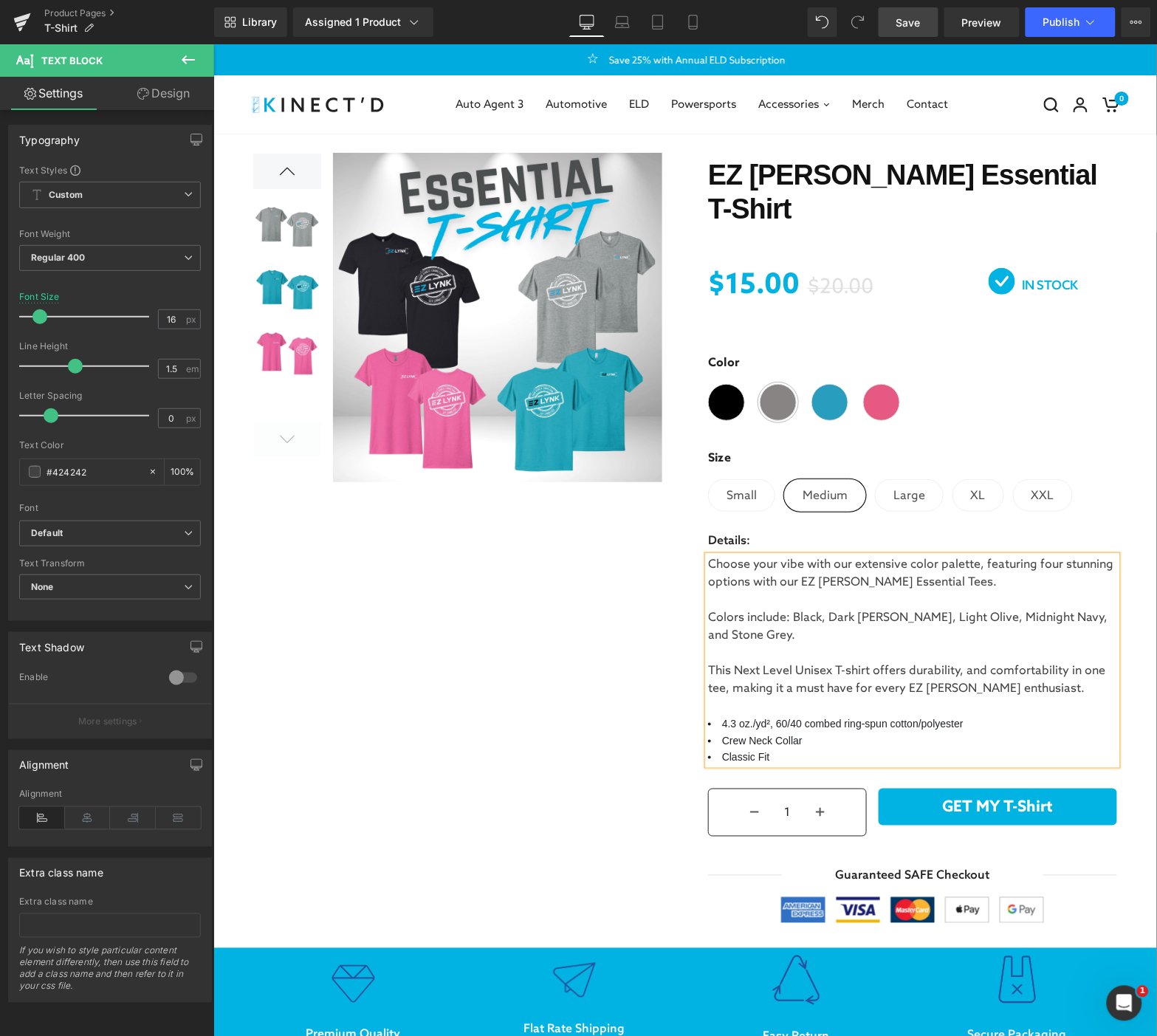
click at [930, 611] on span "Colors include: Black, Dark [PERSON_NAME], Light Olive, Midnight Navy, and Ston…" at bounding box center [907, 626] width 400 height 32
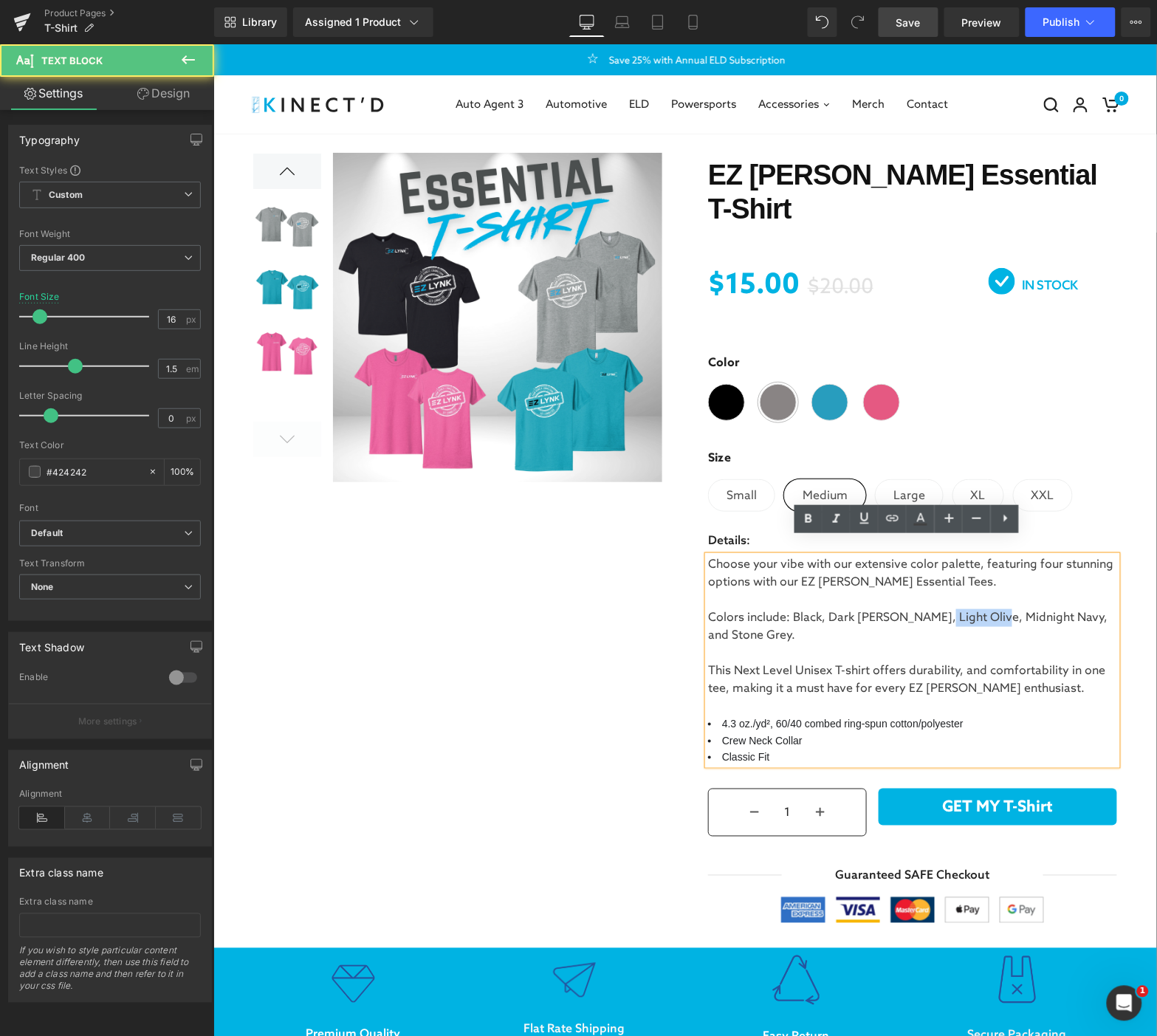
drag, startPoint x: 927, startPoint y: 598, endPoint x: 983, endPoint y: 598, distance: 56.0
click at [983, 611] on span "Colors include: Black, Dark [PERSON_NAME], Light Olive, Midnight Navy, and Ston…" at bounding box center [907, 626] width 400 height 32
click at [940, 563] on p "Choose your vibe with our extensive color palette, featuring four stunning opti…" at bounding box center [911, 572] width 409 height 35
click at [954, 663] on span "This Next Level Unisex T-shirt offers durability, and comfortability in one tee…" at bounding box center [906, 679] width 398 height 32
drag, startPoint x: 784, startPoint y: 650, endPoint x: 827, endPoint y: 654, distance: 43.2
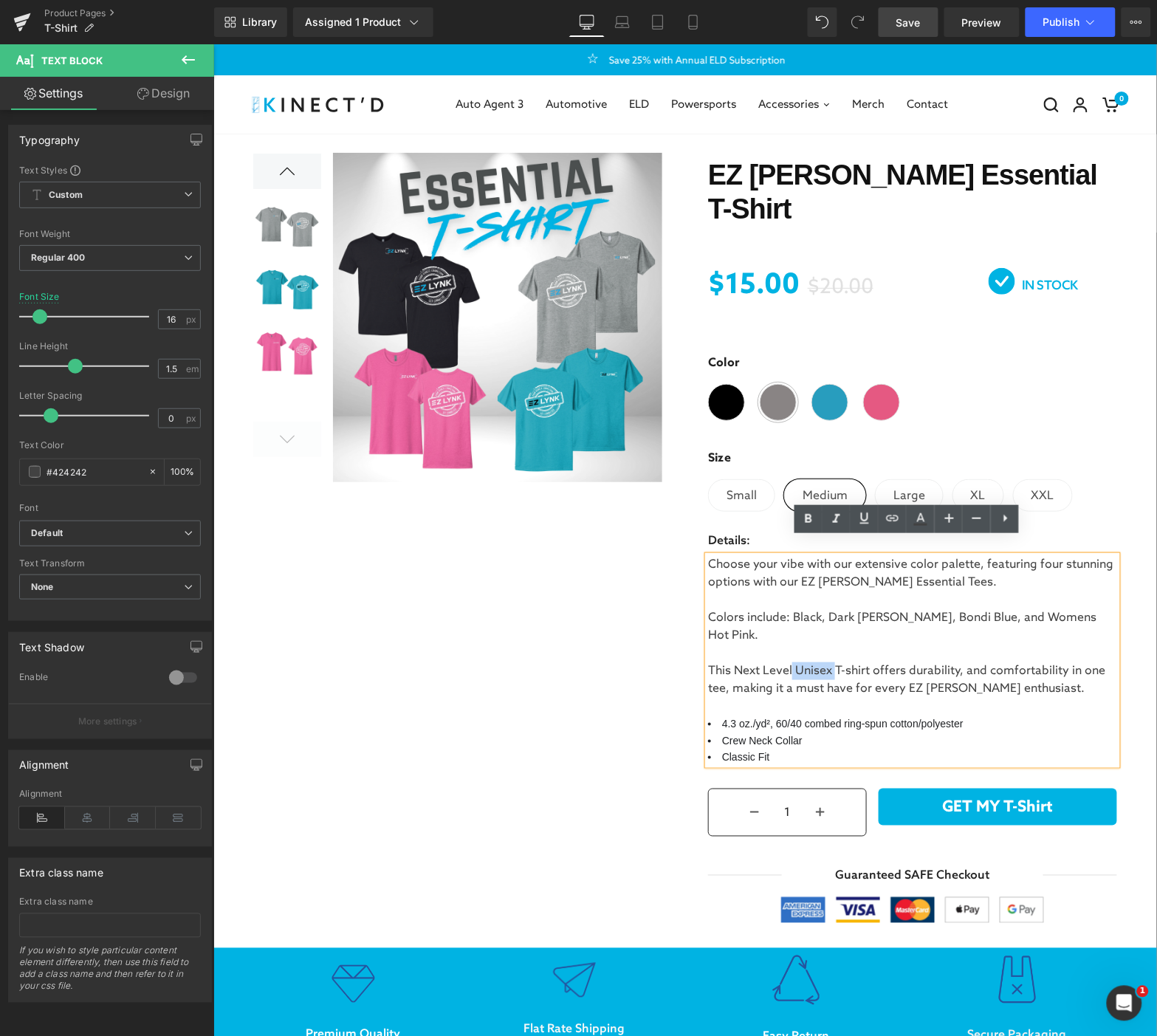
click at [827, 663] on span "This Next Level Unisex T-shirt offers durability, and comfortability in one tee…" at bounding box center [906, 679] width 398 height 32
click at [1003, 672] on p "This Next Level T-shirt offers durability, and comfortability in one tee, makin…" at bounding box center [911, 679] width 409 height 35
click at [976, 715] on li "4.3 oz./yd², 60/40 combed ring-spun cotton/polyester" at bounding box center [911, 723] width 409 height 16
click at [1002, 669] on p "This Next Level T-shirt offers durability, and comfortability in one tee, makin…" at bounding box center [911, 679] width 409 height 35
click at [802, 748] on li "Classic Fit" at bounding box center [911, 756] width 409 height 16
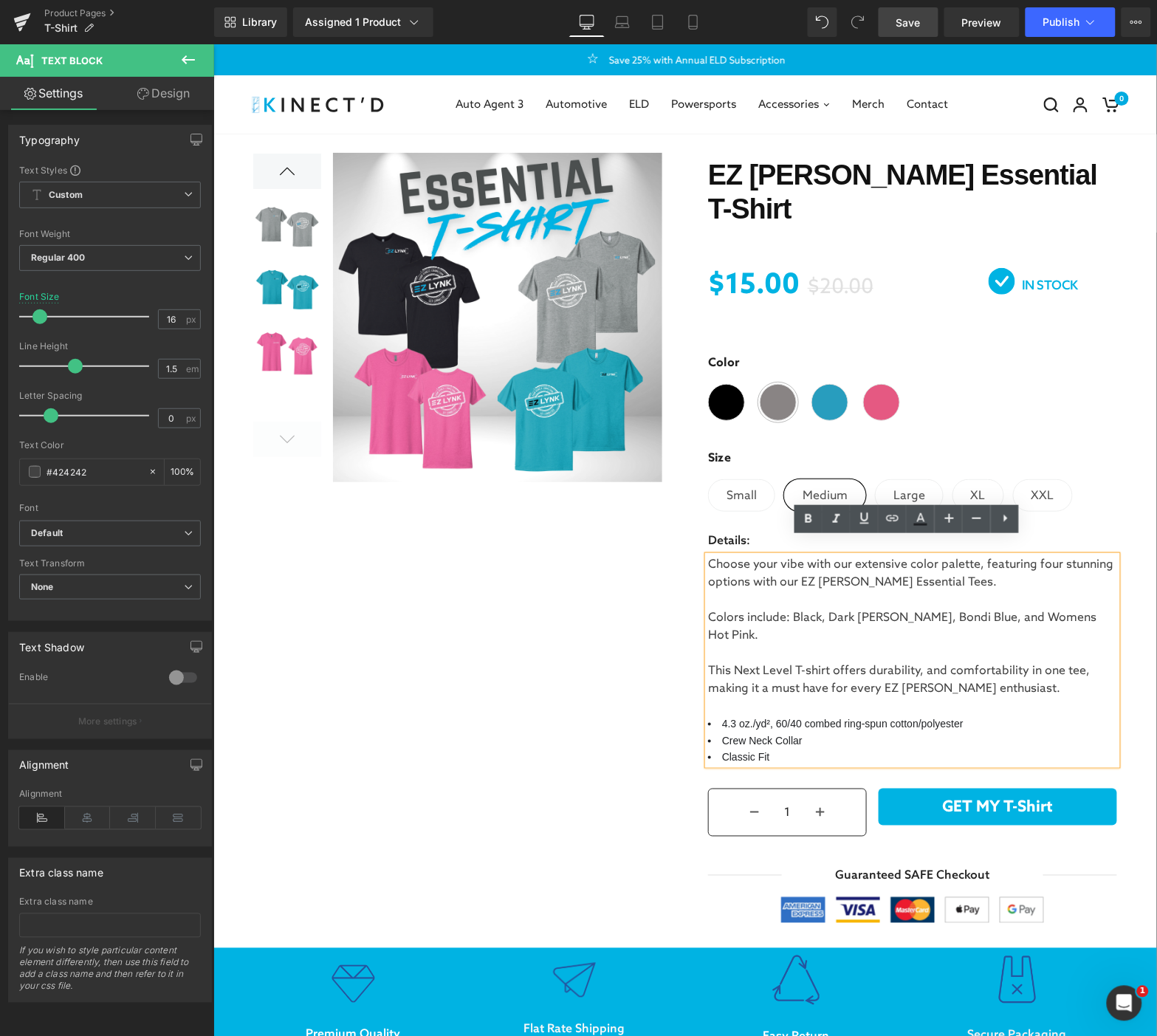
click at [1064, 611] on span "Colors include: Black, Dark [PERSON_NAME], Bondi Blue, and Womens Hot Pink." at bounding box center [901, 626] width 388 height 32
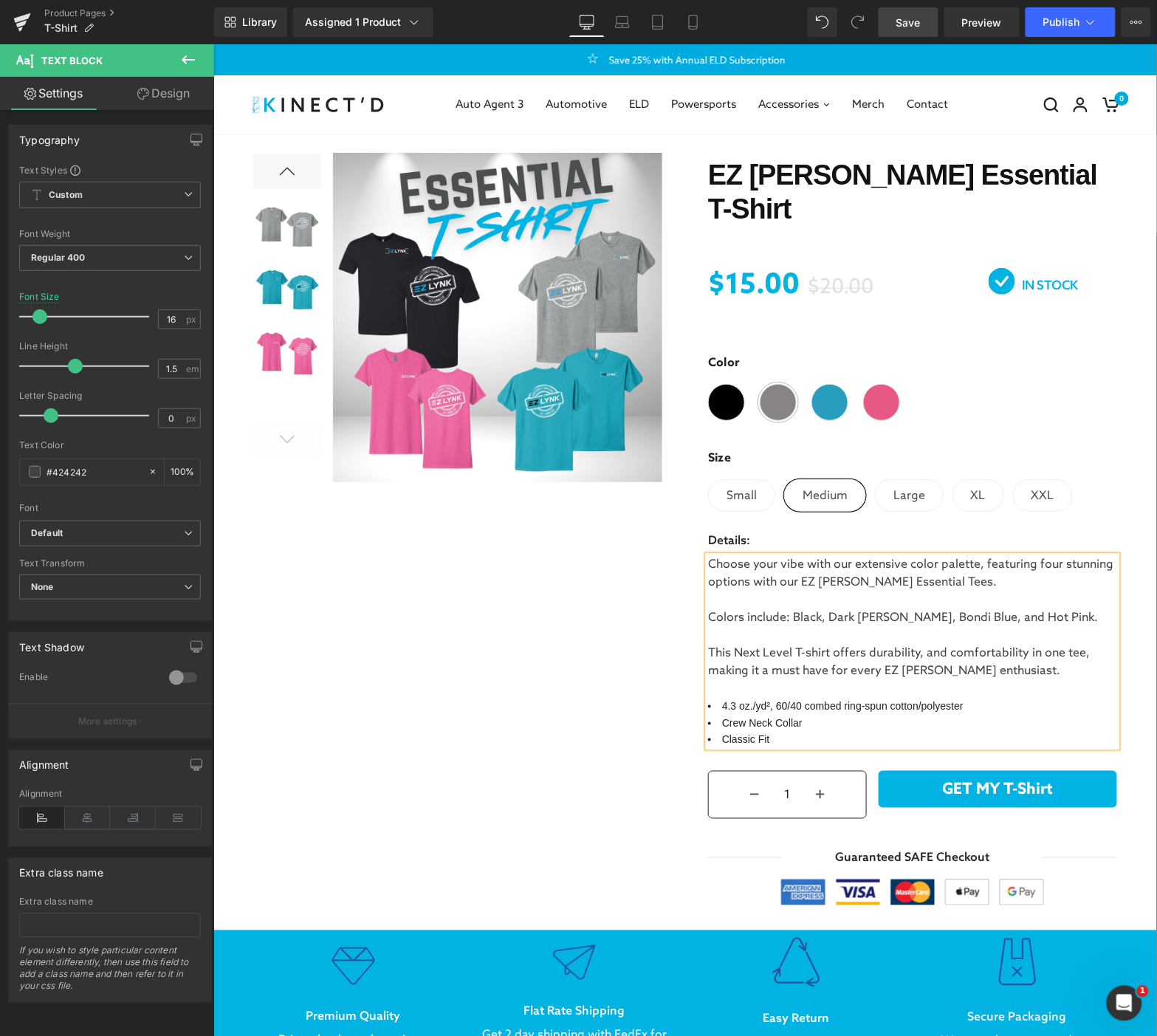
click at [994, 651] on p "This Next Level T-shirt offers durability, and comfortability in one tee, makin…" at bounding box center [911, 662] width 409 height 35
click at [828, 714] on li "Crew Neck Collar" at bounding box center [911, 722] width 409 height 16
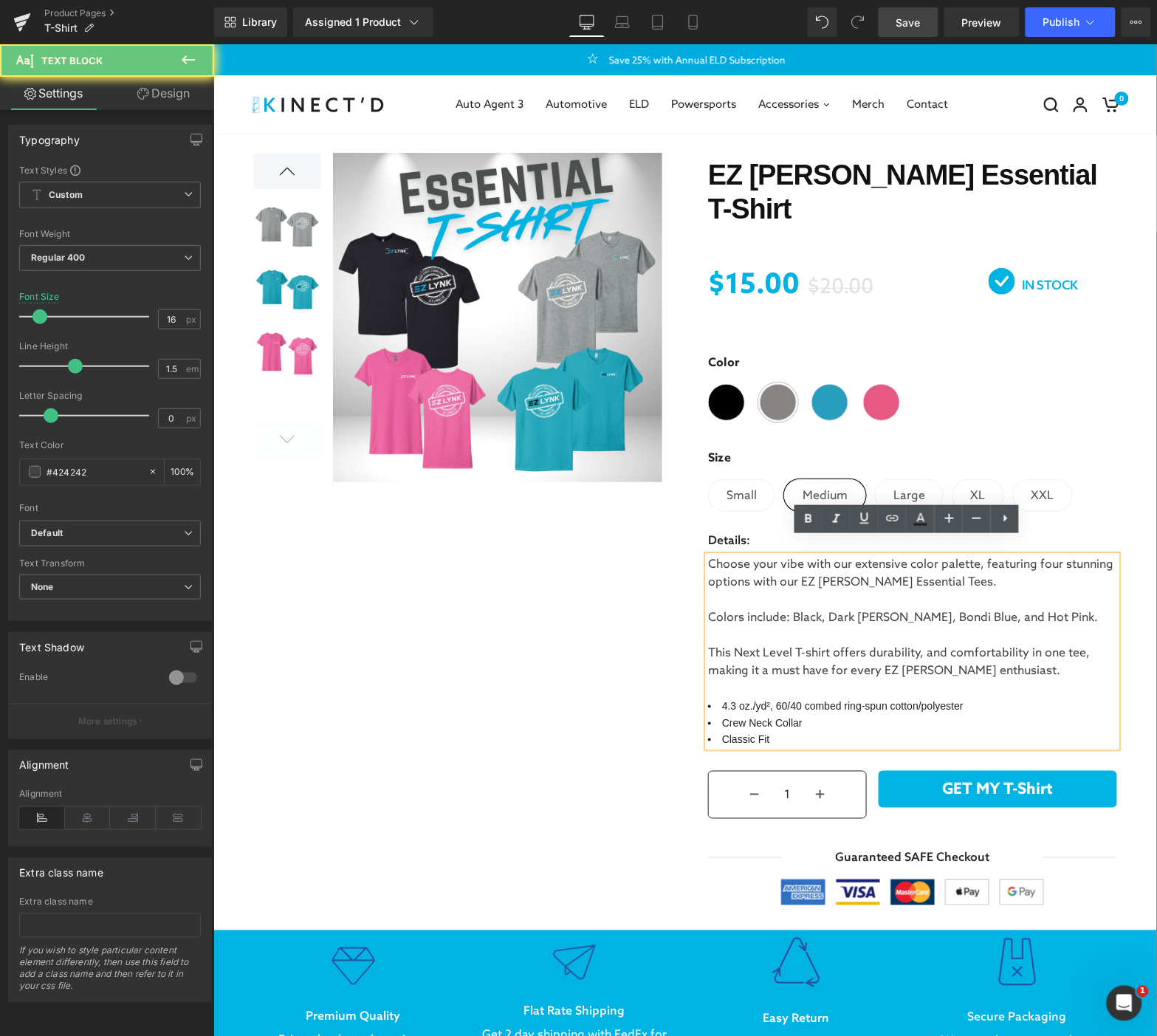
click at [984, 697] on li "4.3 oz./yd², 60/40 combed ring-spun cotton/polyester" at bounding box center [911, 705] width 409 height 16
click at [783, 731] on li "Classic Fit" at bounding box center [911, 739] width 409 height 16
click at [1000, 652] on p "This Next Level T-shirt offers durability, and comfortability in one tee, makin…" at bounding box center [911, 662] width 409 height 35
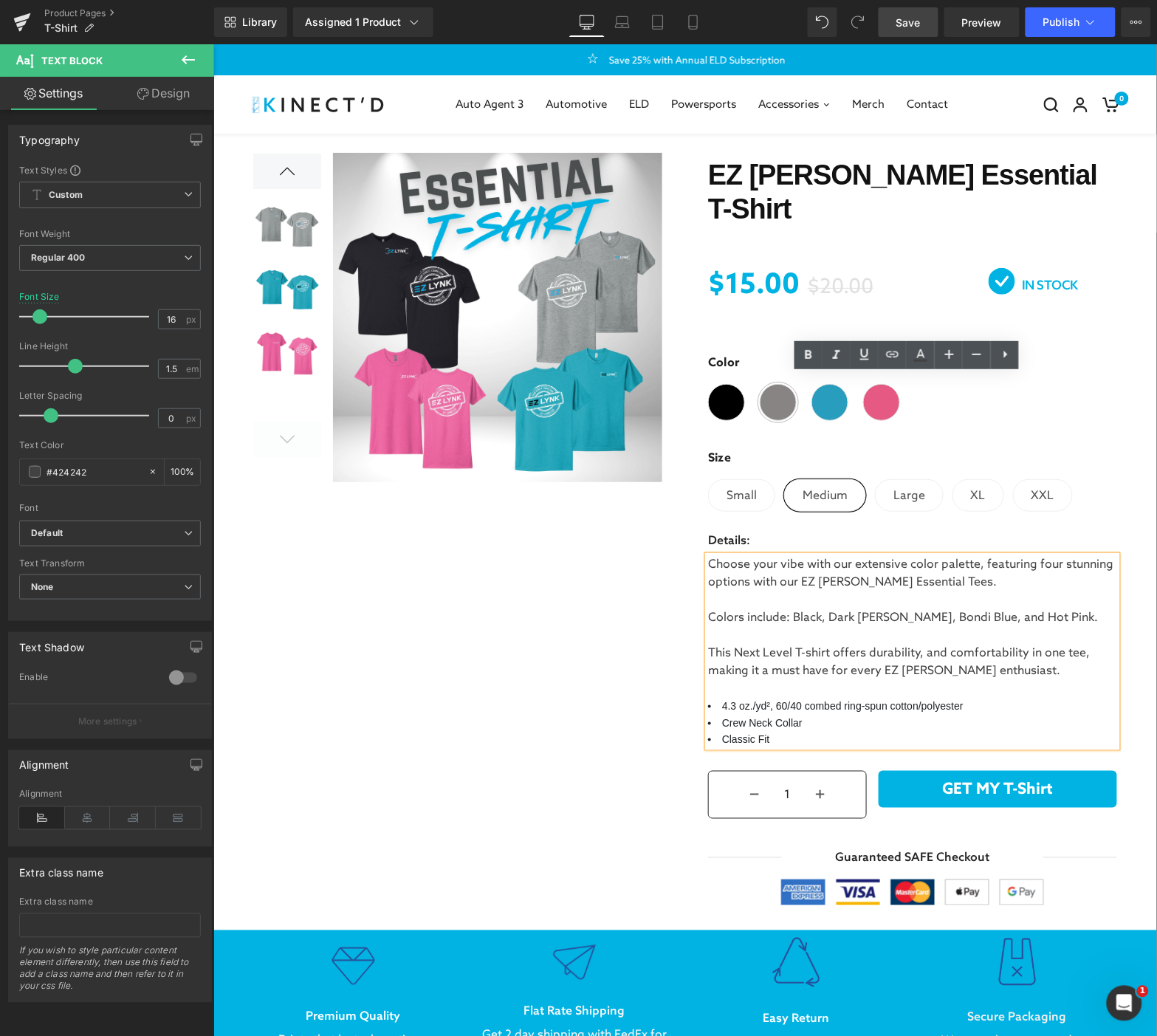
scroll to position [164, 0]
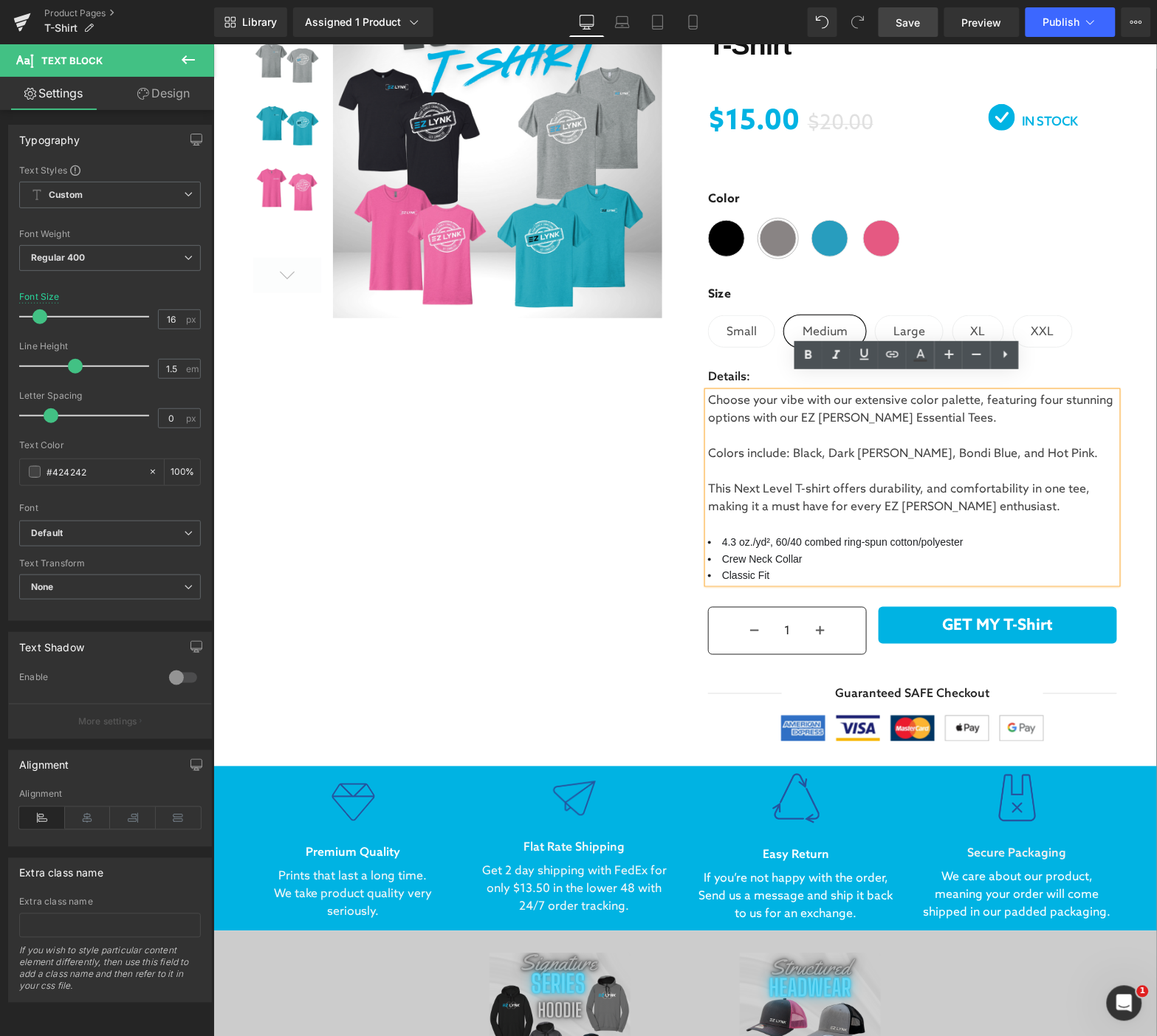
click at [724, 515] on p at bounding box center [911, 524] width 409 height 17
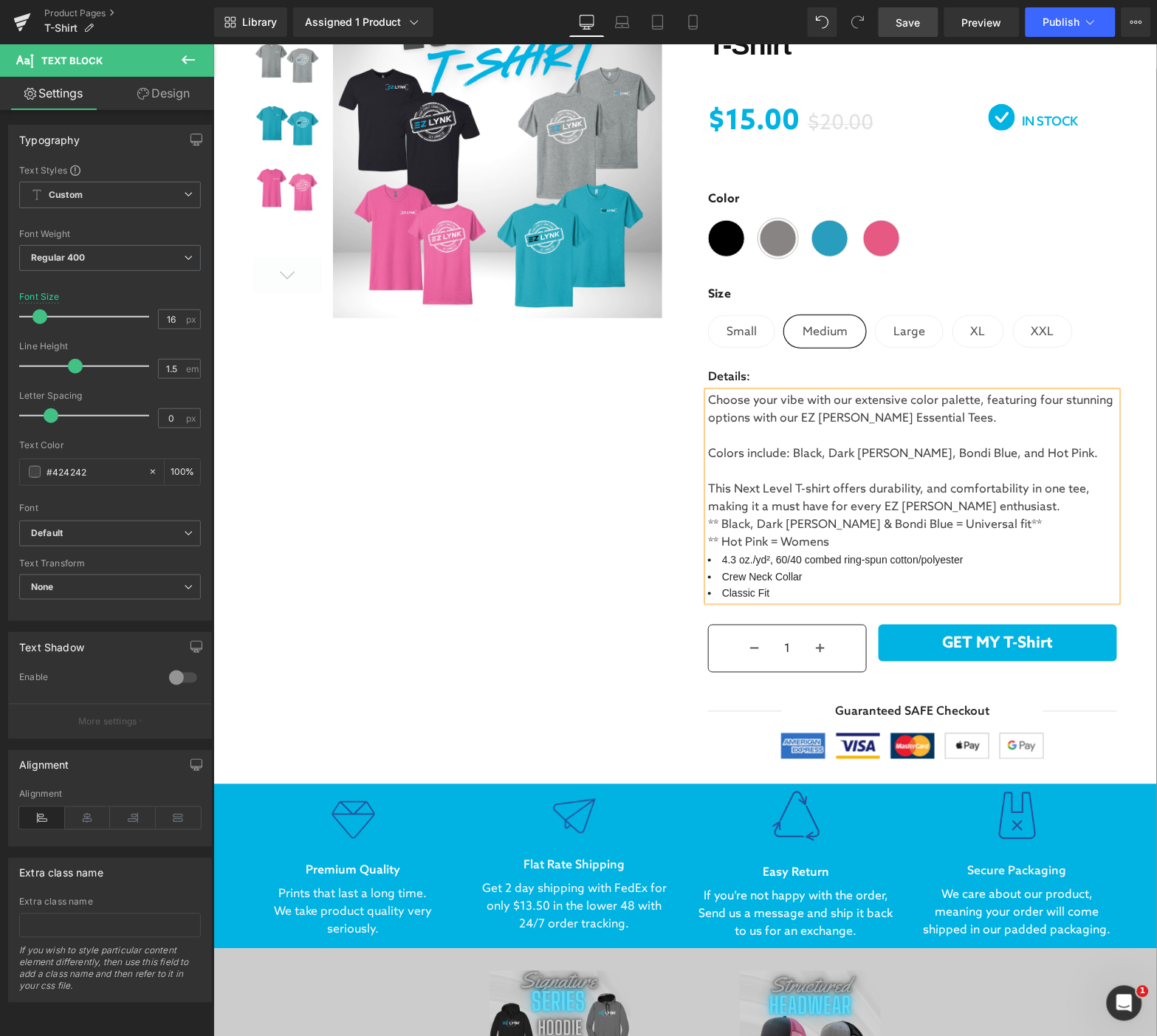
click at [837, 534] on p "** Hot Pink = Womens" at bounding box center [911, 542] width 409 height 17
click at [1021, 489] on p "This Next Level T-shirt offers durability, and comfortability in one tee, makin…" at bounding box center [911, 497] width 409 height 35
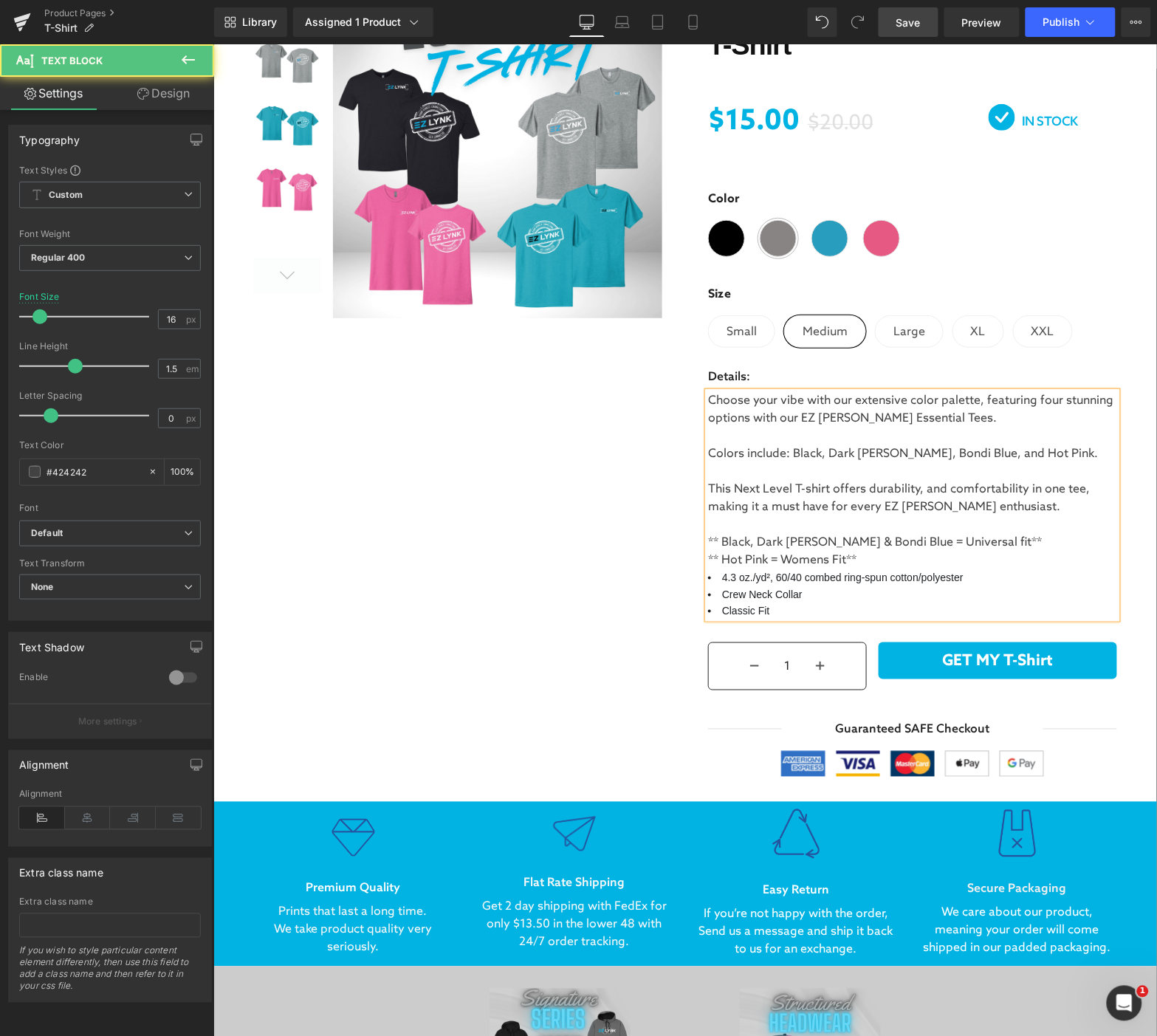
click at [866, 551] on p "** Hot Pink = Womens Fit**" at bounding box center [911, 560] width 409 height 17
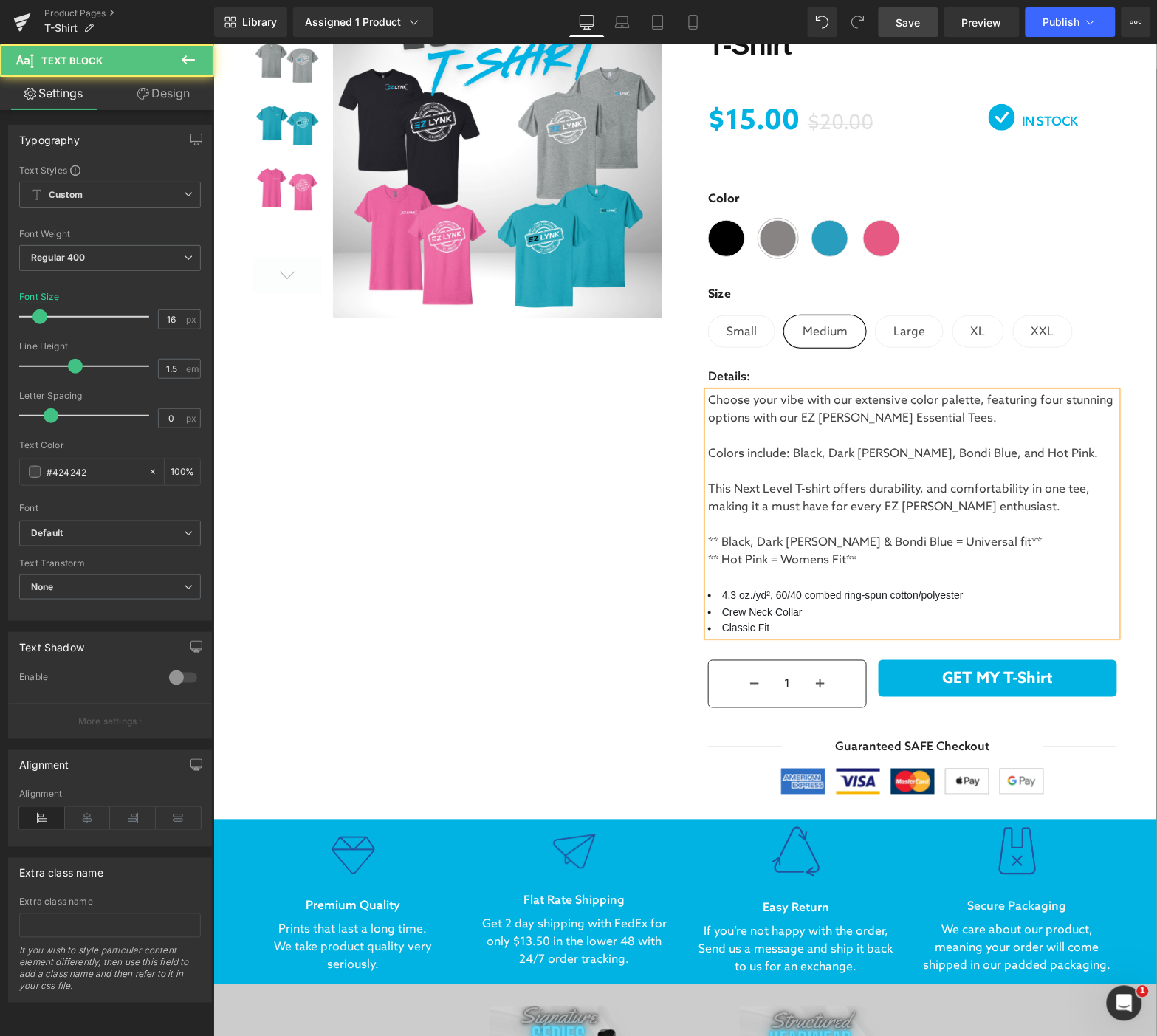
click at [883, 463] on p at bounding box center [911, 471] width 409 height 17
click at [819, 551] on p "** Hot Pink = Womens Fit**" at bounding box center [911, 560] width 409 height 17
click at [929, 482] on span "This Next Level T-shirt offers durability, and comfortability in one tee, makin…" at bounding box center [898, 497] width 382 height 32
click at [881, 551] on p "** Hot Pink = Women's Fit**" at bounding box center [911, 560] width 409 height 17
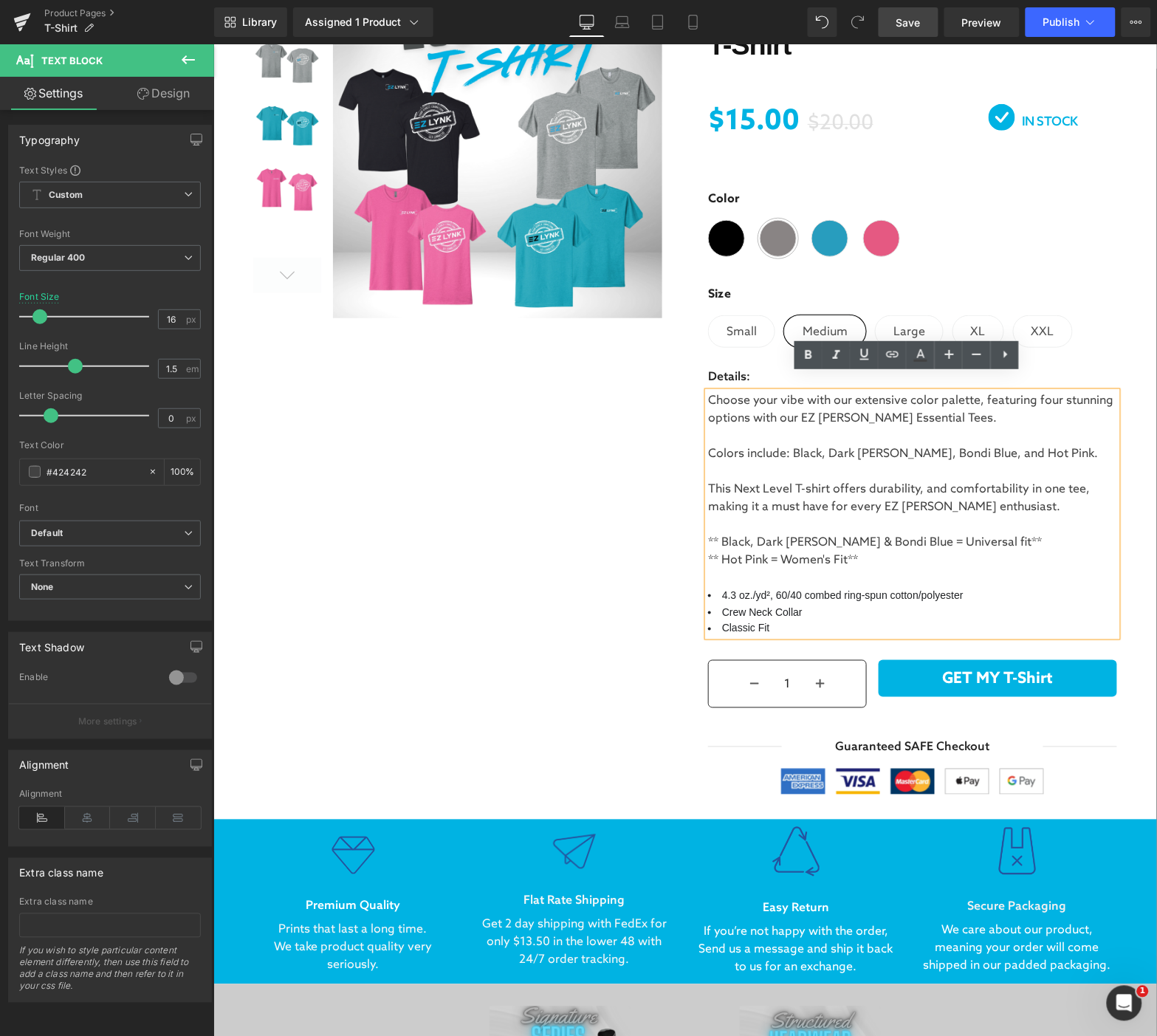
click at [1067, 534] on p "** Black, Dark [PERSON_NAME] & Bondi Blue = Universal fit**" at bounding box center [911, 542] width 409 height 17
click at [895, 23] on link "Save" at bounding box center [908, 22] width 60 height 29
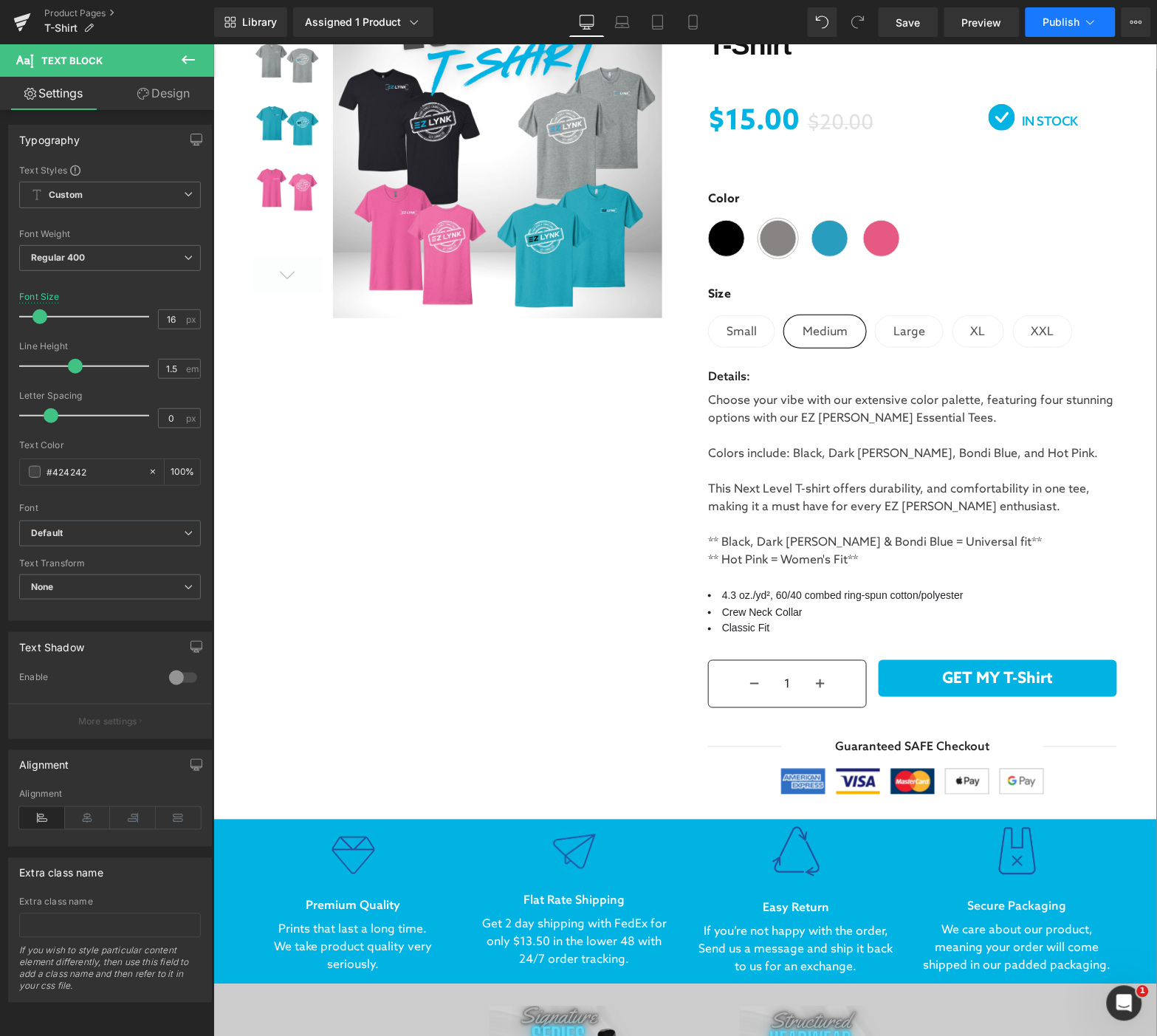
click at [1075, 27] on span "Publish" at bounding box center [1062, 22] width 37 height 12
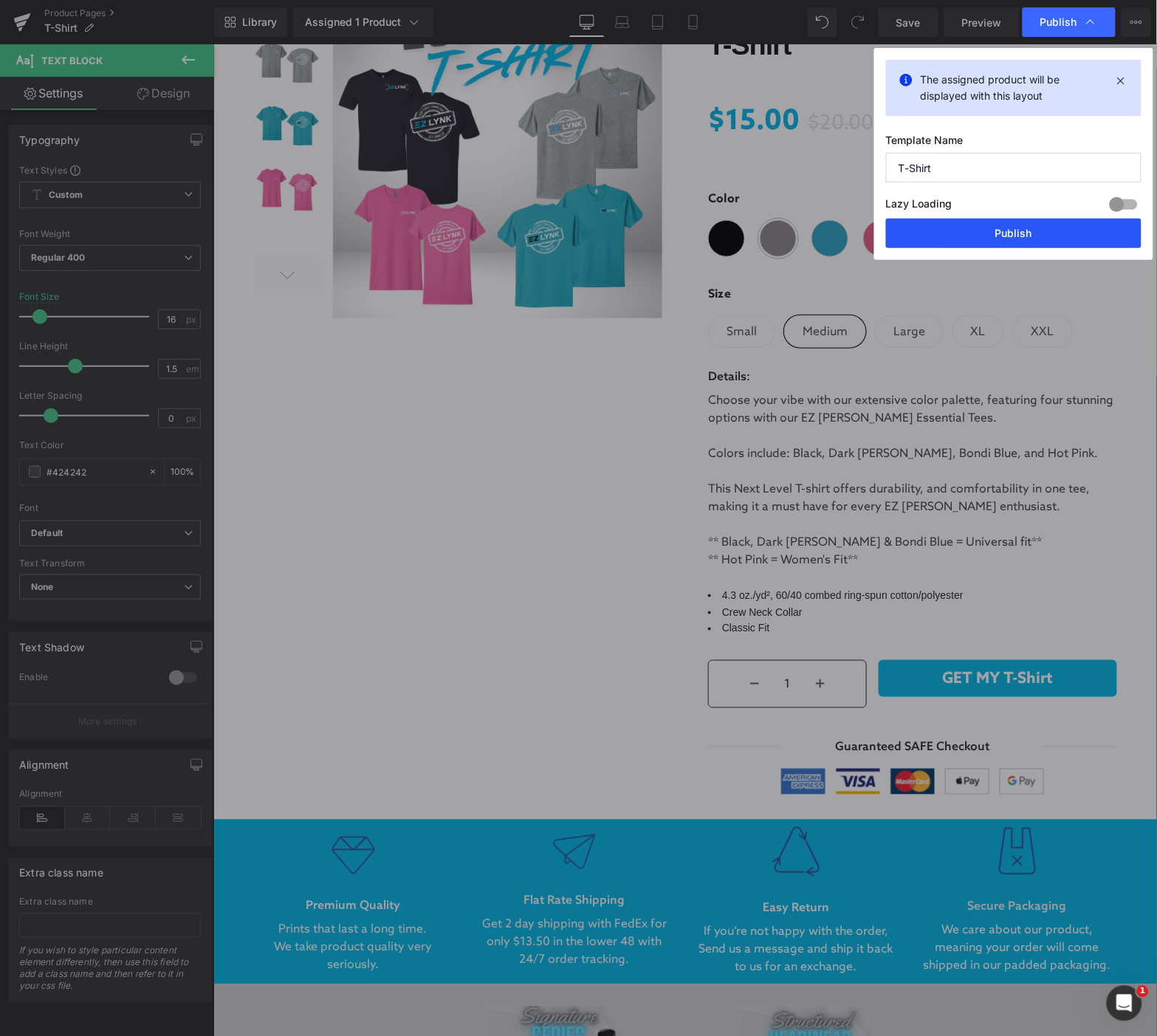
click at [1013, 238] on button "Publish" at bounding box center [1014, 233] width 256 height 29
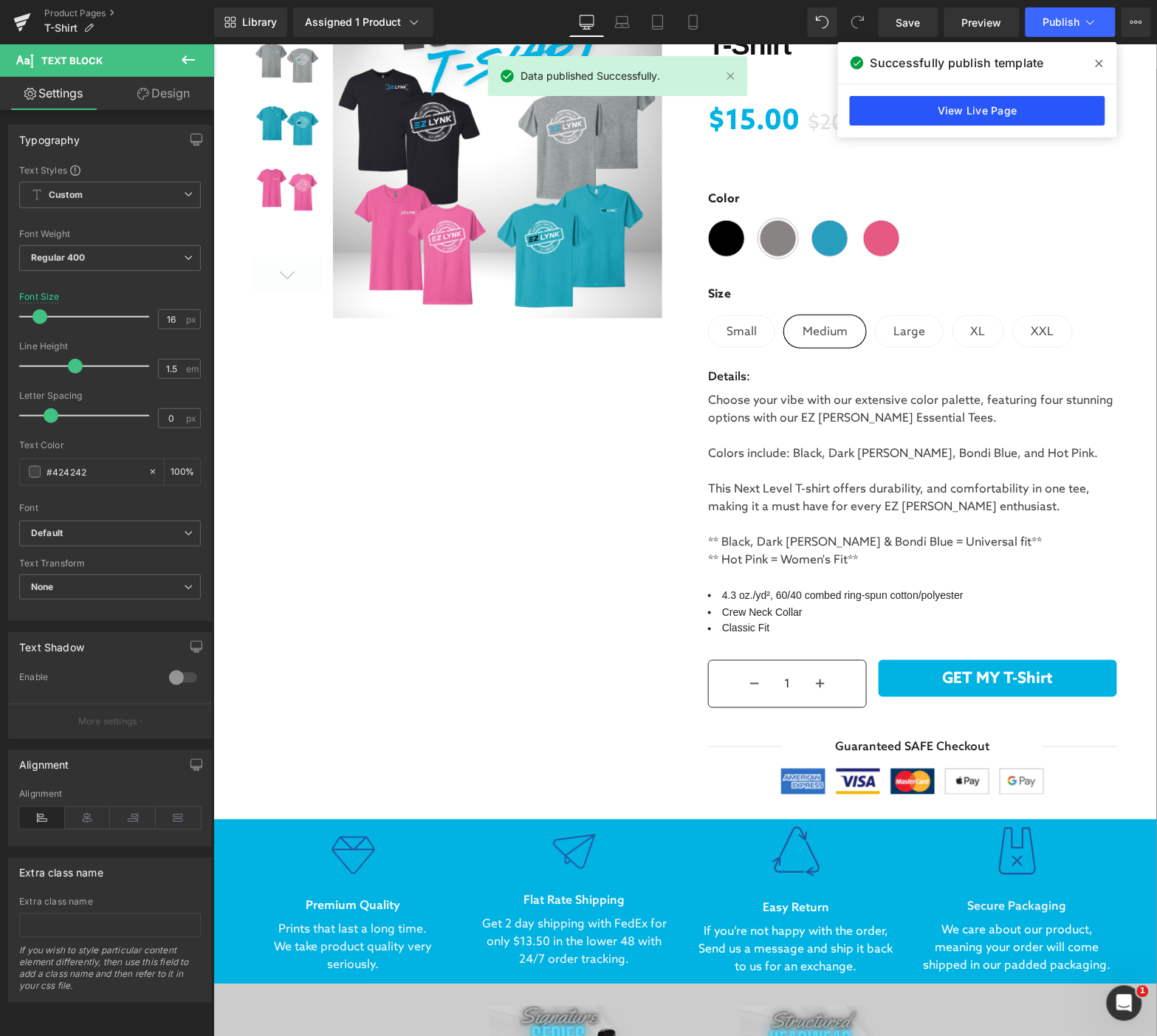
click at [1029, 109] on link "View Live Page" at bounding box center [978, 111] width 256 height 29
